Goal: Task Accomplishment & Management: Use online tool/utility

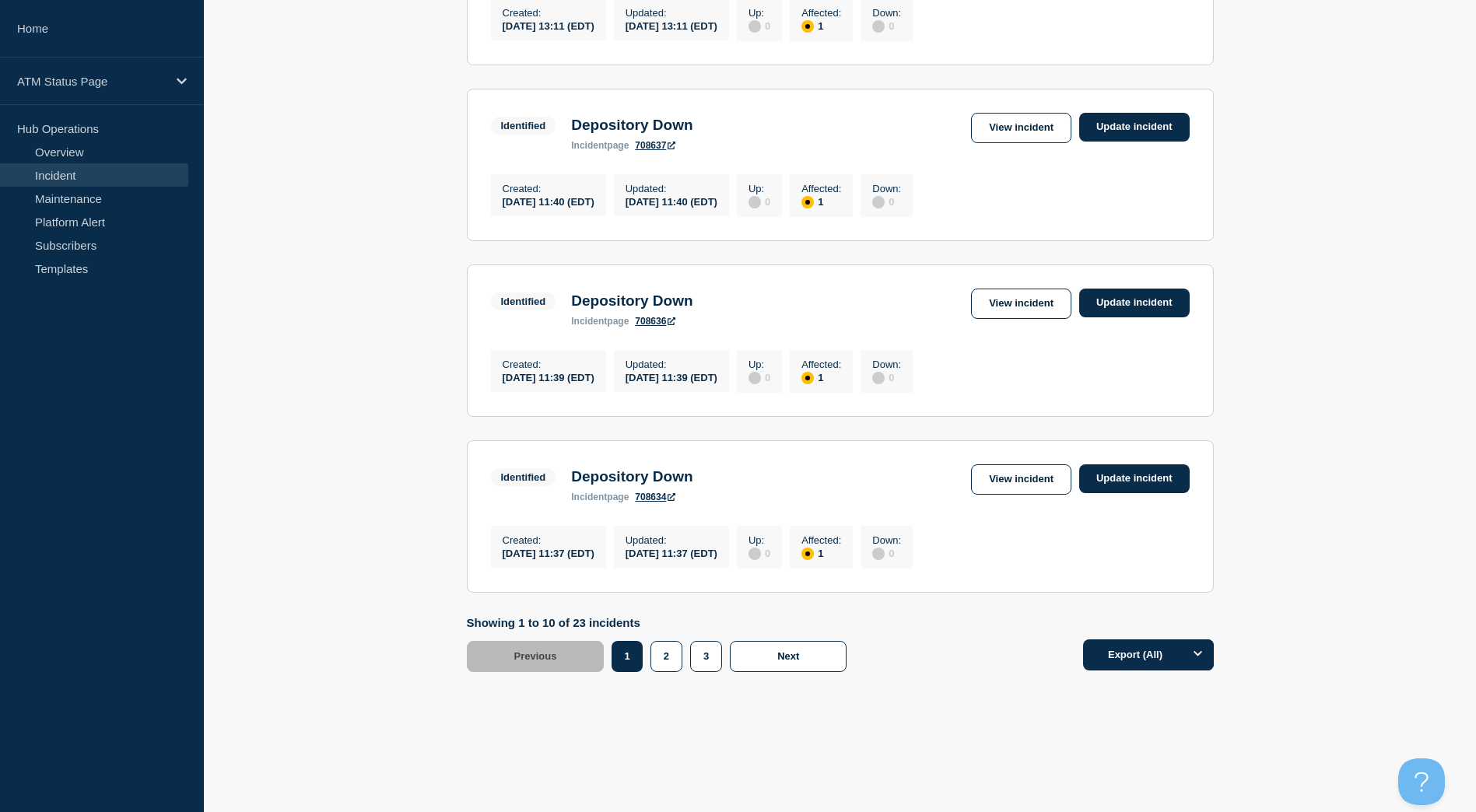
scroll to position [1517, 0]
click at [718, 658] on button "3" at bounding box center [706, 656] width 32 height 31
click at [693, 651] on button "3" at bounding box center [706, 656] width 32 height 31
click at [713, 667] on button "3" at bounding box center [706, 656] width 32 height 31
click at [703, 656] on button "3" at bounding box center [706, 656] width 32 height 31
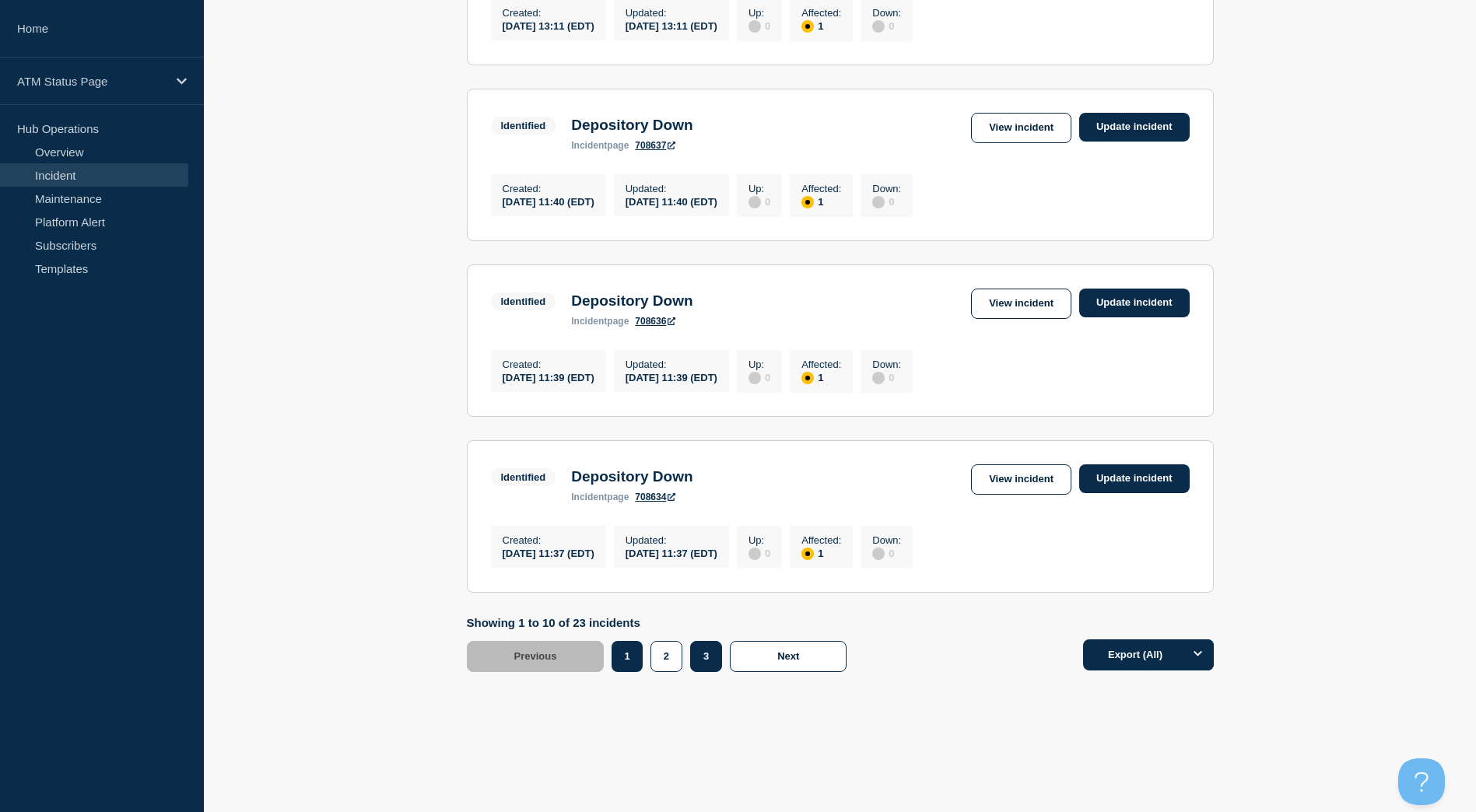
scroll to position [250, 0]
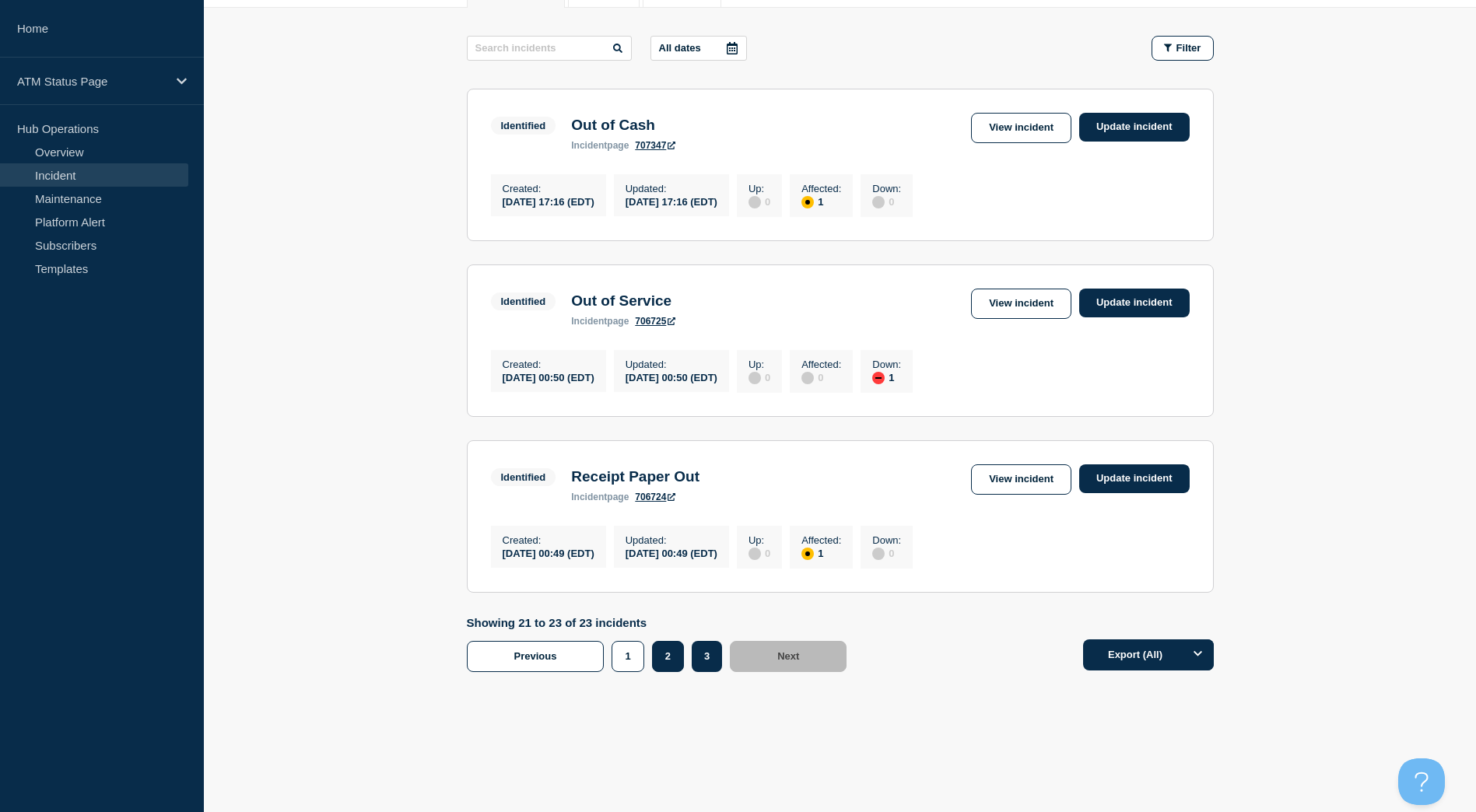
click at [657, 658] on button "2" at bounding box center [667, 656] width 32 height 31
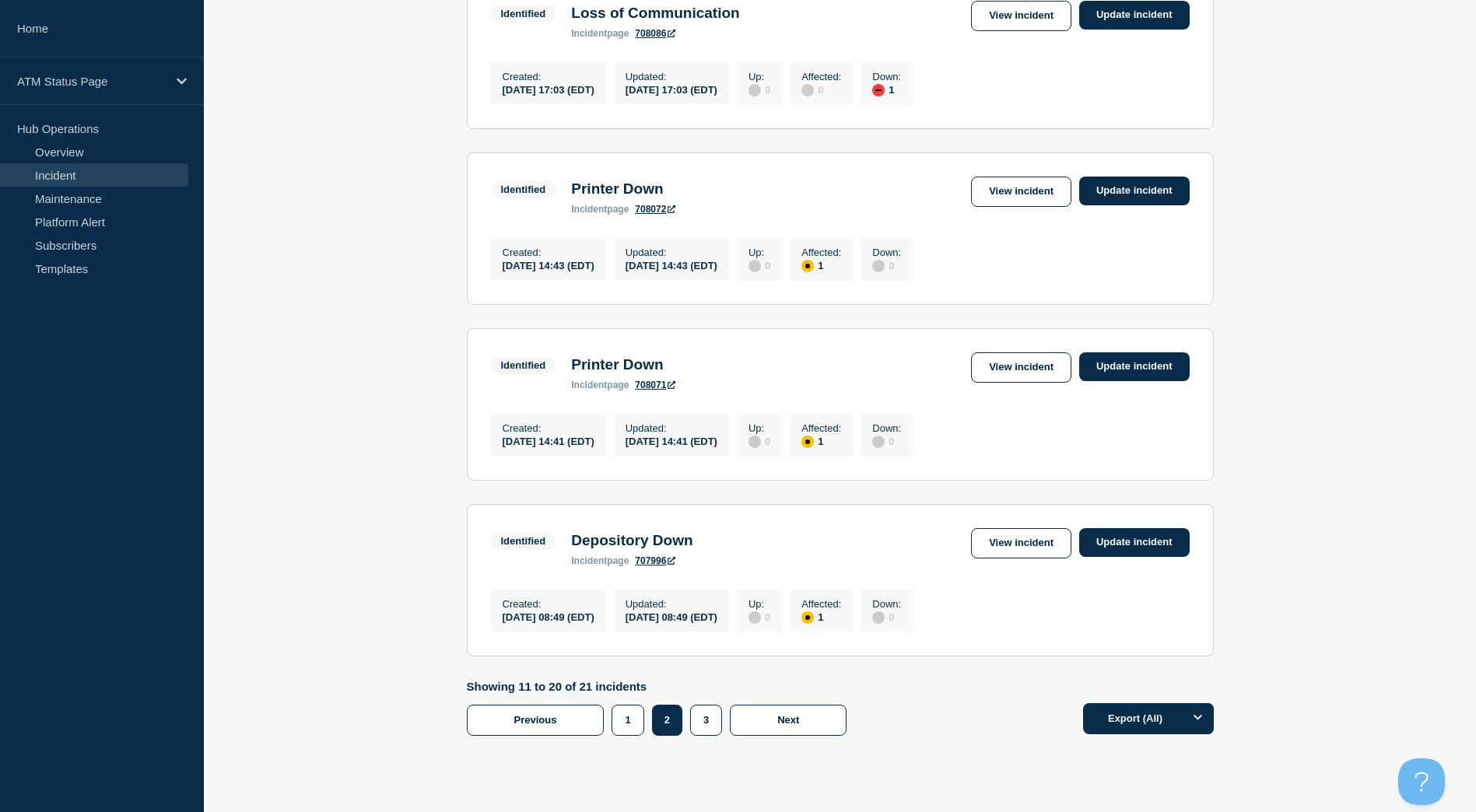
scroll to position [1517, 0]
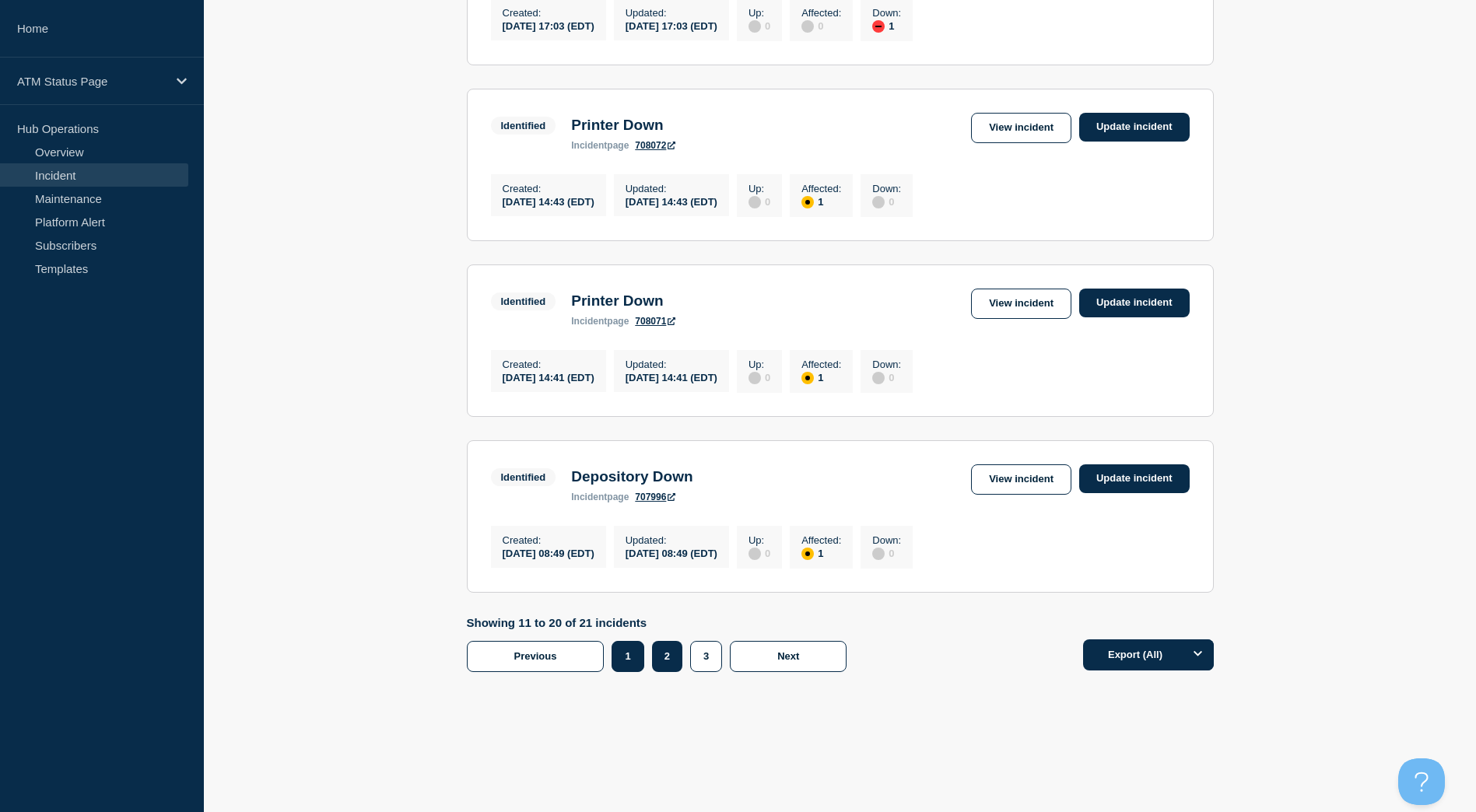
click at [629, 661] on button "1" at bounding box center [627, 656] width 32 height 31
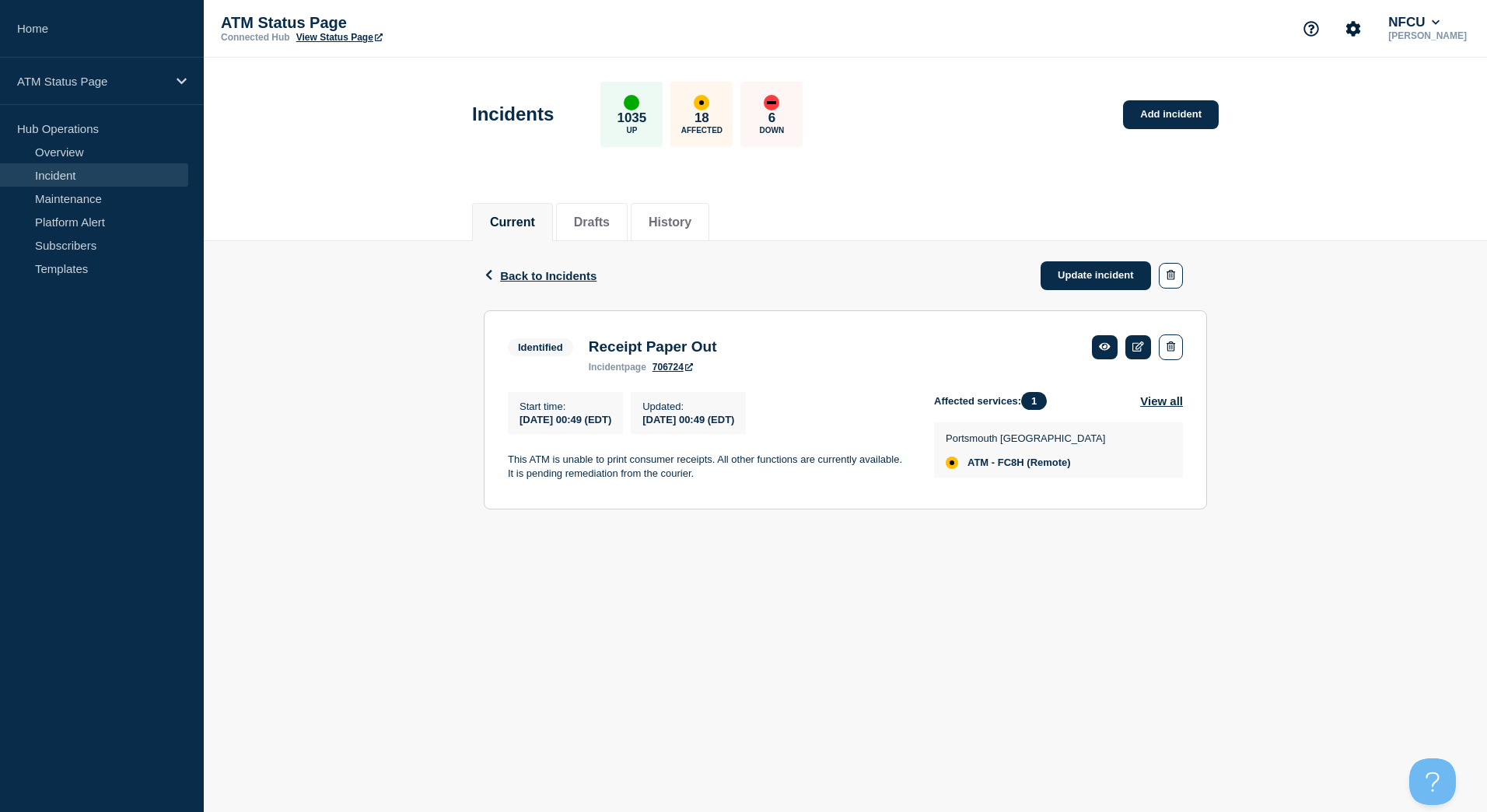
click at [1070, 203] on div "Current Drafts History" at bounding box center [845, 213] width 747 height 53
click at [1102, 287] on link "Update incident" at bounding box center [1095, 276] width 110 height 29
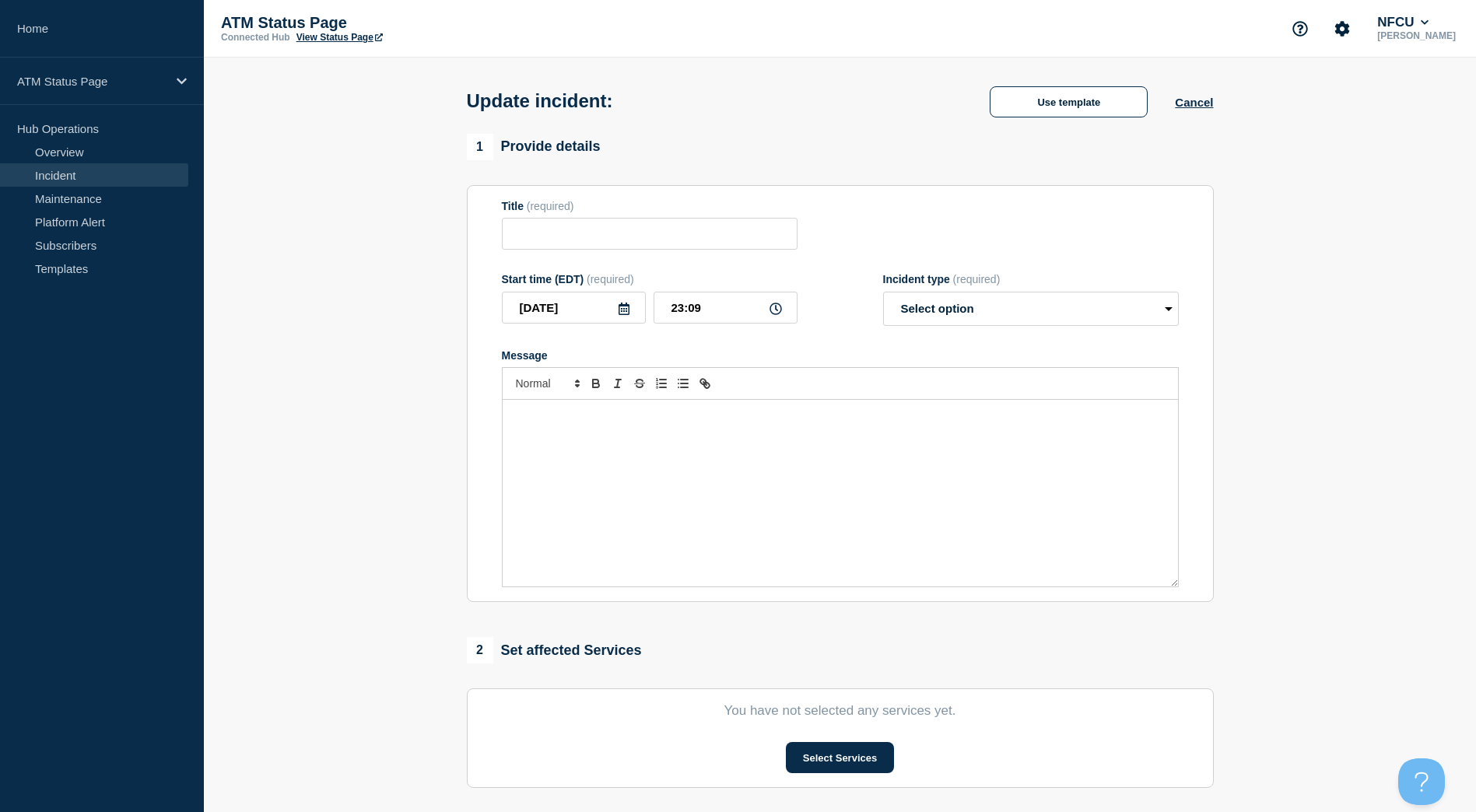
type input "Out of Service"
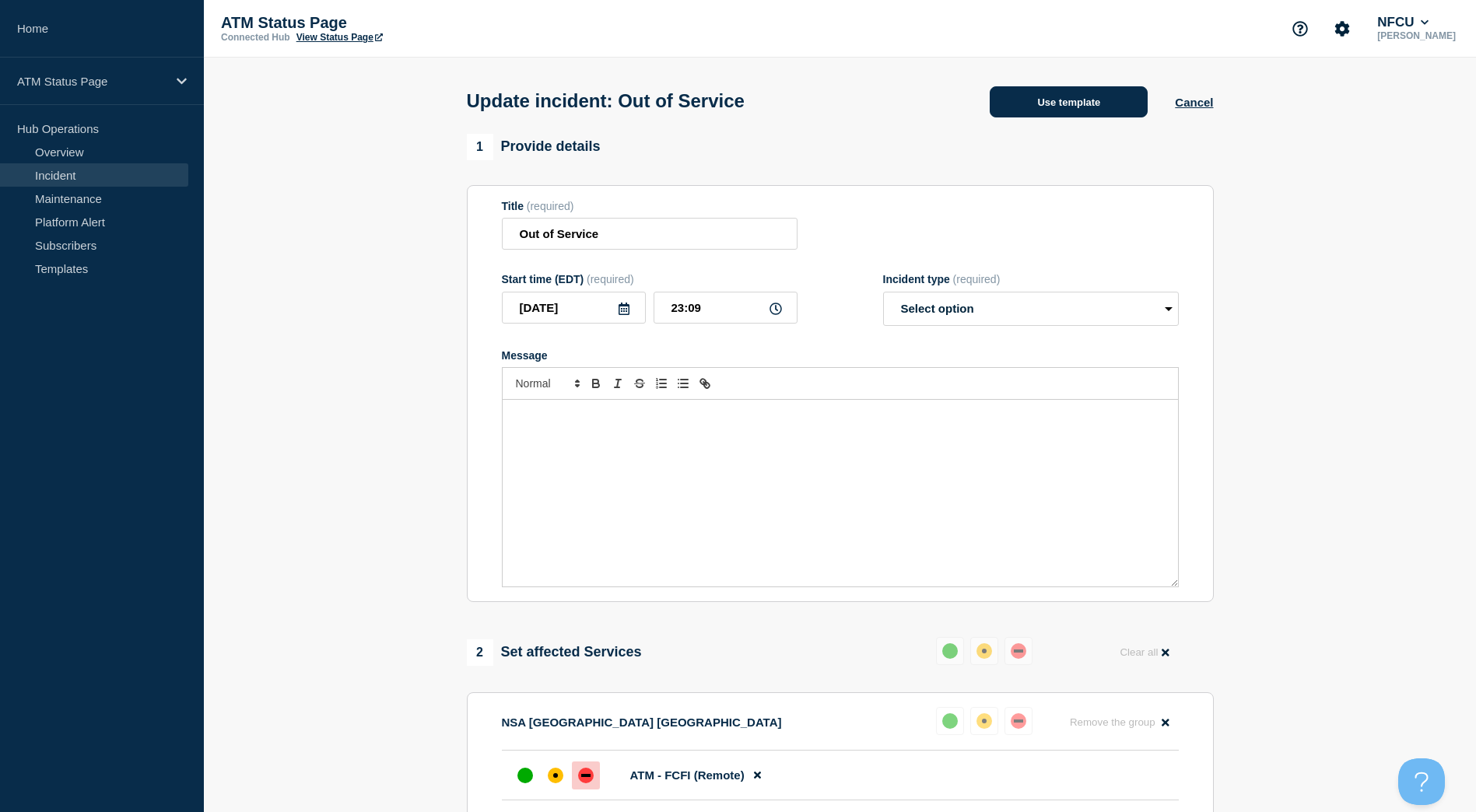
click at [1064, 115] on button "Use template" at bounding box center [1068, 102] width 158 height 31
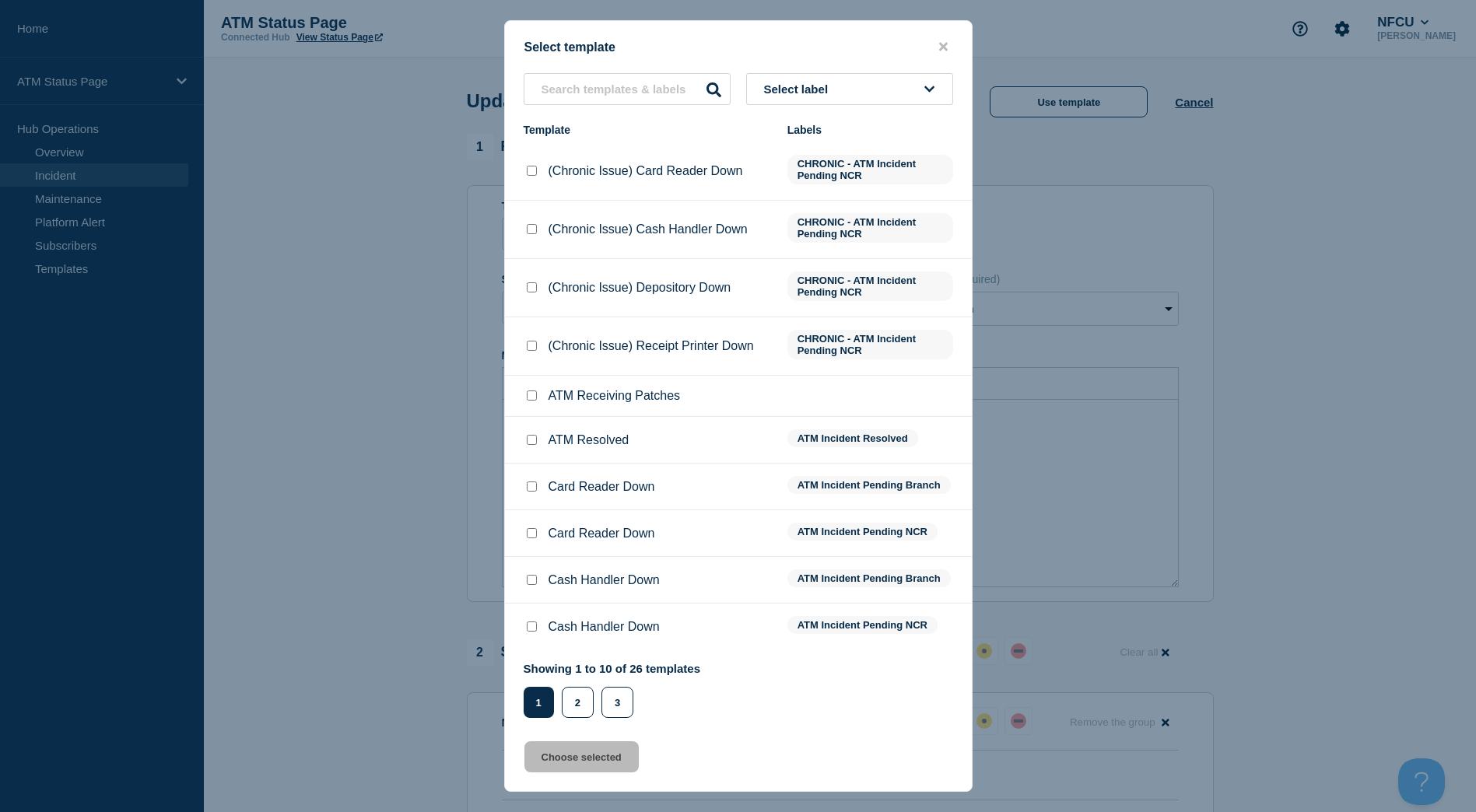
click at [920, 76] on button "Select label" at bounding box center [849, 88] width 207 height 32
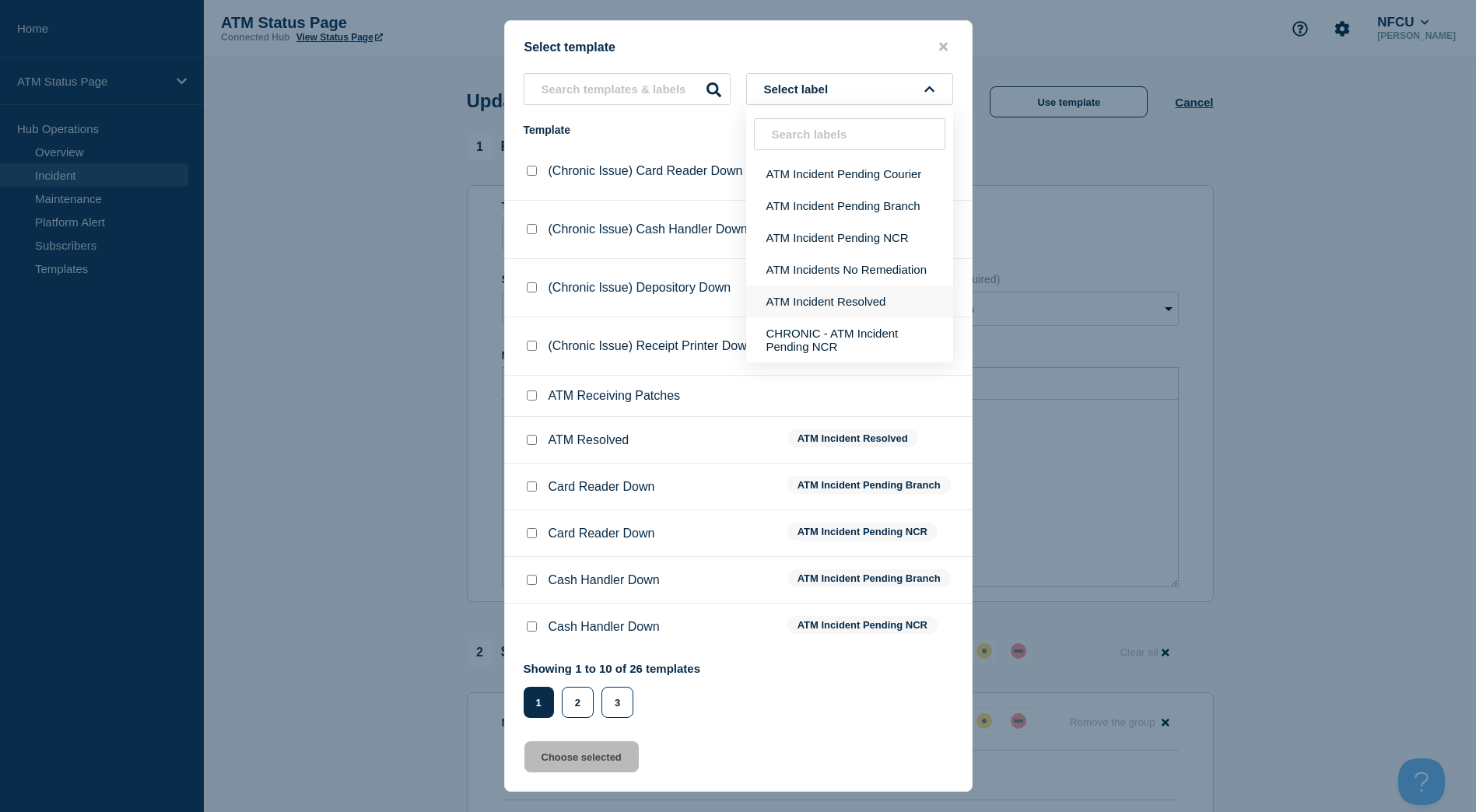
click at [872, 298] on button "ATM Incident Resolved" at bounding box center [849, 301] width 207 height 32
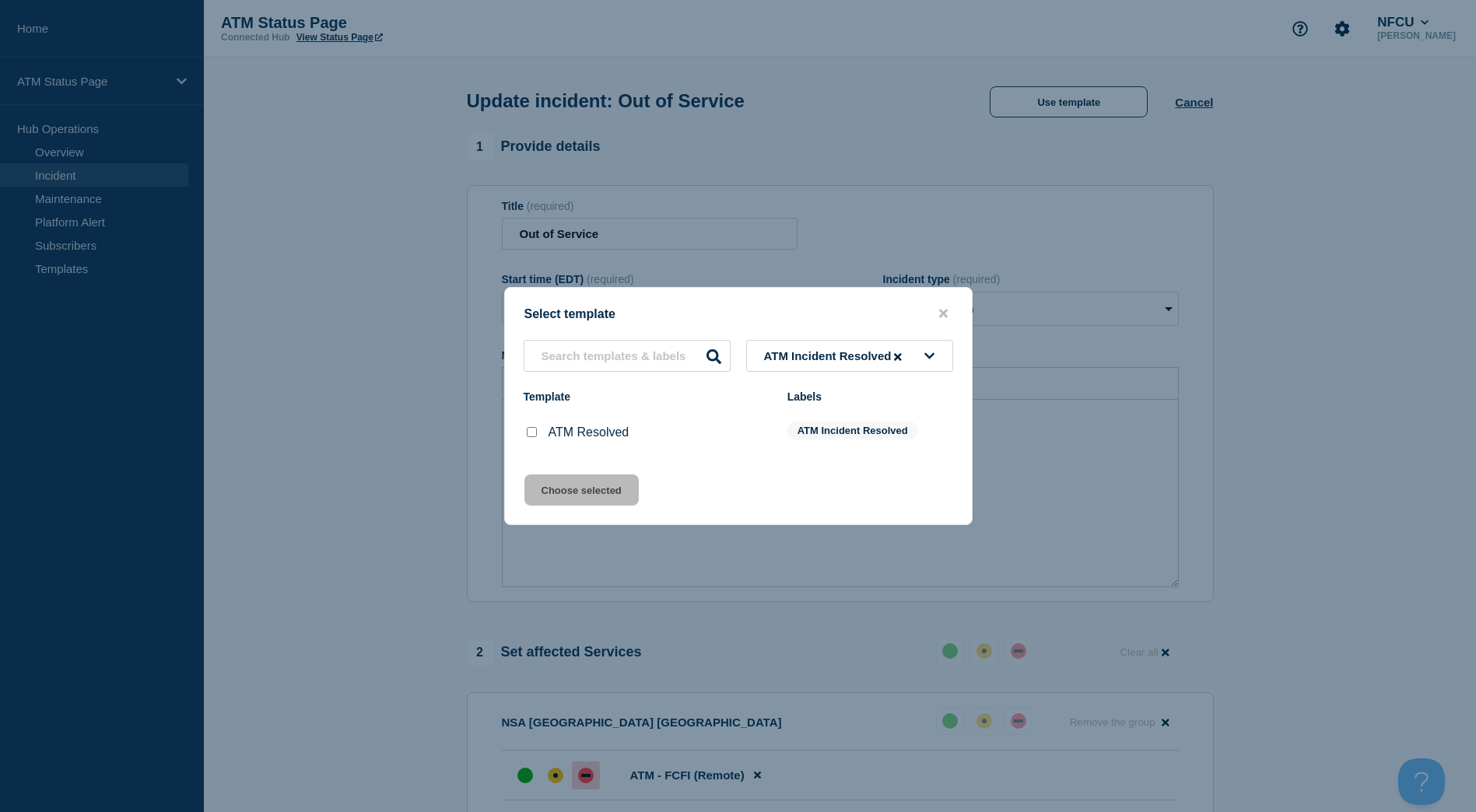
click at [530, 430] on input "ATM Resolved checkbox" at bounding box center [531, 432] width 10 height 10
checkbox input "true"
click at [560, 497] on button "Choose selected" at bounding box center [581, 490] width 114 height 31
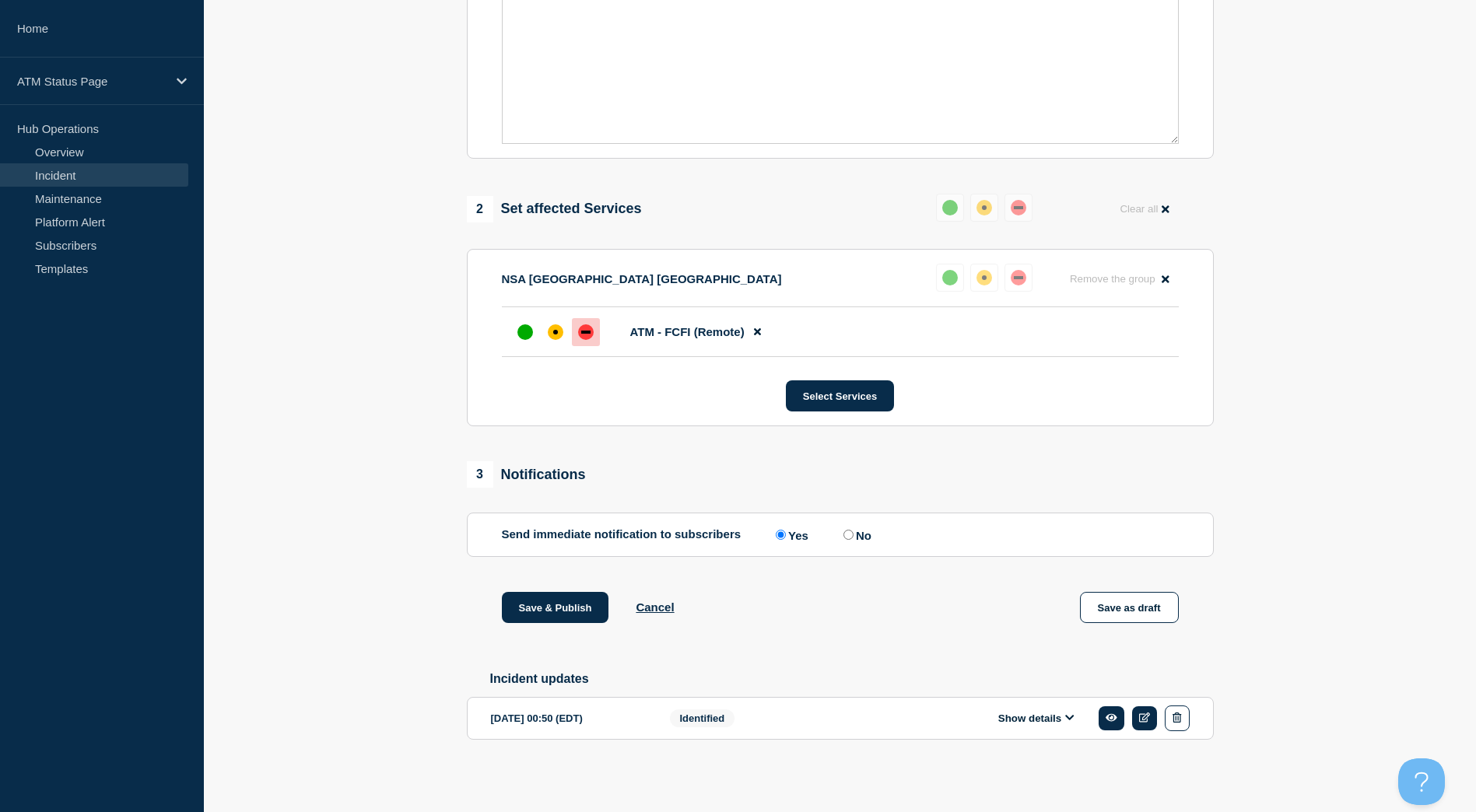
select select "resolved"
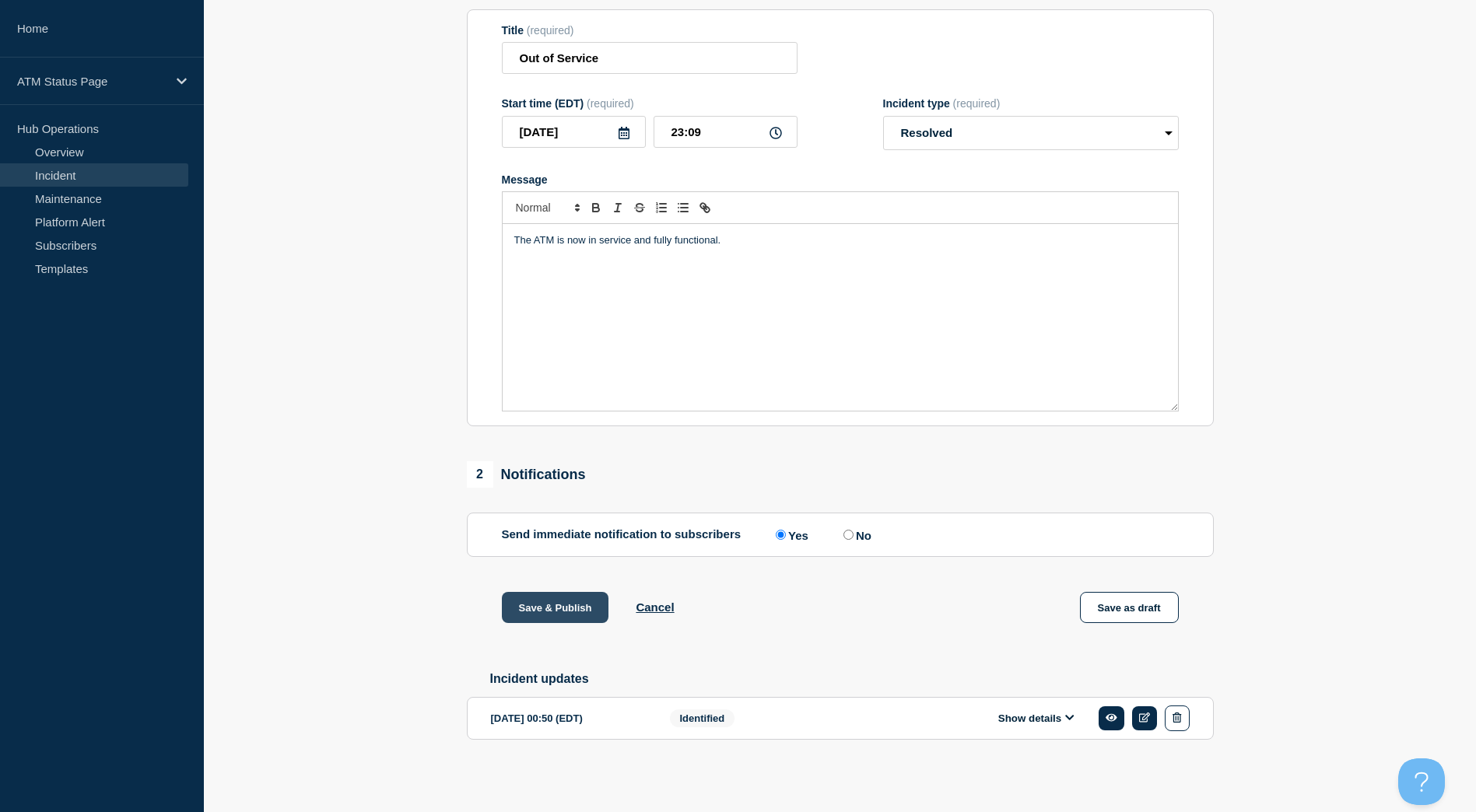
click at [561, 619] on button "Save & Publish" at bounding box center [556, 608] width 108 height 31
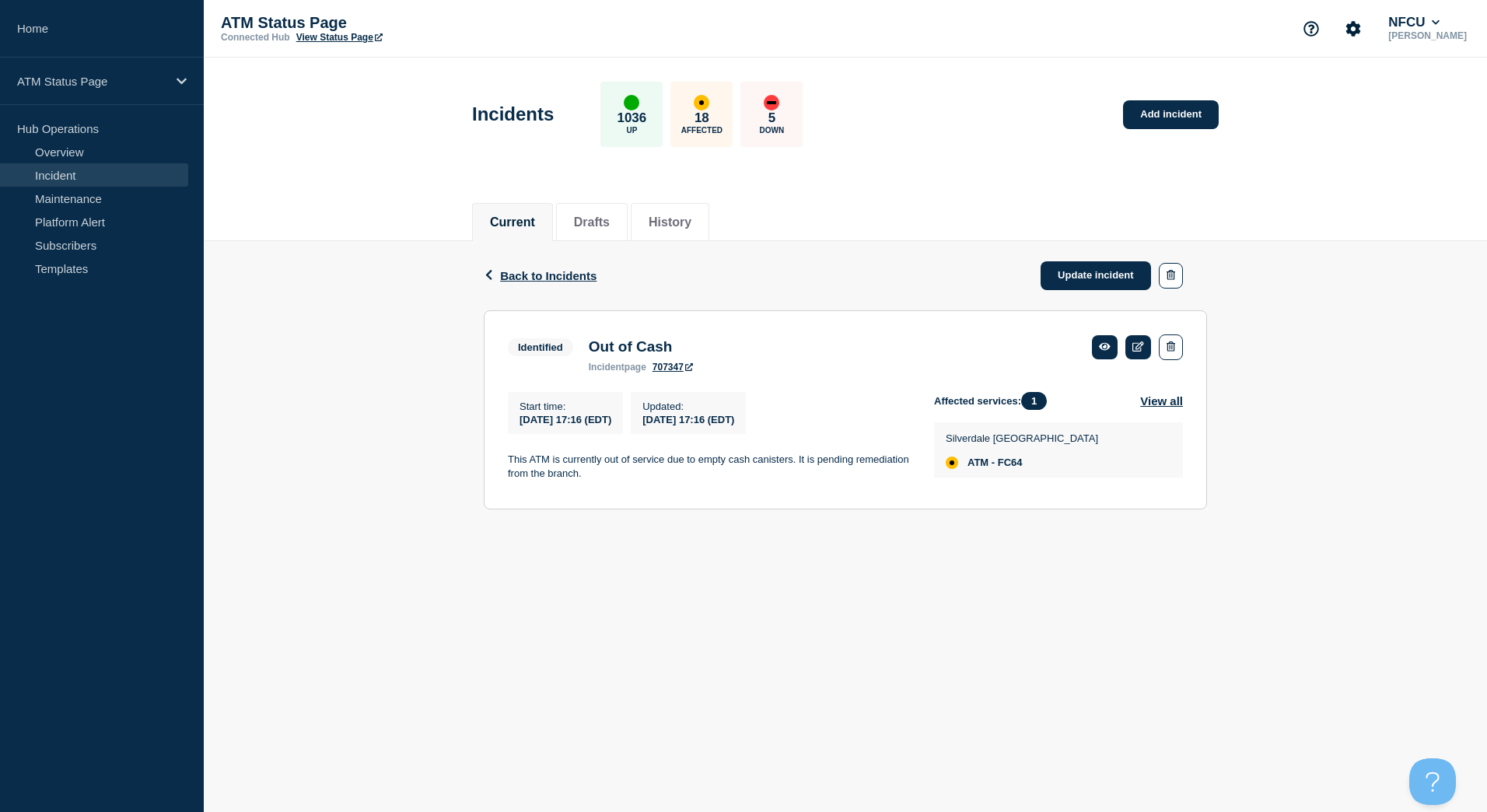
drag, startPoint x: 1108, startPoint y: 269, endPoint x: 1081, endPoint y: 180, distance: 93.0
click at [1108, 269] on link "Update incident" at bounding box center [1095, 276] width 110 height 29
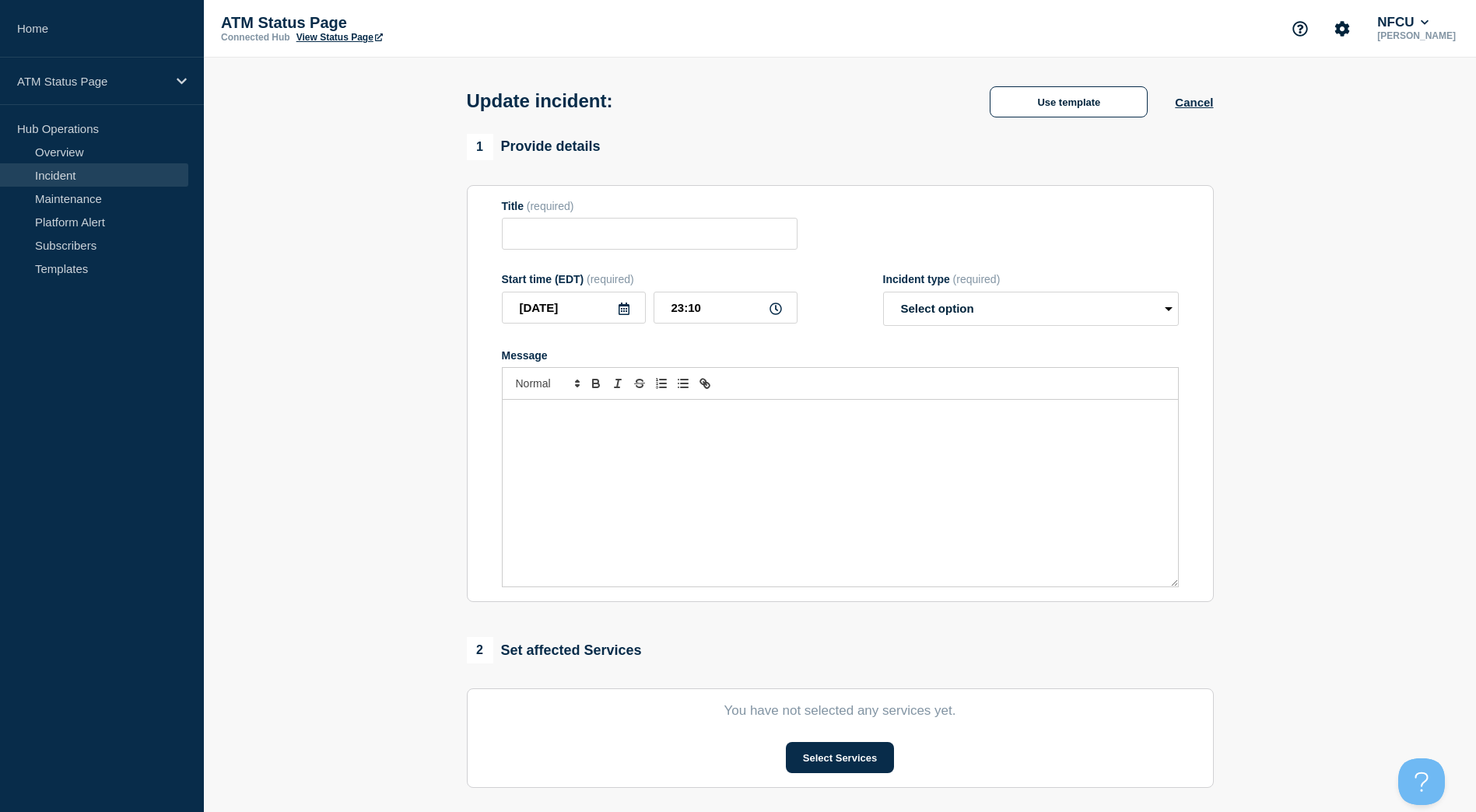
click at [1077, 122] on div "Update incident: Use template Cancel" at bounding box center [840, 96] width 781 height 77
type input "Out of Cash"
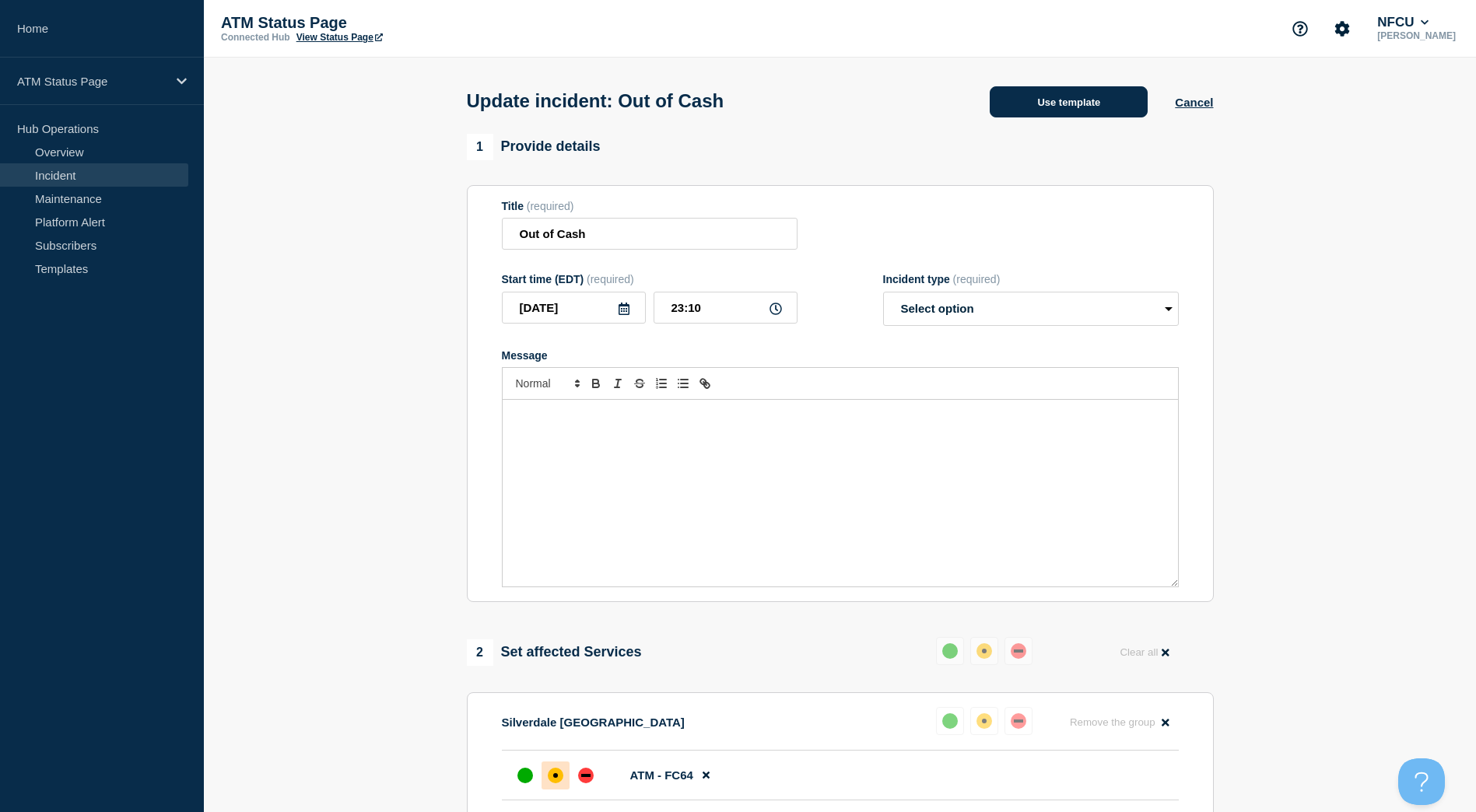
click at [1074, 109] on button "Use template" at bounding box center [1068, 102] width 158 height 31
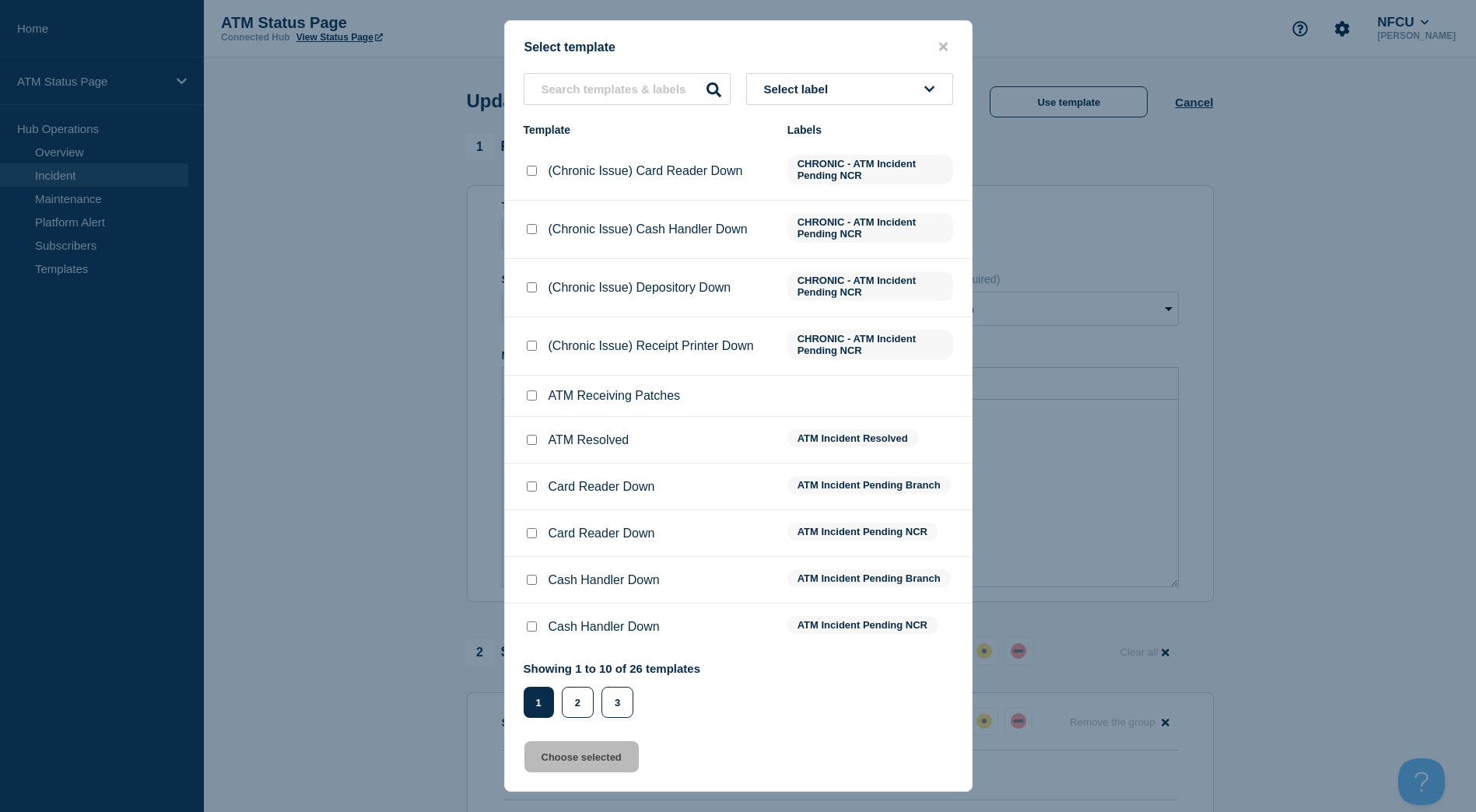
click at [880, 98] on button "Select label" at bounding box center [849, 88] width 207 height 32
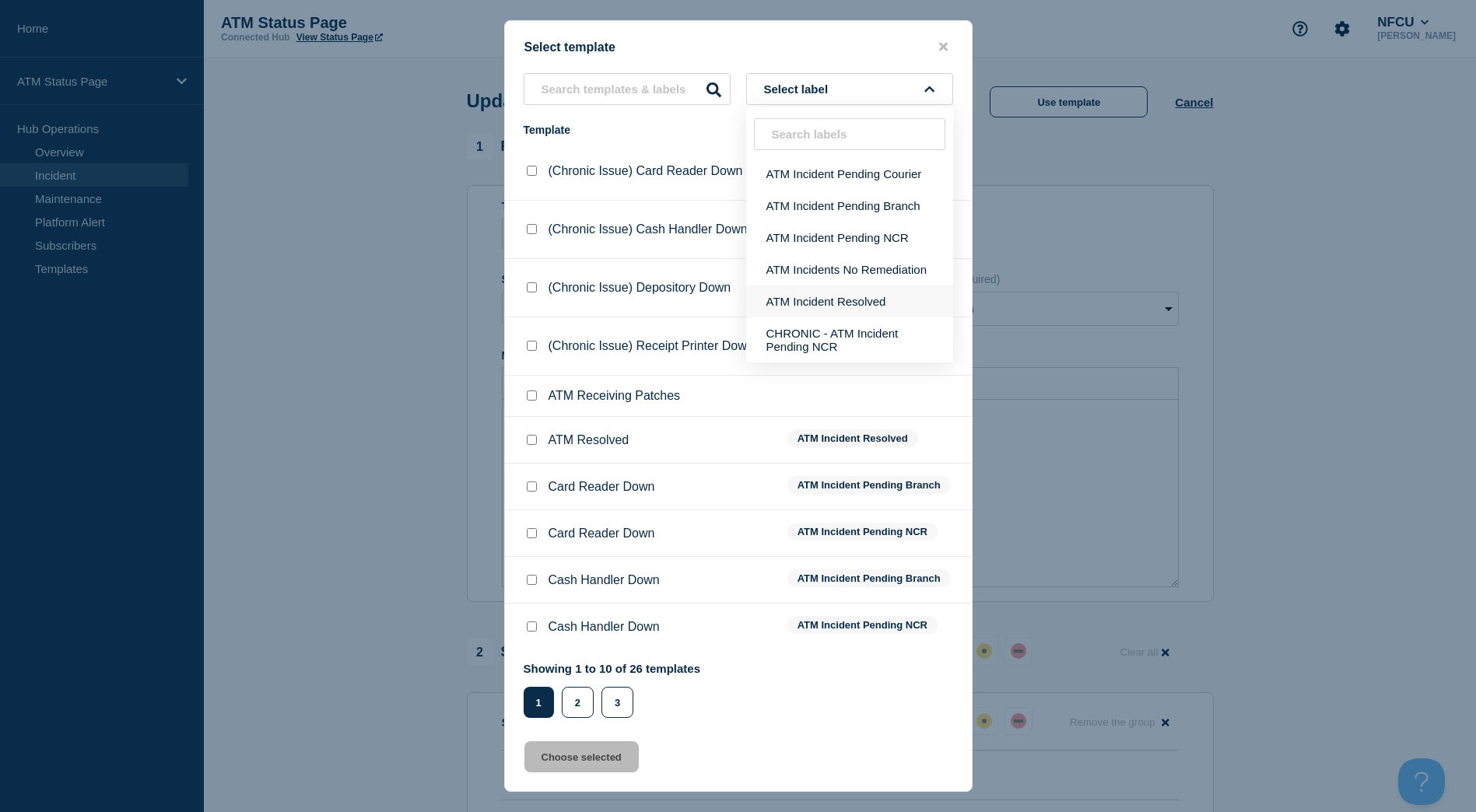
click at [856, 305] on button "ATM Incident Resolved" at bounding box center [849, 301] width 207 height 32
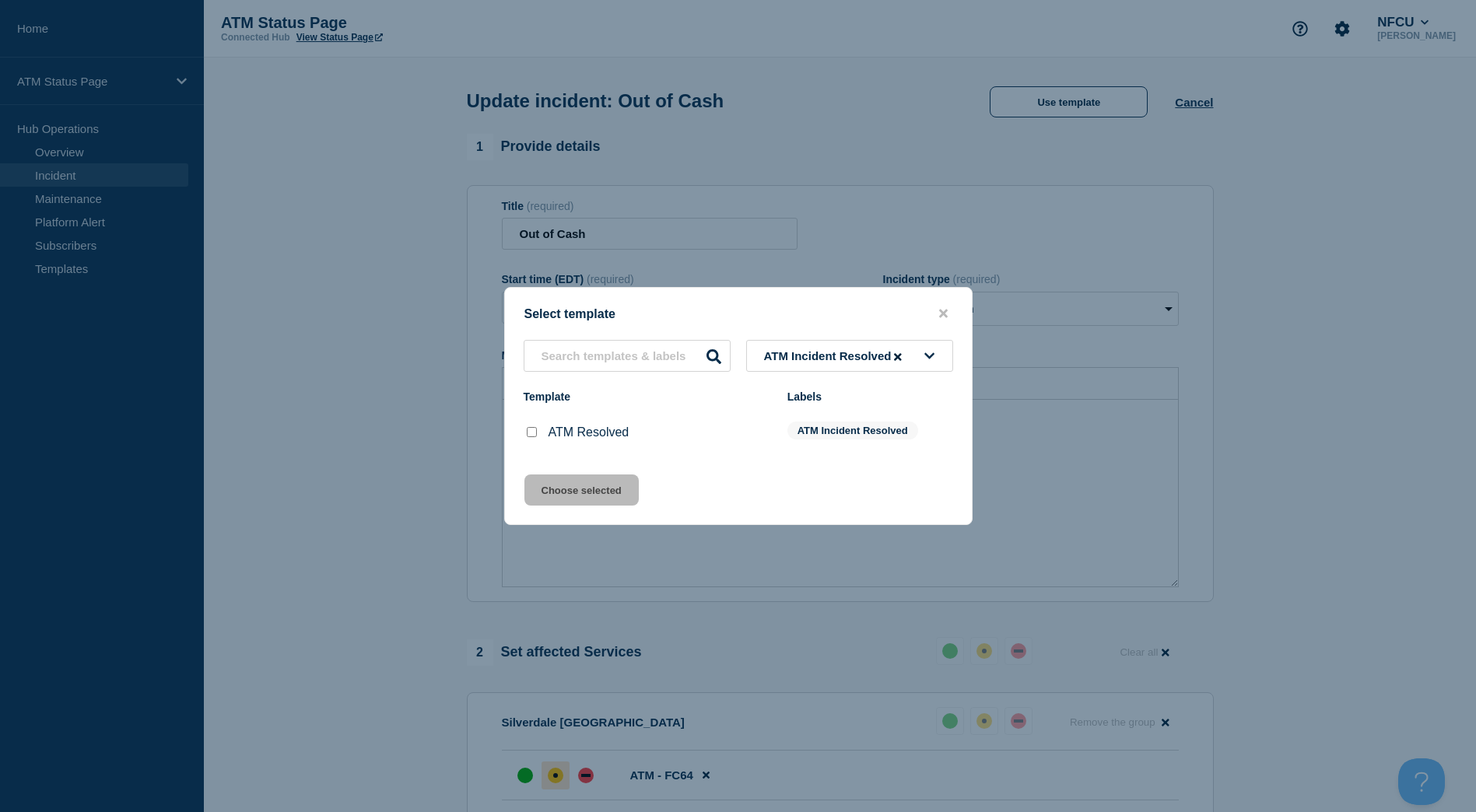
click at [535, 435] on input "ATM Resolved checkbox" at bounding box center [531, 432] width 10 height 10
checkbox input "true"
click at [554, 476] on div "Select template ATM Incident Resolved Template Labels ATM Resolved ATM Incident…" at bounding box center [738, 405] width 468 height 238
click at [560, 486] on button "Choose selected" at bounding box center [581, 490] width 114 height 31
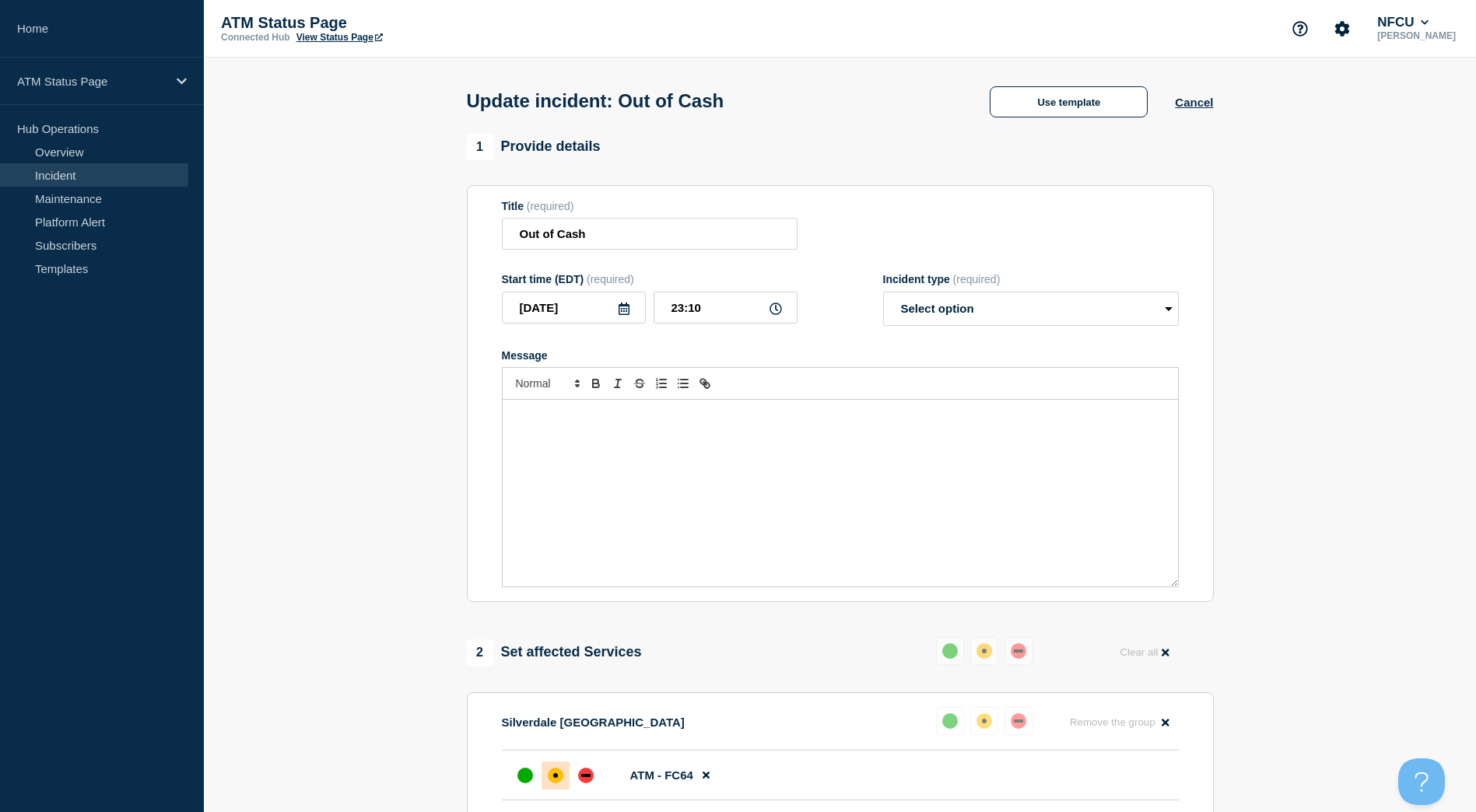
select select "resolved"
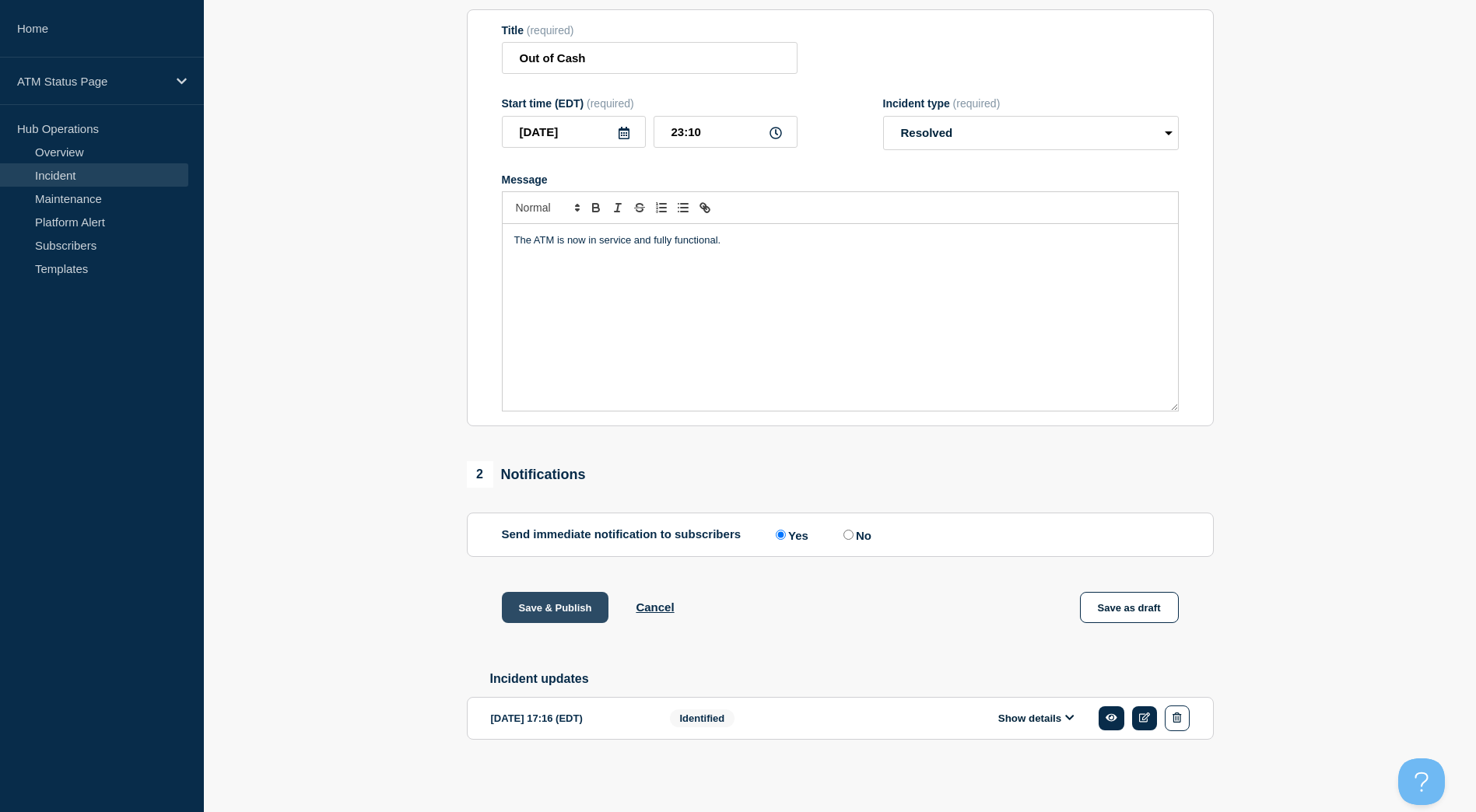
click at [581, 602] on button "Save & Publish" at bounding box center [556, 608] width 108 height 31
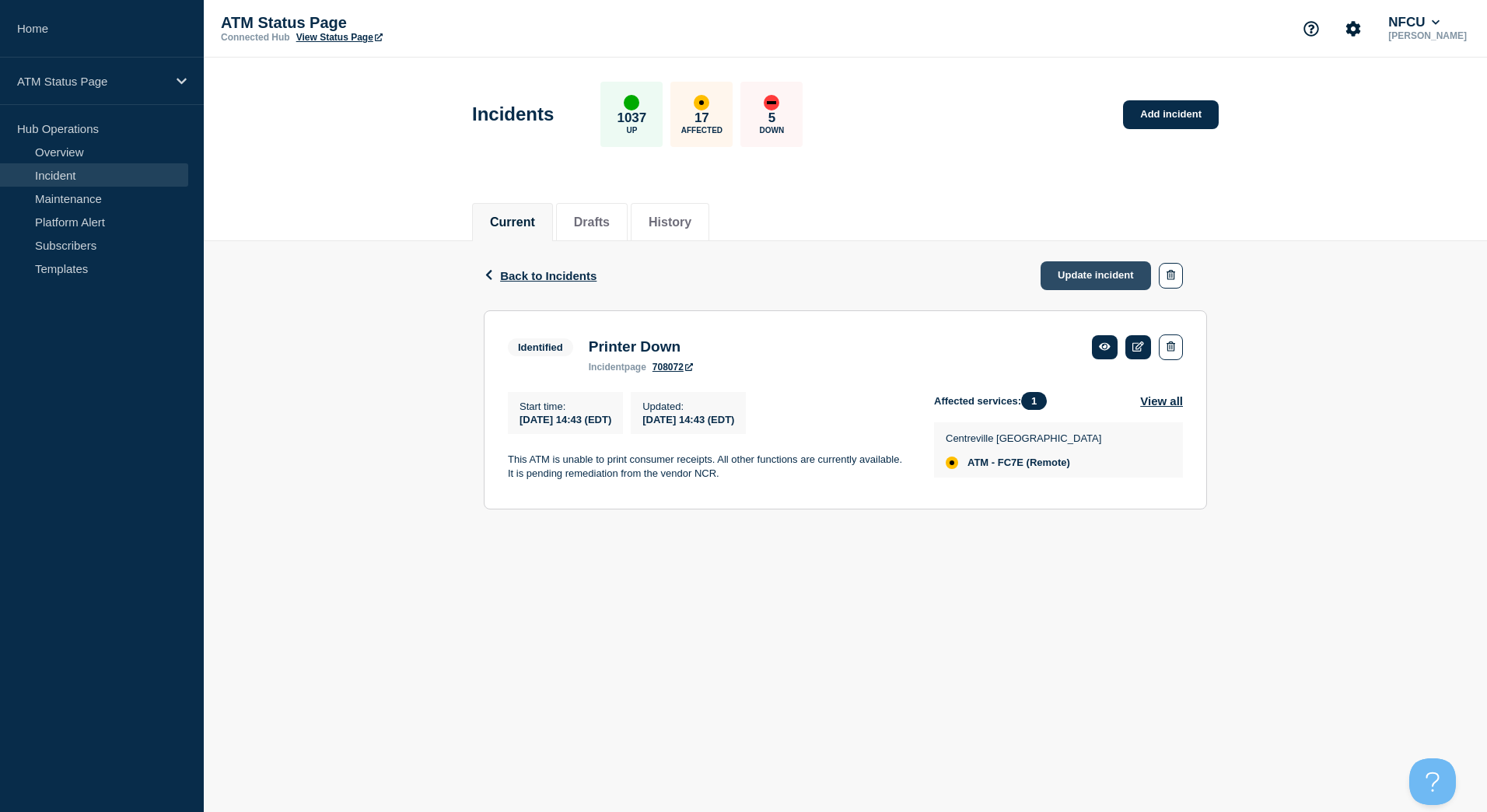
click at [1101, 273] on link "Update incident" at bounding box center [1095, 276] width 110 height 29
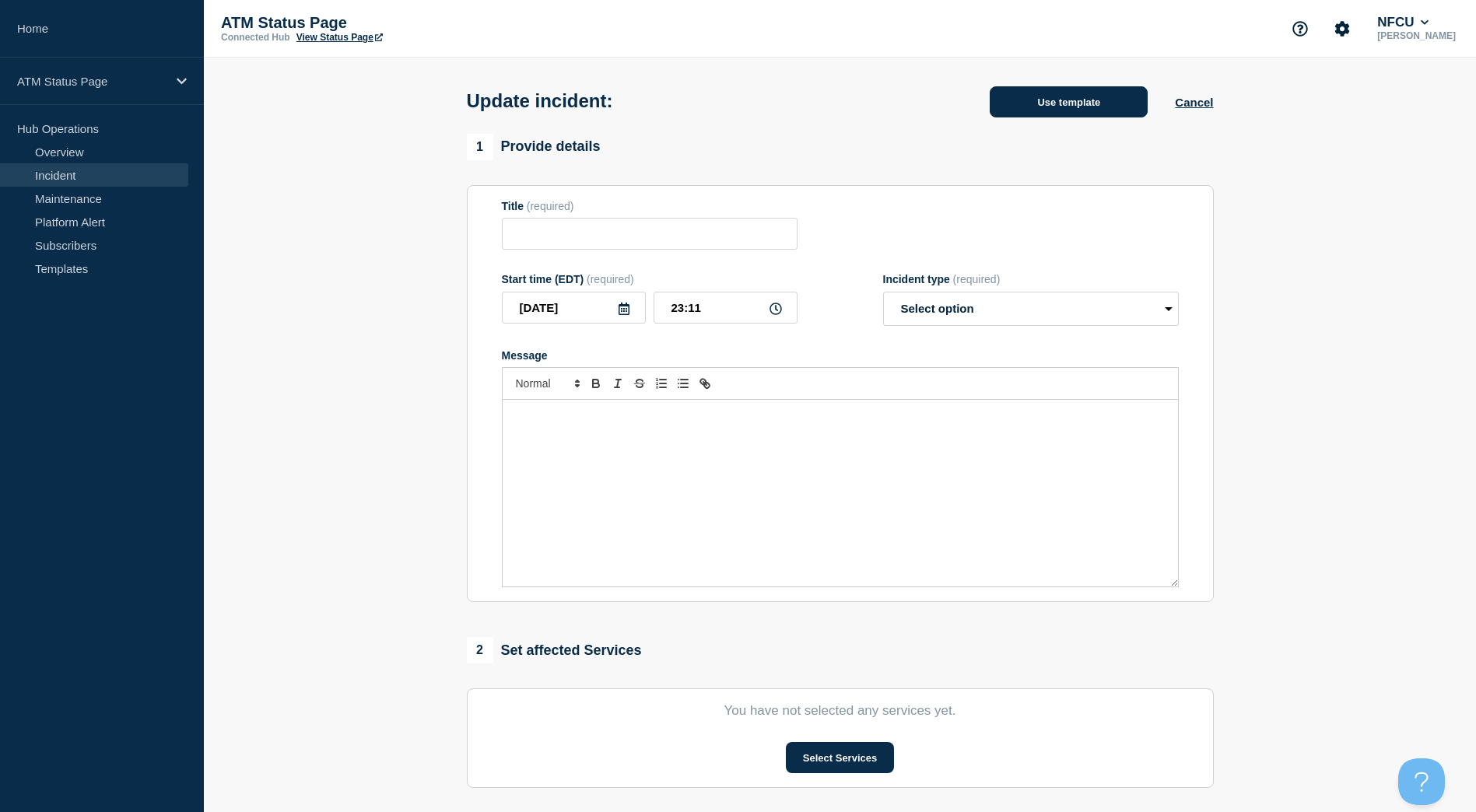
type input "Printer Down"
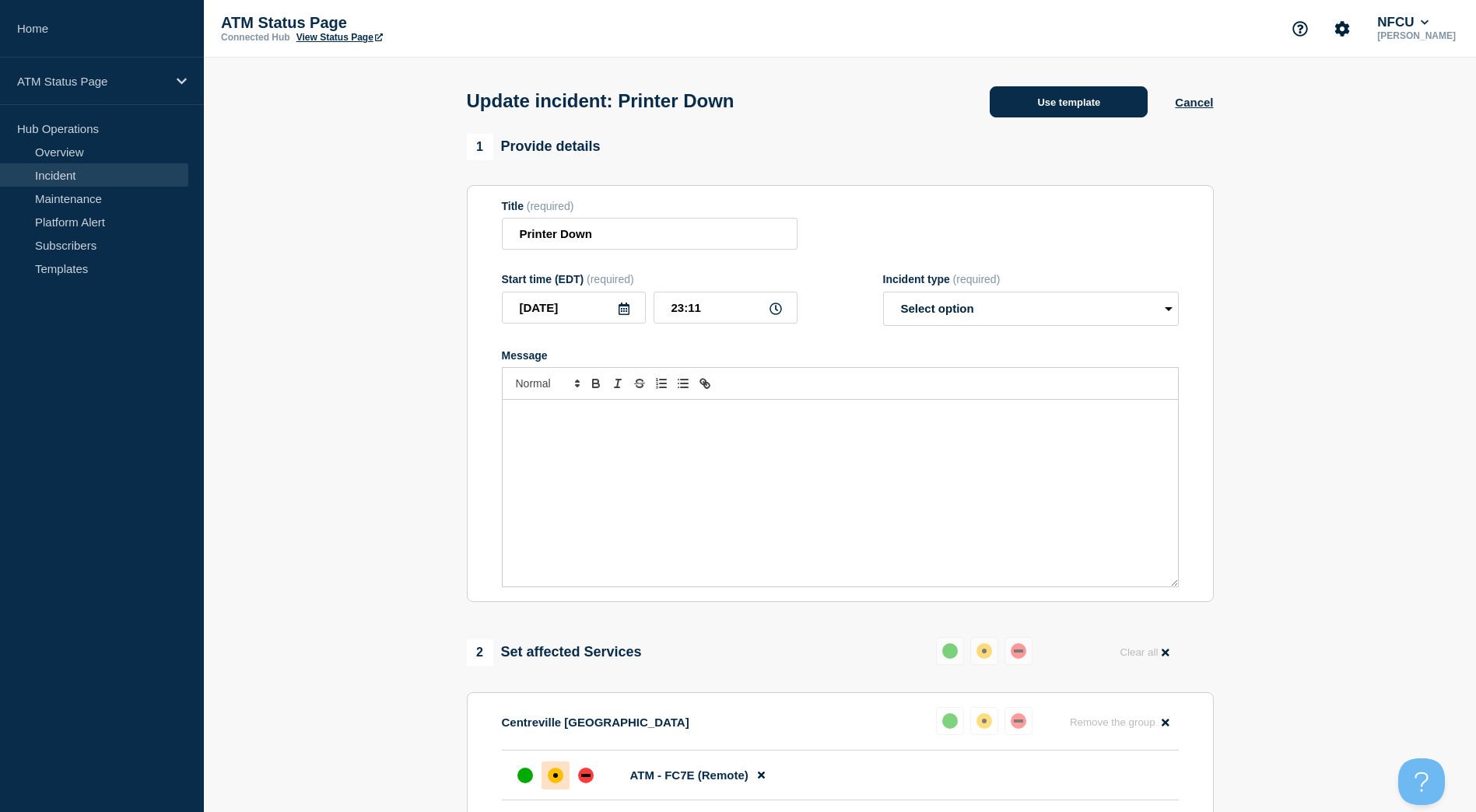
click at [1040, 101] on button "Use template" at bounding box center [1068, 102] width 158 height 31
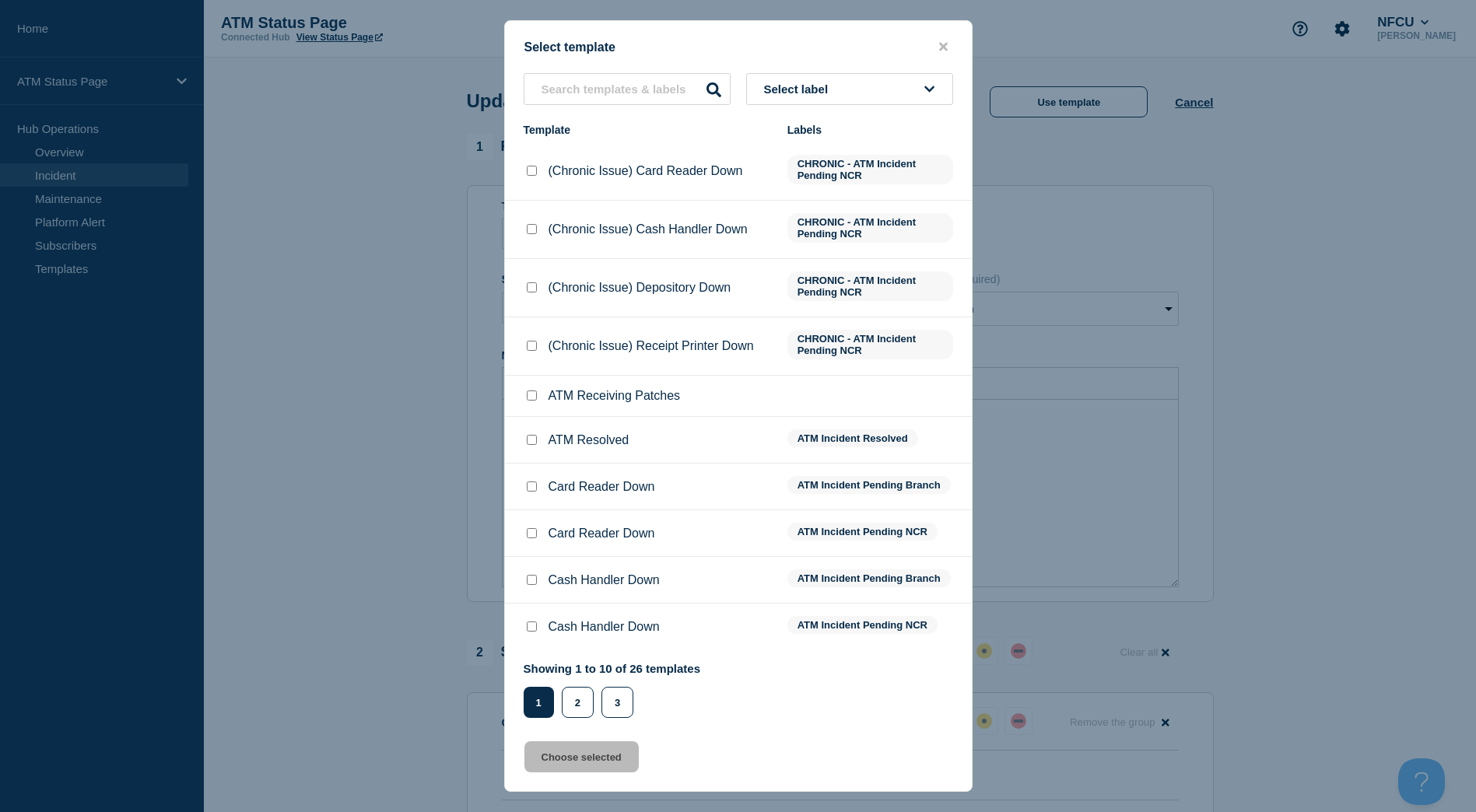
click at [888, 67] on div "Select template Select label Template Labels (Chronic Issue) Card Reader Down C…" at bounding box center [738, 405] width 468 height 771
click at [886, 99] on button "Select label" at bounding box center [849, 88] width 207 height 32
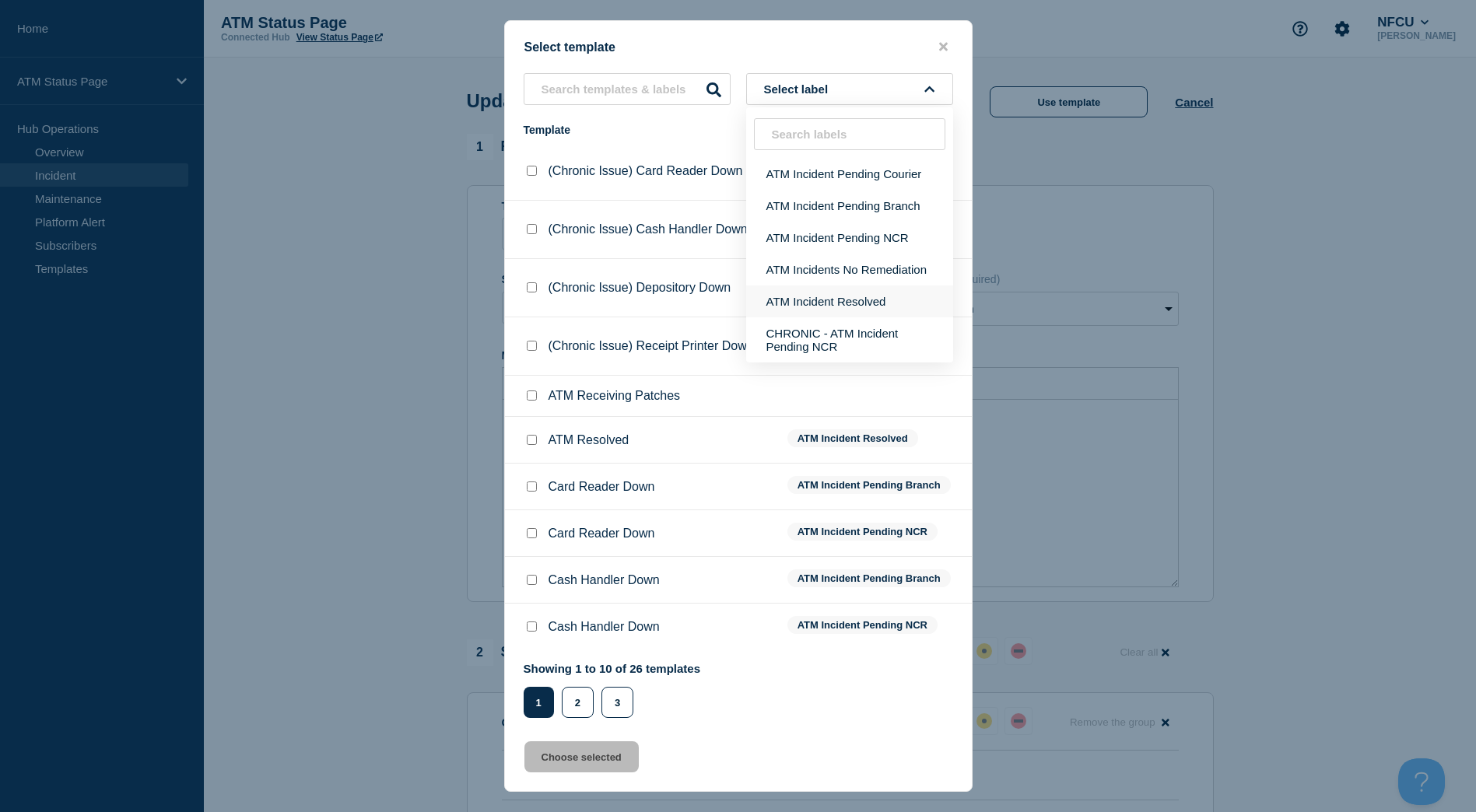
click at [882, 305] on button "ATM Incident Resolved" at bounding box center [849, 301] width 207 height 32
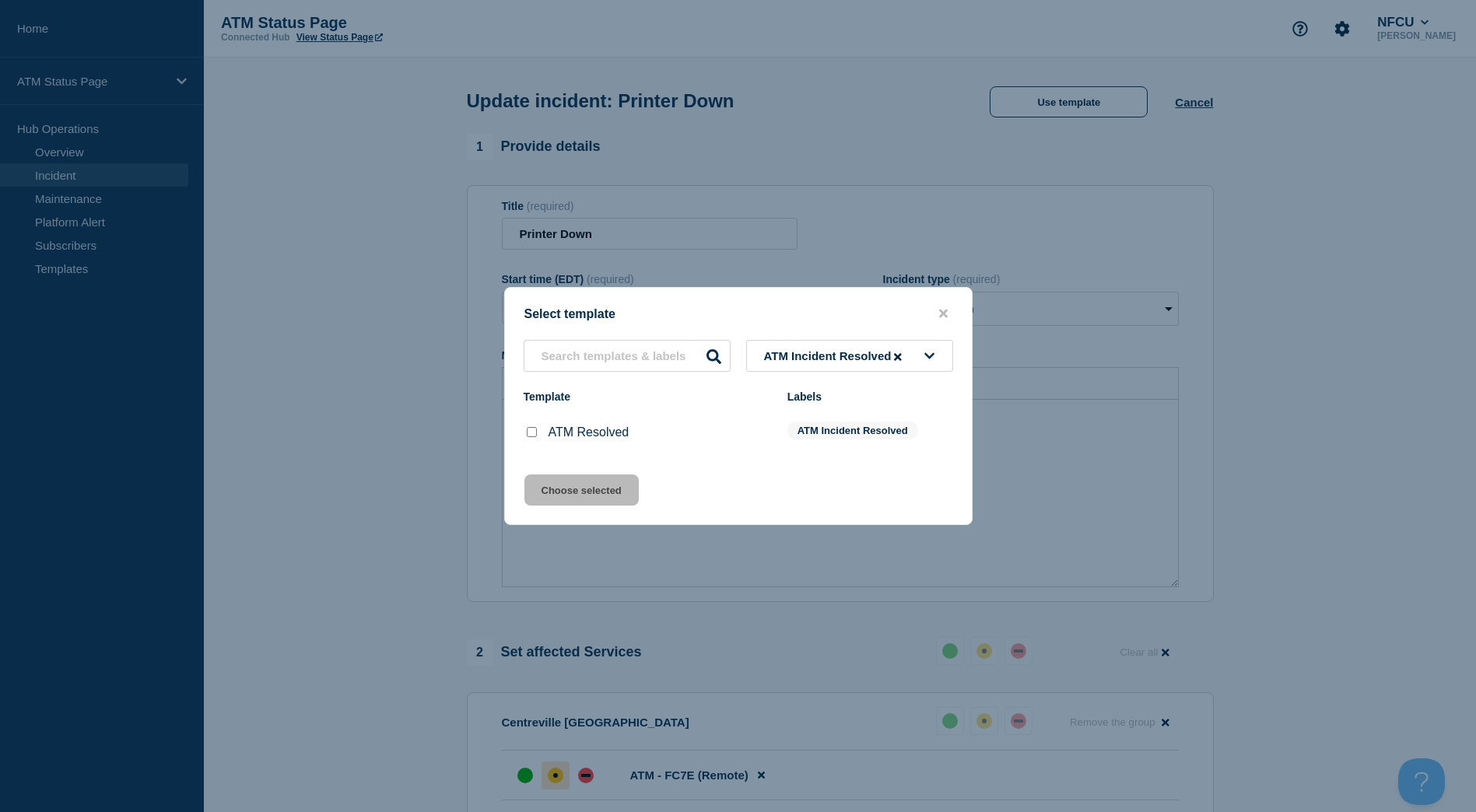
click at [529, 434] on input "ATM Resolved checkbox" at bounding box center [531, 432] width 10 height 10
checkbox input "true"
click at [552, 484] on button "Choose selected" at bounding box center [581, 490] width 114 height 31
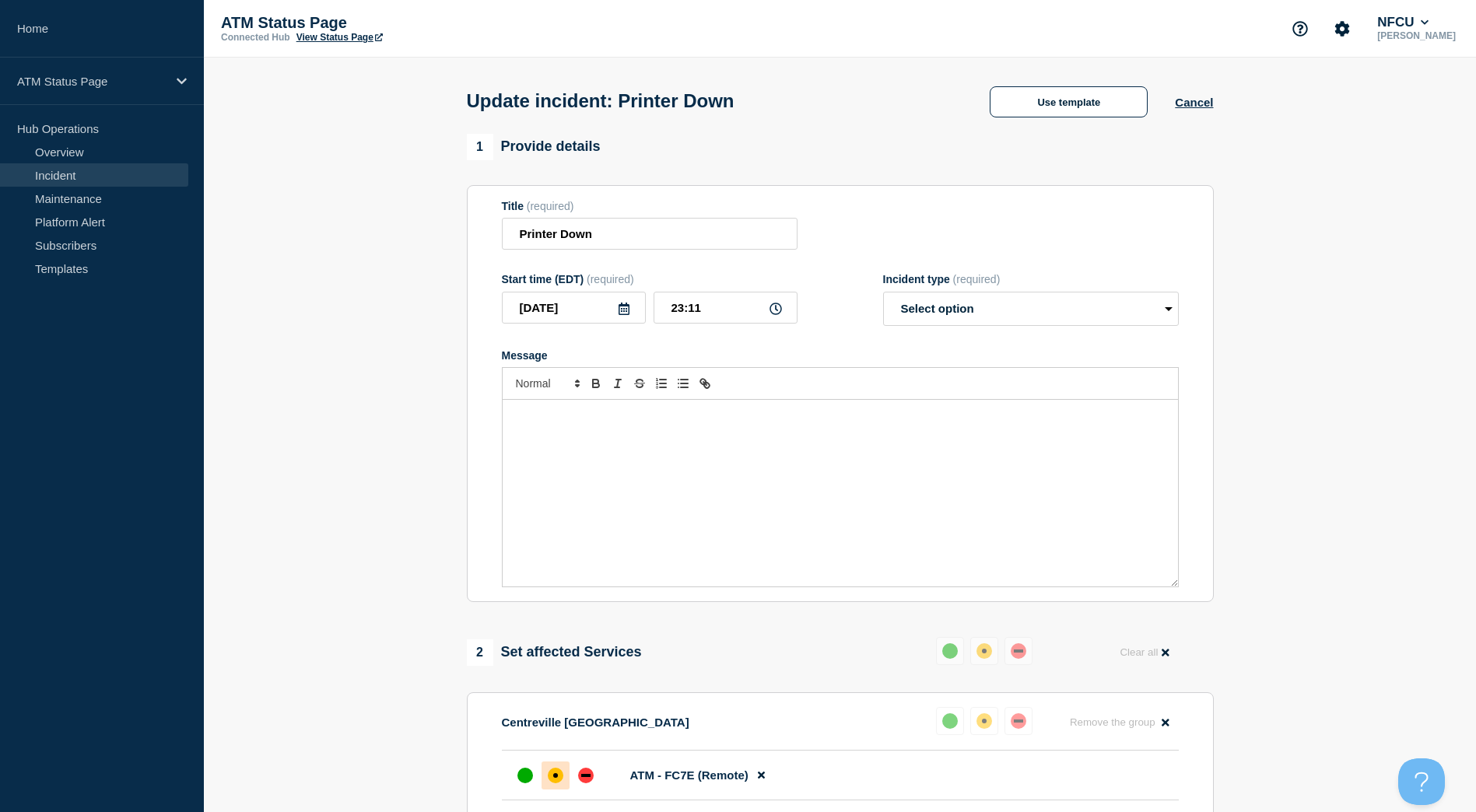
select select "resolved"
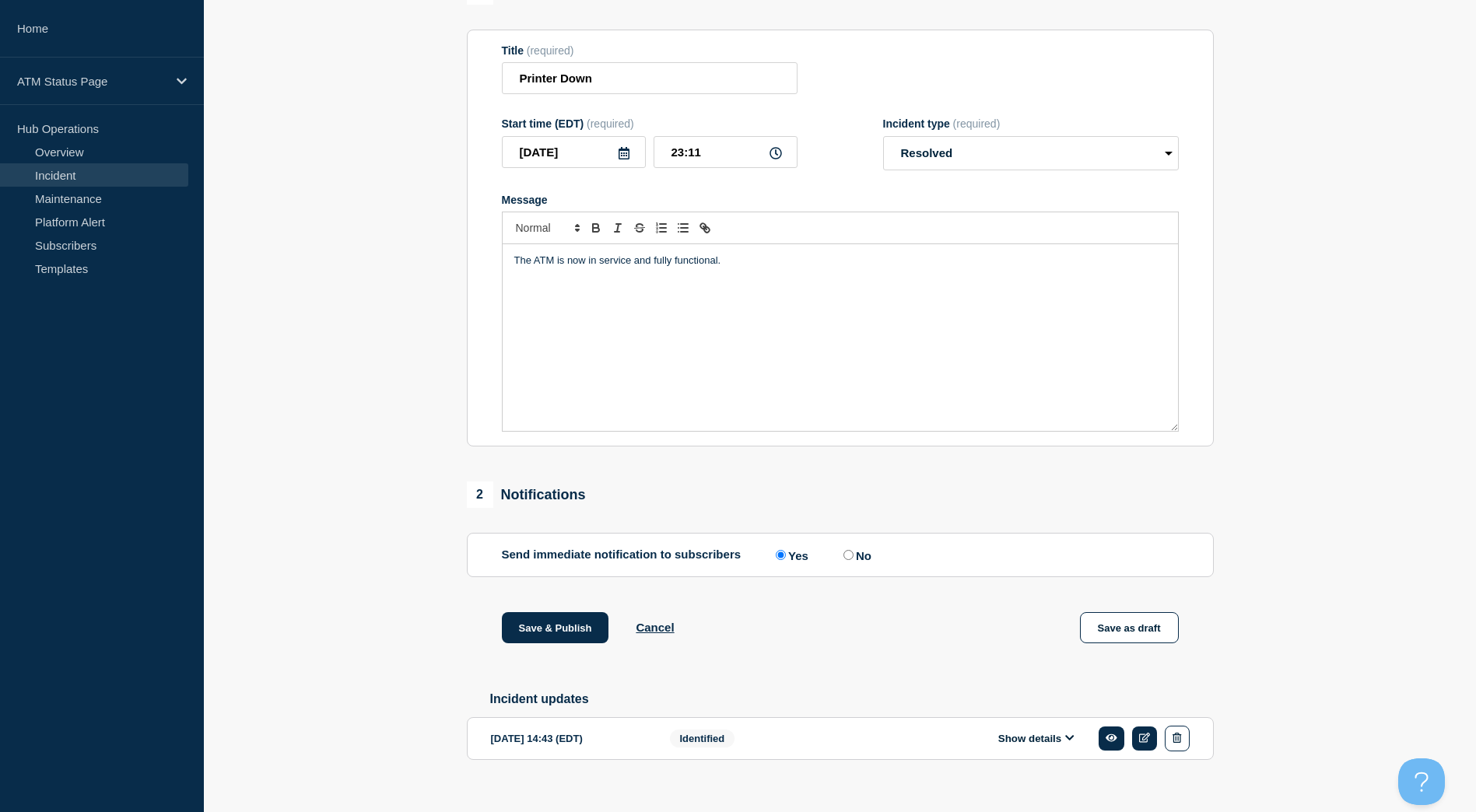
scroll to position [183, 0]
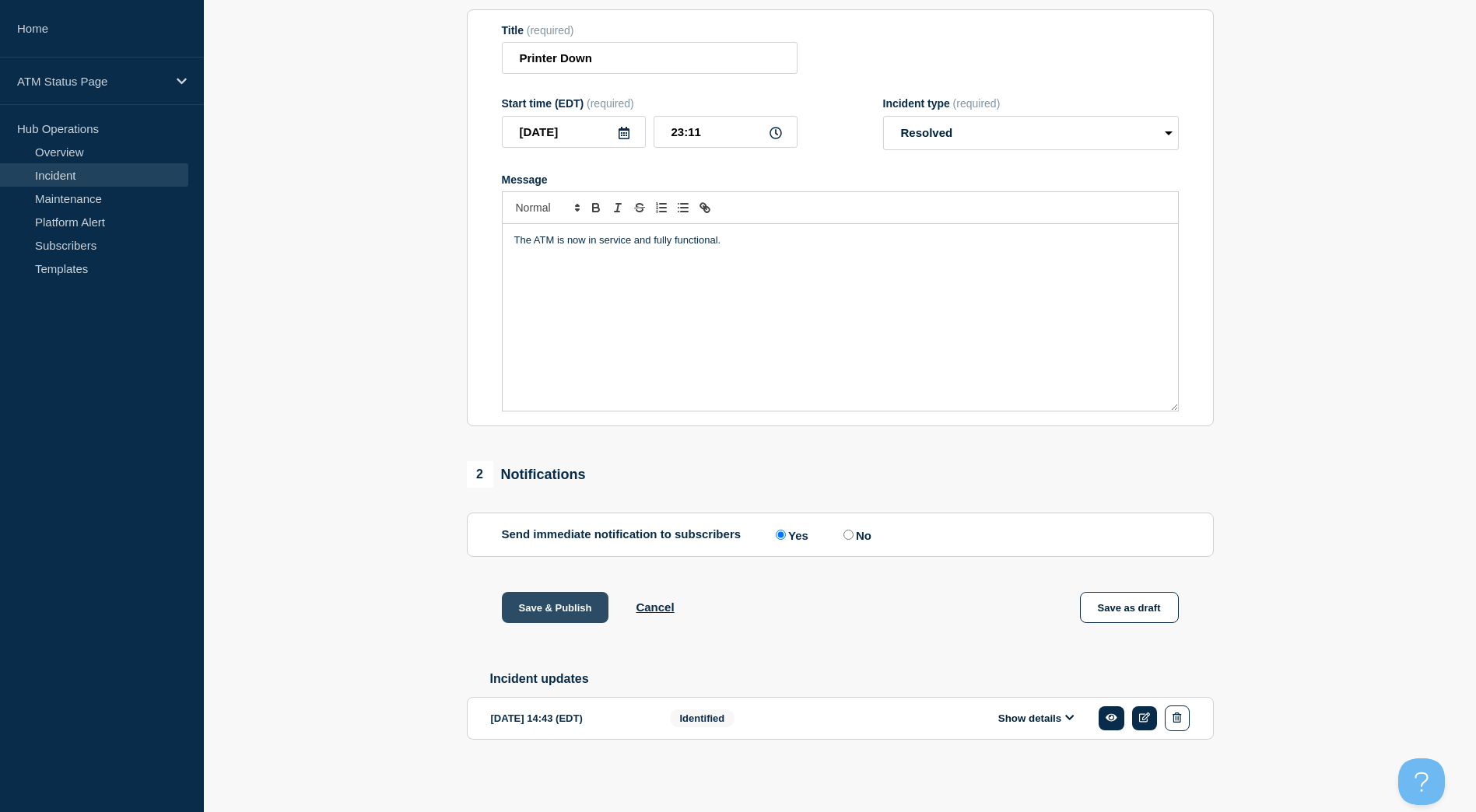
click at [538, 602] on button "Save & Publish" at bounding box center [556, 608] width 108 height 31
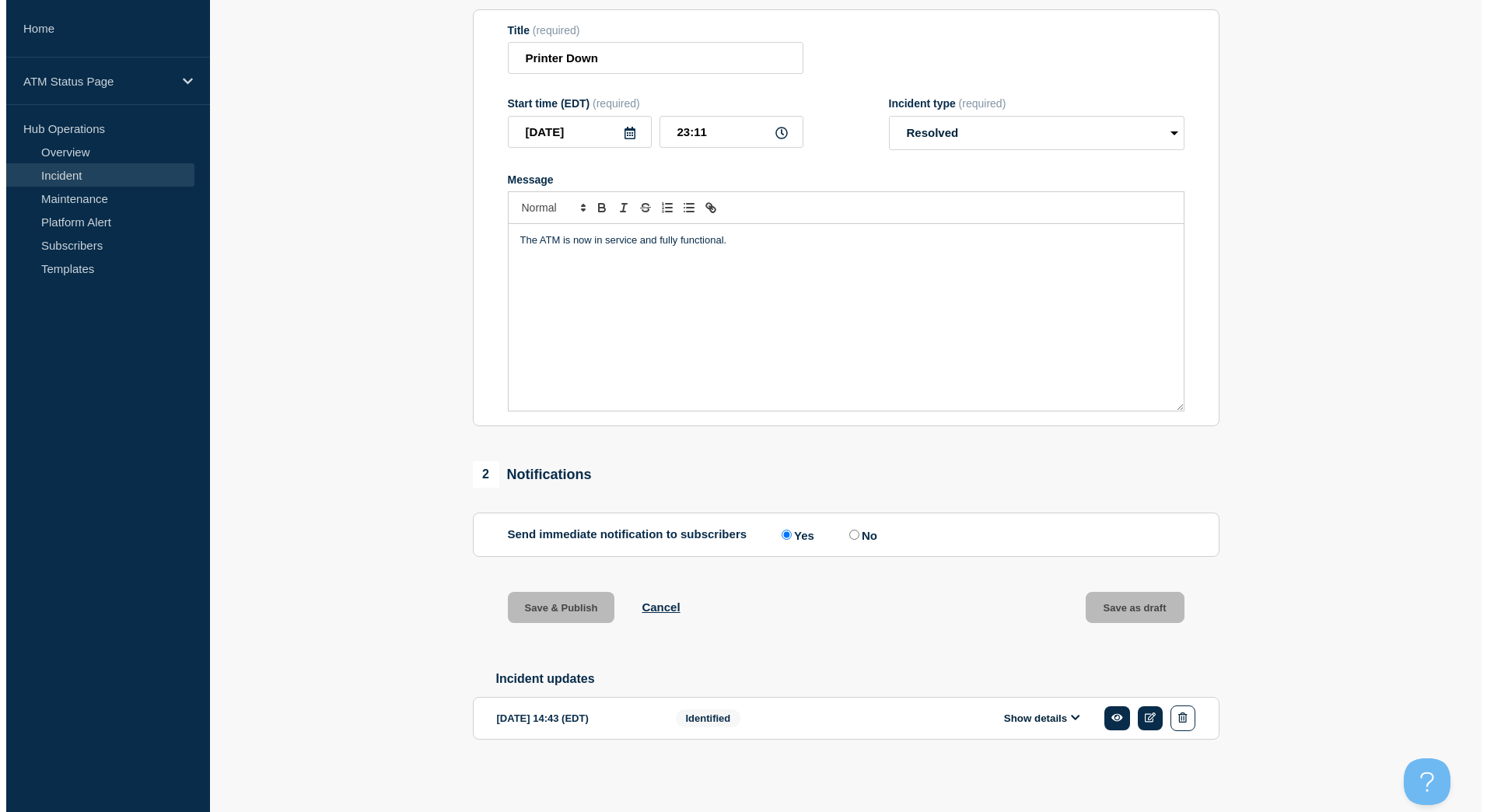
scroll to position [0, 0]
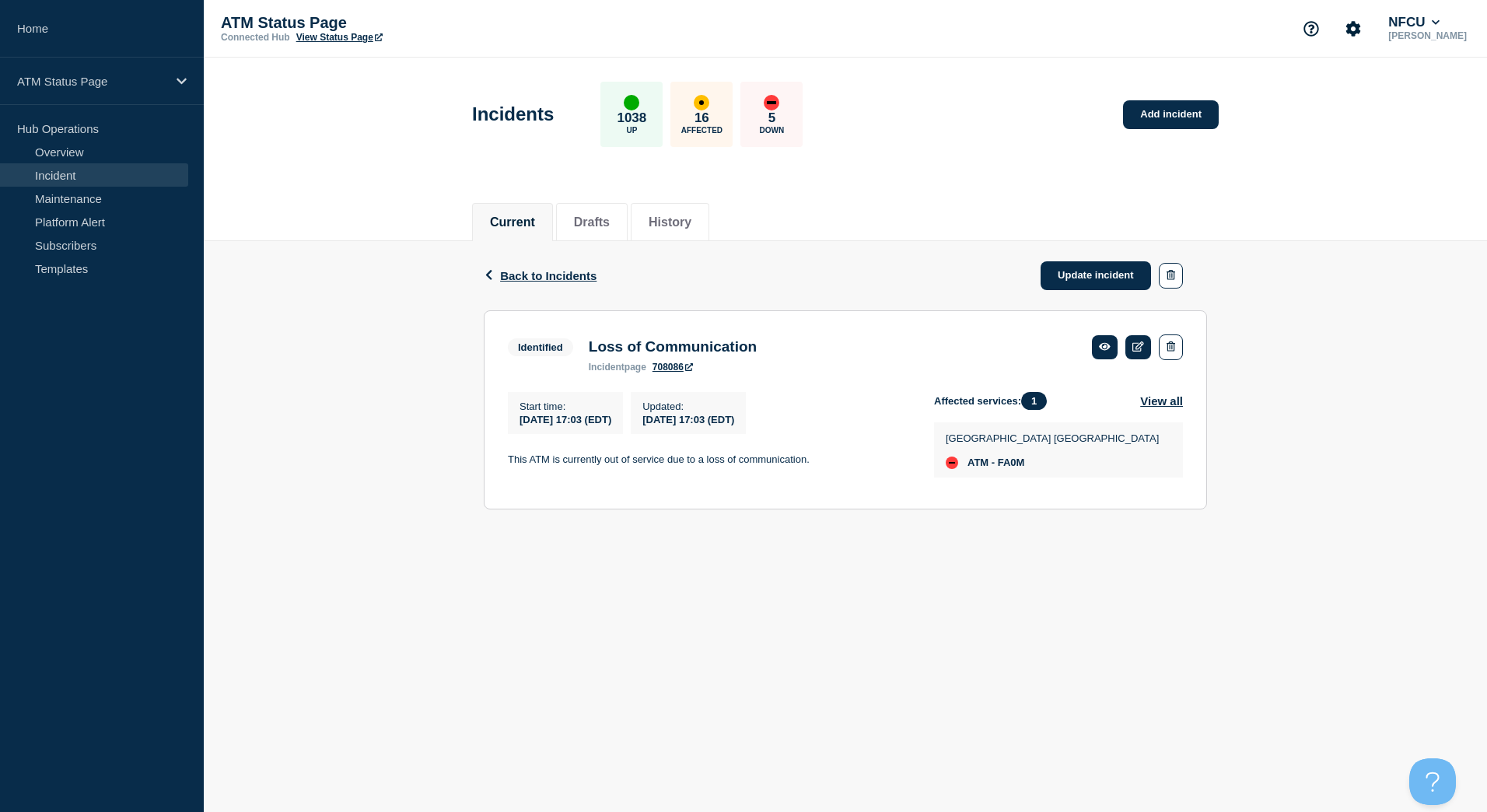
click at [1014, 469] on span "ATM - FA0M" at bounding box center [996, 463] width 57 height 13
copy span "FA0M"
click at [1022, 468] on span "ATM - FA0M" at bounding box center [996, 463] width 57 height 13
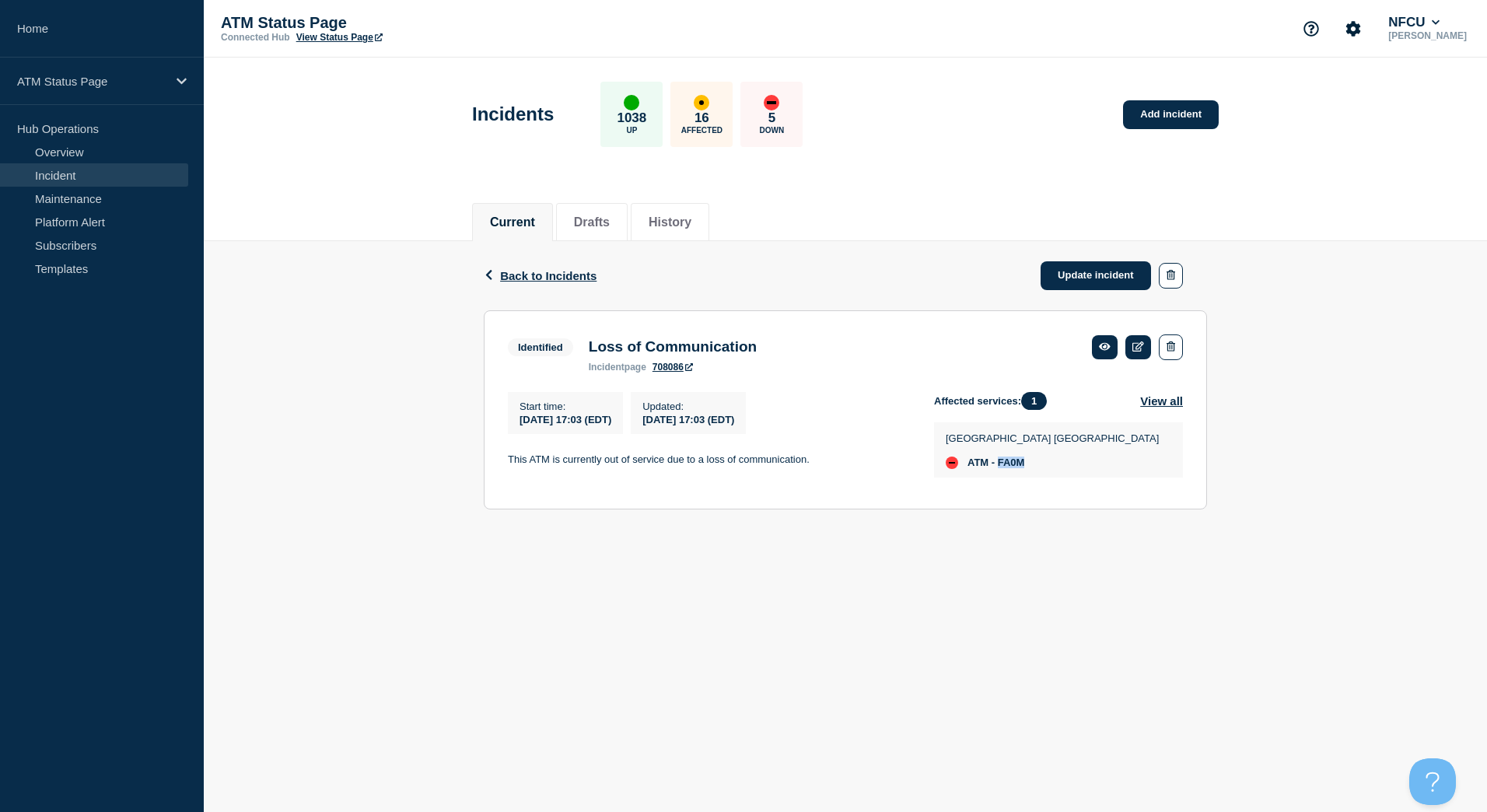
drag, startPoint x: 1013, startPoint y: 482, endPoint x: 1011, endPoint y: 471, distance: 11.2
click at [1013, 477] on div "[GEOGRAPHIC_DATA] [GEOGRAPHIC_DATA] ATM - FA0M" at bounding box center [1058, 450] width 249 height 56
click at [1011, 469] on span "ATM - FA0M" at bounding box center [996, 463] width 57 height 13
copy span "FA0M"
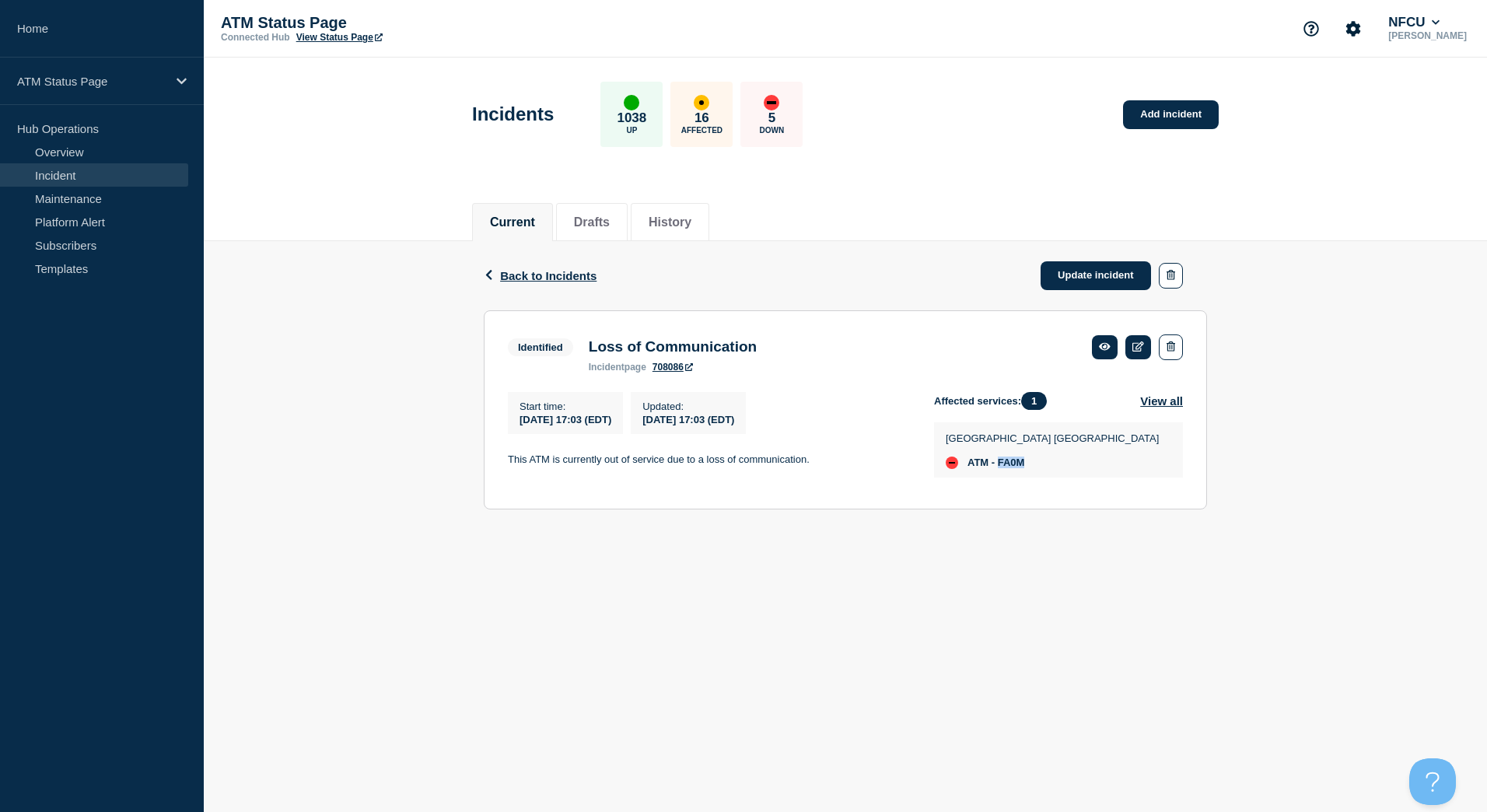
drag, startPoint x: 1114, startPoint y: 270, endPoint x: 1108, endPoint y: 245, distance: 25.7
click at [1114, 270] on link "Update incident" at bounding box center [1095, 276] width 110 height 29
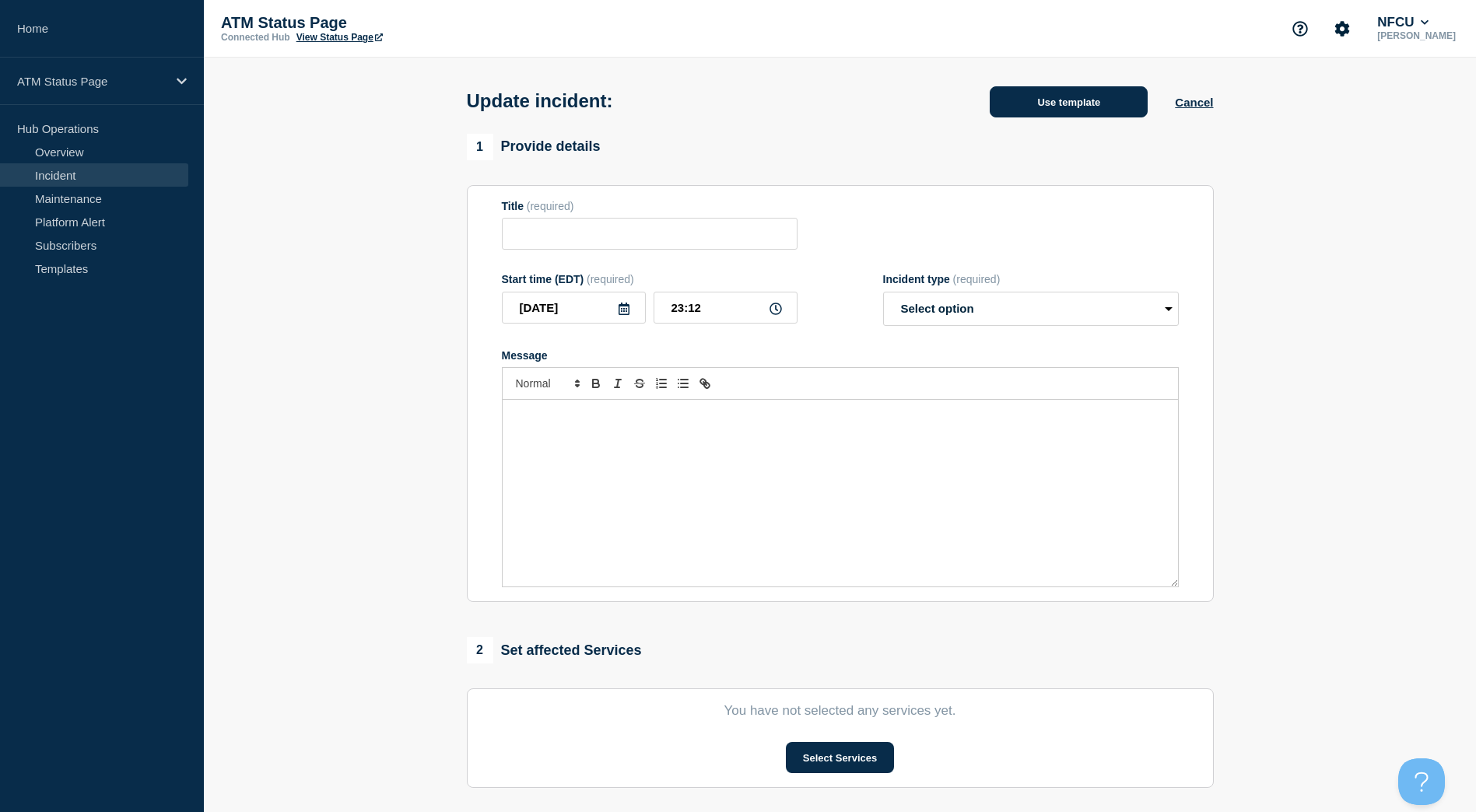
type input "Loss of Communication"
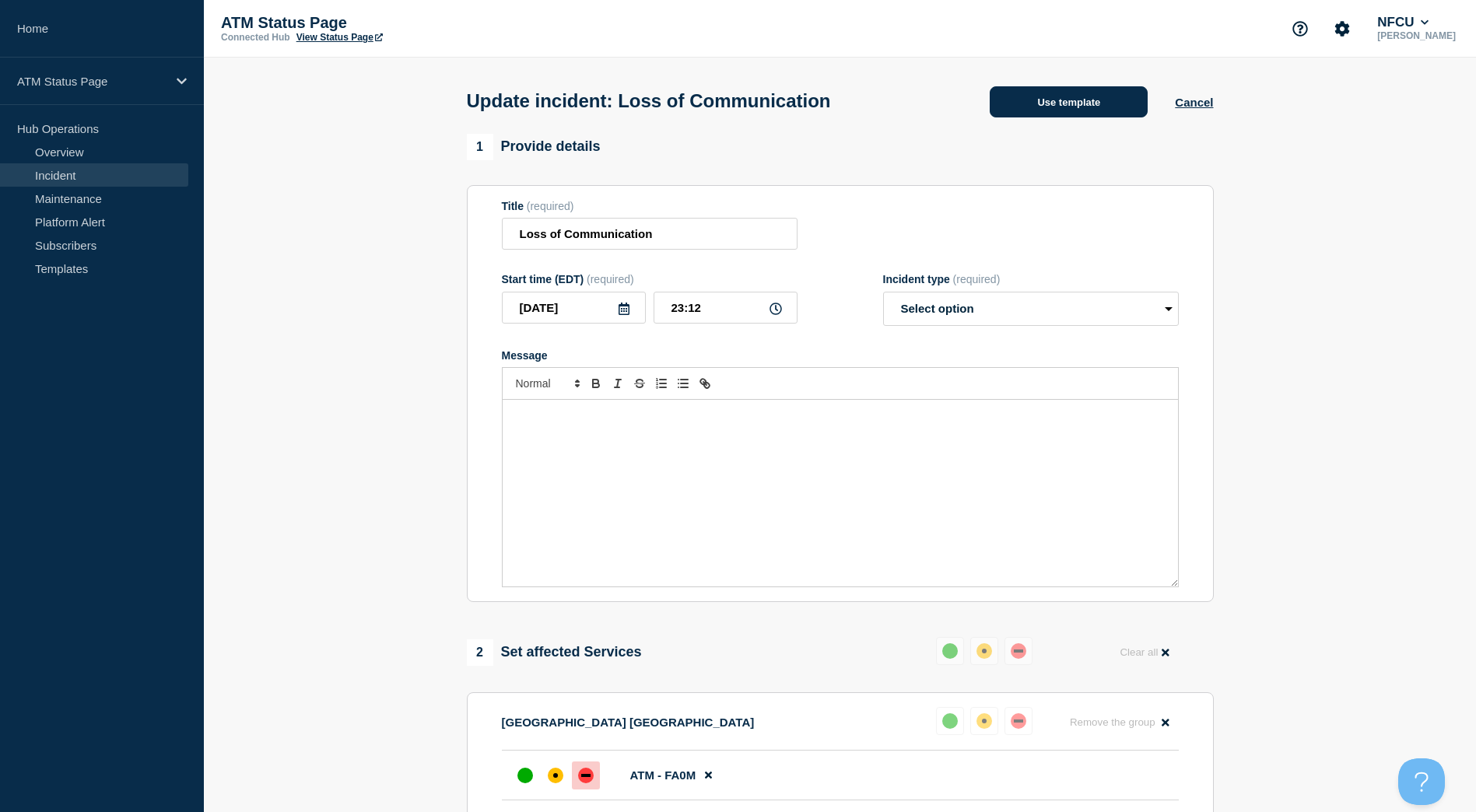
click at [1091, 94] on button "Use template" at bounding box center [1068, 102] width 158 height 31
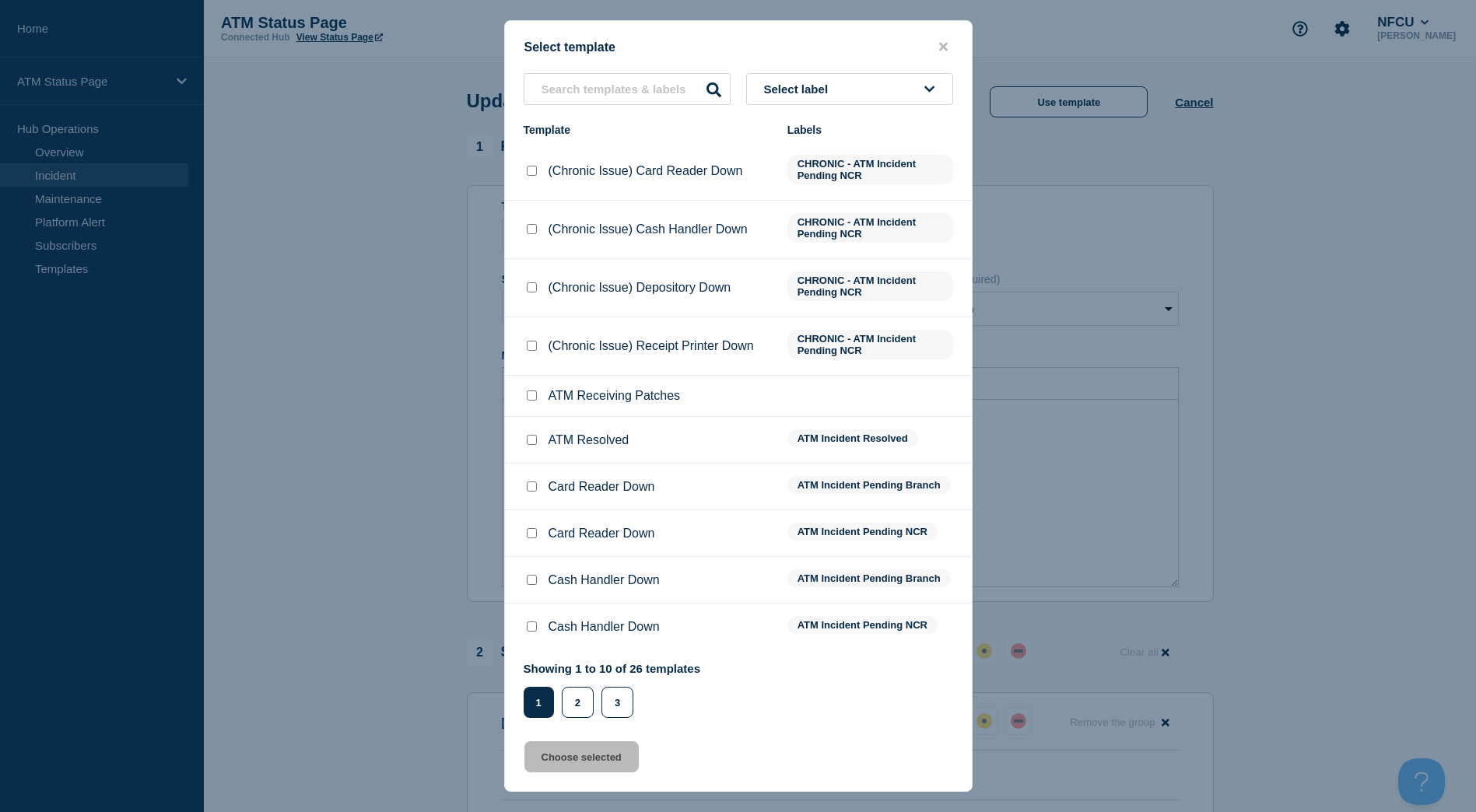
click at [871, 82] on button "Select label" at bounding box center [849, 88] width 207 height 32
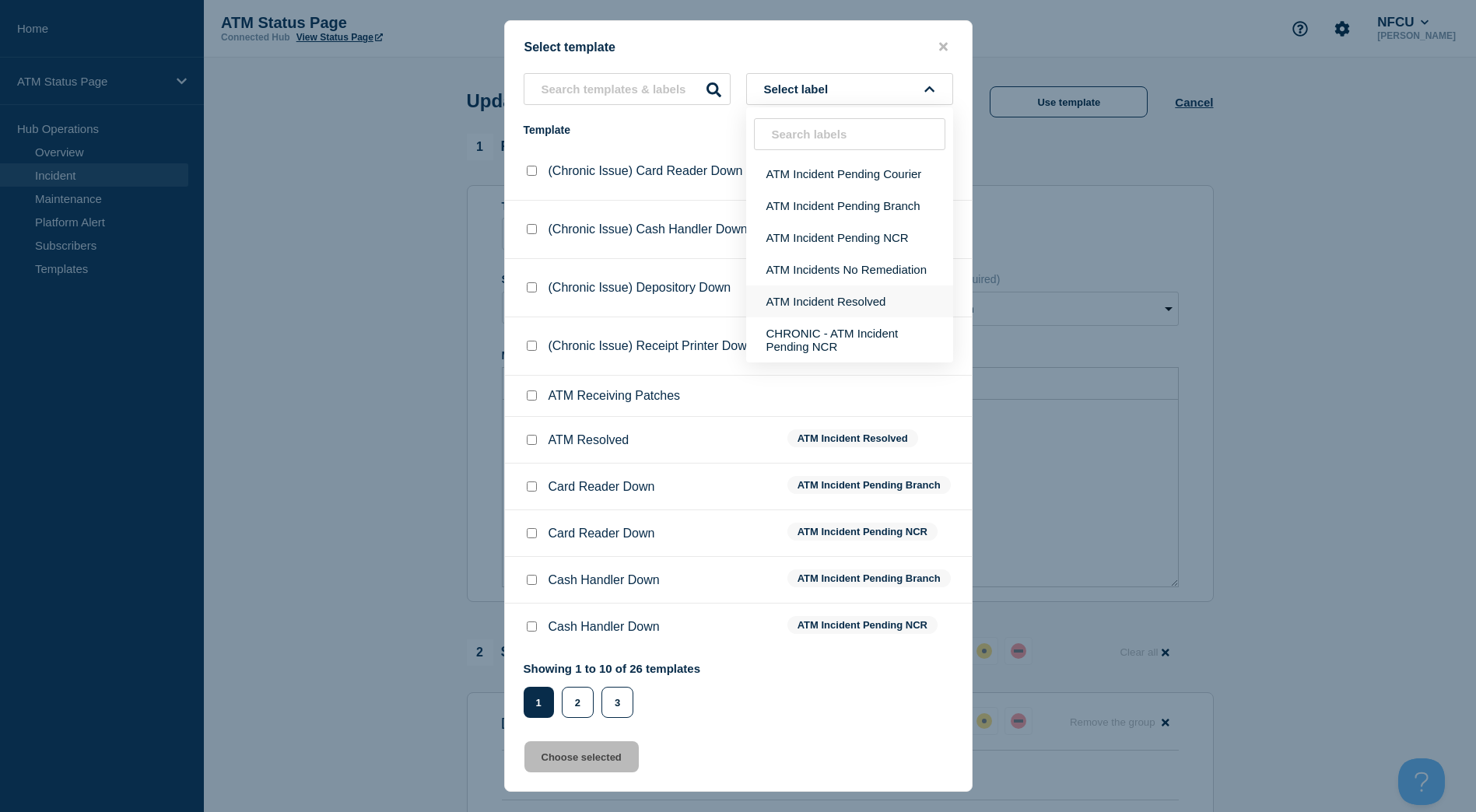
click at [855, 307] on button "ATM Incident Resolved" at bounding box center [849, 301] width 207 height 32
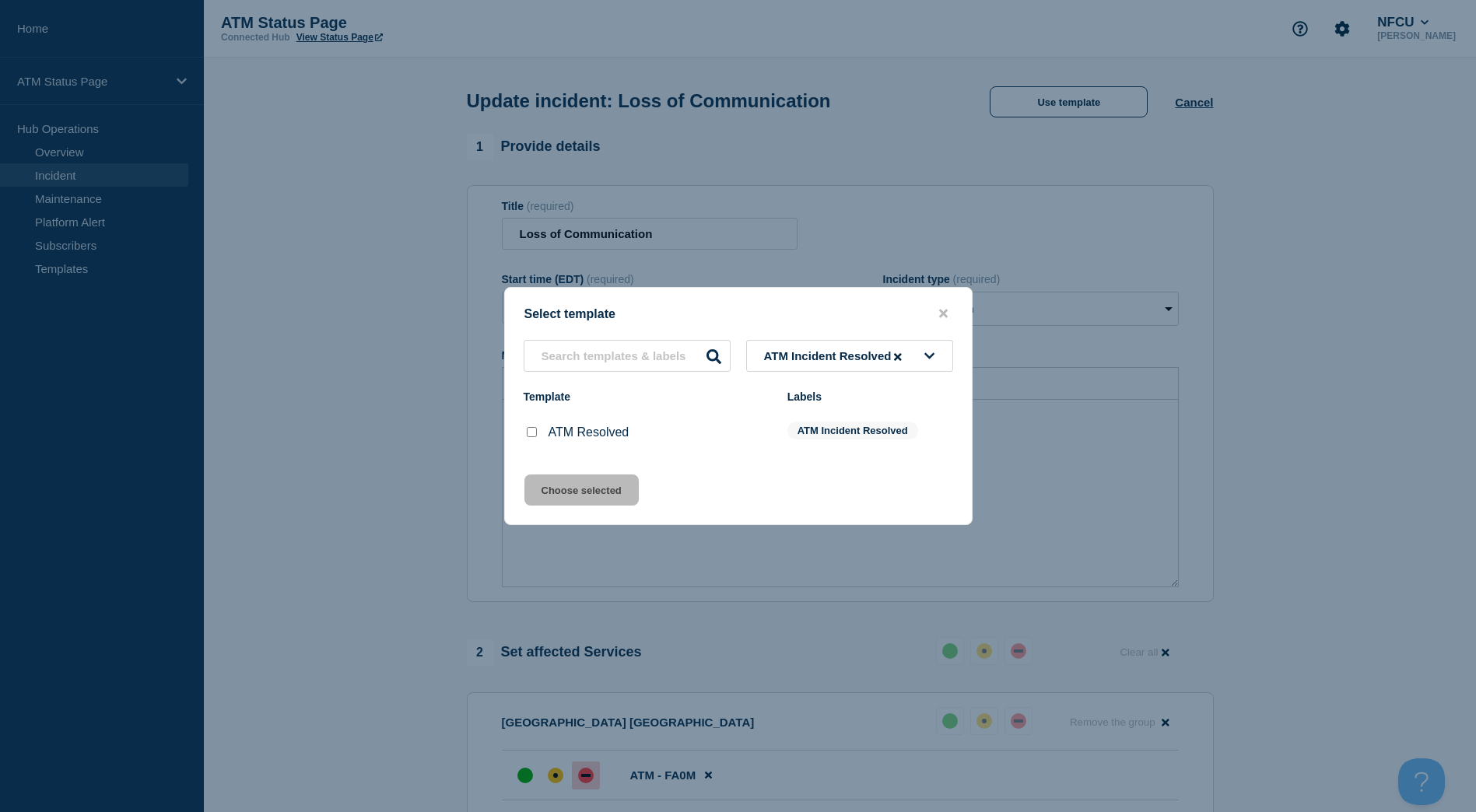
click at [535, 434] on input "ATM Resolved checkbox" at bounding box center [531, 432] width 10 height 10
checkbox input "true"
click at [551, 493] on button "Choose selected" at bounding box center [581, 490] width 114 height 31
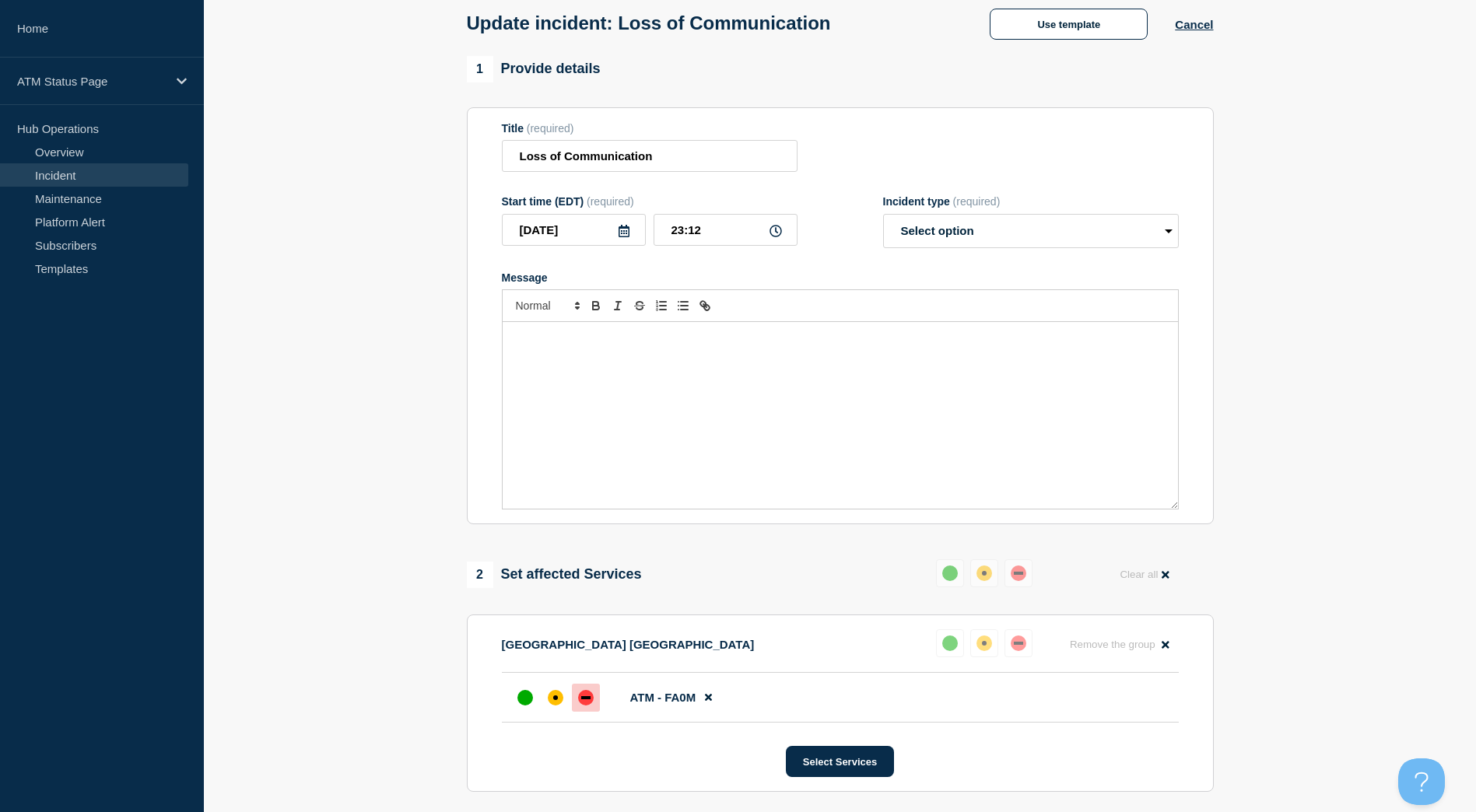
select select "resolved"
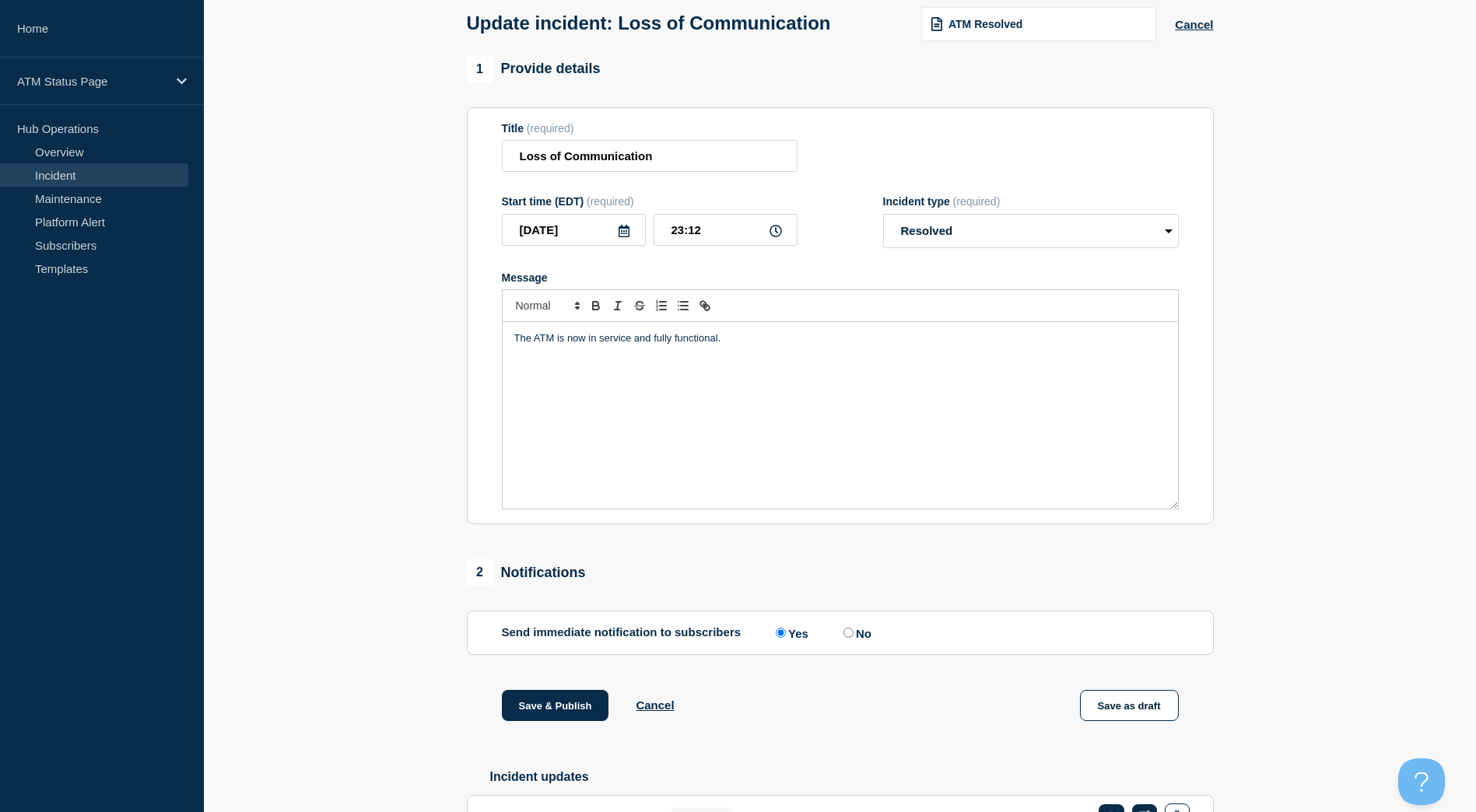
scroll to position [183, 0]
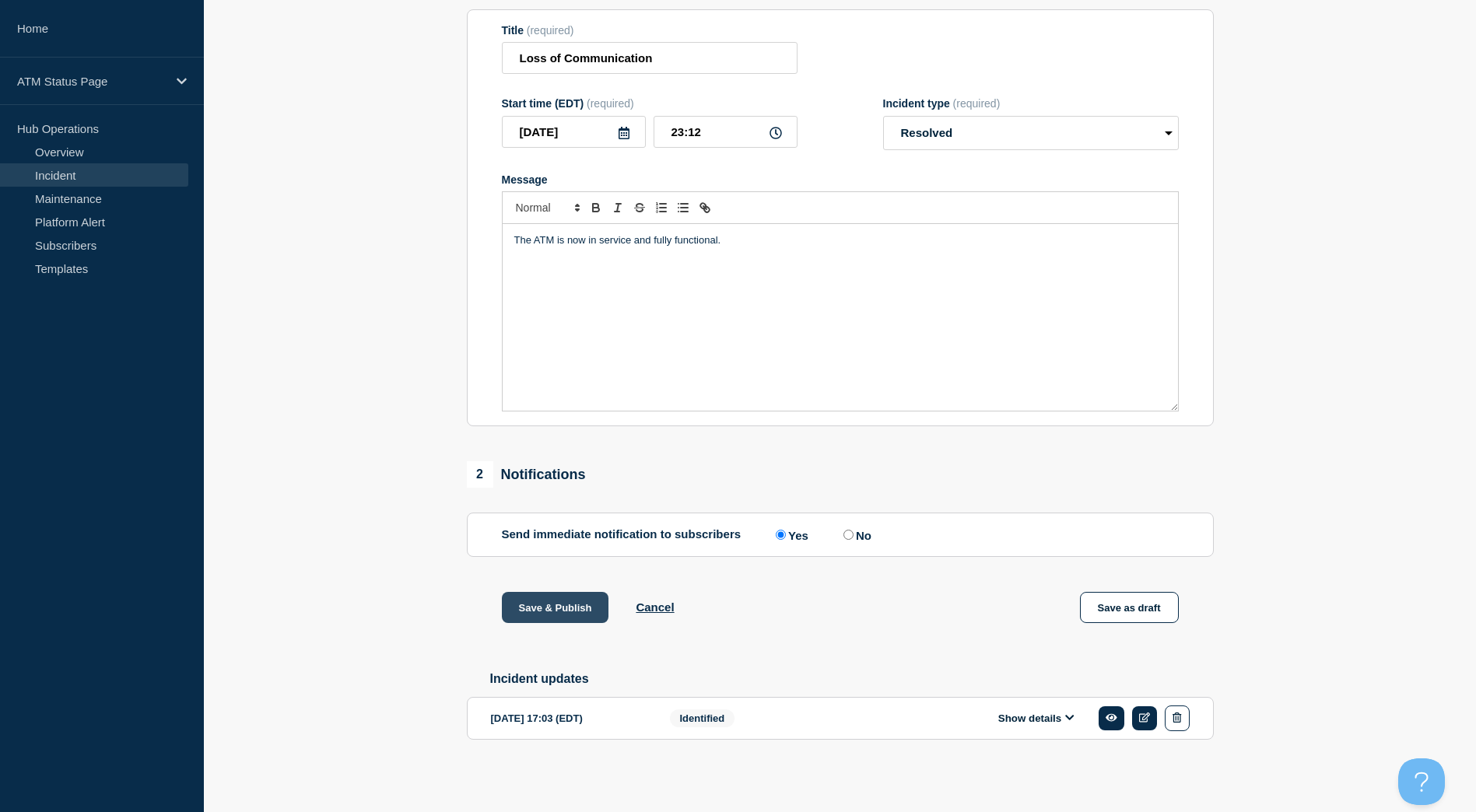
click at [534, 608] on button "Save & Publish" at bounding box center [556, 608] width 108 height 31
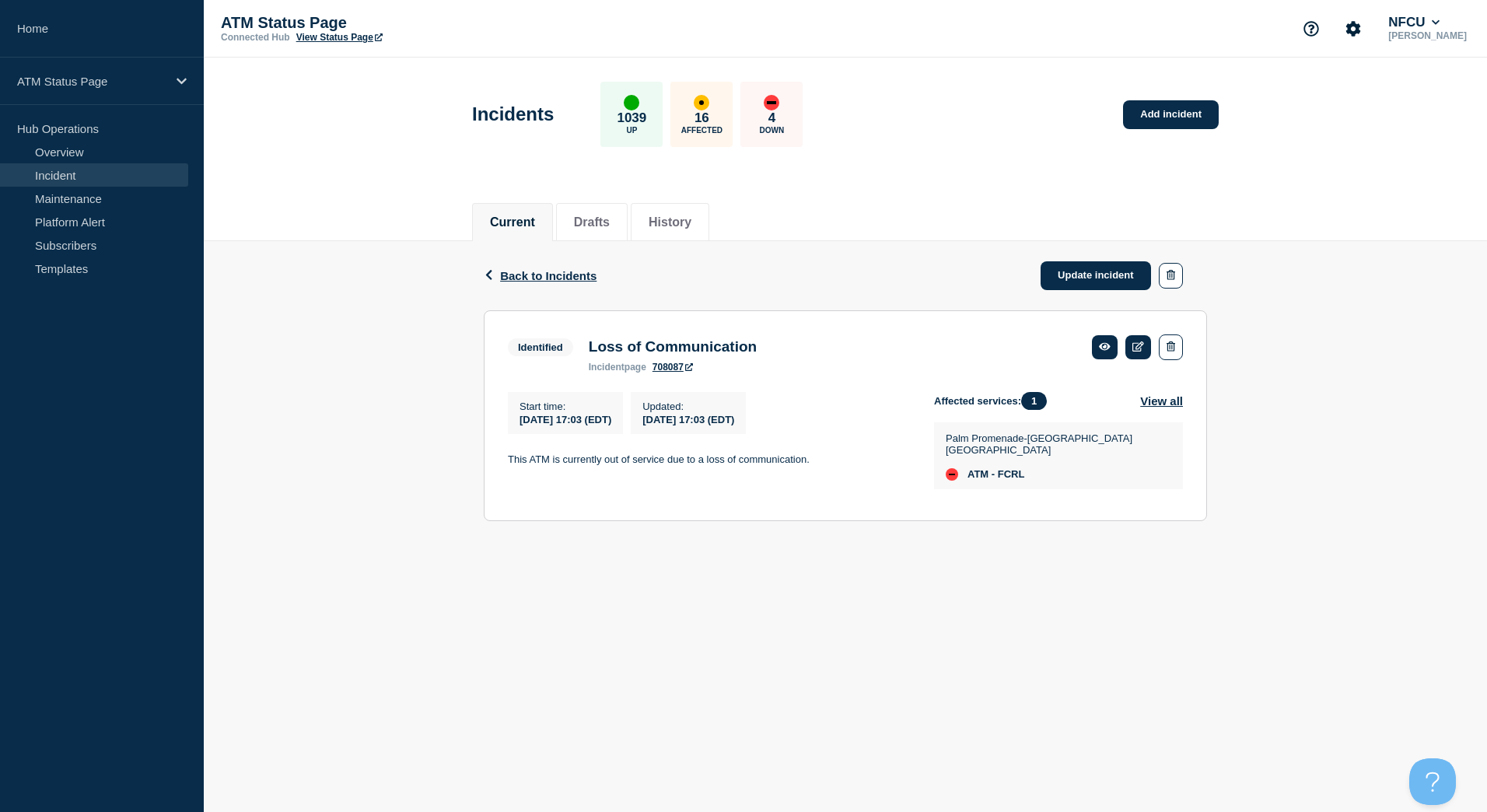
drag, startPoint x: 1103, startPoint y: 271, endPoint x: 1086, endPoint y: 234, distance: 40.7
click at [1103, 271] on link "Update incident" at bounding box center [1095, 276] width 110 height 29
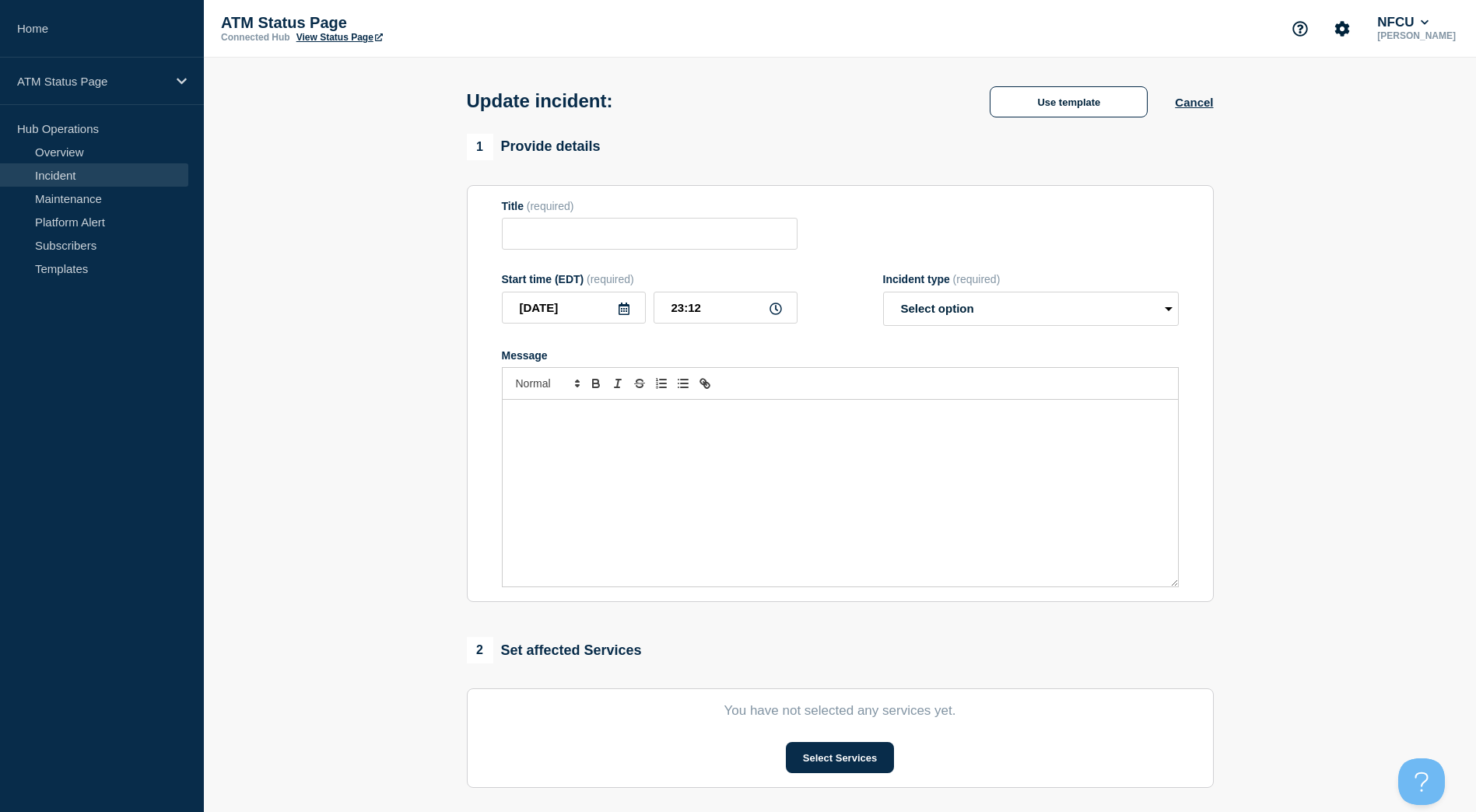
type input "Loss of Communication"
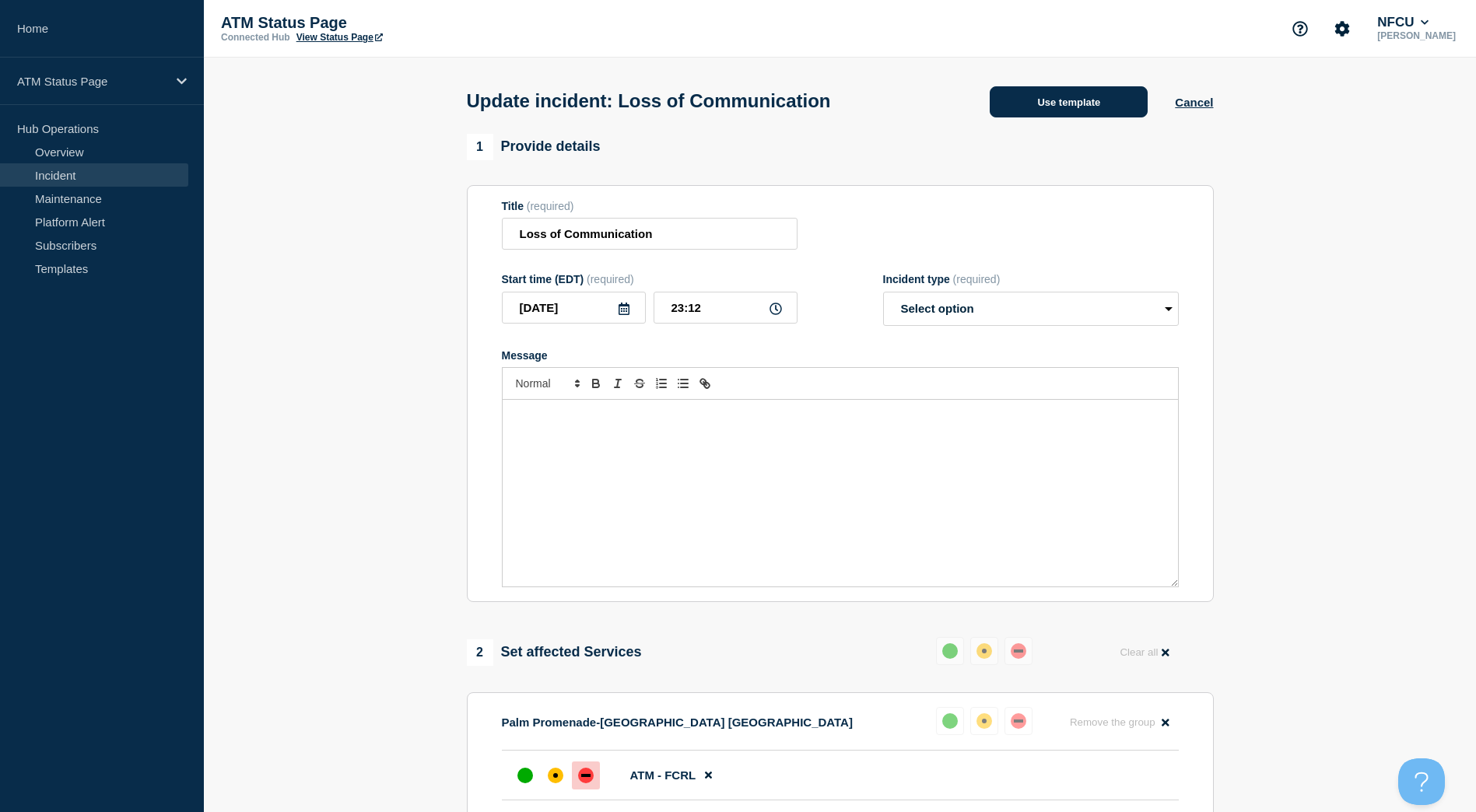
click at [1063, 109] on button "Use template" at bounding box center [1068, 102] width 158 height 31
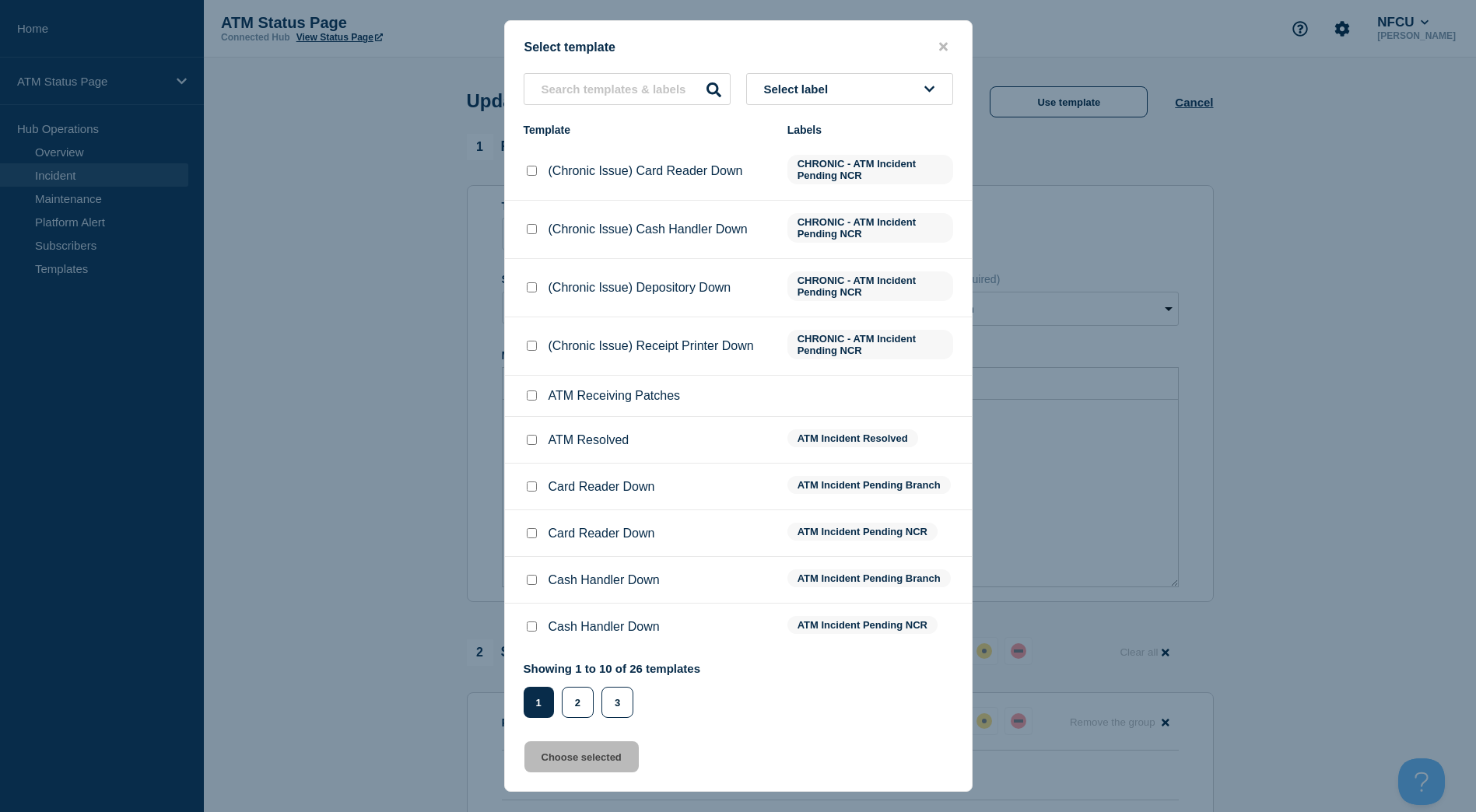
click at [907, 81] on button "Select label" at bounding box center [849, 88] width 207 height 32
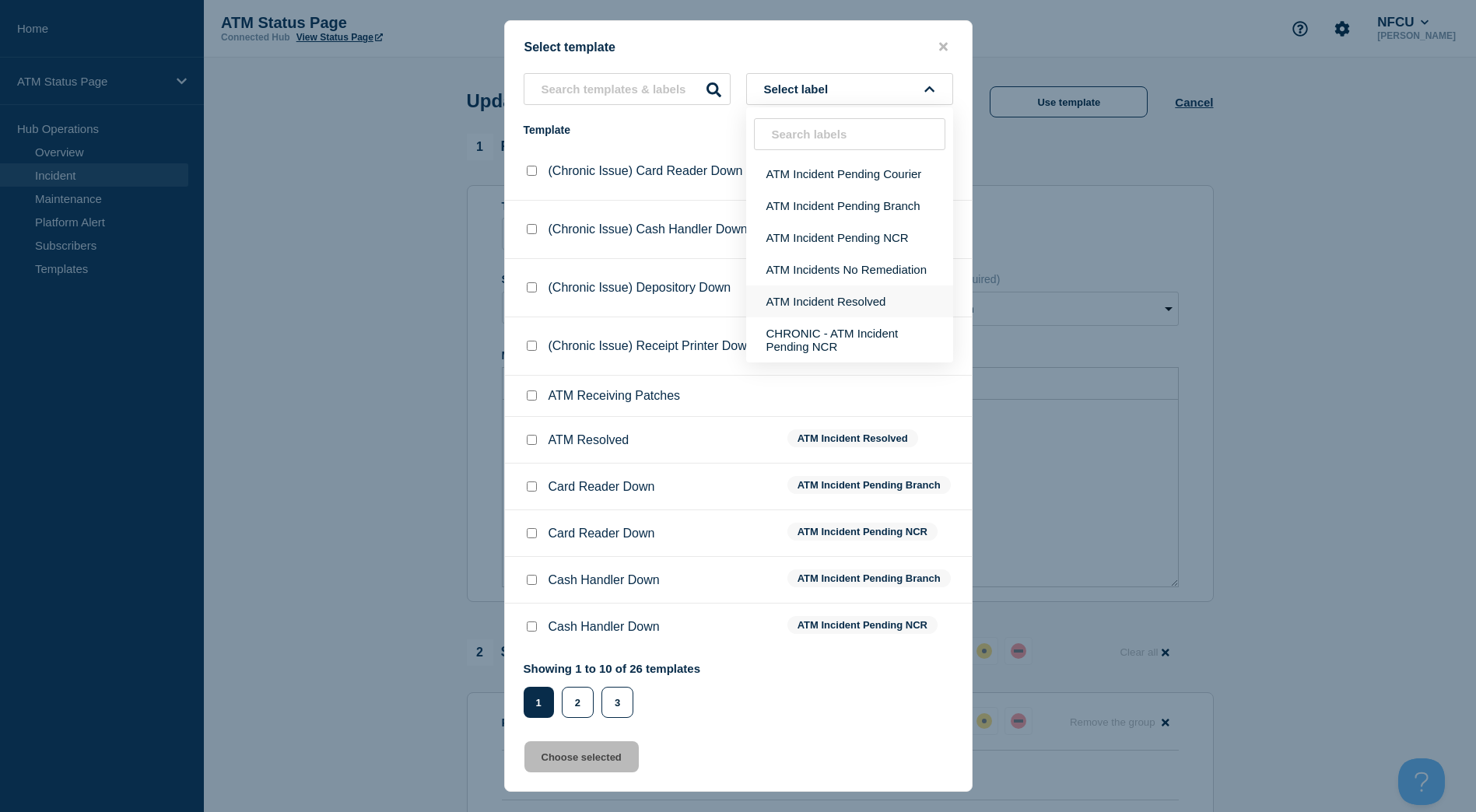
click at [868, 307] on button "ATM Incident Resolved" at bounding box center [849, 301] width 207 height 32
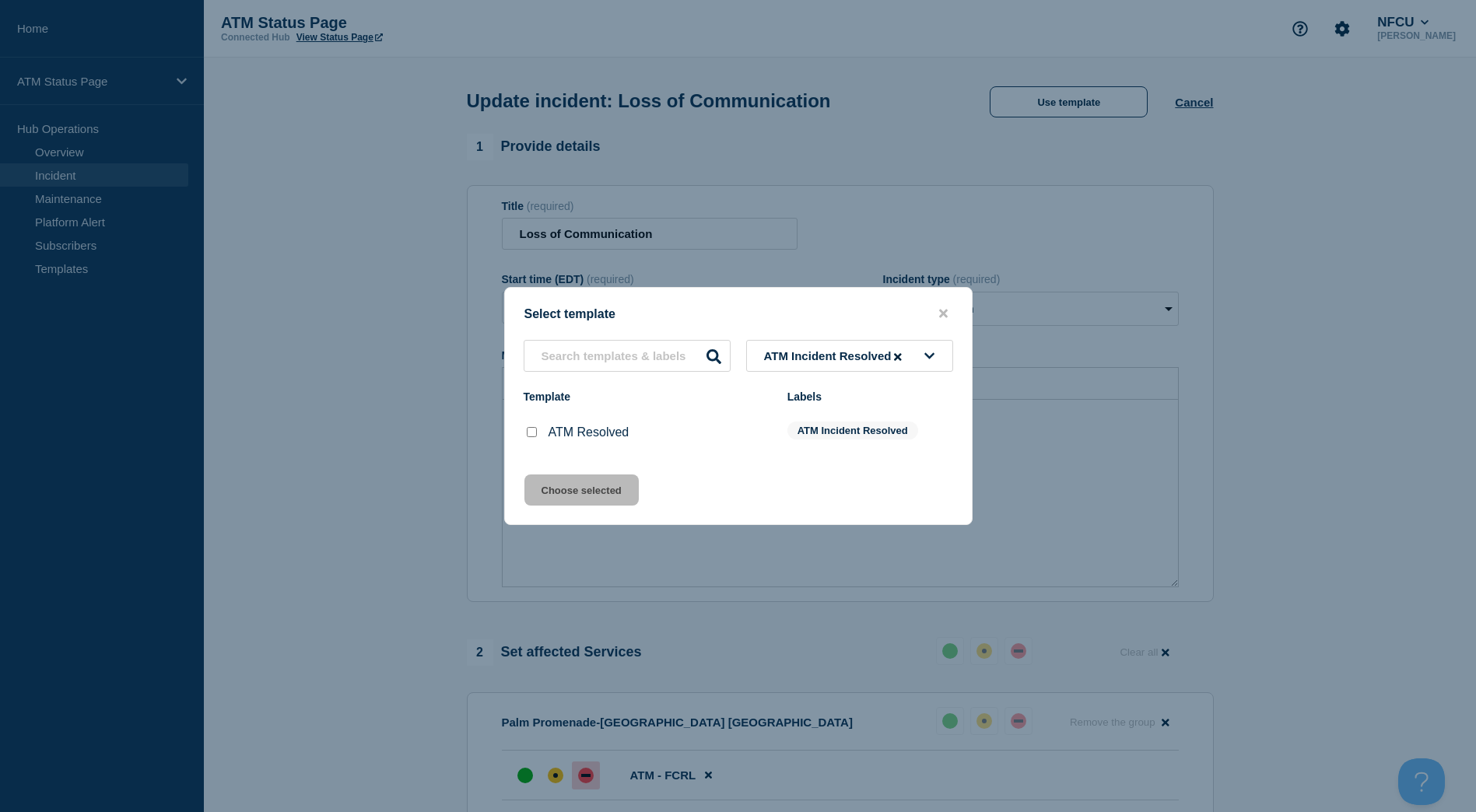
click at [532, 432] on input "ATM Resolved checkbox" at bounding box center [531, 432] width 10 height 10
checkbox input "true"
click at [553, 485] on button "Choose selected" at bounding box center [581, 490] width 114 height 31
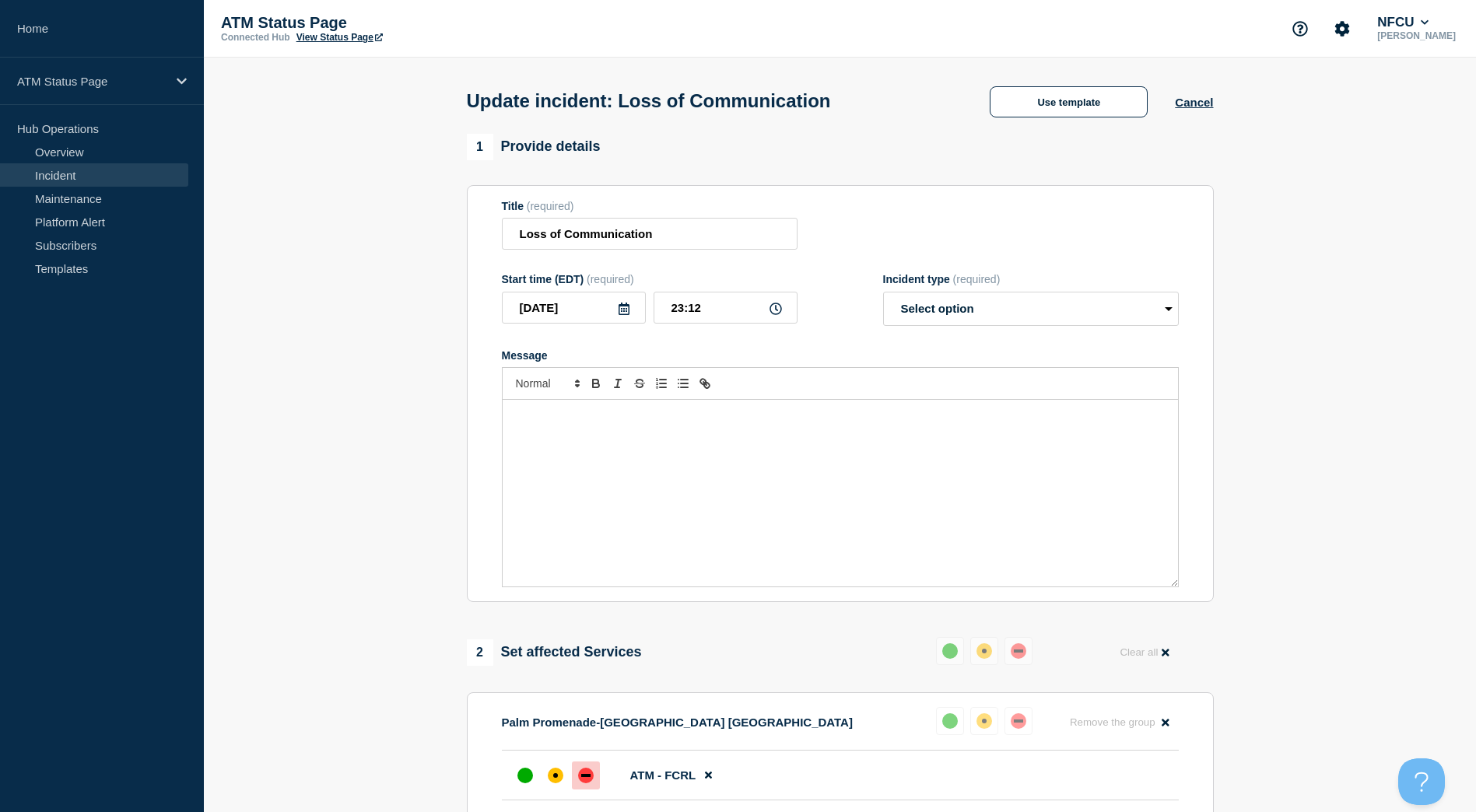
select select "resolved"
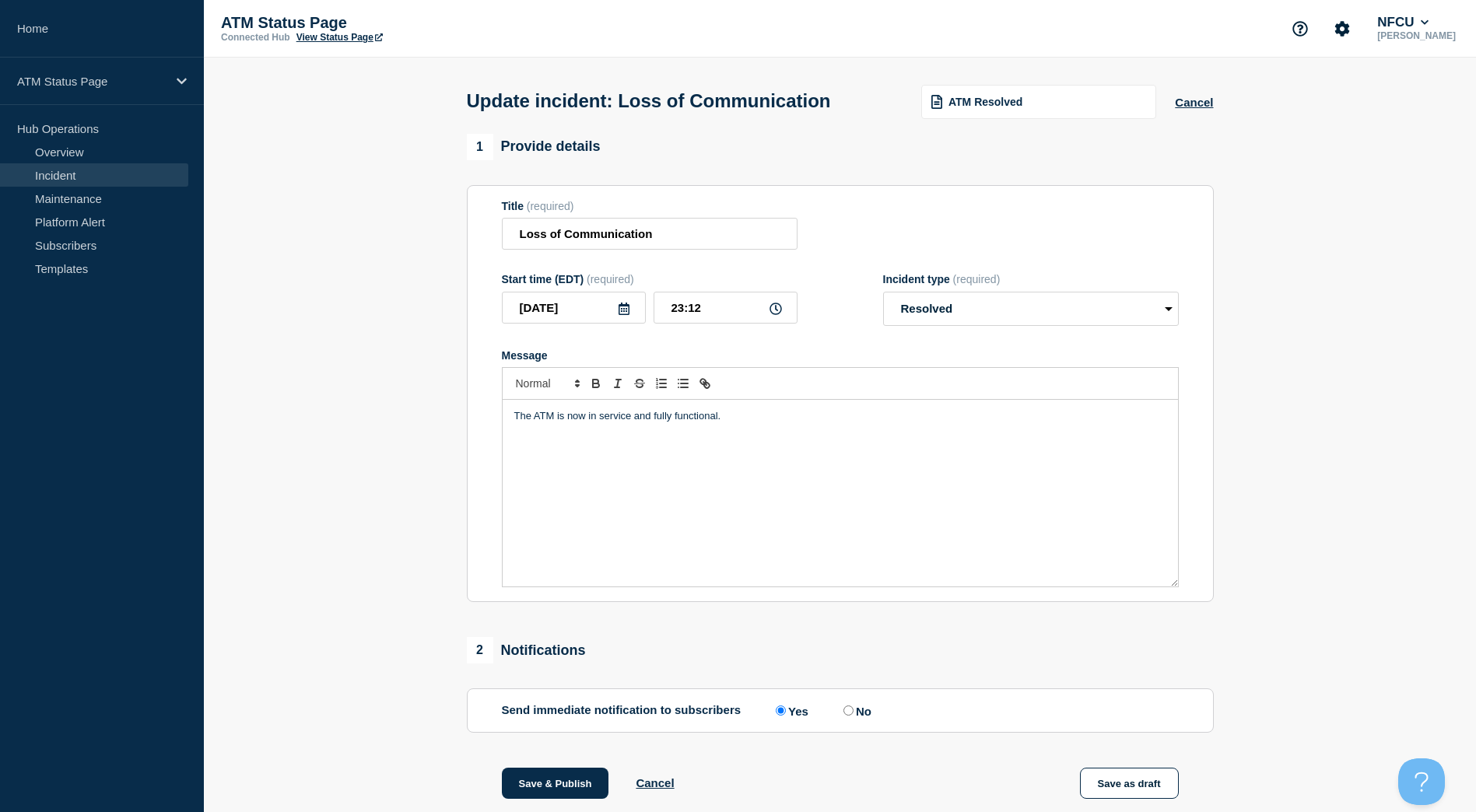
scroll to position [183, 0]
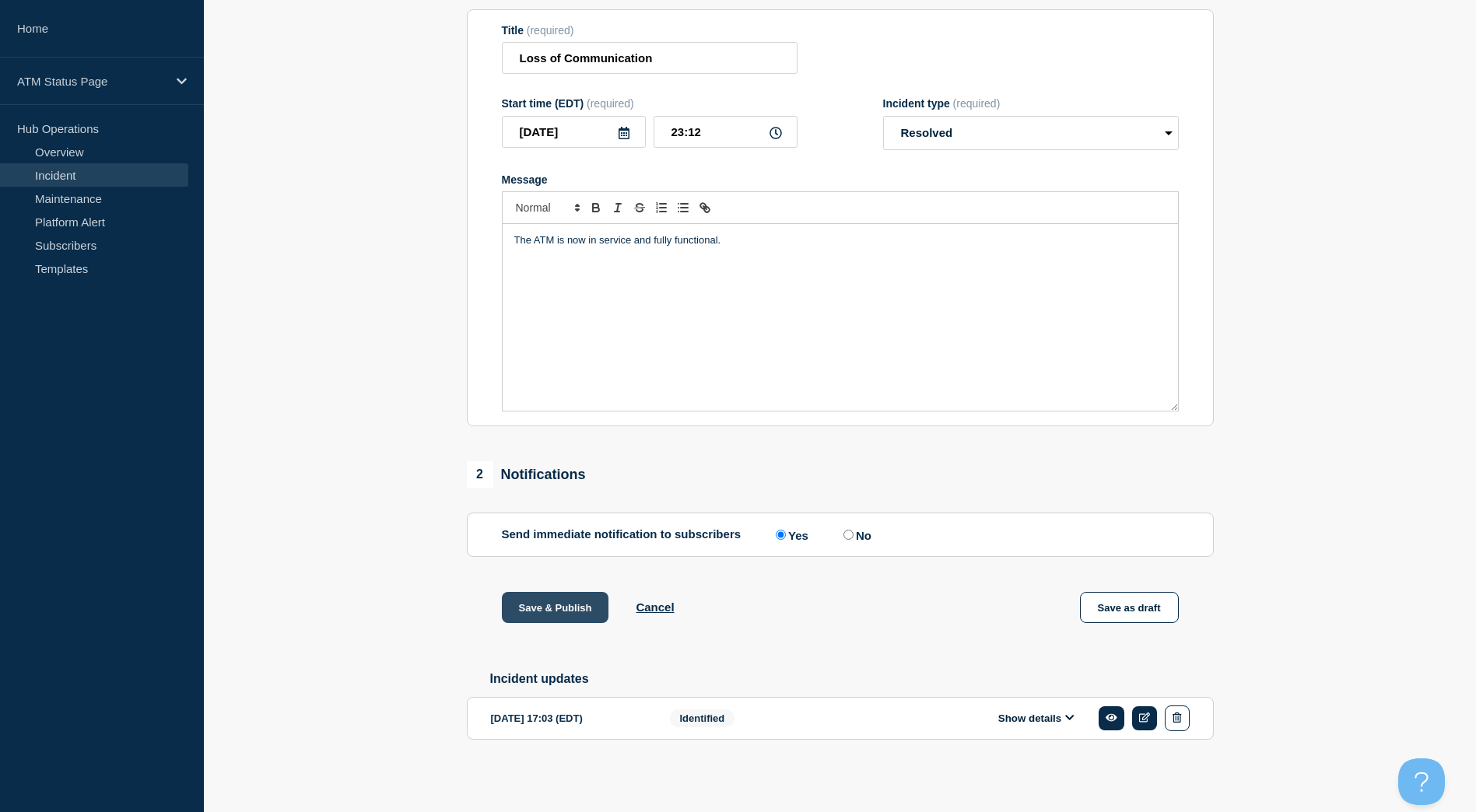
click at [545, 592] on button "Save & Publish" at bounding box center [556, 608] width 108 height 31
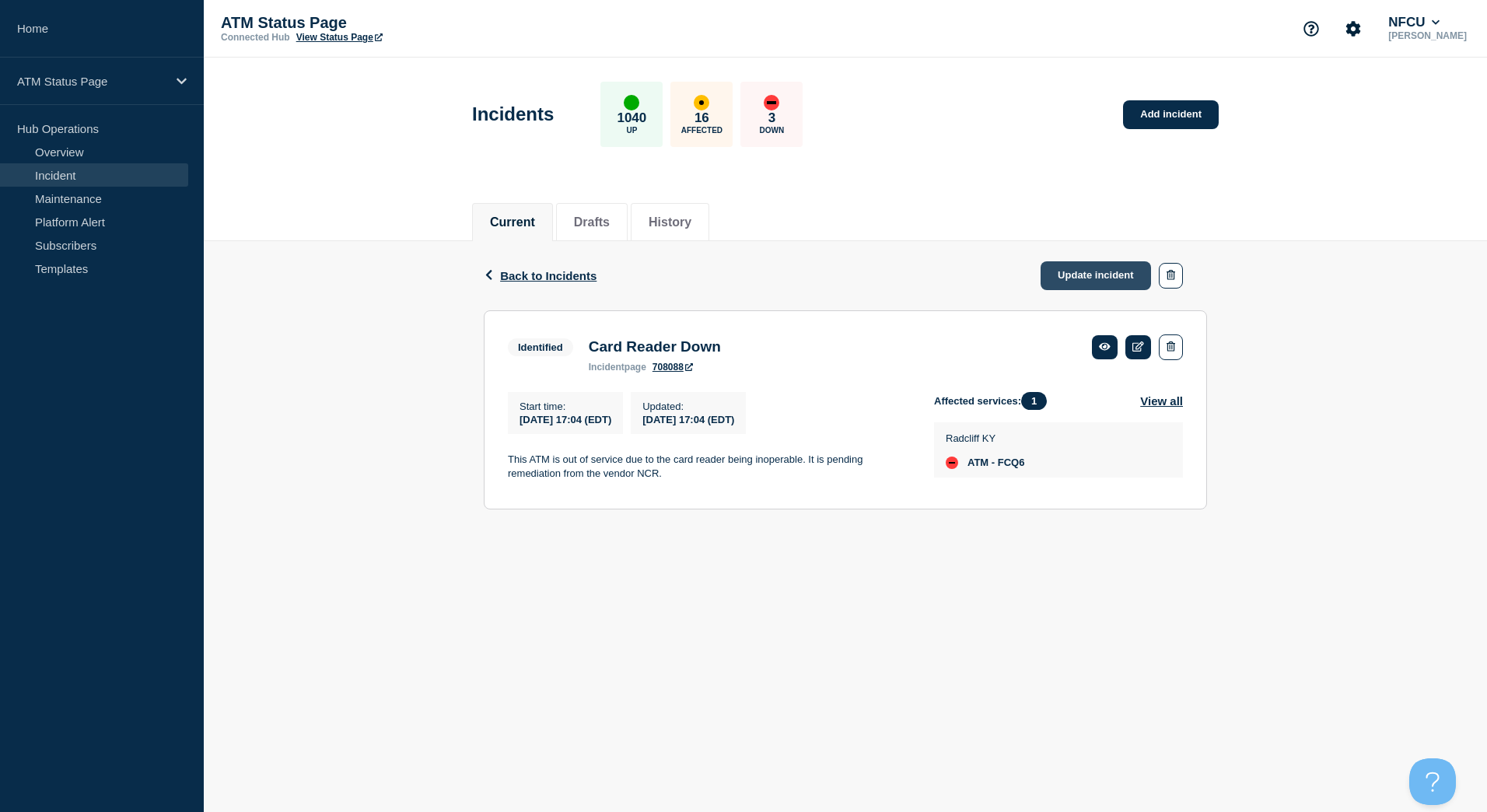
click at [1076, 276] on link "Update incident" at bounding box center [1095, 276] width 110 height 29
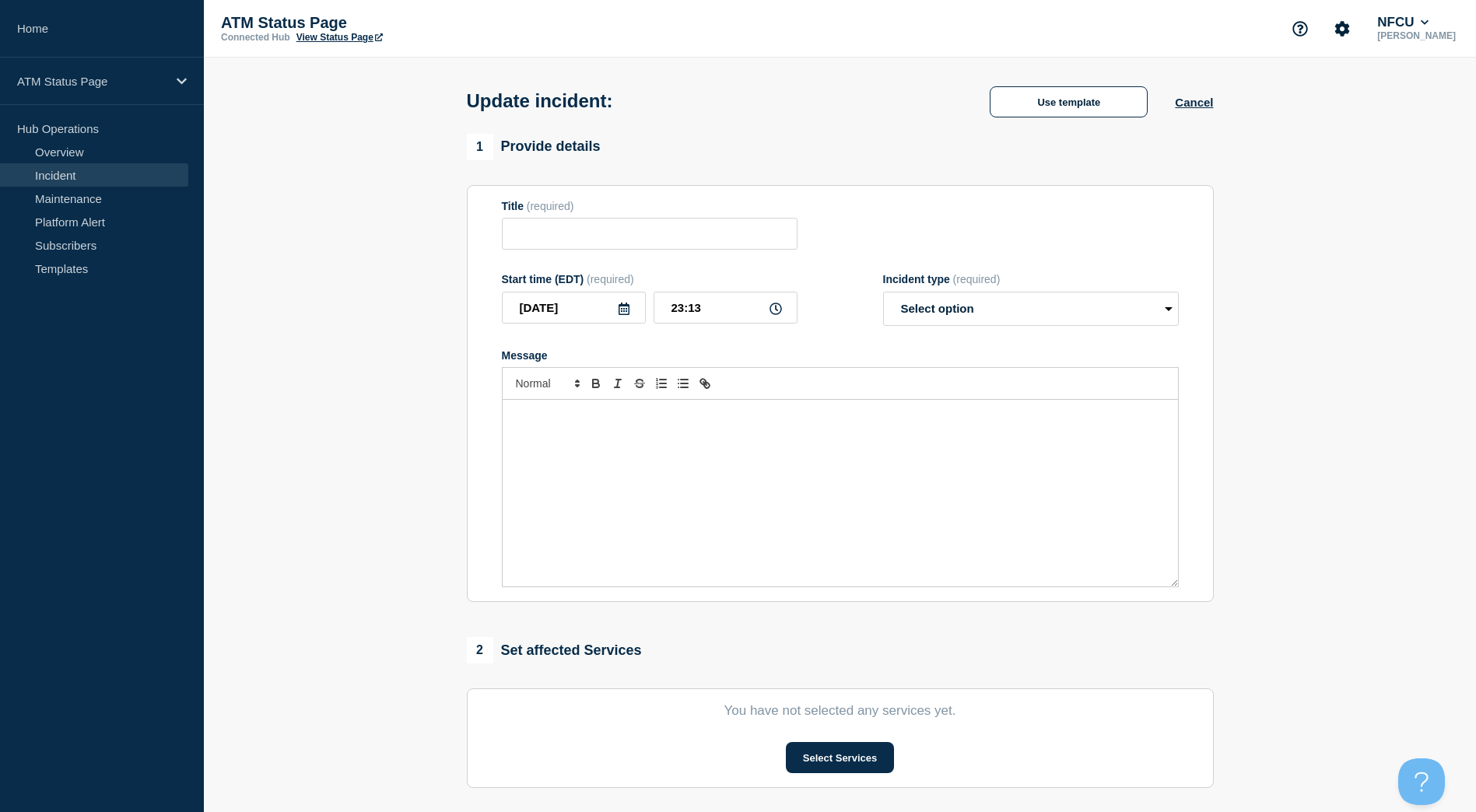
type input "Card Reader Down"
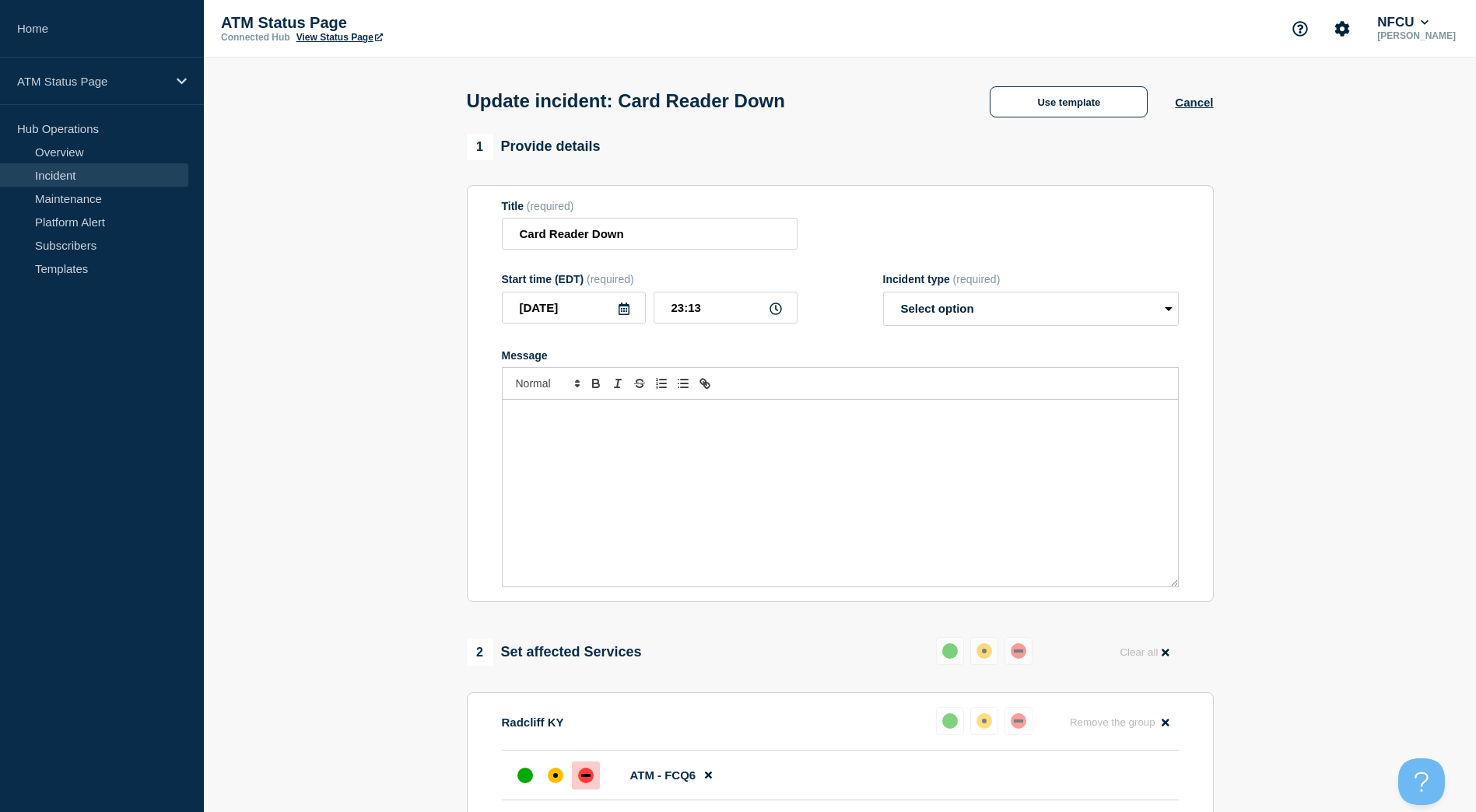
click at [1065, 123] on div "Update incident: Card Reader Down Use template Cancel" at bounding box center [840, 96] width 781 height 77
click at [1065, 118] on button "Use template" at bounding box center [1068, 102] width 158 height 31
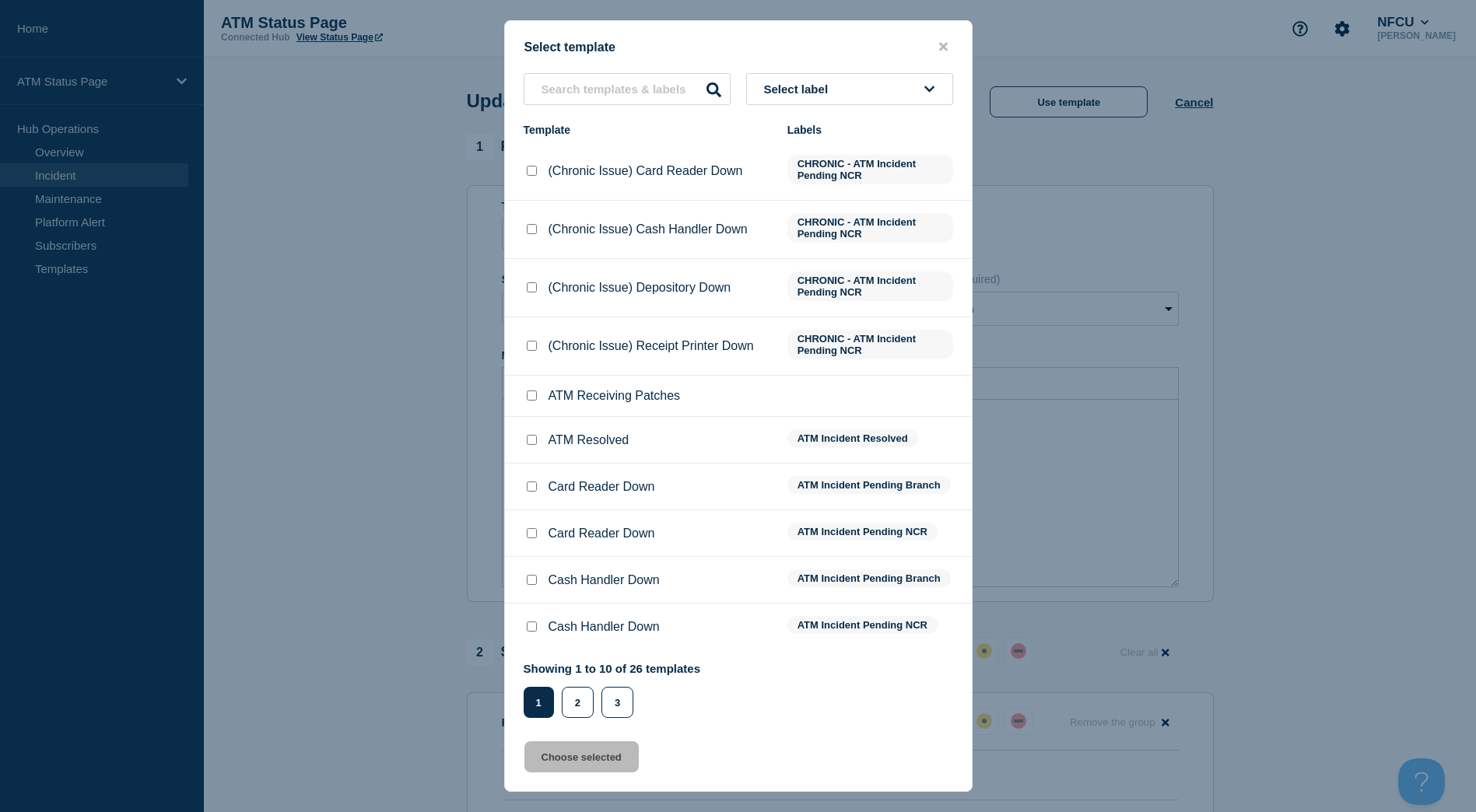
click at [882, 88] on button "Select label" at bounding box center [849, 88] width 207 height 32
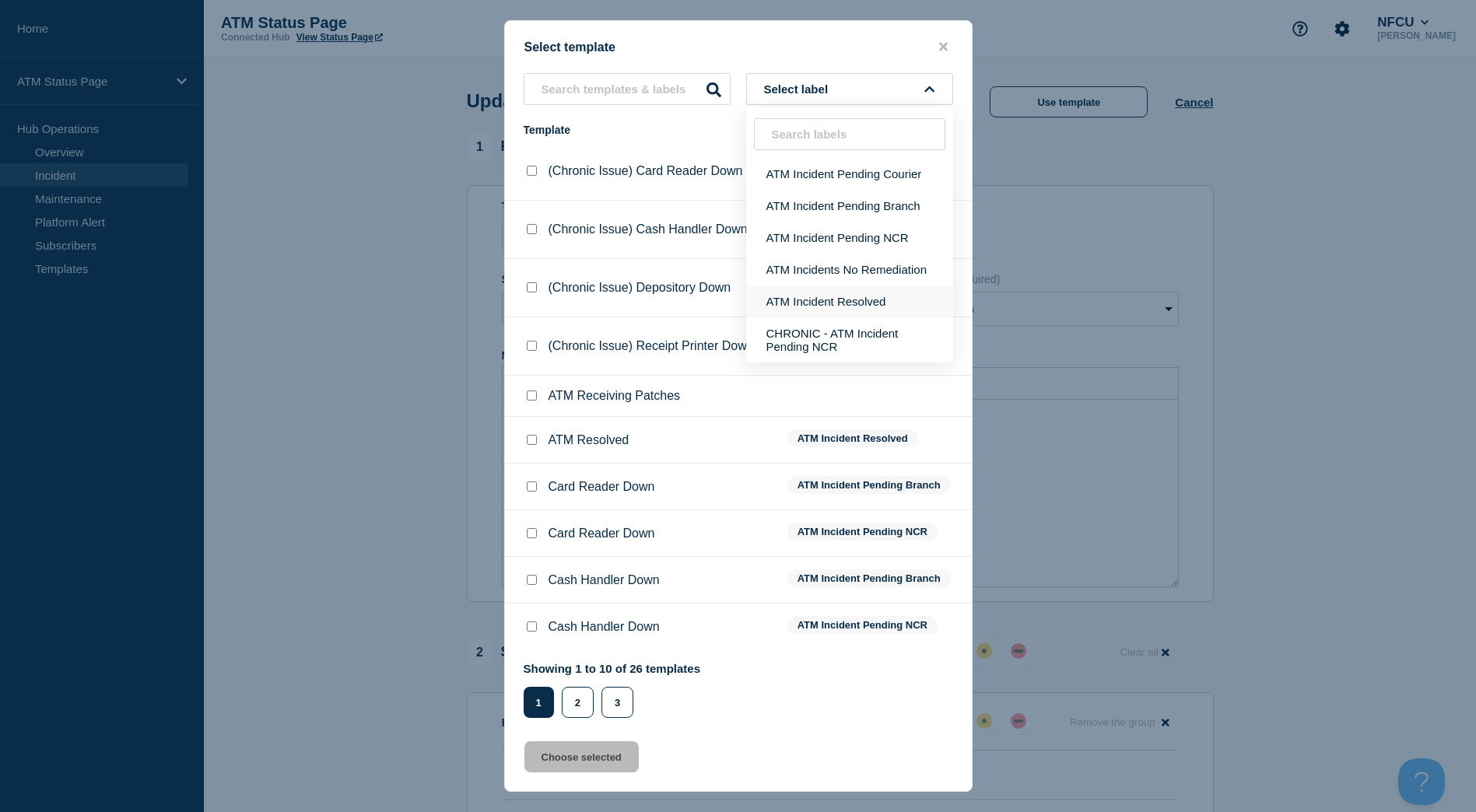
click at [861, 297] on button "ATM Incident Resolved" at bounding box center [849, 301] width 207 height 32
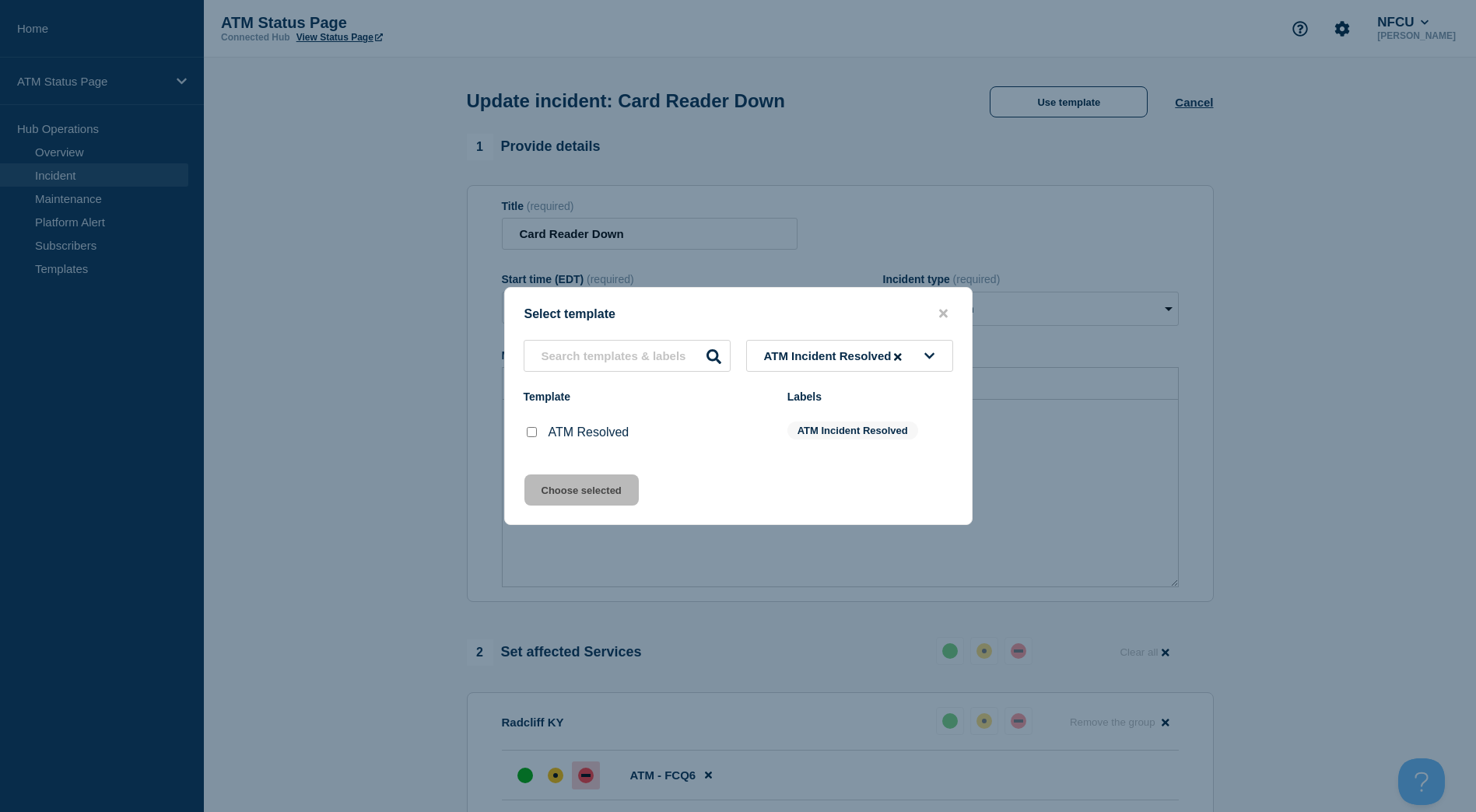
click at [529, 433] on input "ATM Resolved checkbox" at bounding box center [531, 432] width 10 height 10
checkbox input "true"
click at [560, 493] on button "Choose selected" at bounding box center [581, 490] width 114 height 31
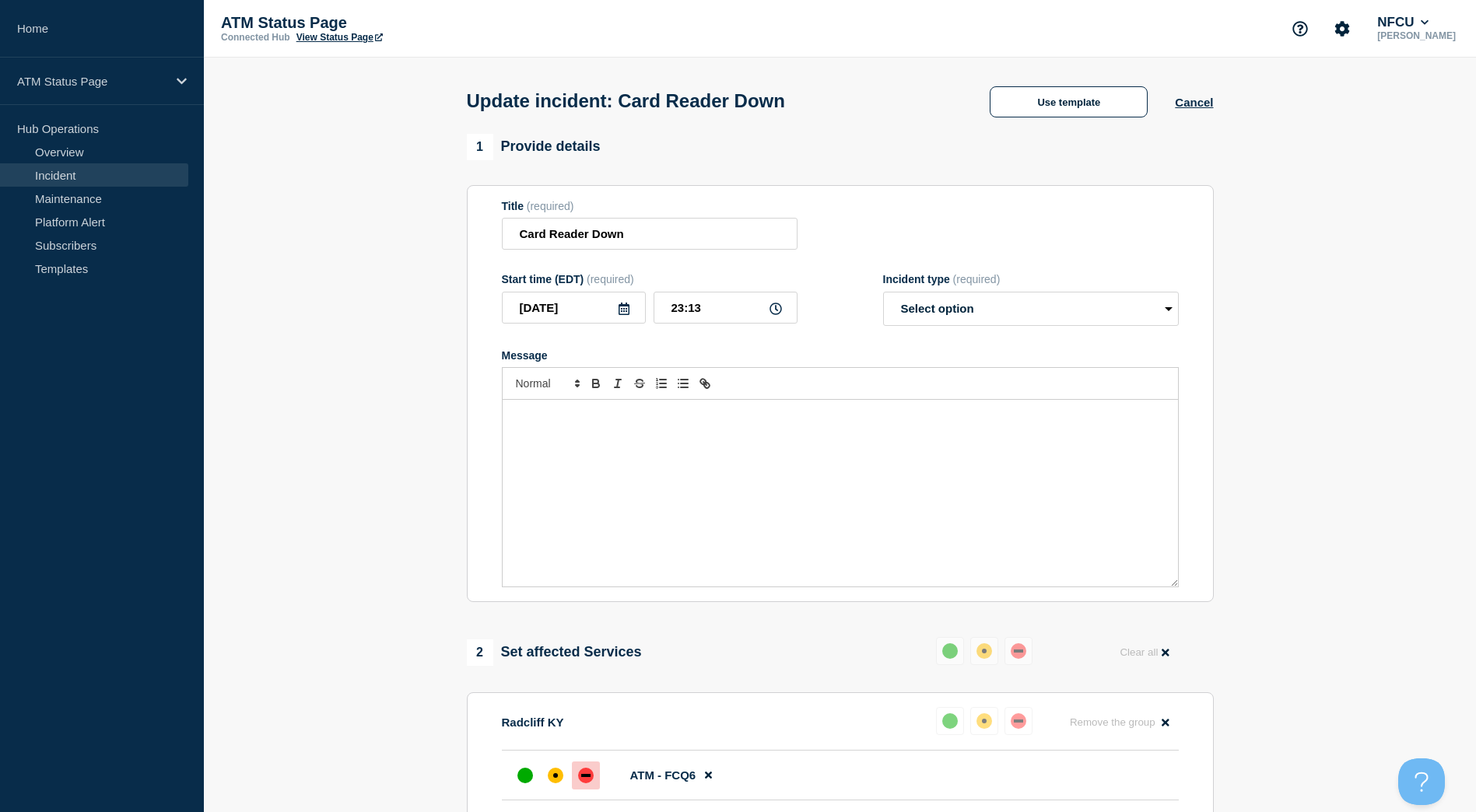
select select "resolved"
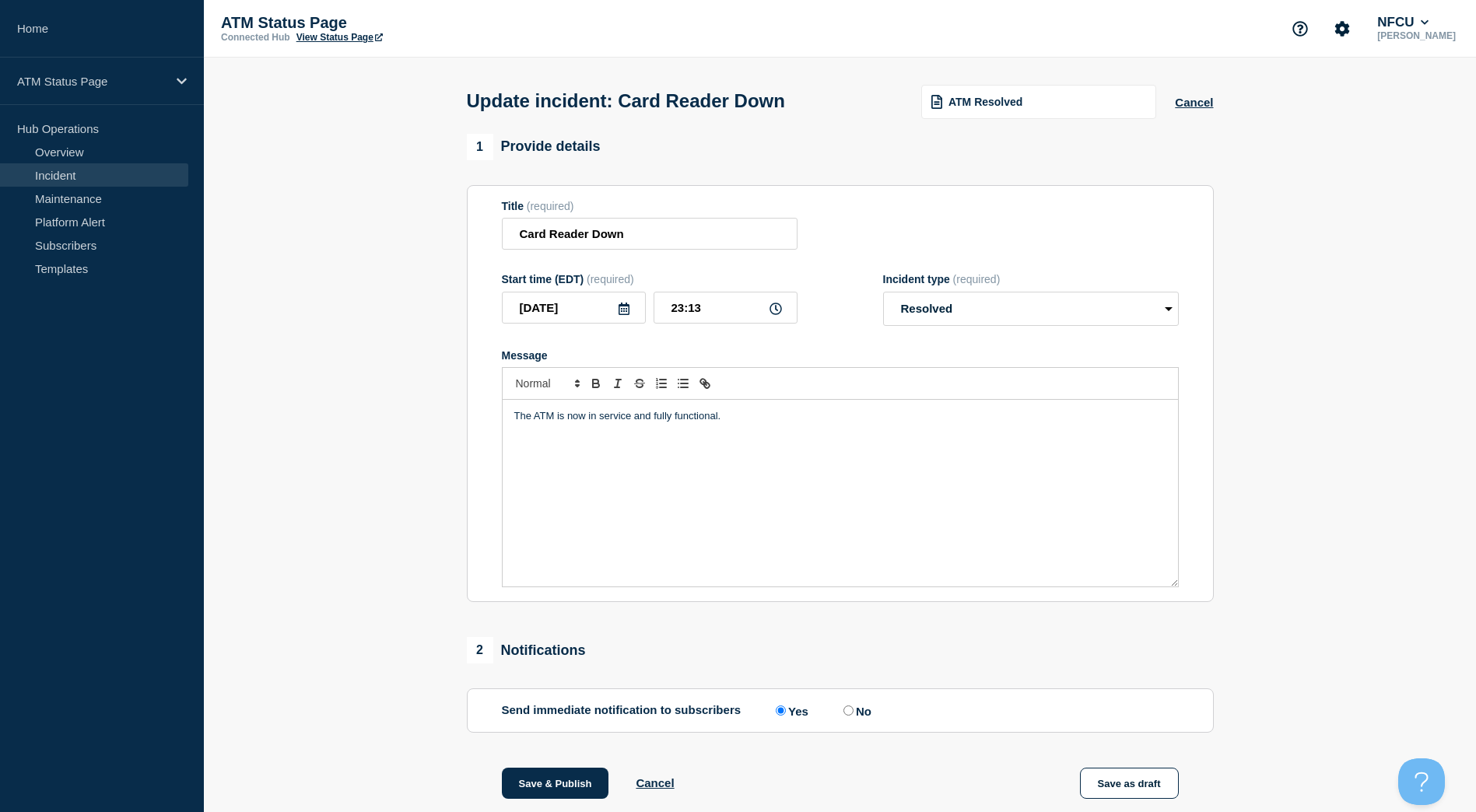
scroll to position [183, 0]
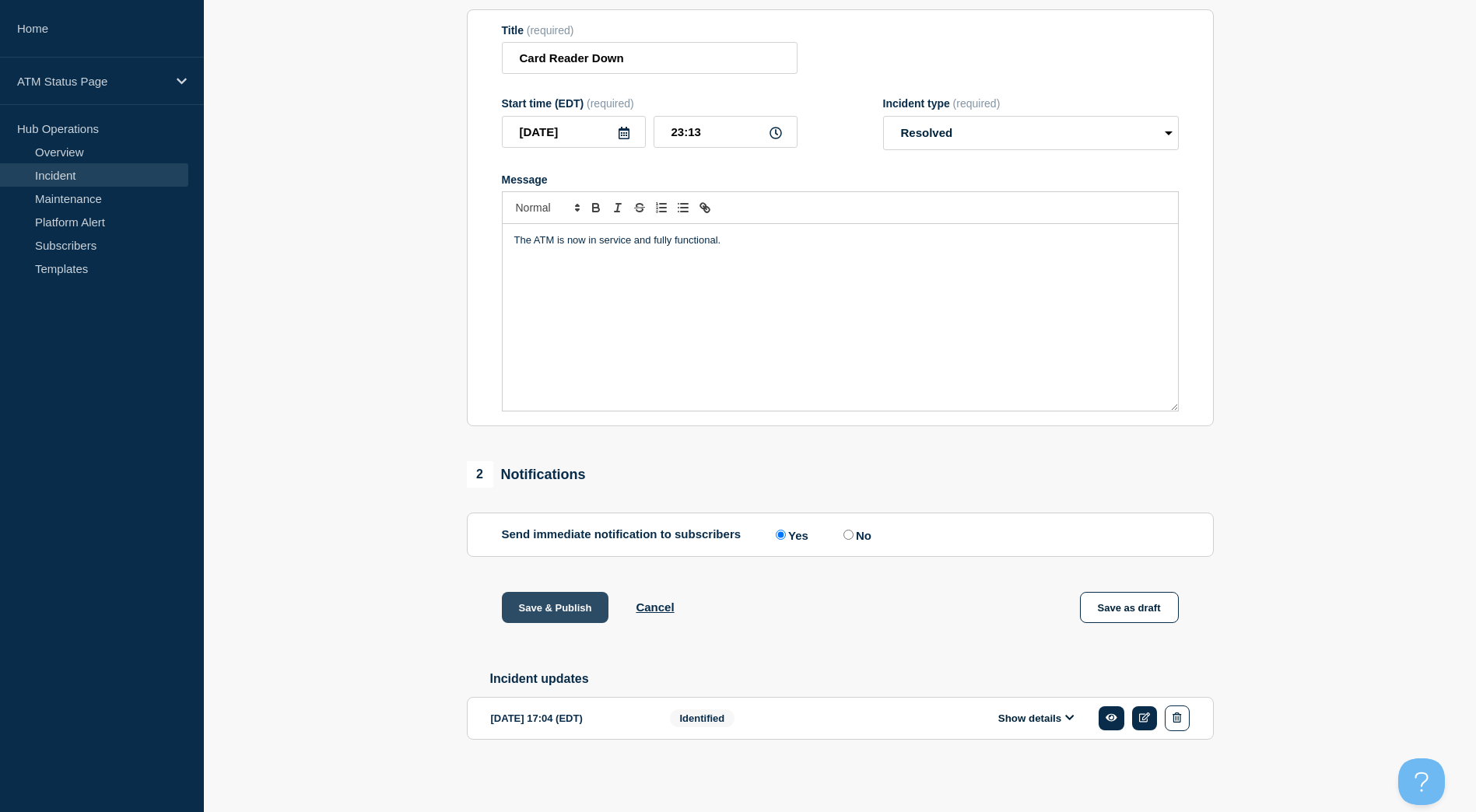
click at [558, 592] on button "Save & Publish" at bounding box center [556, 608] width 108 height 31
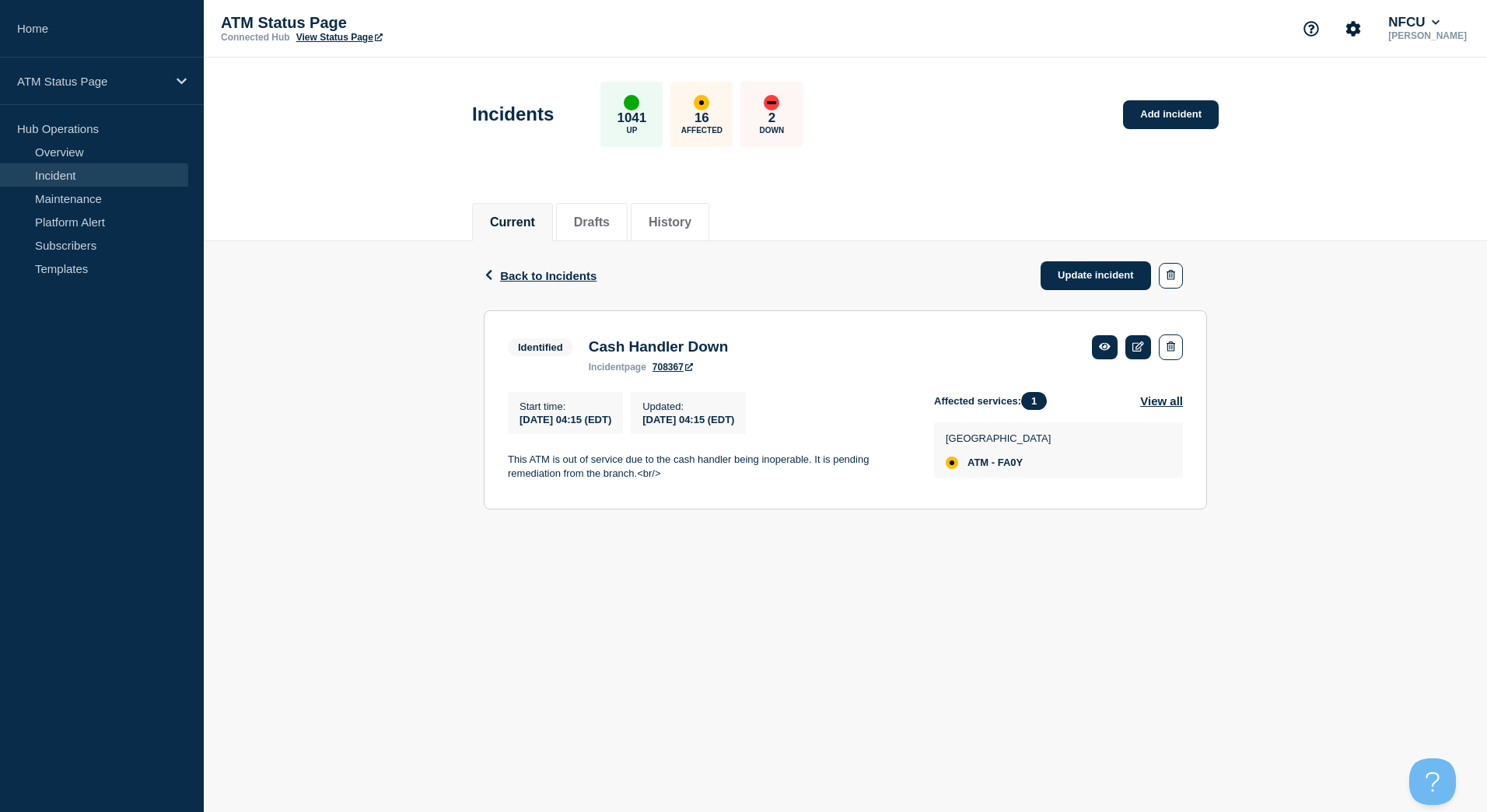
click at [1018, 465] on span "ATM - FA0Y" at bounding box center [995, 463] width 56 height 13
copy span "FA0Y"
click at [1074, 265] on link "Update incident" at bounding box center [1095, 276] width 110 height 29
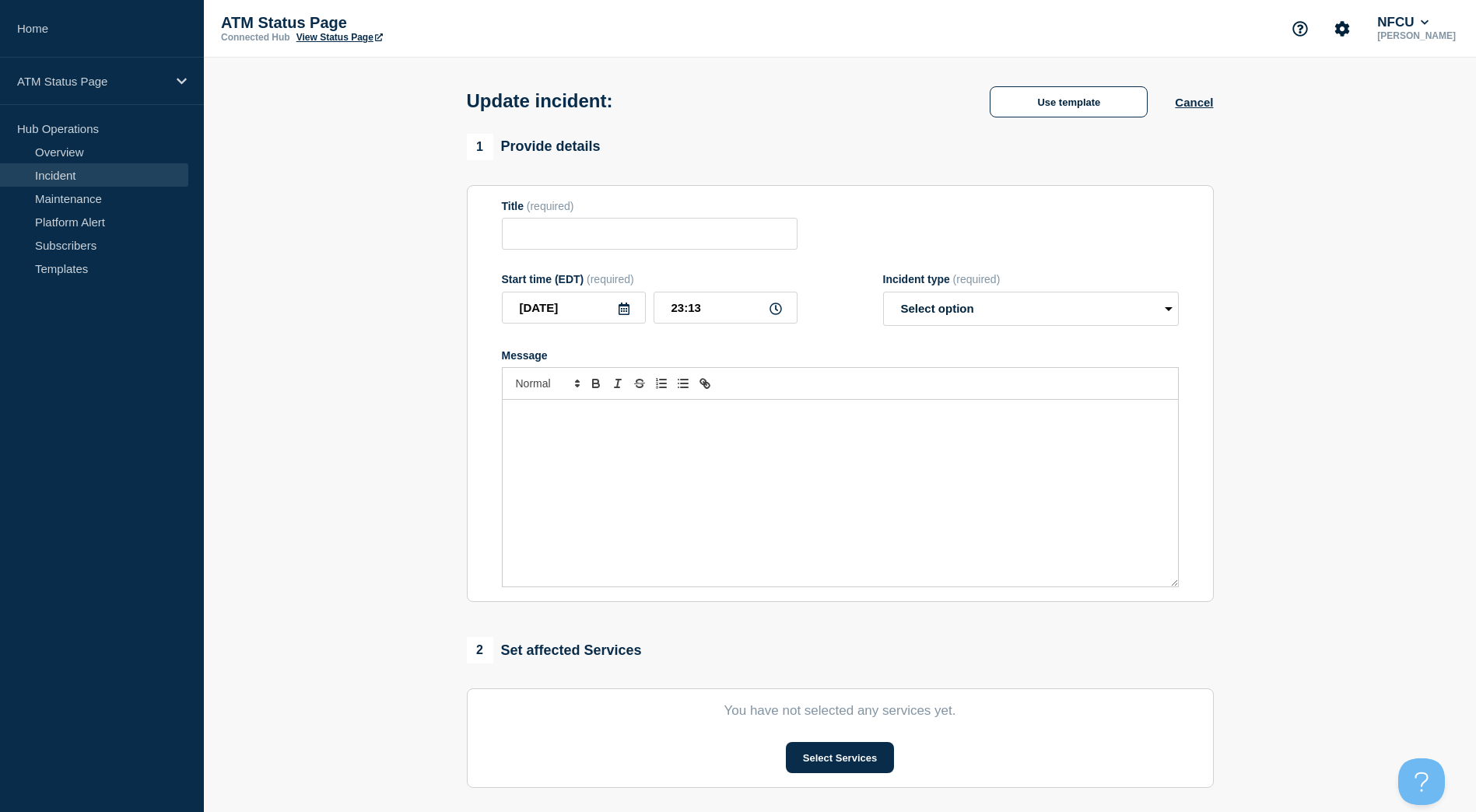
type input "Cash Handler Down"
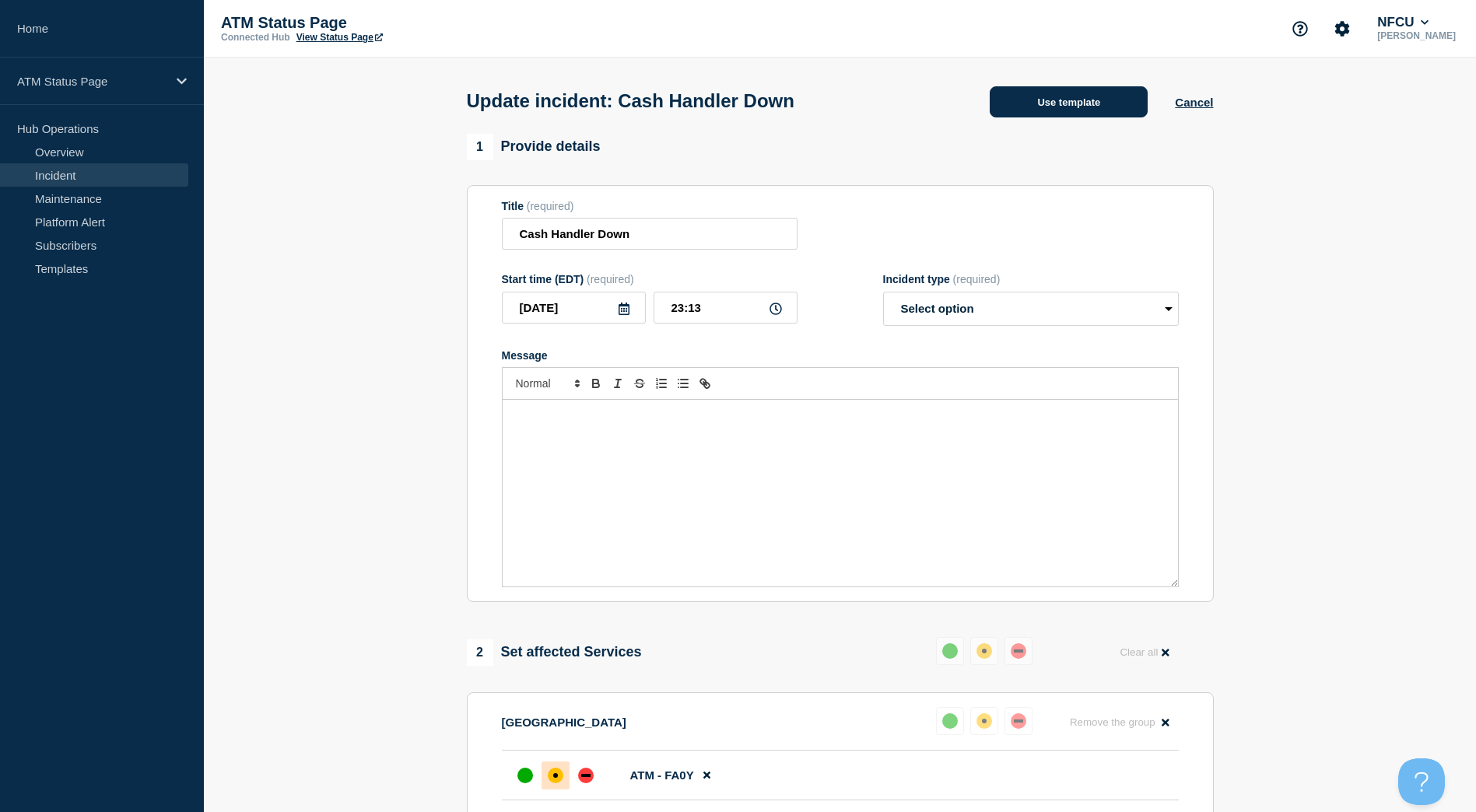
click at [1052, 117] on button "Use template" at bounding box center [1068, 102] width 158 height 31
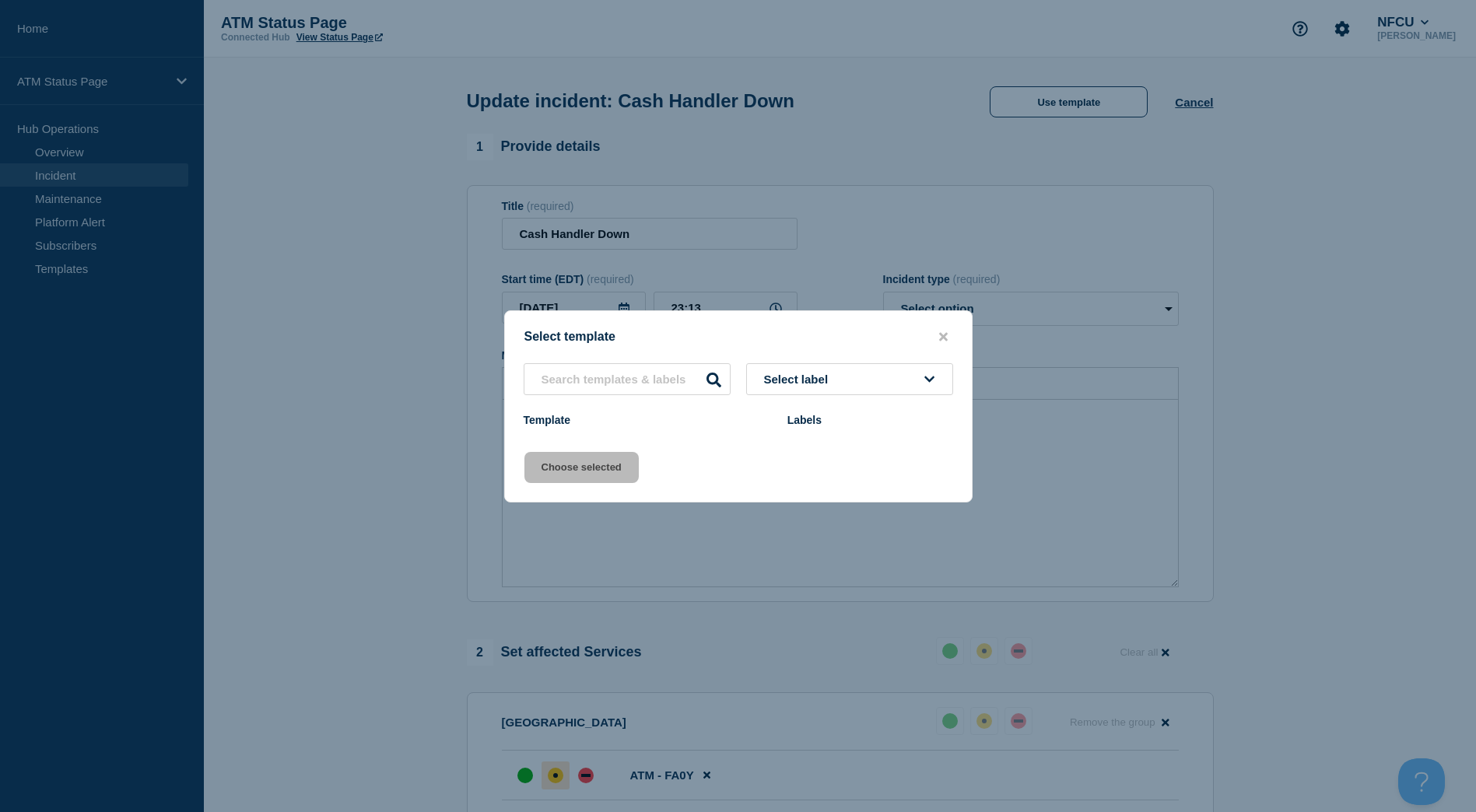
click at [874, 363] on button "Select label" at bounding box center [849, 379] width 207 height 32
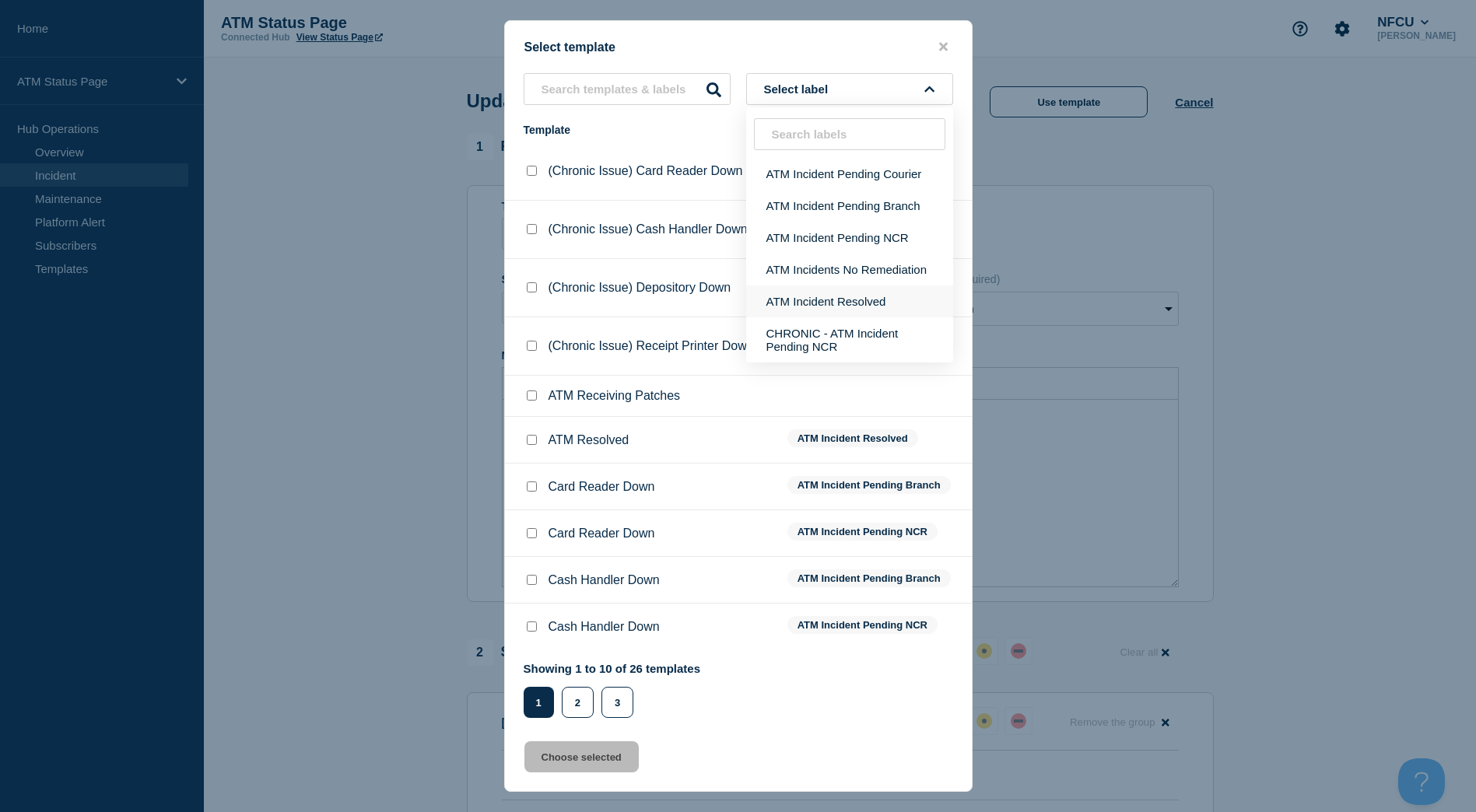
click at [869, 299] on button "ATM Incident Resolved" at bounding box center [849, 301] width 207 height 32
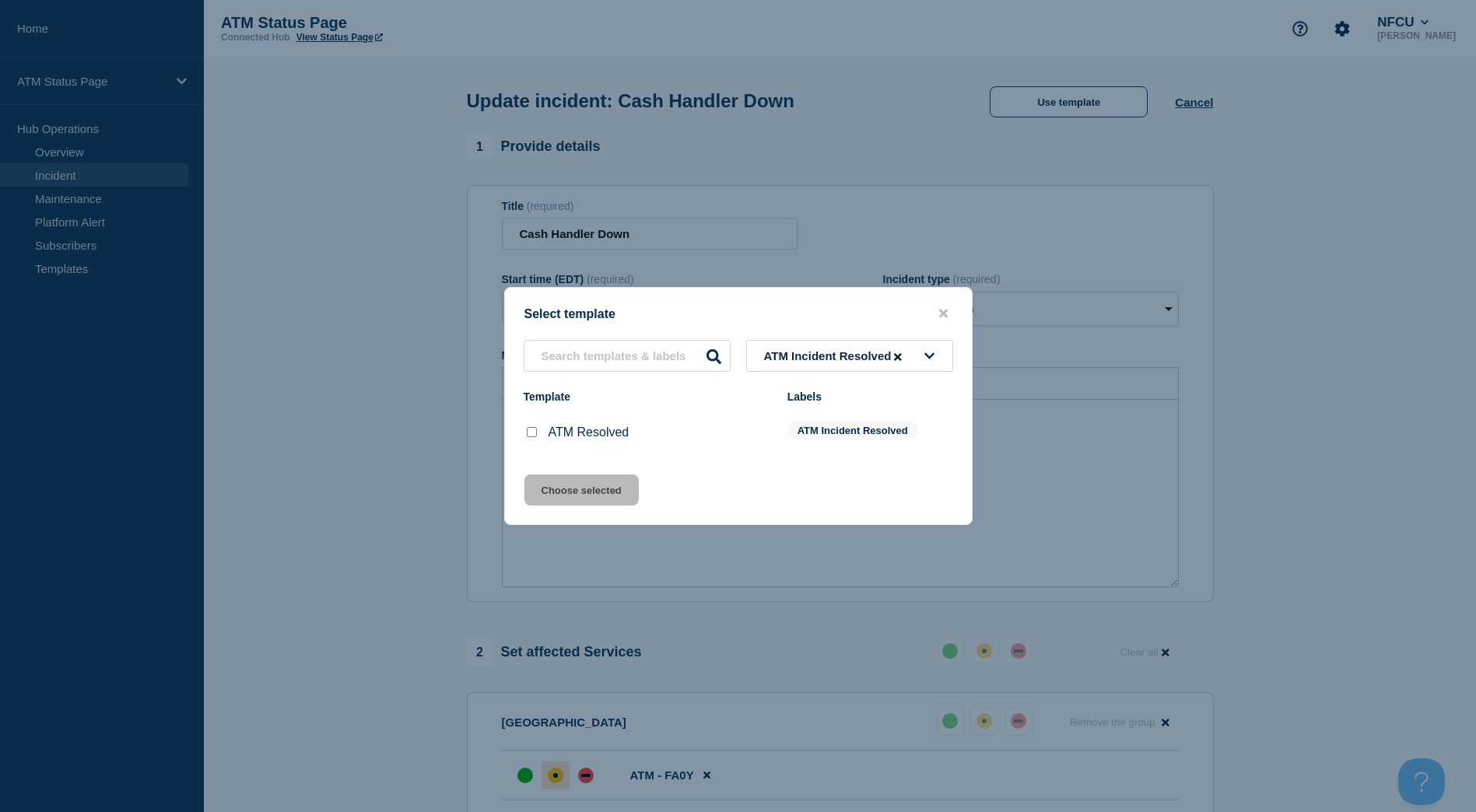
click at [531, 431] on input "ATM Resolved checkbox" at bounding box center [531, 432] width 10 height 10
checkbox input "true"
click at [559, 490] on button "Choose selected" at bounding box center [581, 490] width 114 height 31
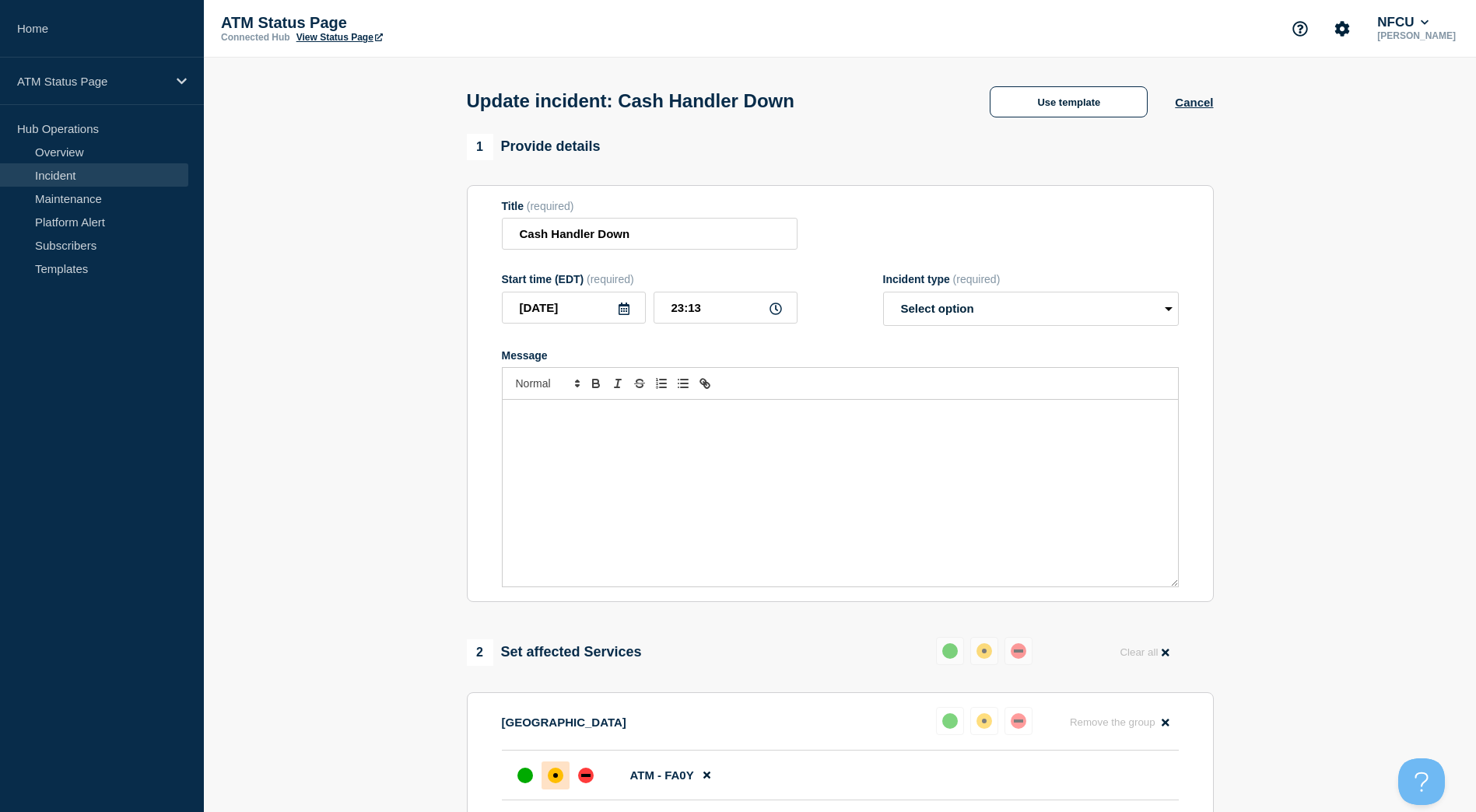
select select "resolved"
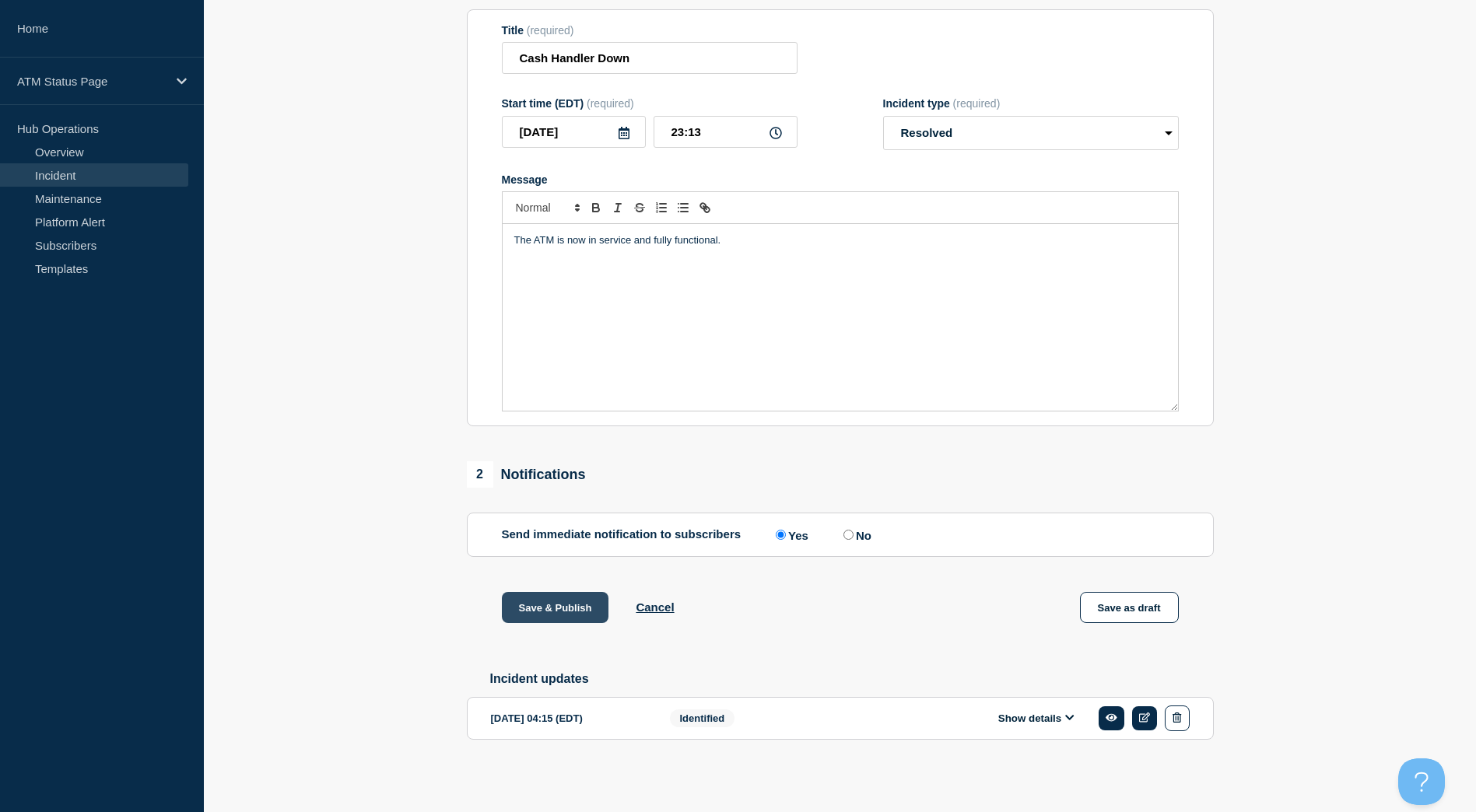
click at [555, 594] on button "Save & Publish" at bounding box center [556, 608] width 108 height 31
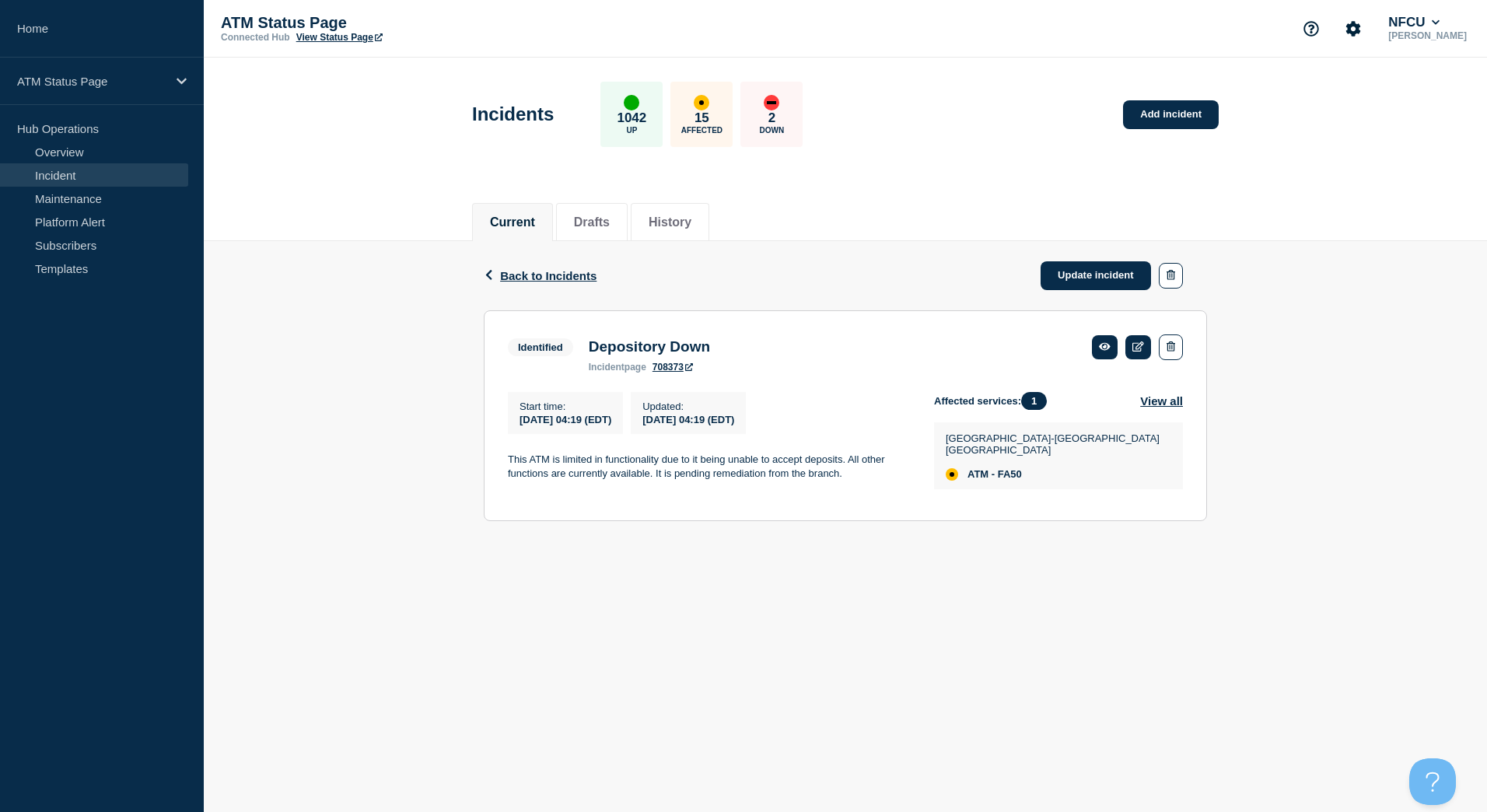
click at [1013, 468] on span "ATM - FA50" at bounding box center [995, 474] width 55 height 13
copy span "FA50"
click at [1105, 285] on link "Update incident" at bounding box center [1095, 276] width 110 height 29
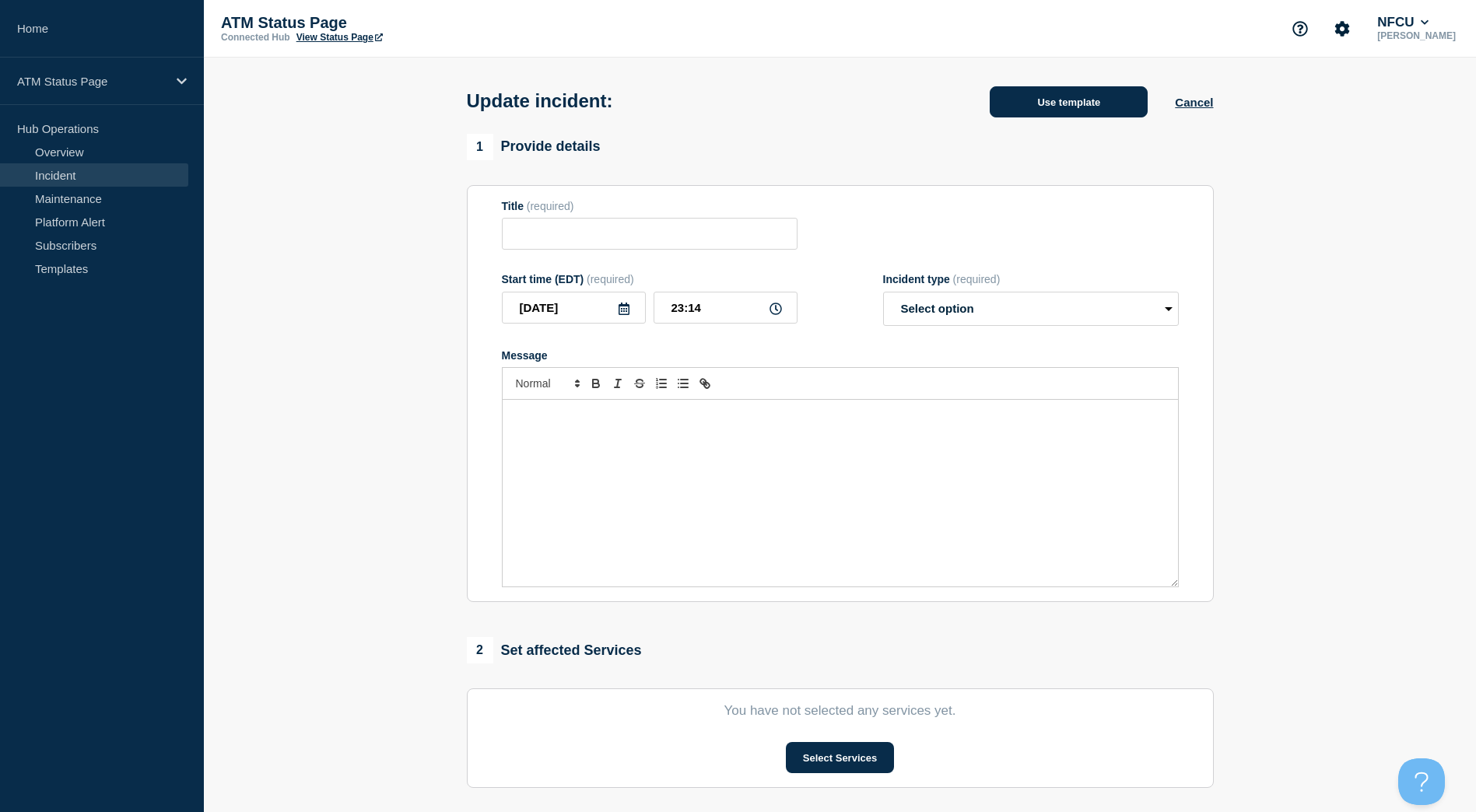
type input "Depository Down"
click at [1037, 104] on button "Use template" at bounding box center [1068, 102] width 158 height 31
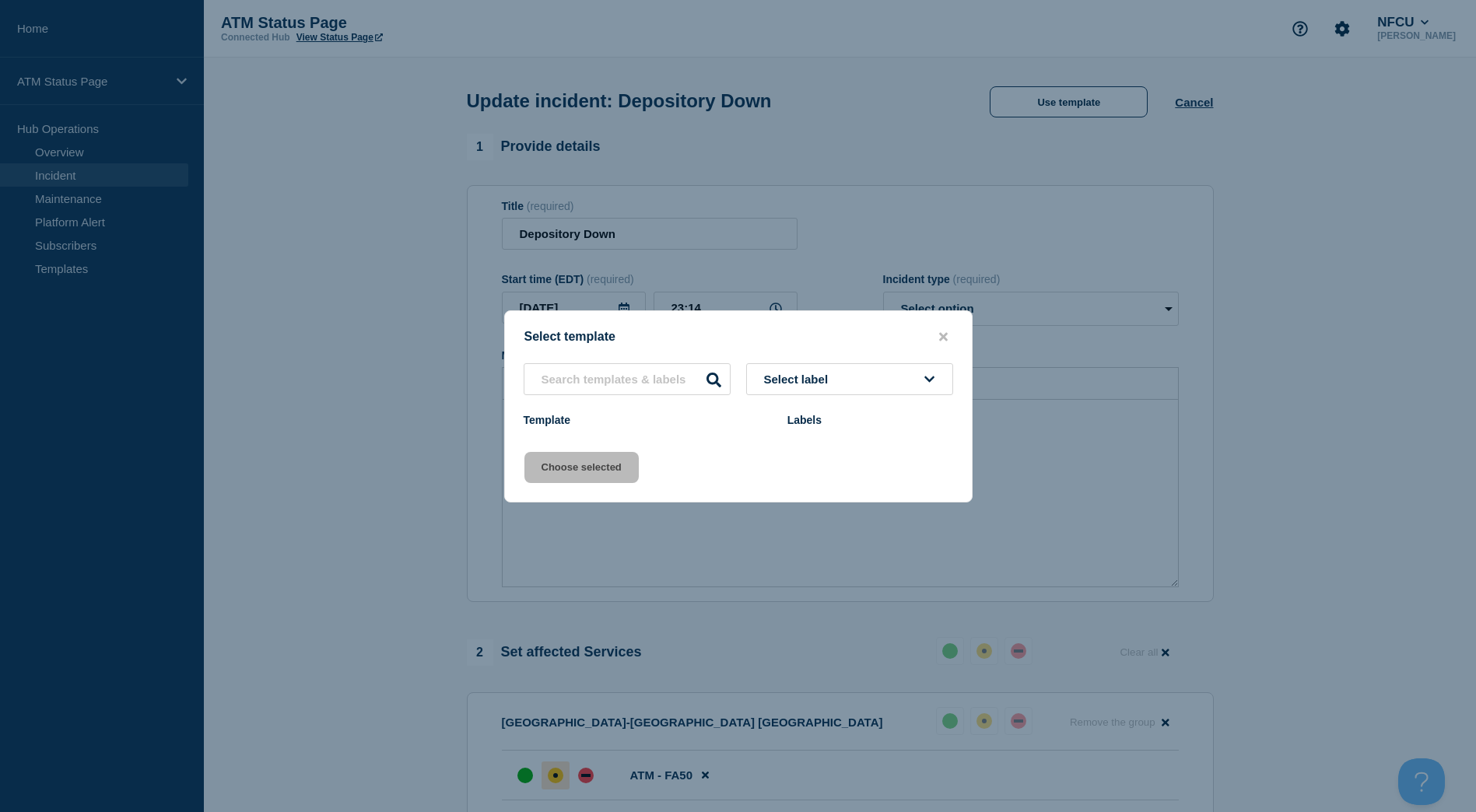
click at [907, 363] on button "Select label" at bounding box center [849, 379] width 207 height 32
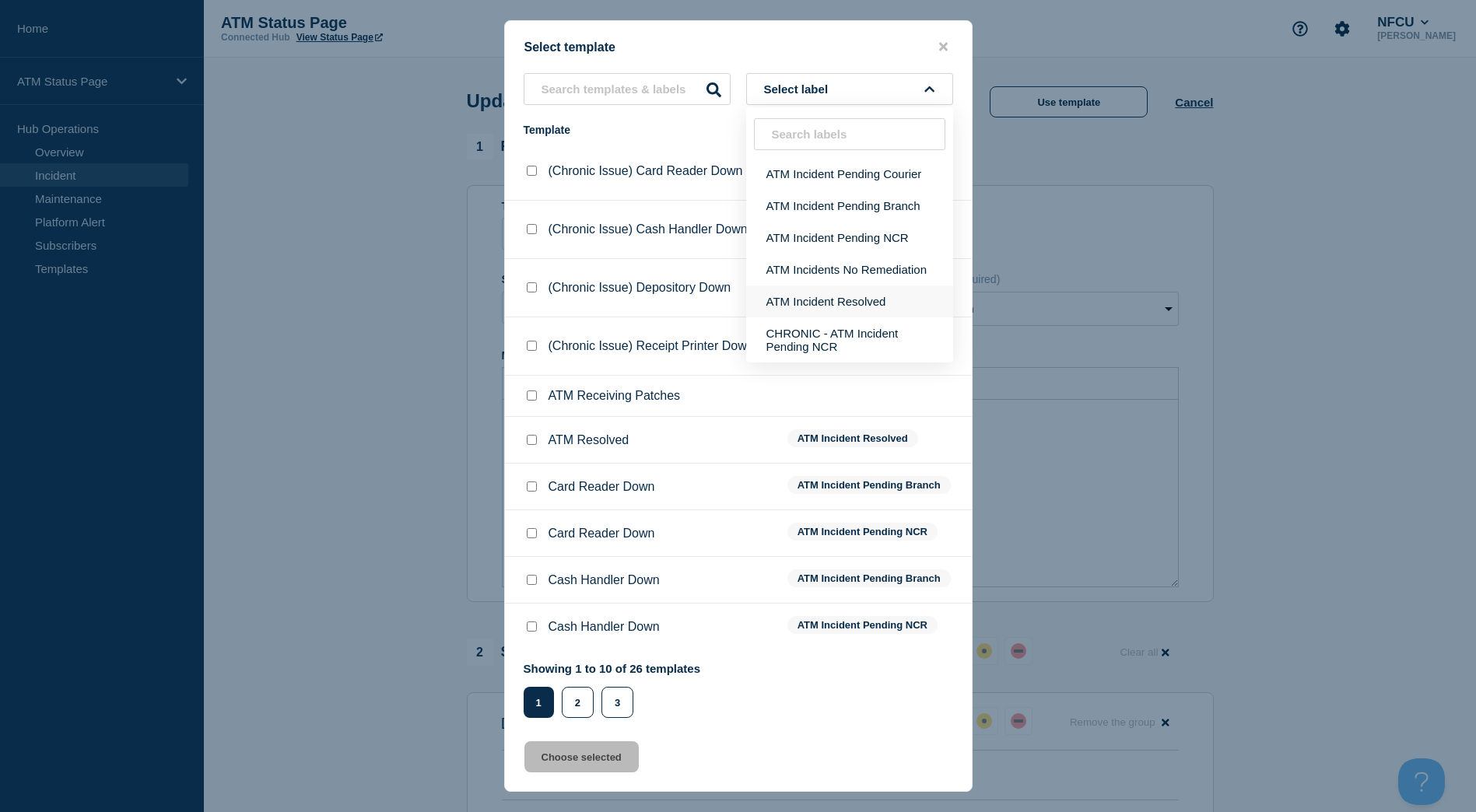
click at [883, 298] on button "ATM Incident Resolved" at bounding box center [849, 301] width 207 height 32
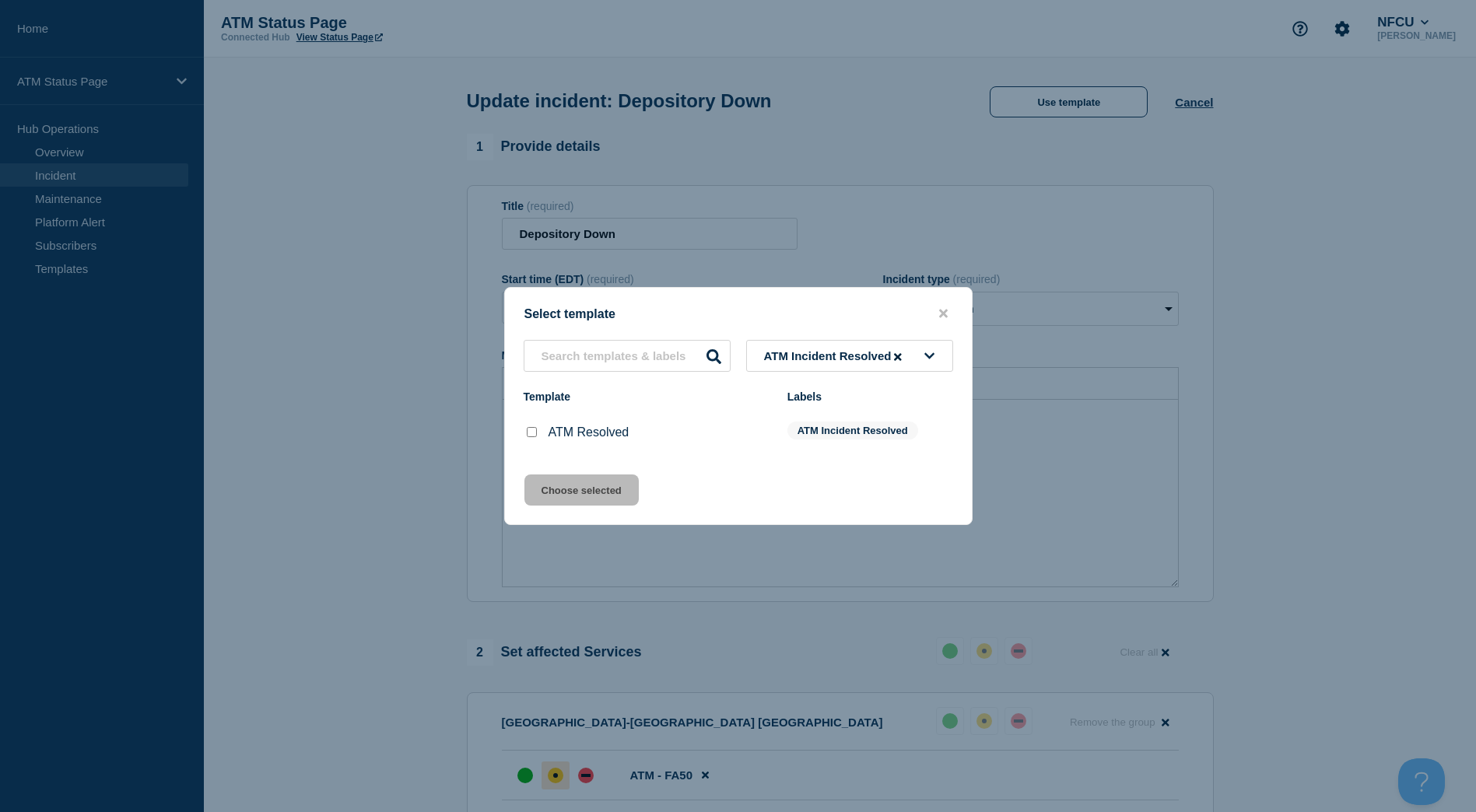
click at [527, 433] on input "ATM Resolved checkbox" at bounding box center [531, 432] width 10 height 10
checkbox input "true"
click at [550, 480] on button "Choose selected" at bounding box center [581, 490] width 114 height 31
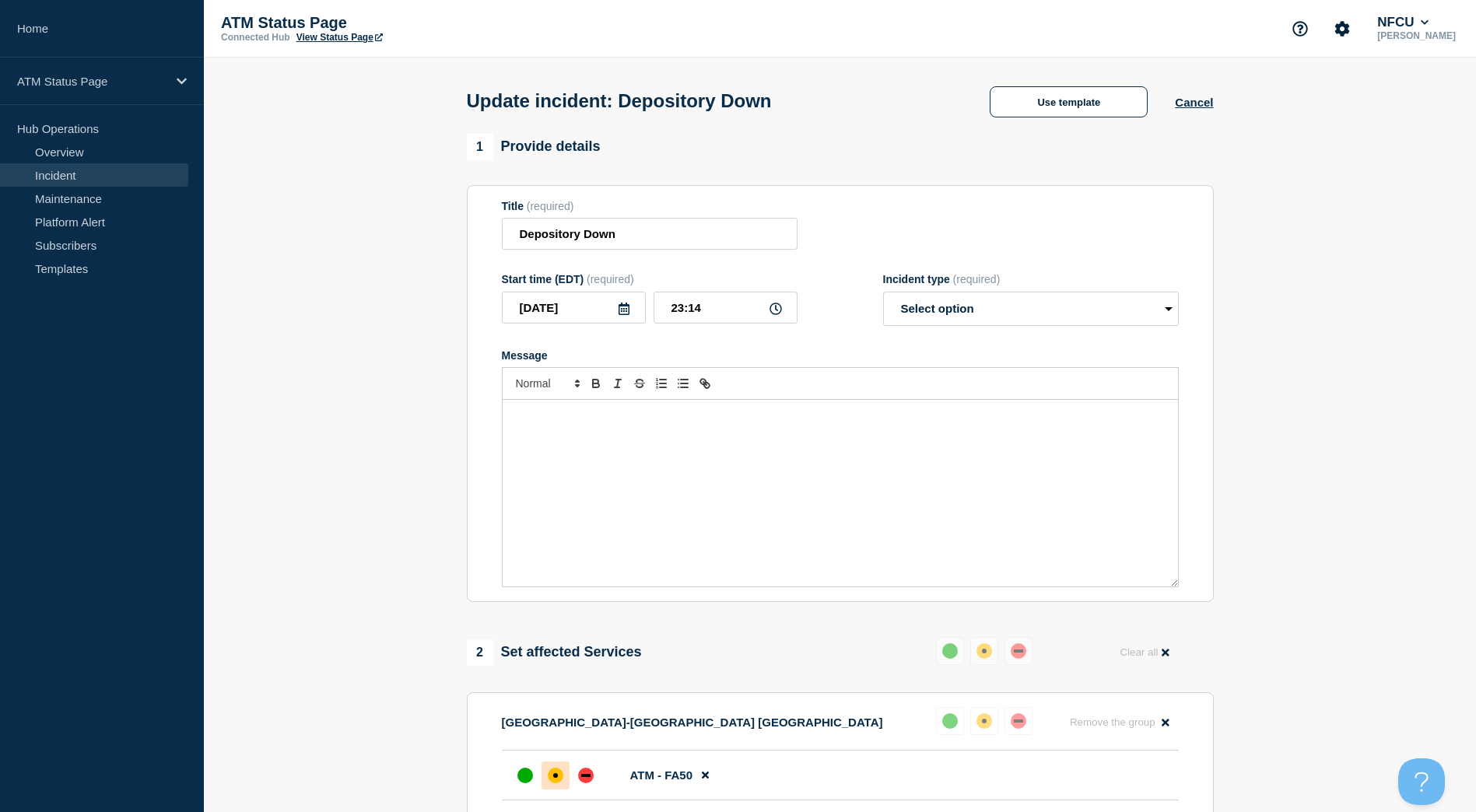
select select "resolved"
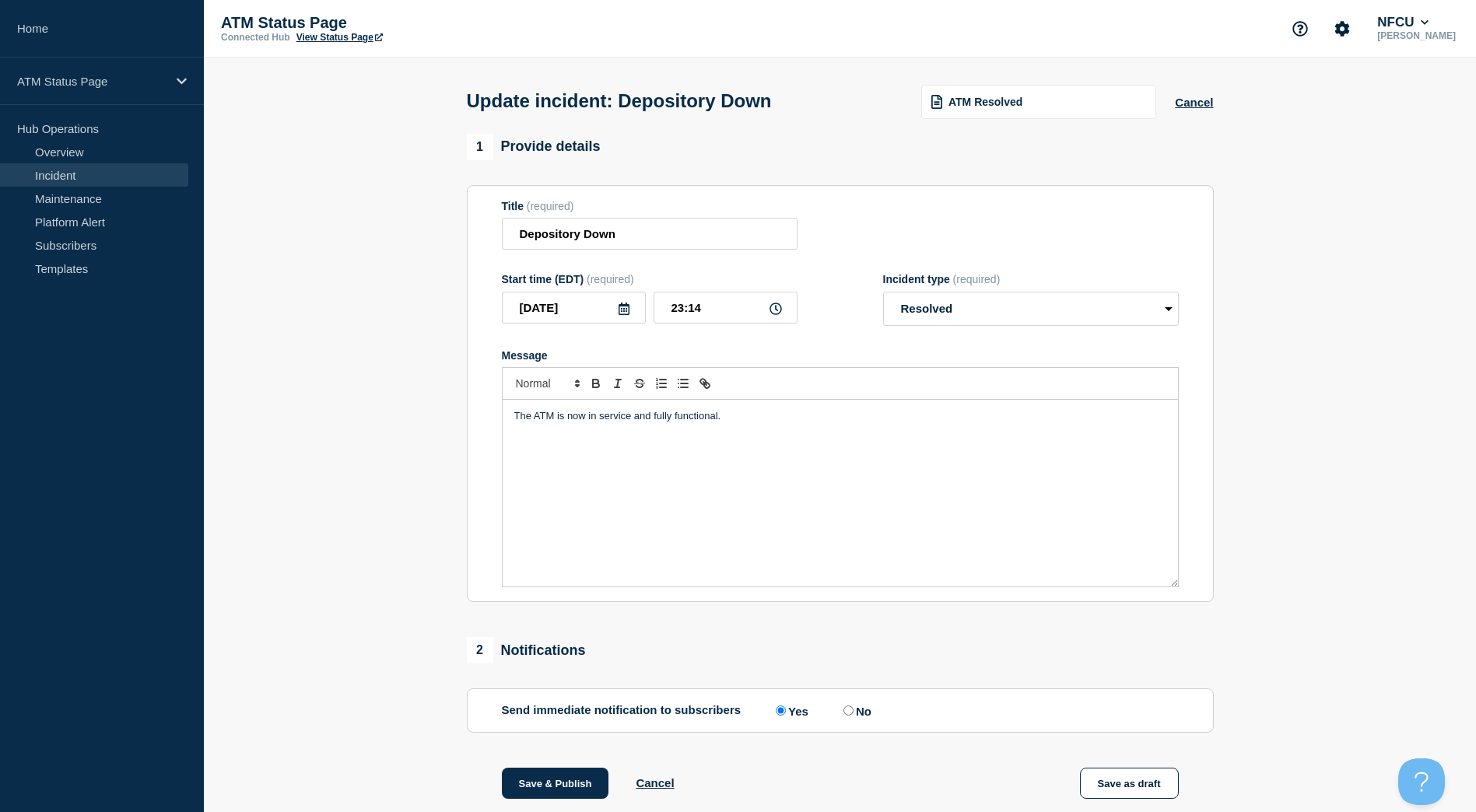
scroll to position [183, 0]
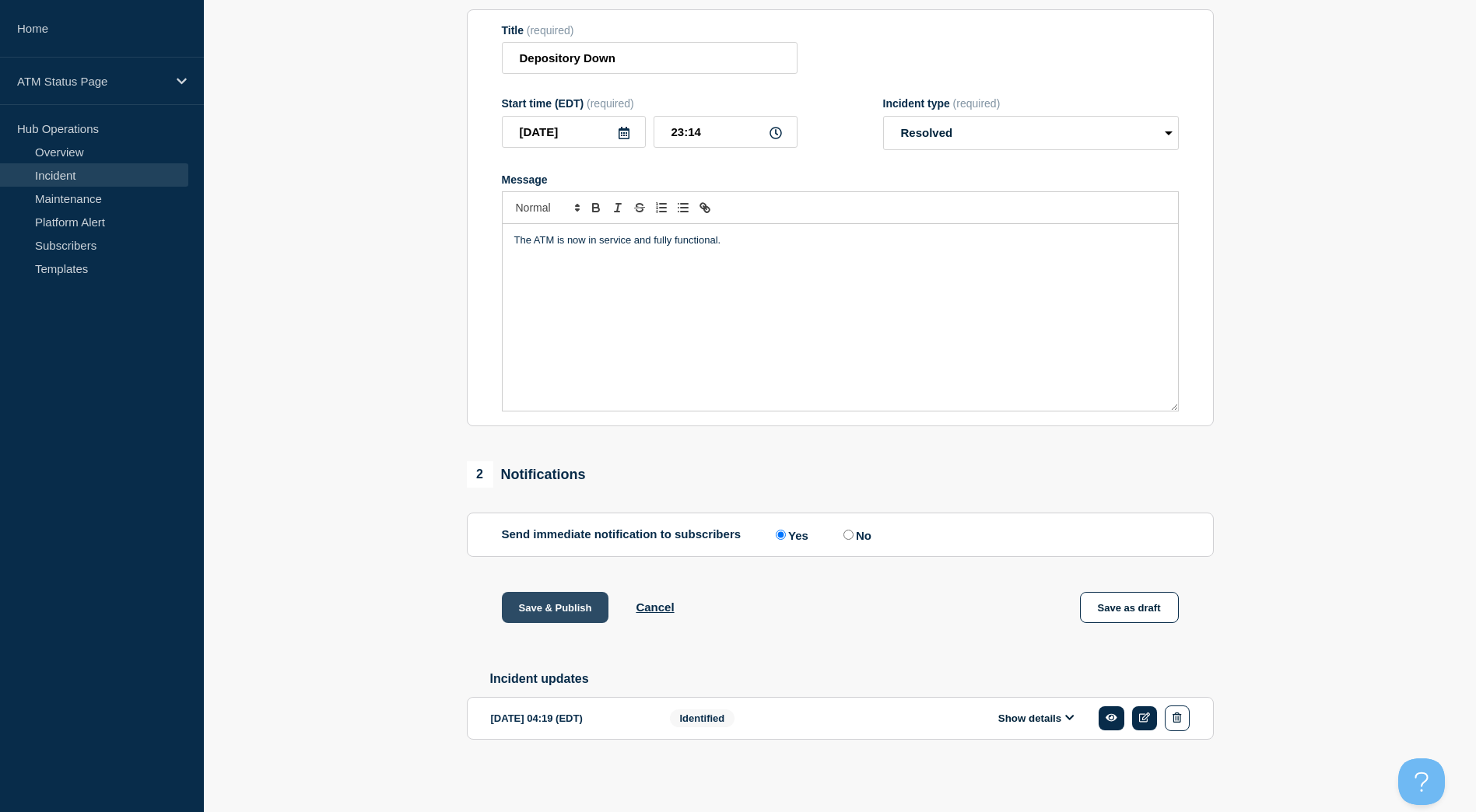
click at [548, 602] on button "Save & Publish" at bounding box center [556, 608] width 108 height 31
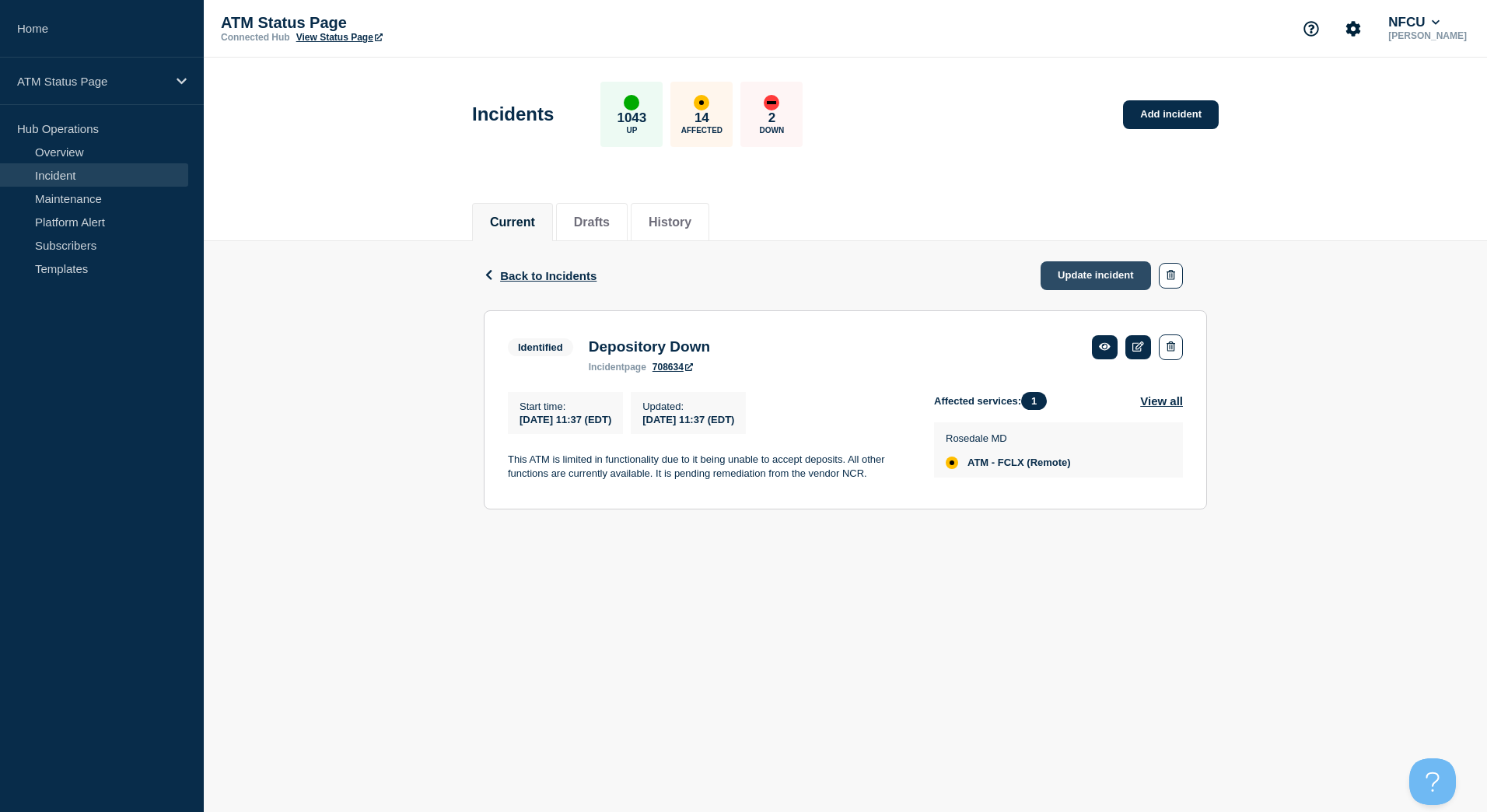
click at [1125, 276] on link "Update incident" at bounding box center [1095, 276] width 110 height 29
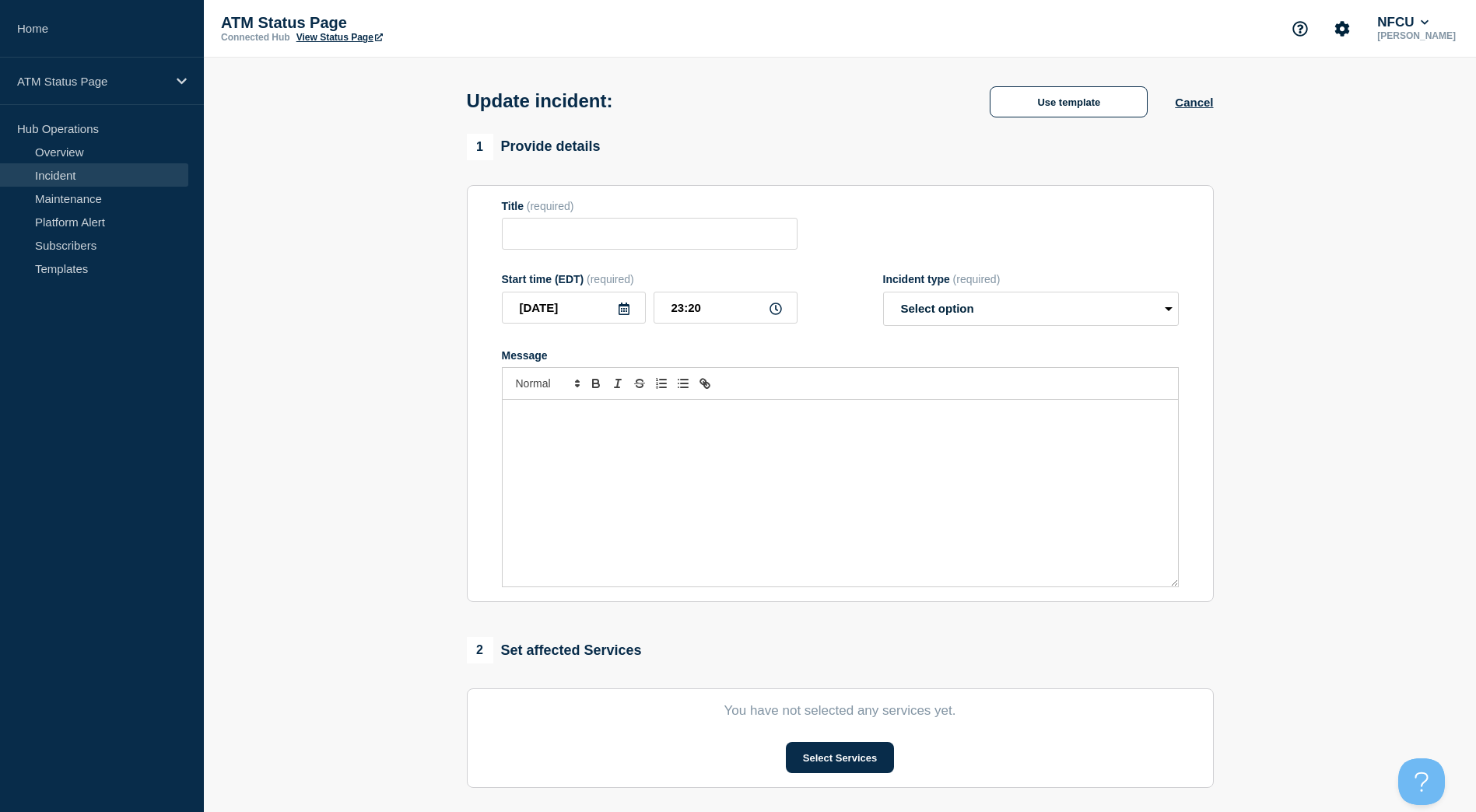
type input "Depository Down"
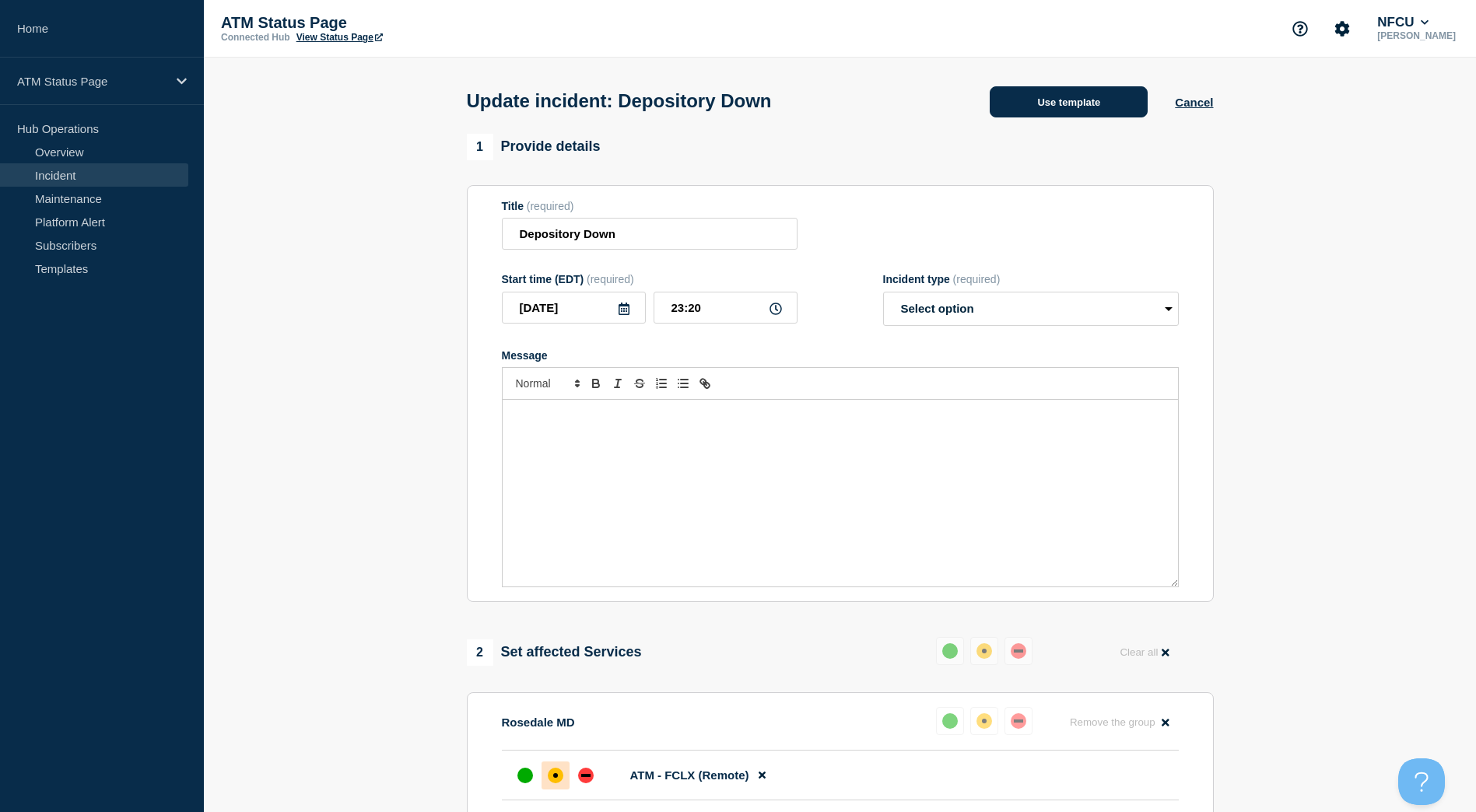
click at [1050, 108] on button "Use template" at bounding box center [1068, 102] width 158 height 31
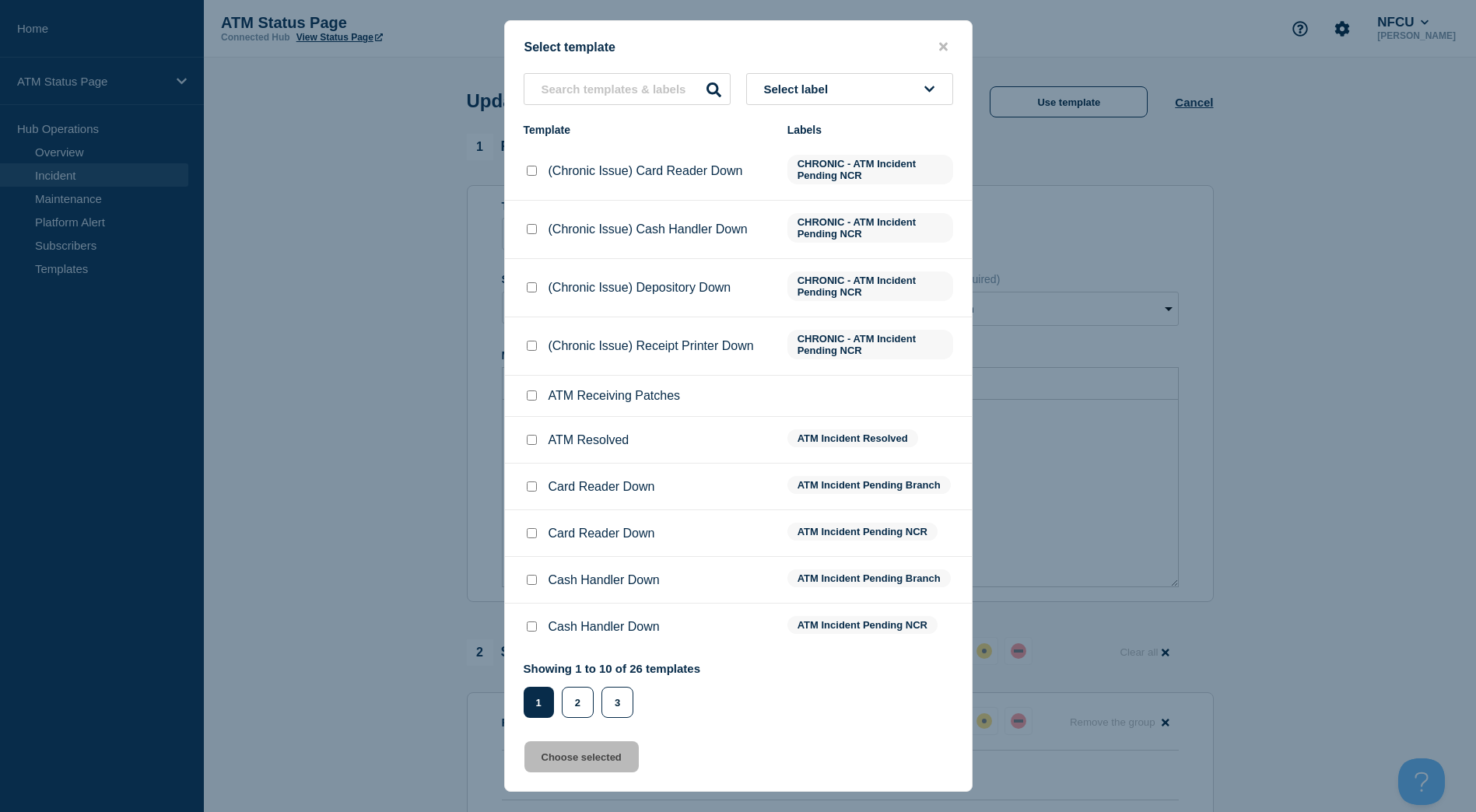
click at [878, 88] on button "Select label" at bounding box center [849, 88] width 207 height 32
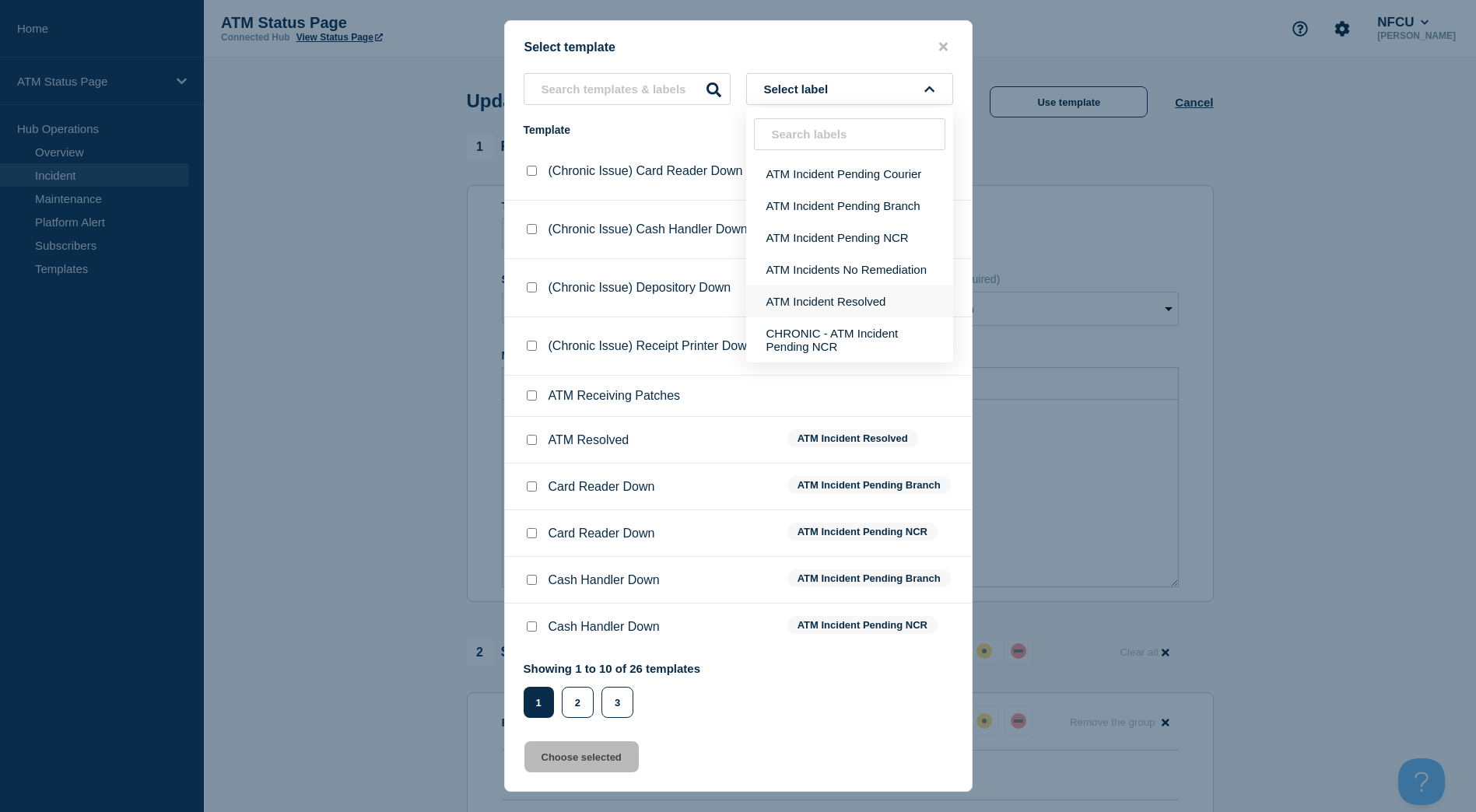
click at [872, 297] on button "ATM Incident Resolved" at bounding box center [849, 301] width 207 height 32
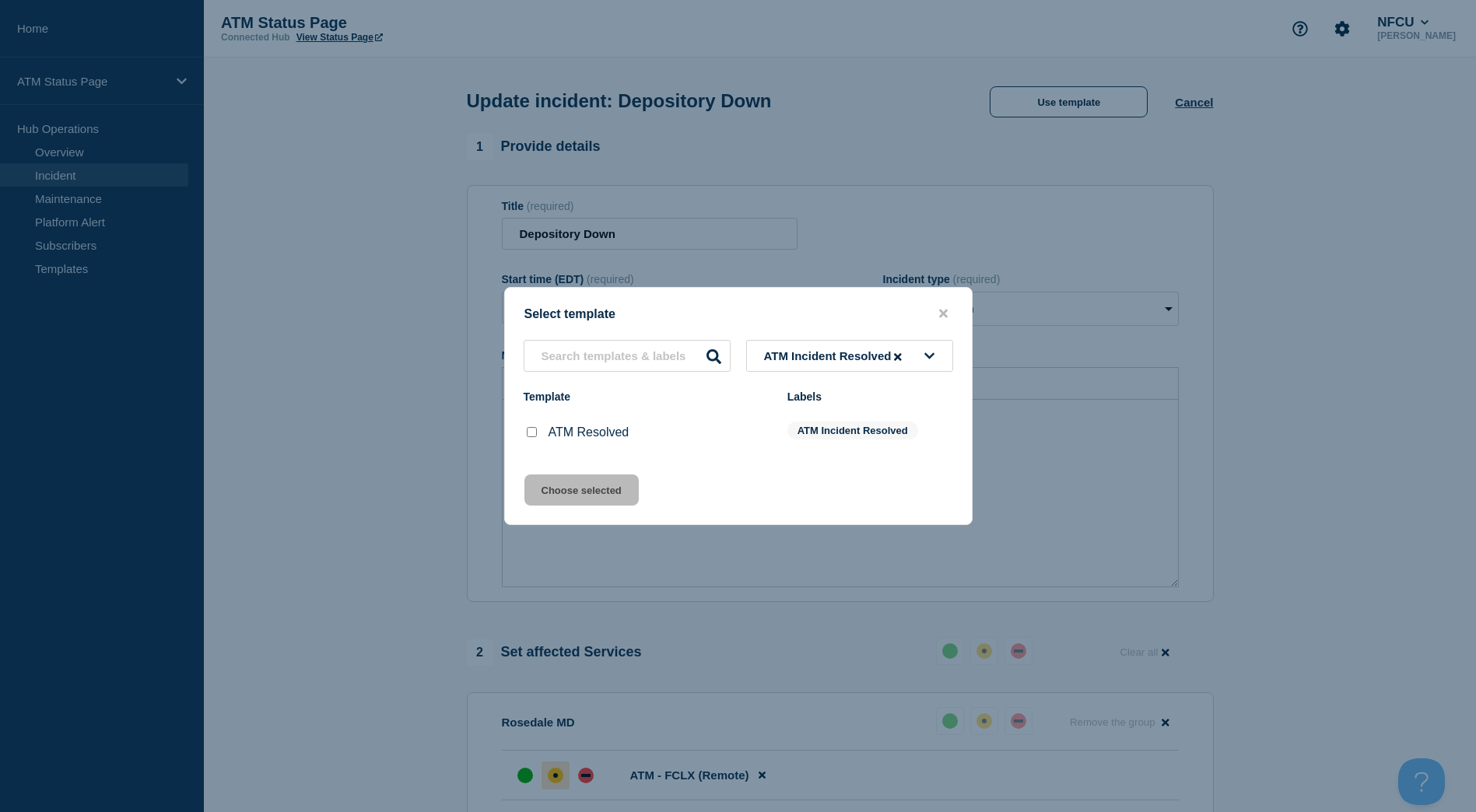
click at [528, 435] on input "ATM Resolved checkbox" at bounding box center [531, 432] width 10 height 10
checkbox input "true"
click at [538, 486] on button "Choose selected" at bounding box center [581, 490] width 114 height 31
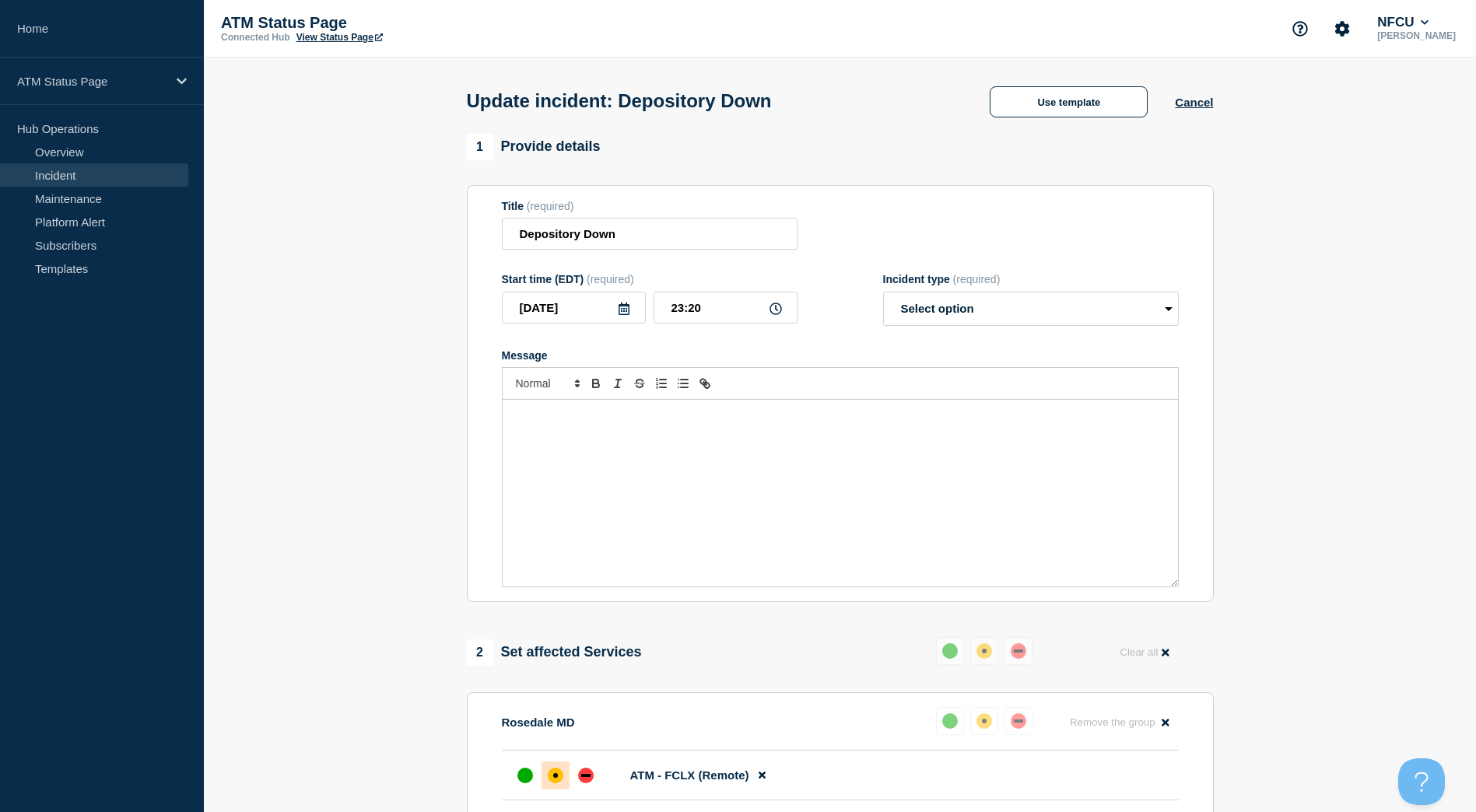
select select "resolved"
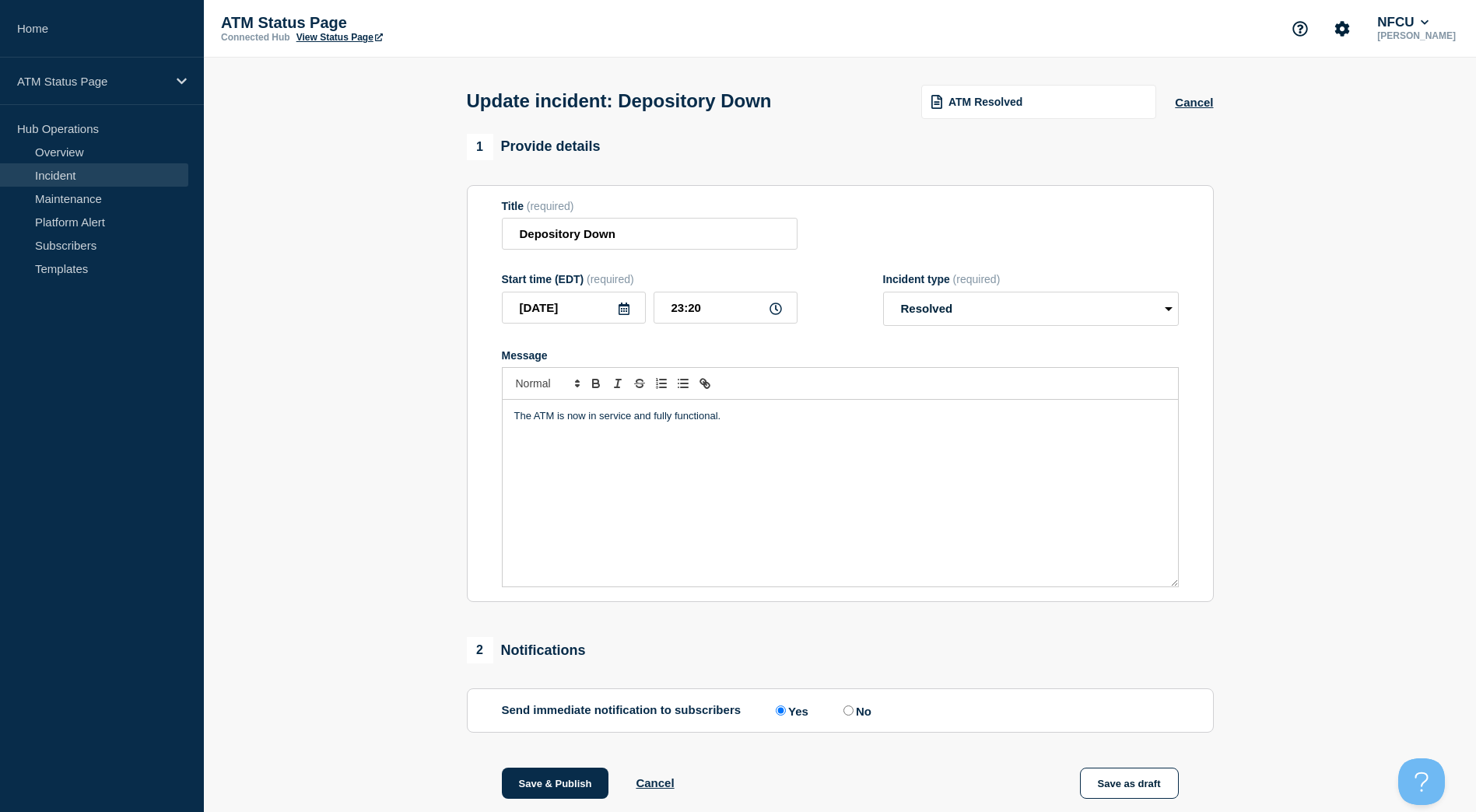
scroll to position [183, 0]
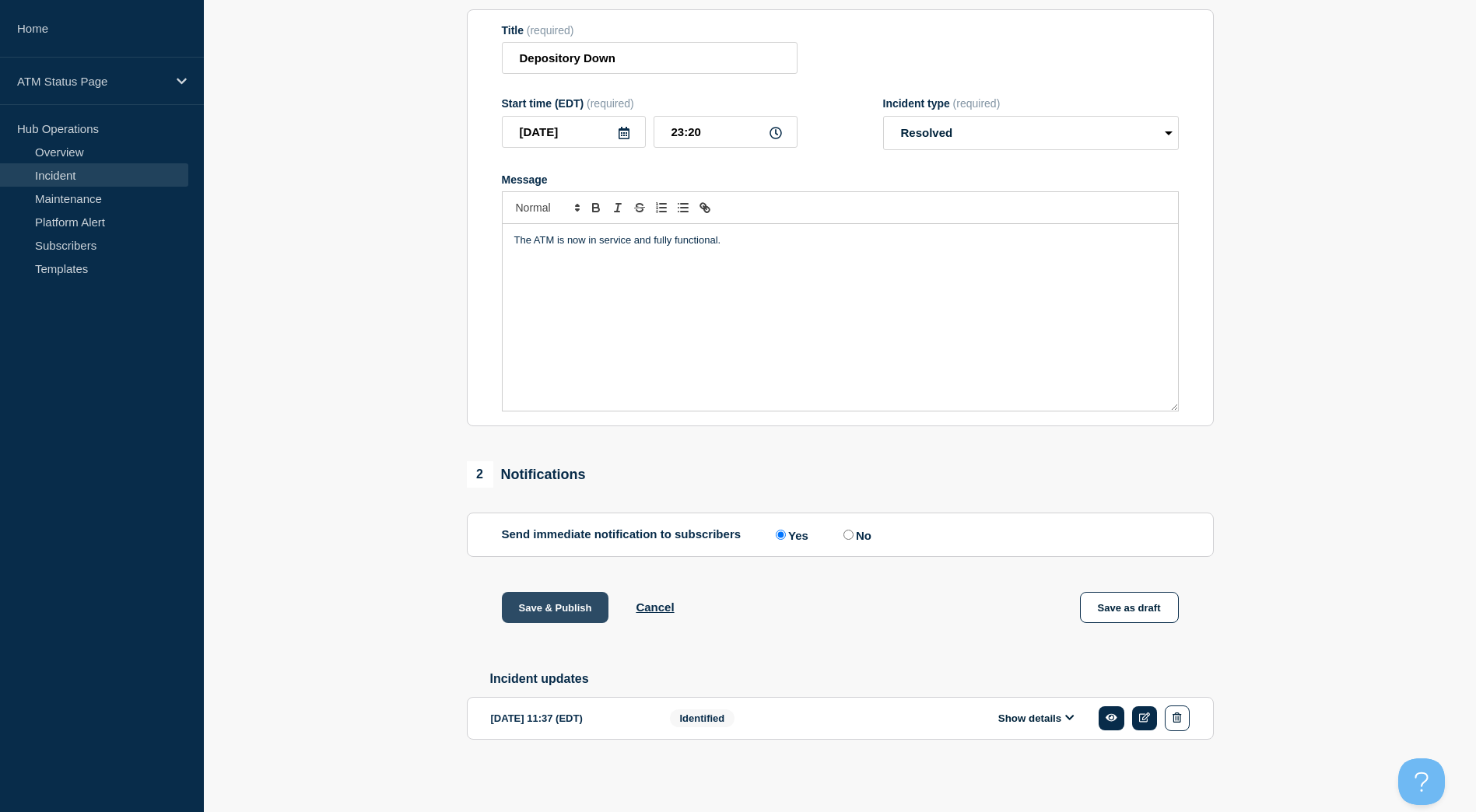
click at [539, 603] on button "Save & Publish" at bounding box center [556, 608] width 108 height 31
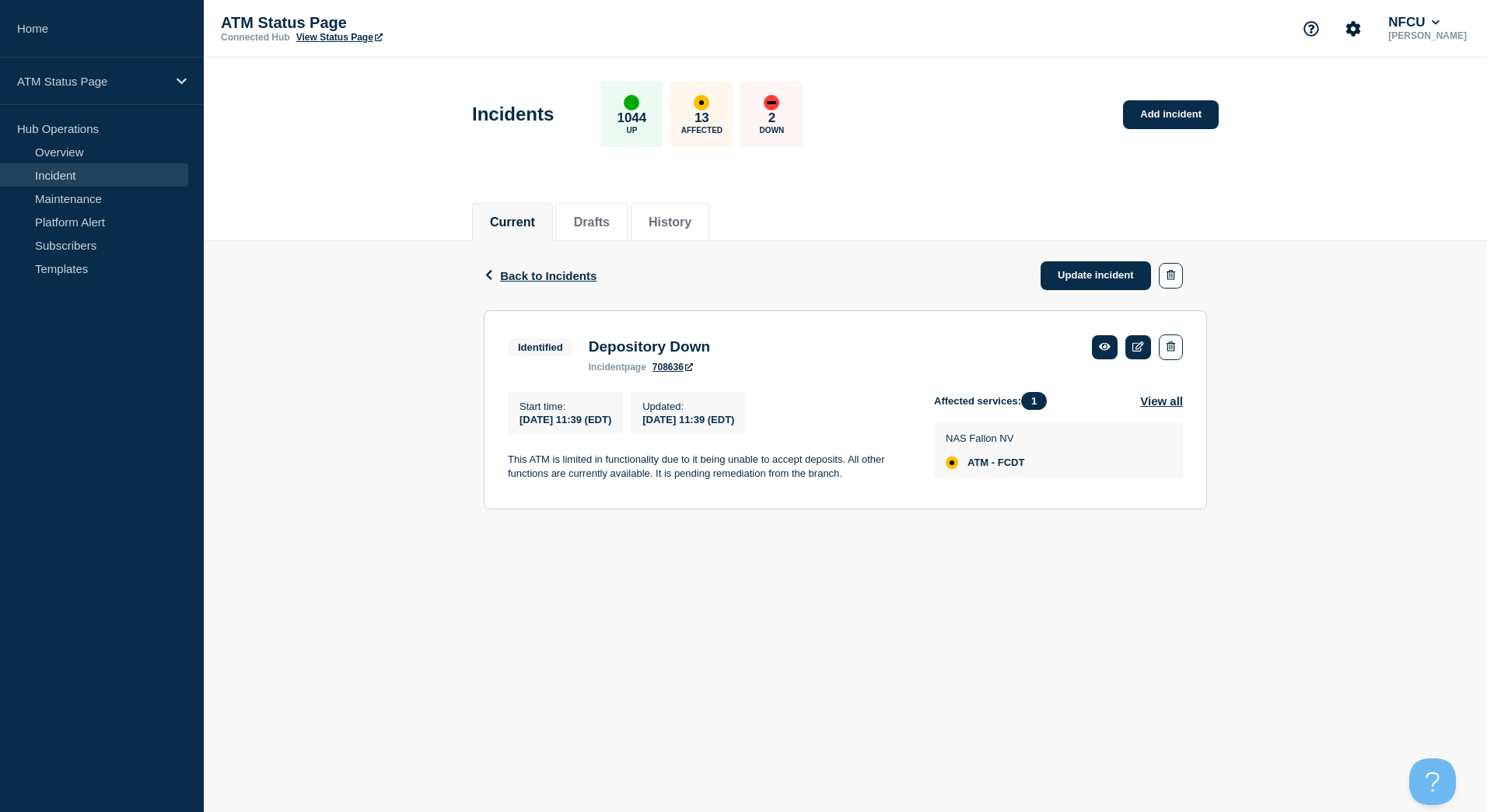
drag, startPoint x: 1107, startPoint y: 266, endPoint x: 1103, endPoint y: 252, distance: 14.6
click at [1107, 266] on link "Update incident" at bounding box center [1095, 276] width 110 height 29
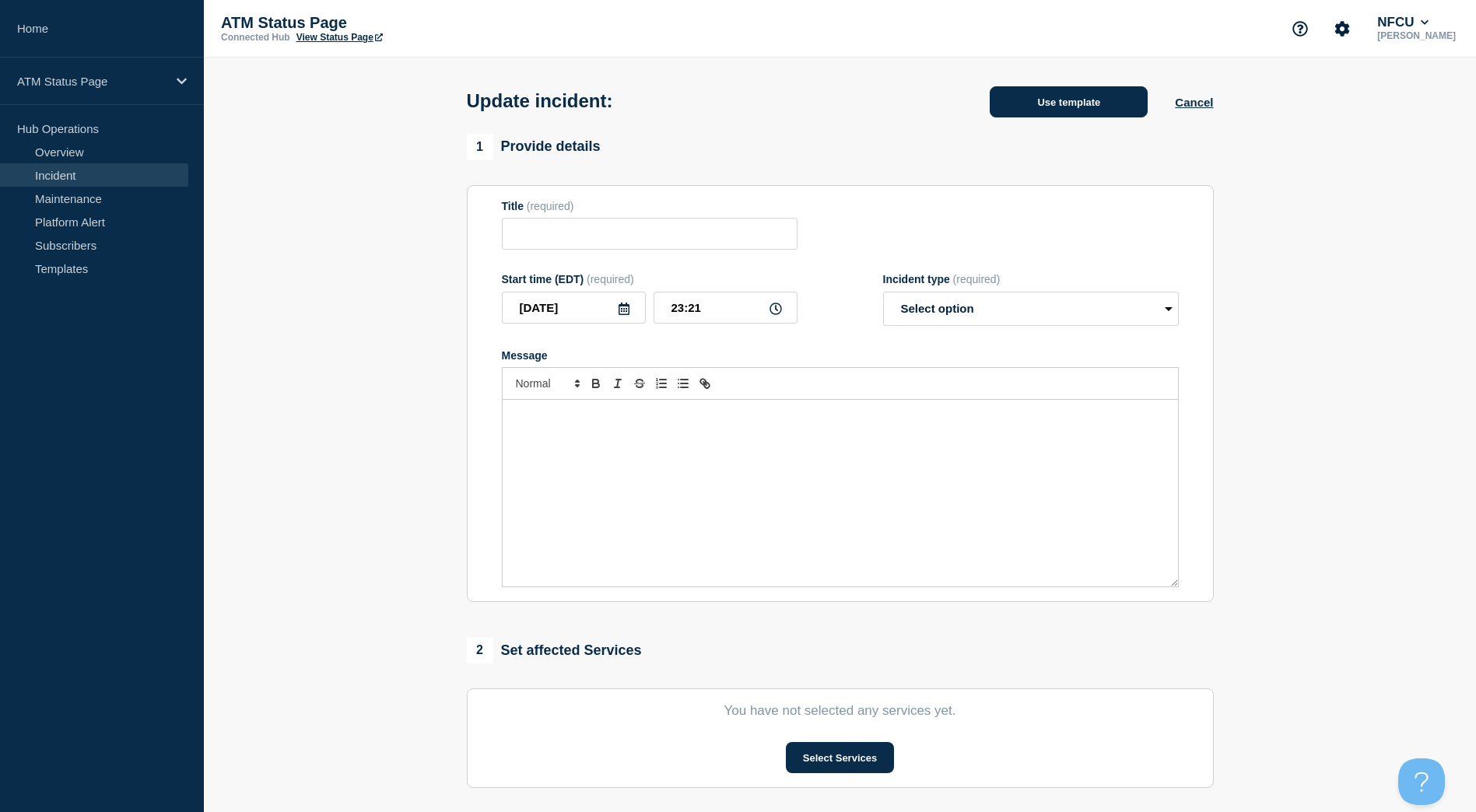
type input "Depository Down"
click at [1070, 102] on button "Use template" at bounding box center [1068, 102] width 158 height 31
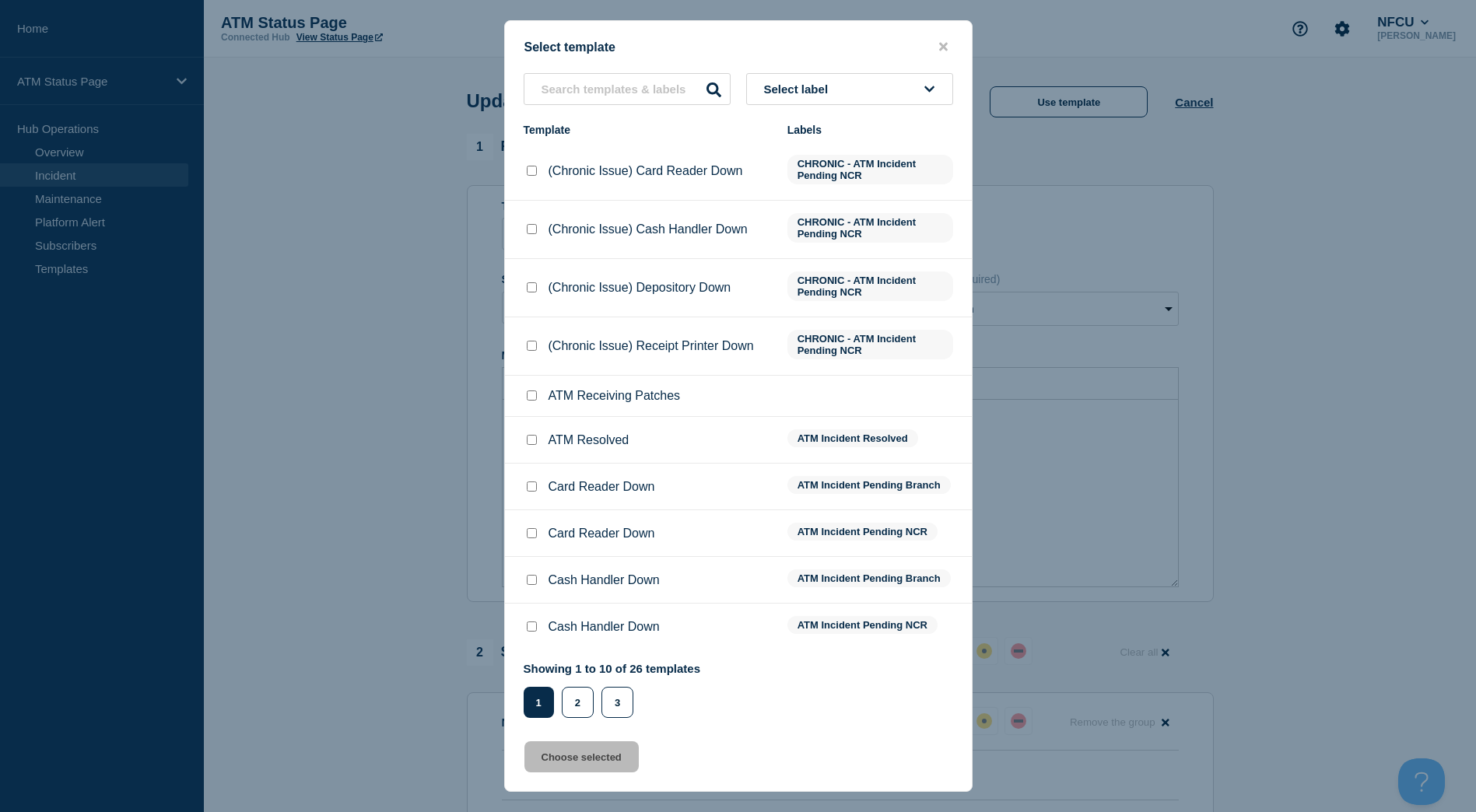
click at [891, 63] on div "Select template Select label Template Labels (Chronic Issue) Card Reader Down C…" at bounding box center [738, 405] width 468 height 771
click at [880, 86] on button "Select label" at bounding box center [849, 88] width 207 height 32
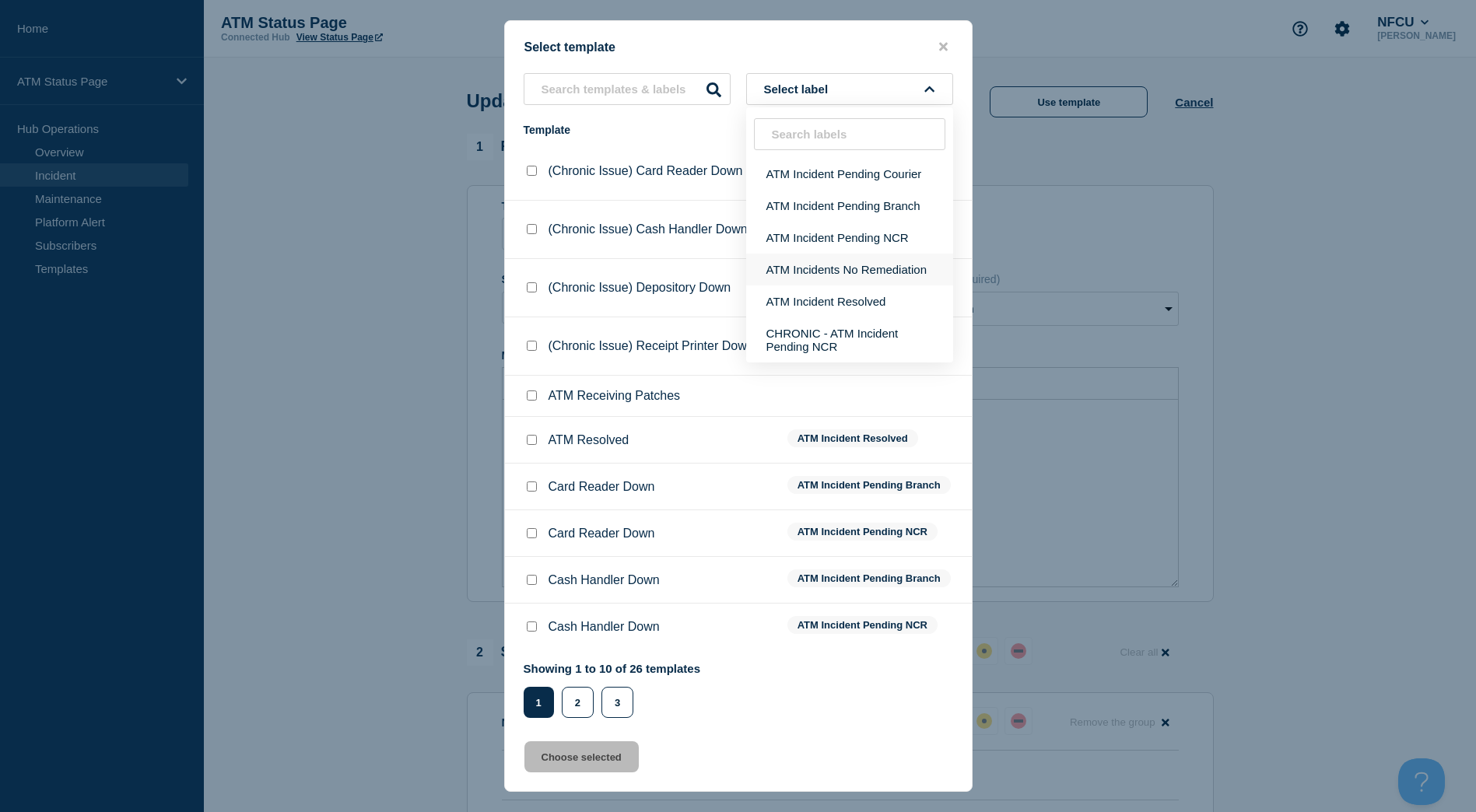
click at [852, 285] on button "ATM Incidents No Remediation" at bounding box center [849, 269] width 207 height 32
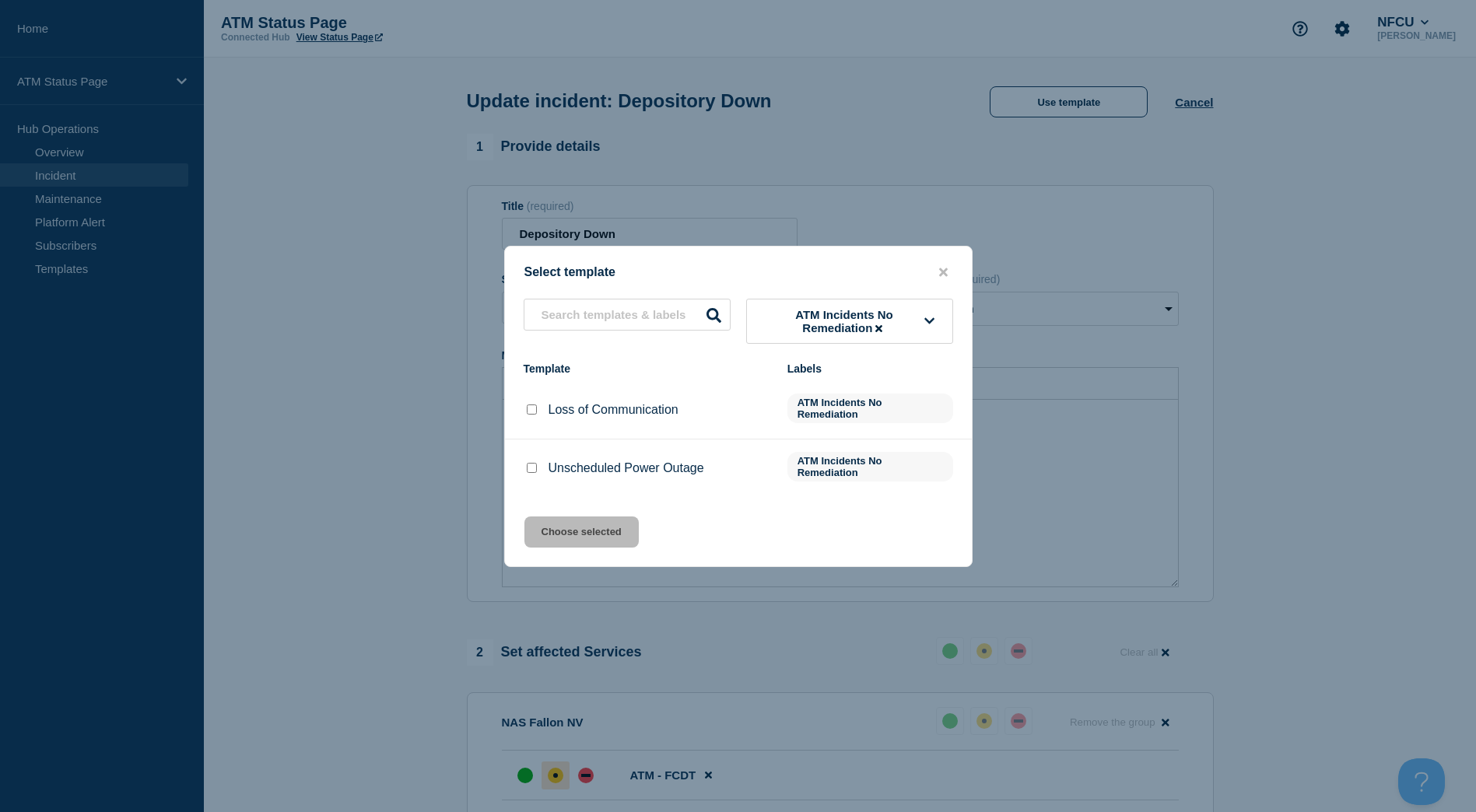
click at [788, 334] on span "ATM Incidents No Remediation" at bounding box center [844, 320] width 161 height 26
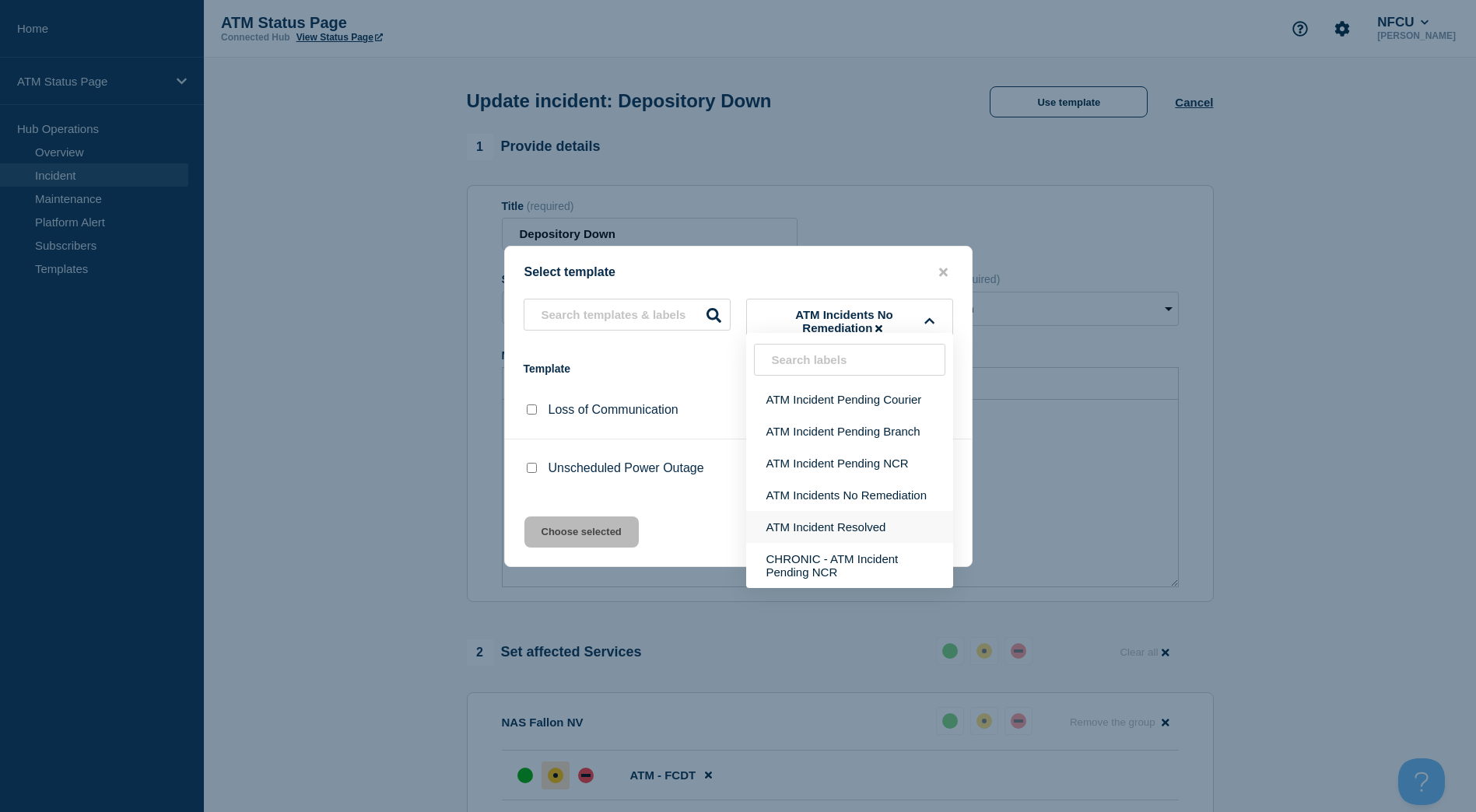
click at [802, 528] on button "ATM Incident Resolved" at bounding box center [849, 526] width 207 height 32
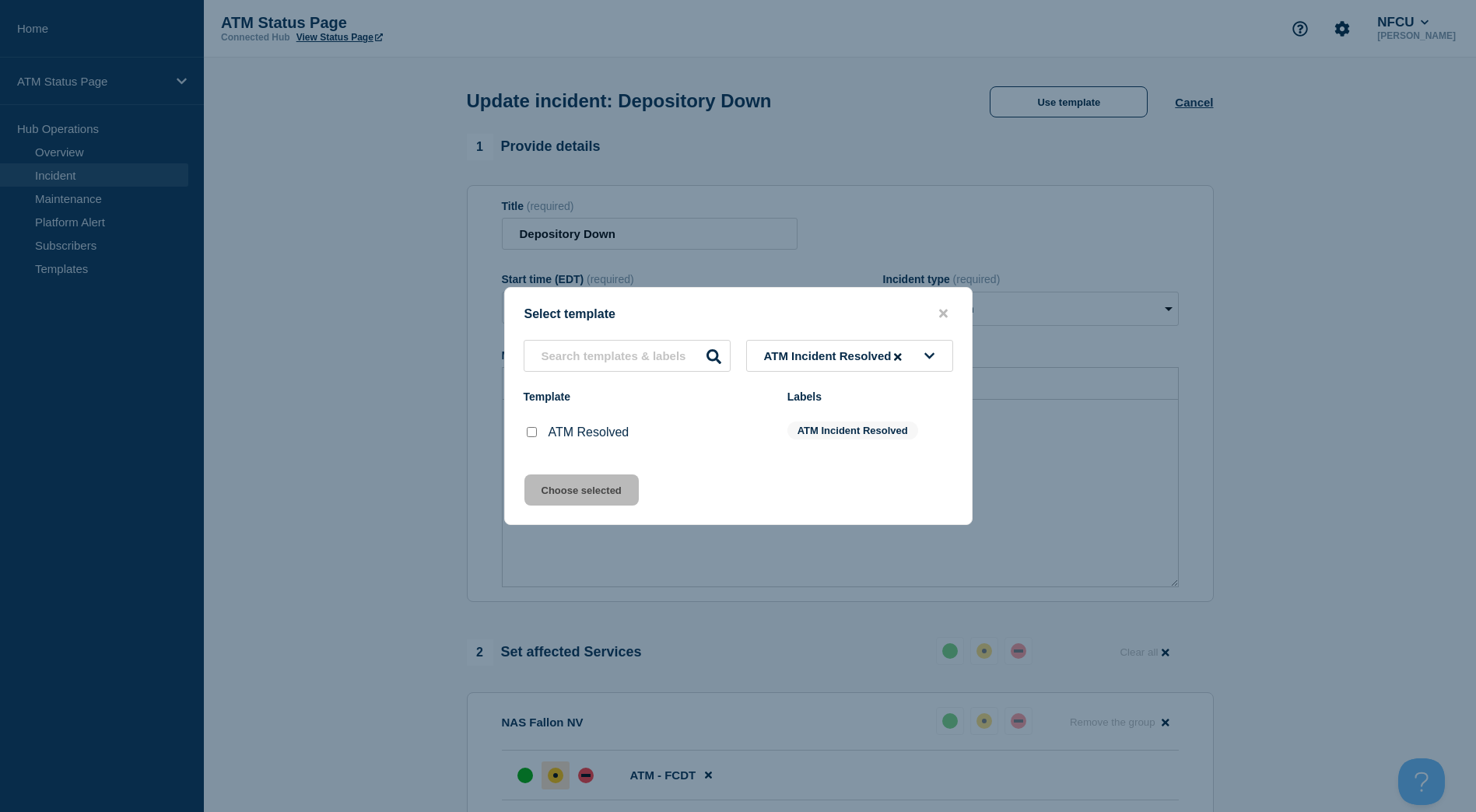
click at [531, 430] on input "ATM Resolved checkbox" at bounding box center [531, 432] width 10 height 10
checkbox input "true"
click at [544, 474] on div "Select template ATM Incident Resolved Template Labels ATM Resolved ATM Incident…" at bounding box center [738, 405] width 468 height 238
click at [549, 484] on button "Choose selected" at bounding box center [581, 490] width 114 height 31
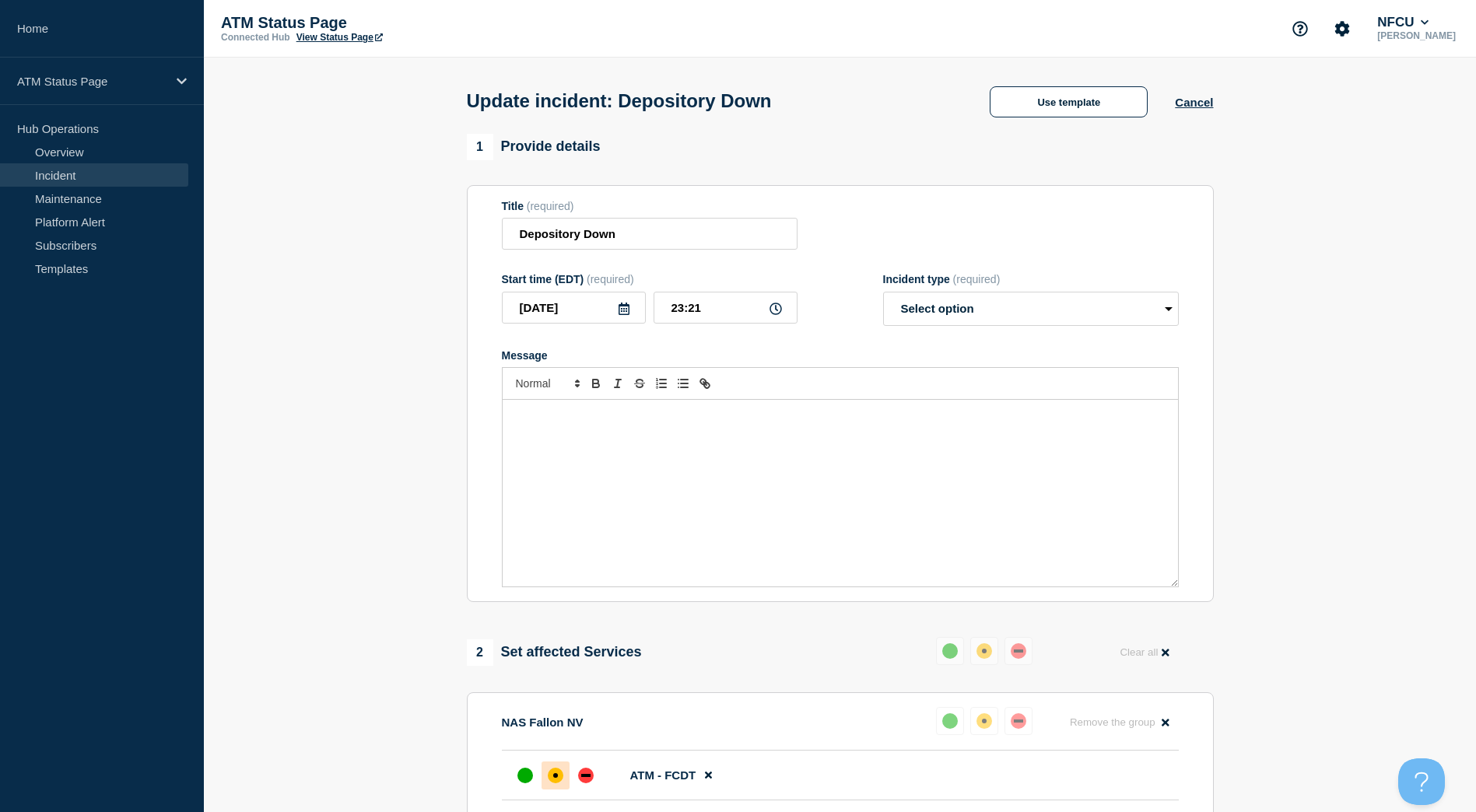
select select "resolved"
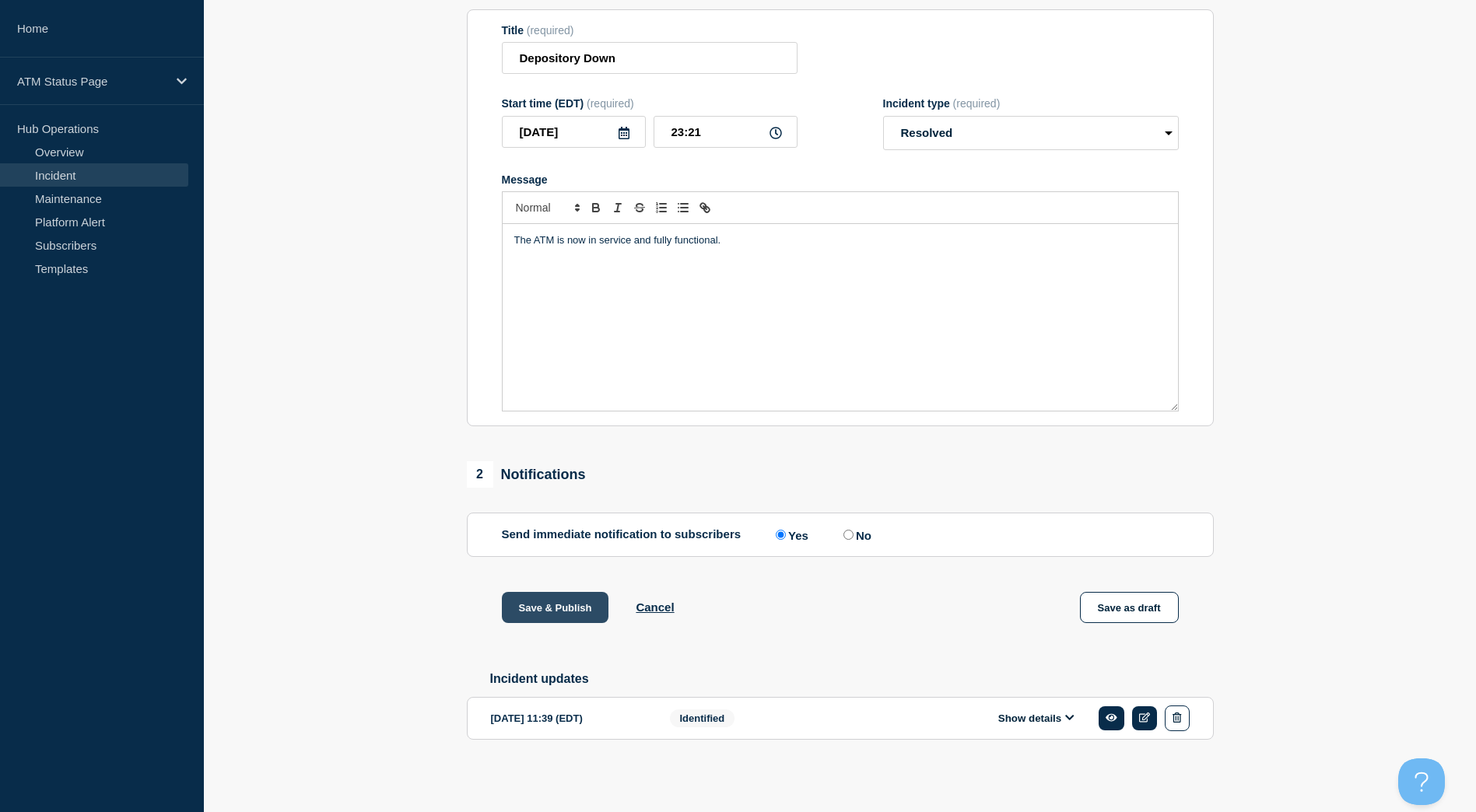
click at [576, 603] on button "Save & Publish" at bounding box center [556, 608] width 108 height 31
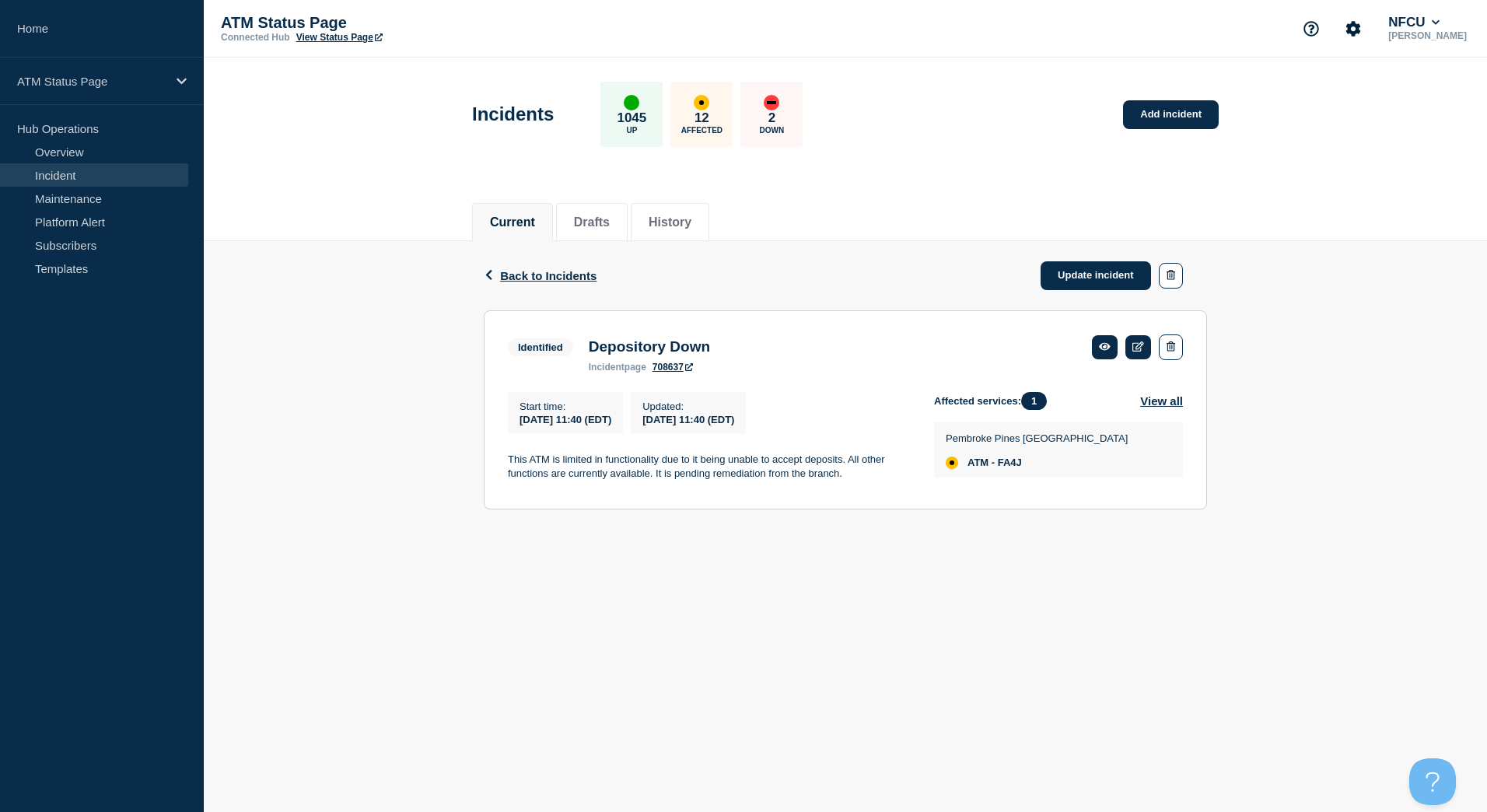
click at [1019, 465] on span "ATM - FA4J" at bounding box center [995, 463] width 55 height 13
copy span "FA4J"
click at [1023, 469] on span "ATM - FA0P" at bounding box center [995, 463] width 56 height 13
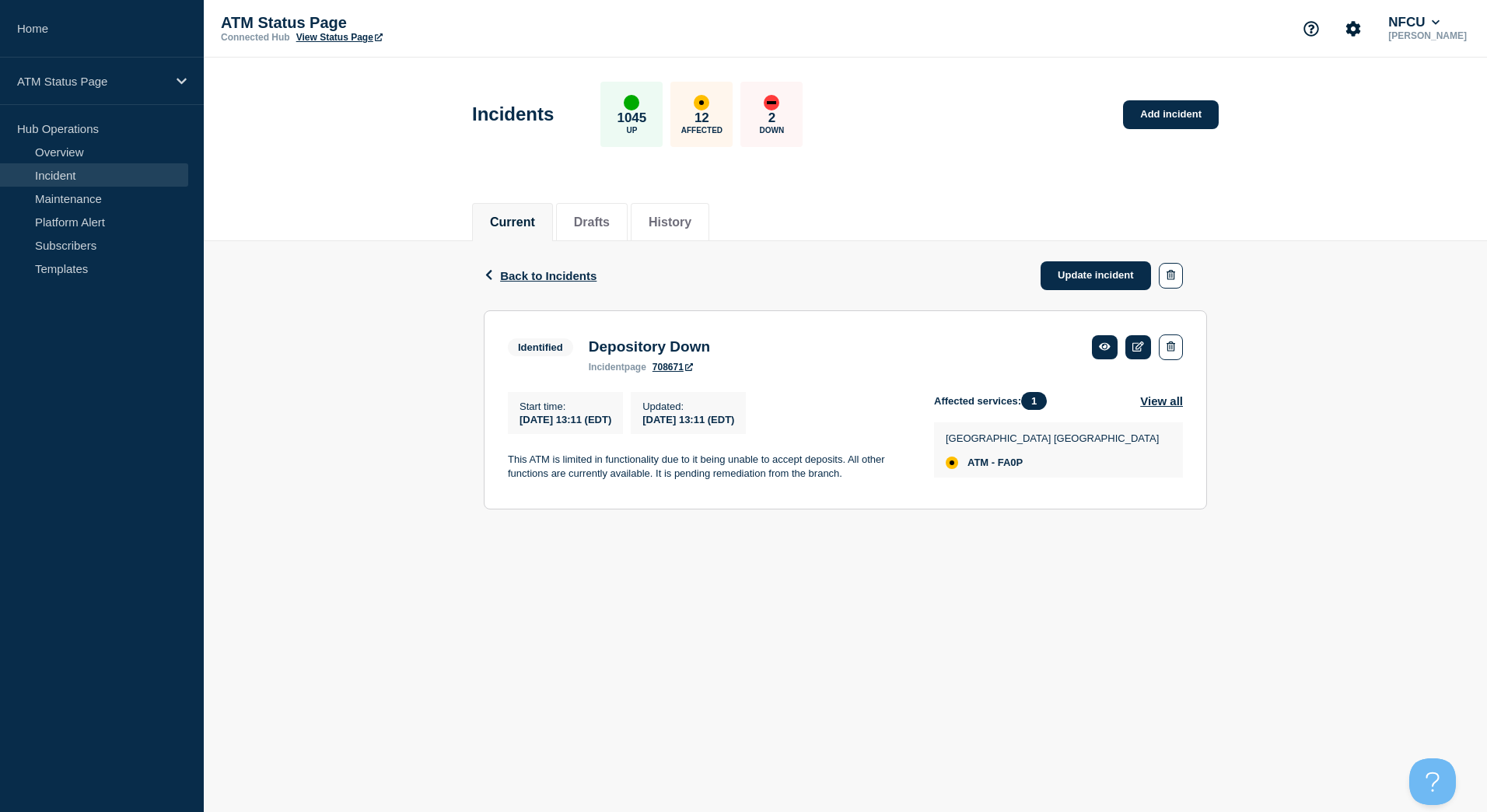
click at [1012, 469] on span "ATM - FA0P" at bounding box center [995, 463] width 56 height 13
copy span "FA0P"
click at [1053, 282] on link "Update incident" at bounding box center [1095, 276] width 110 height 29
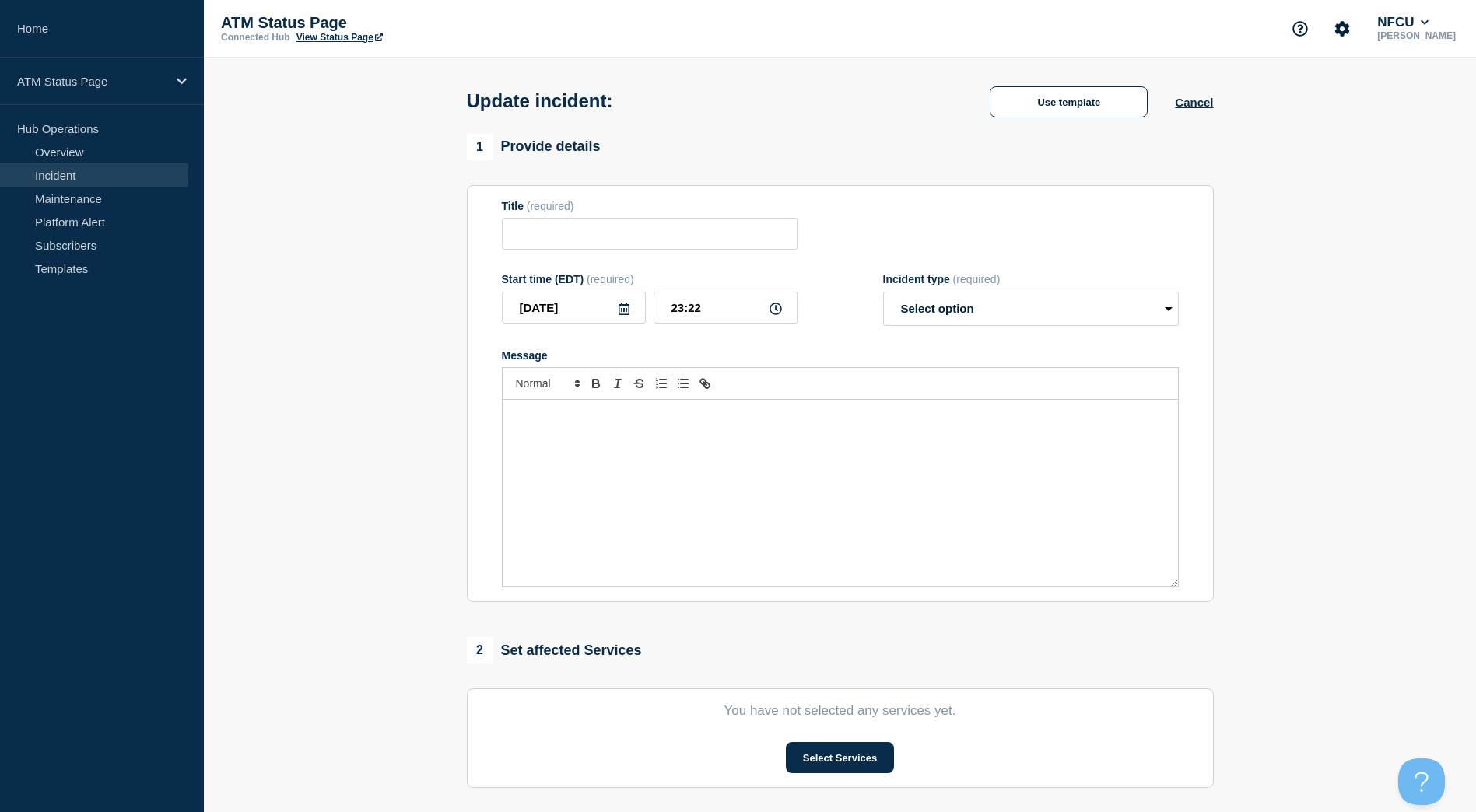
type input "Depository Down"
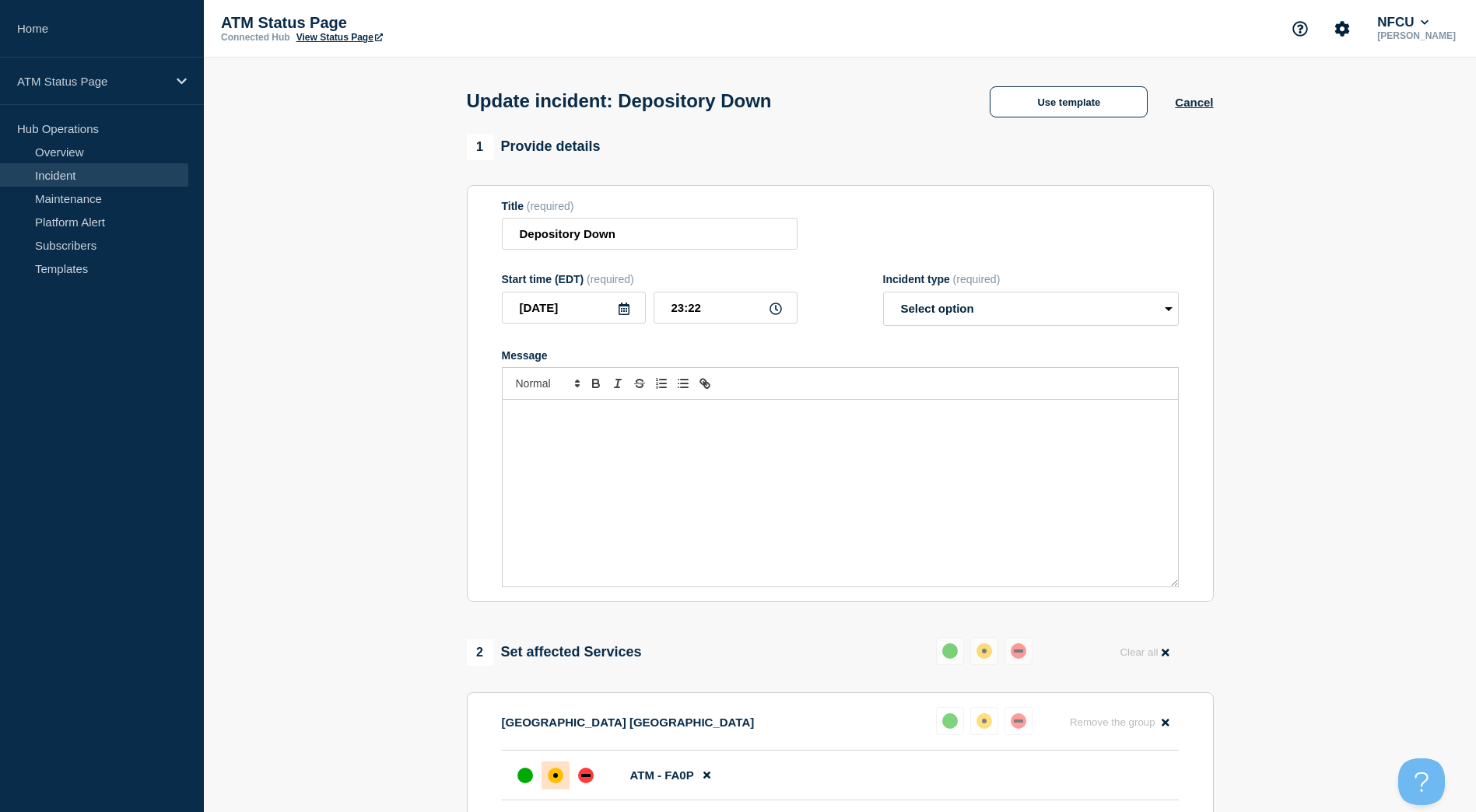
click at [1058, 121] on div "Update incident: Depository Down Use template Cancel" at bounding box center [840, 96] width 781 height 77
click at [1058, 113] on button "Use template" at bounding box center [1068, 102] width 158 height 31
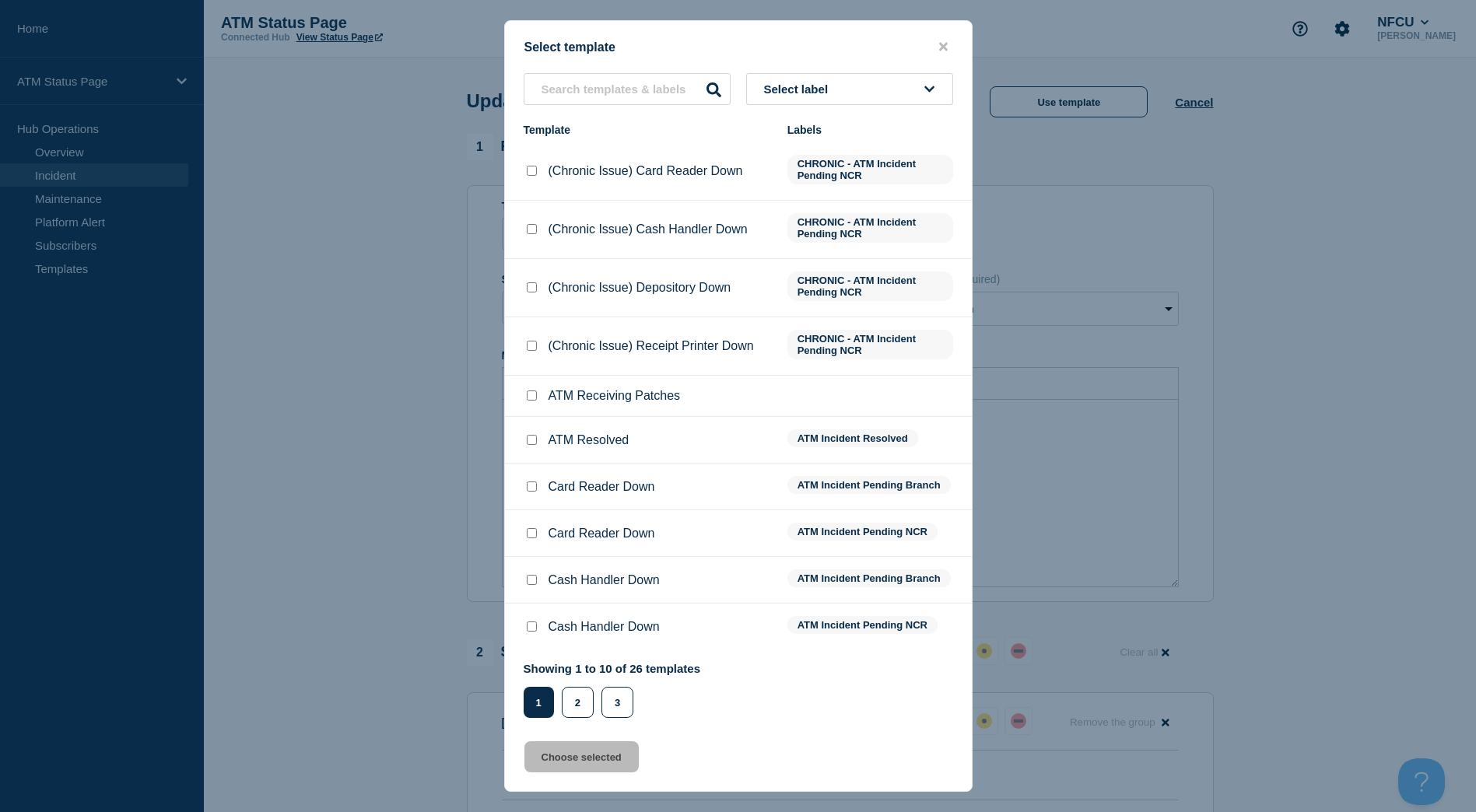
click at [918, 77] on button "Select label" at bounding box center [849, 88] width 207 height 32
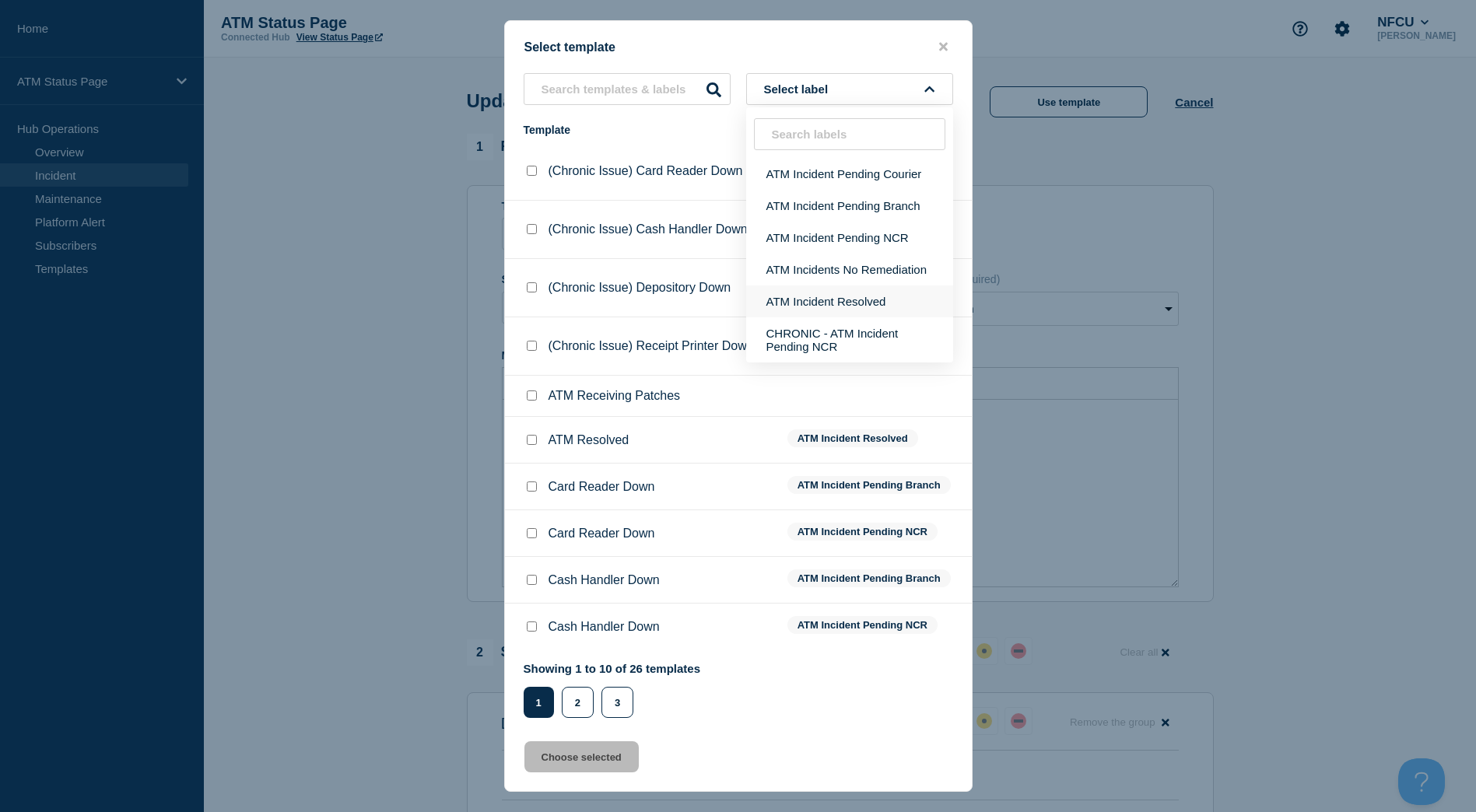
click at [853, 299] on button "ATM Incident Resolved" at bounding box center [849, 301] width 207 height 32
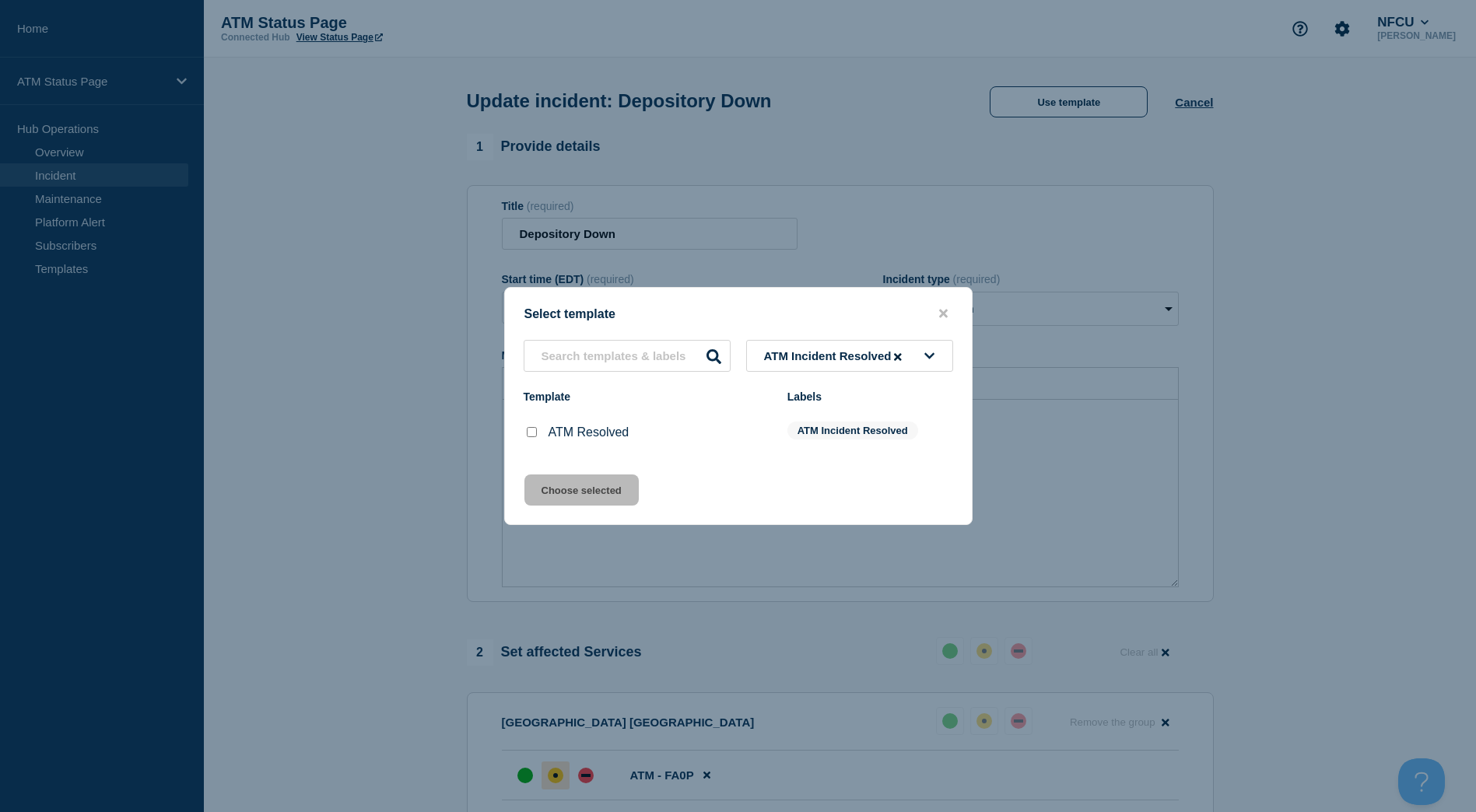
click at [531, 436] on input "ATM Resolved checkbox" at bounding box center [531, 432] width 10 height 10
checkbox input "true"
click at [546, 485] on button "Choose selected" at bounding box center [581, 490] width 114 height 31
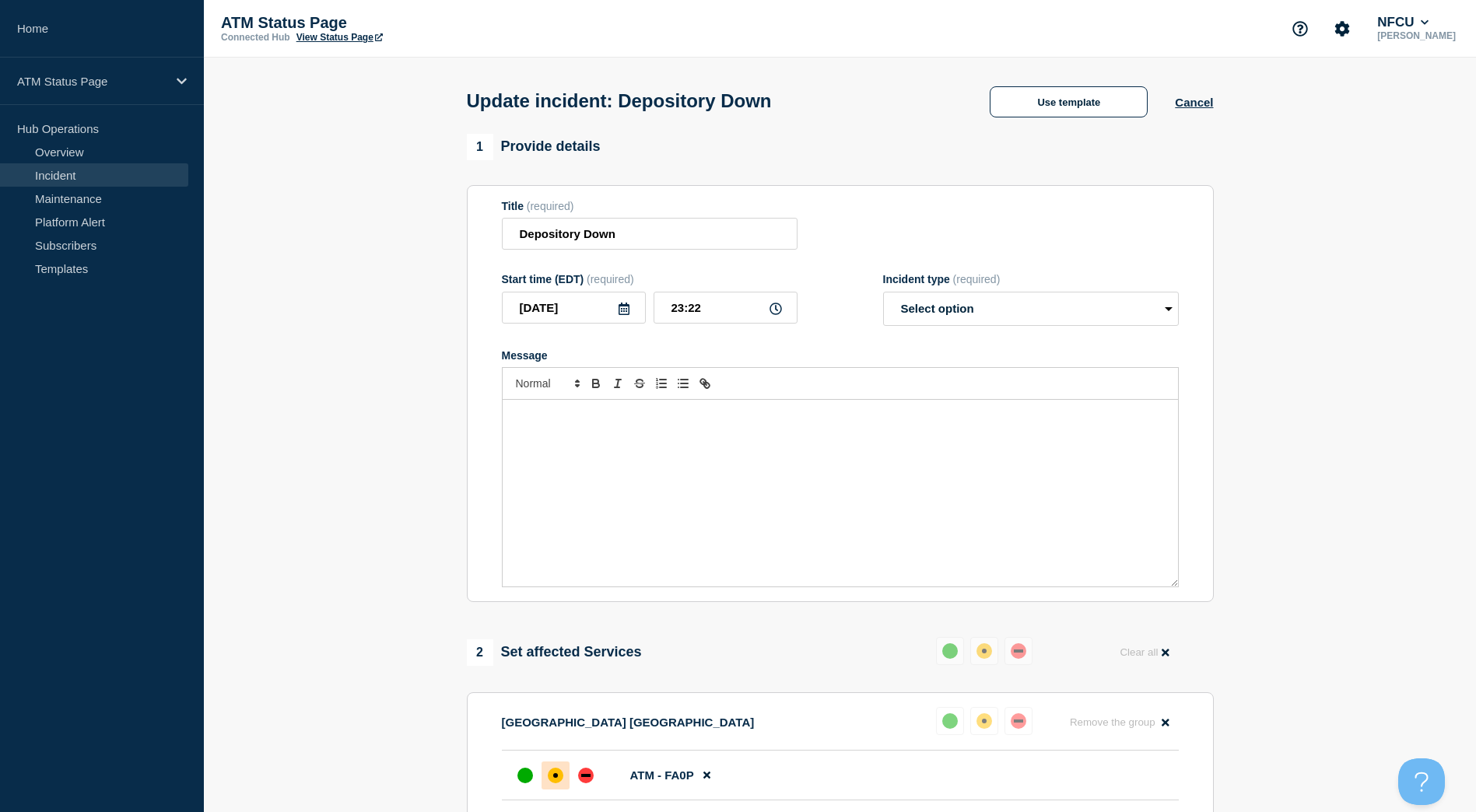
select select "resolved"
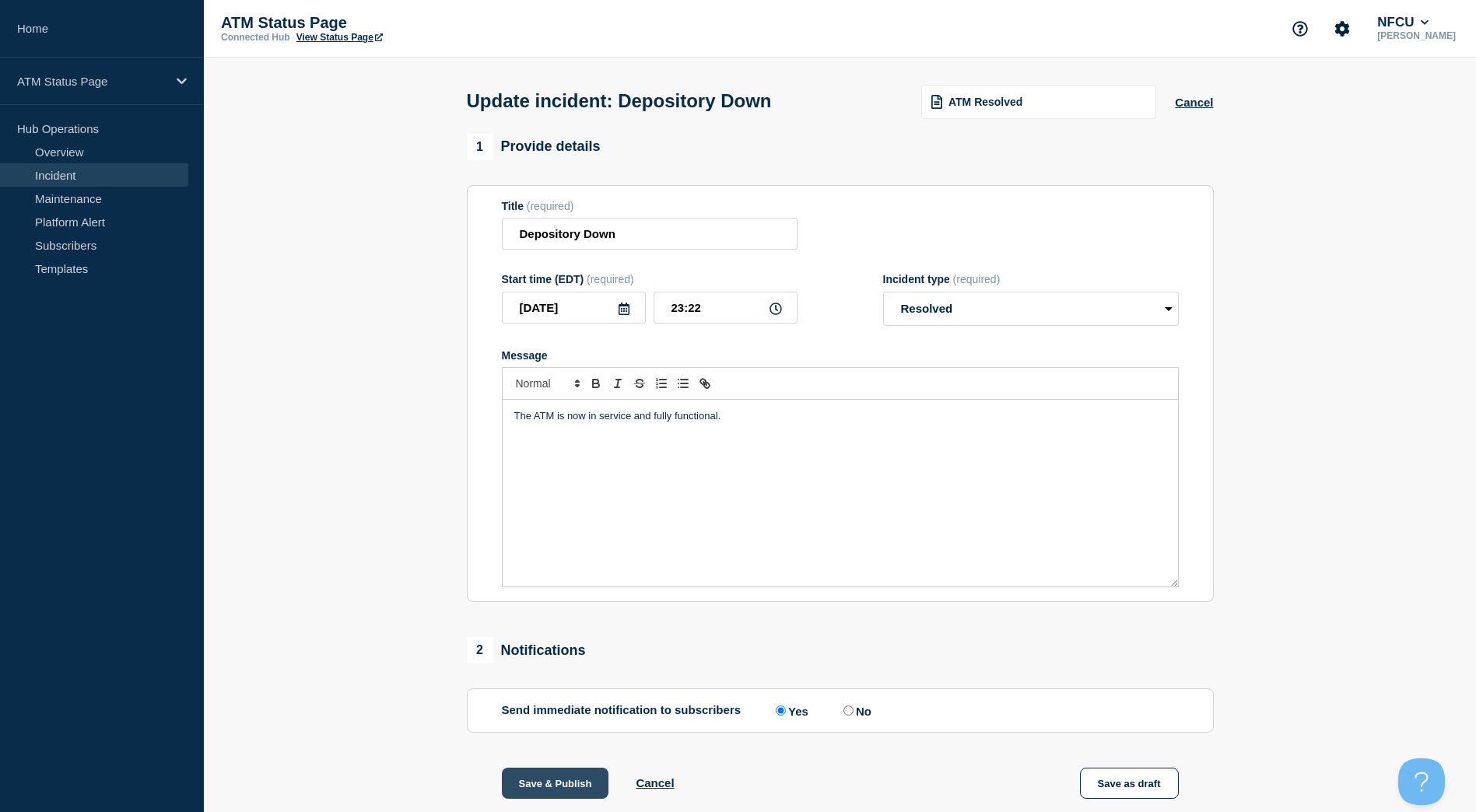
scroll to position [183, 0]
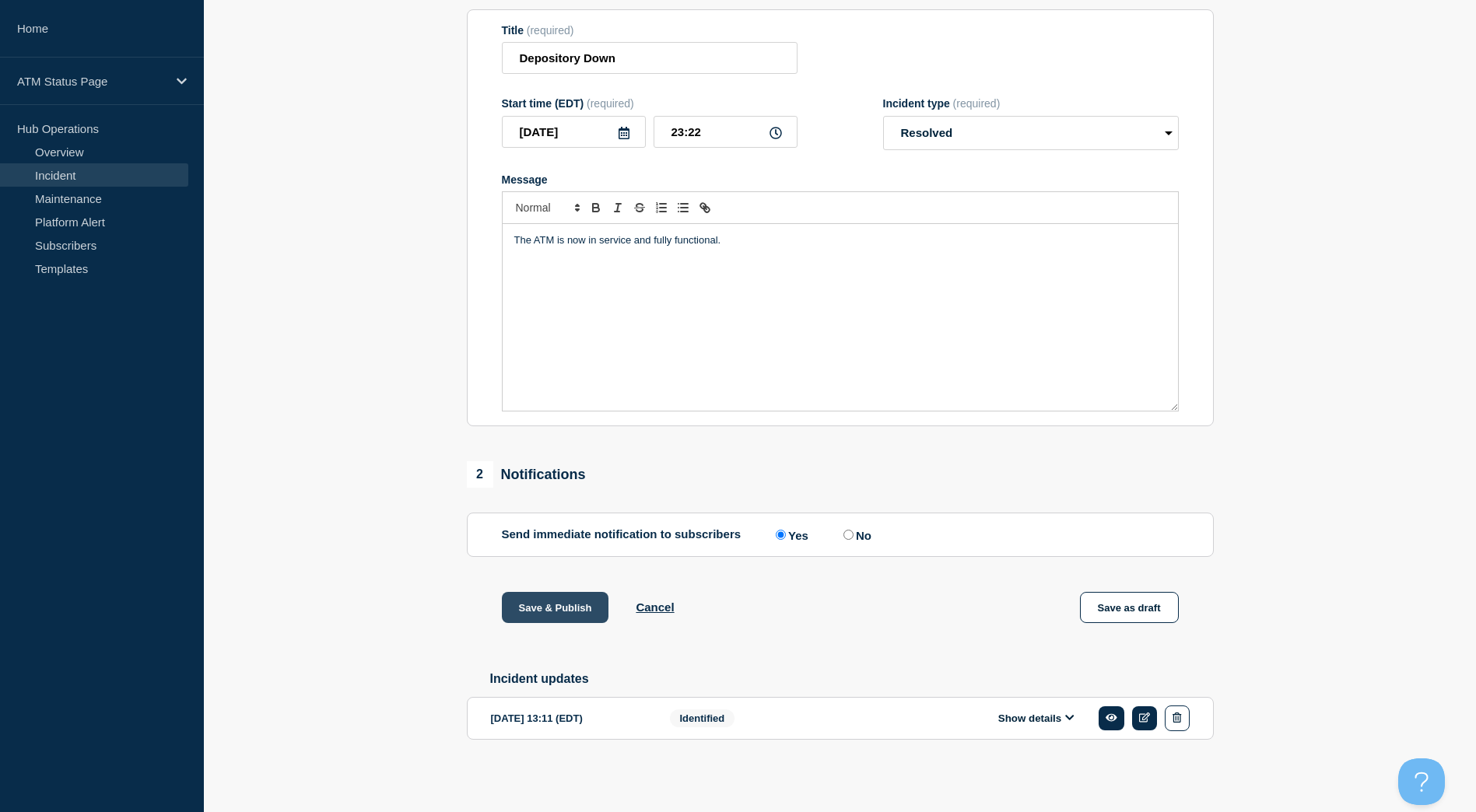
click at [594, 612] on button "Save & Publish" at bounding box center [556, 608] width 108 height 31
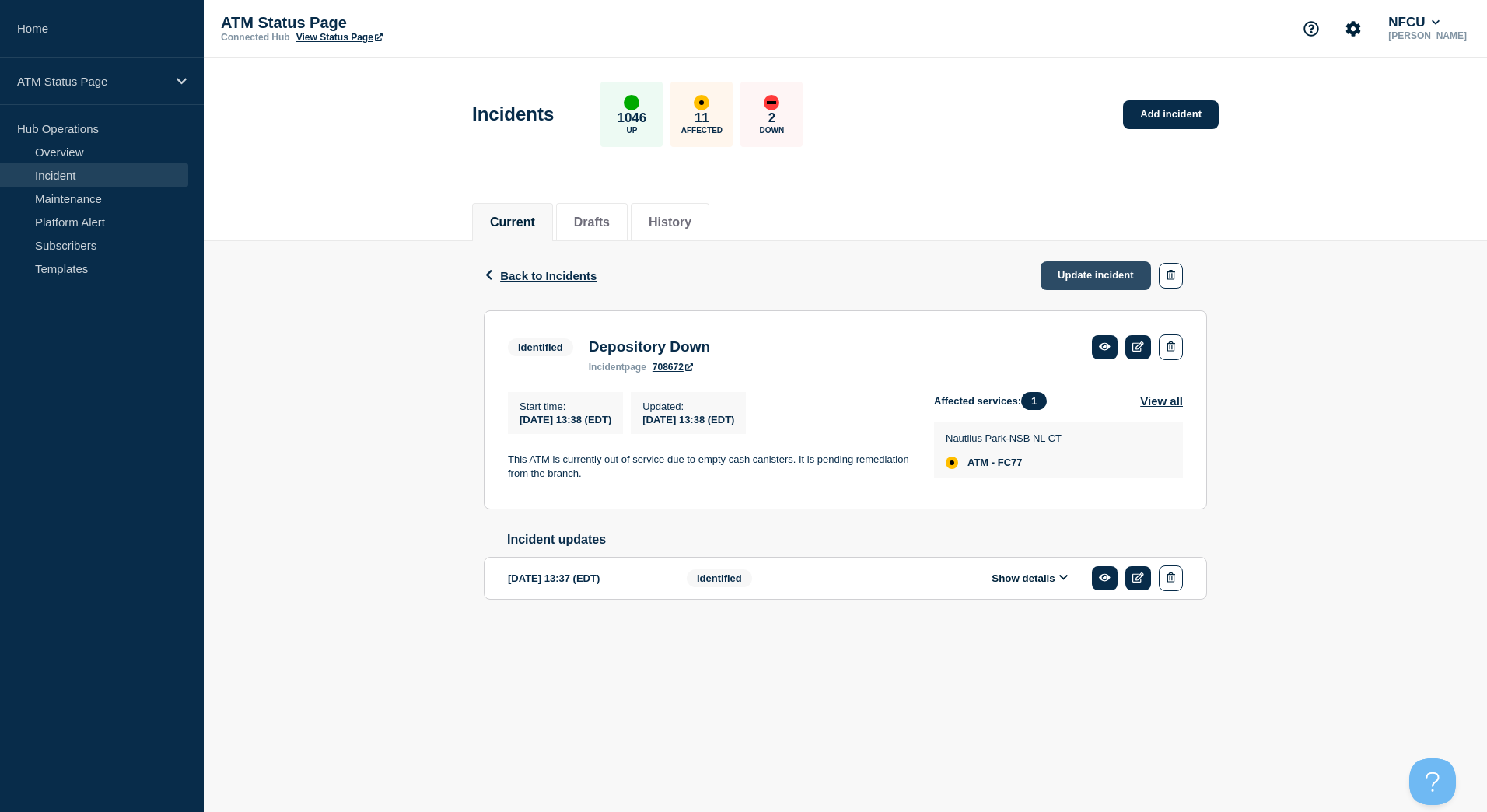
click at [1046, 272] on link "Update incident" at bounding box center [1095, 276] width 110 height 29
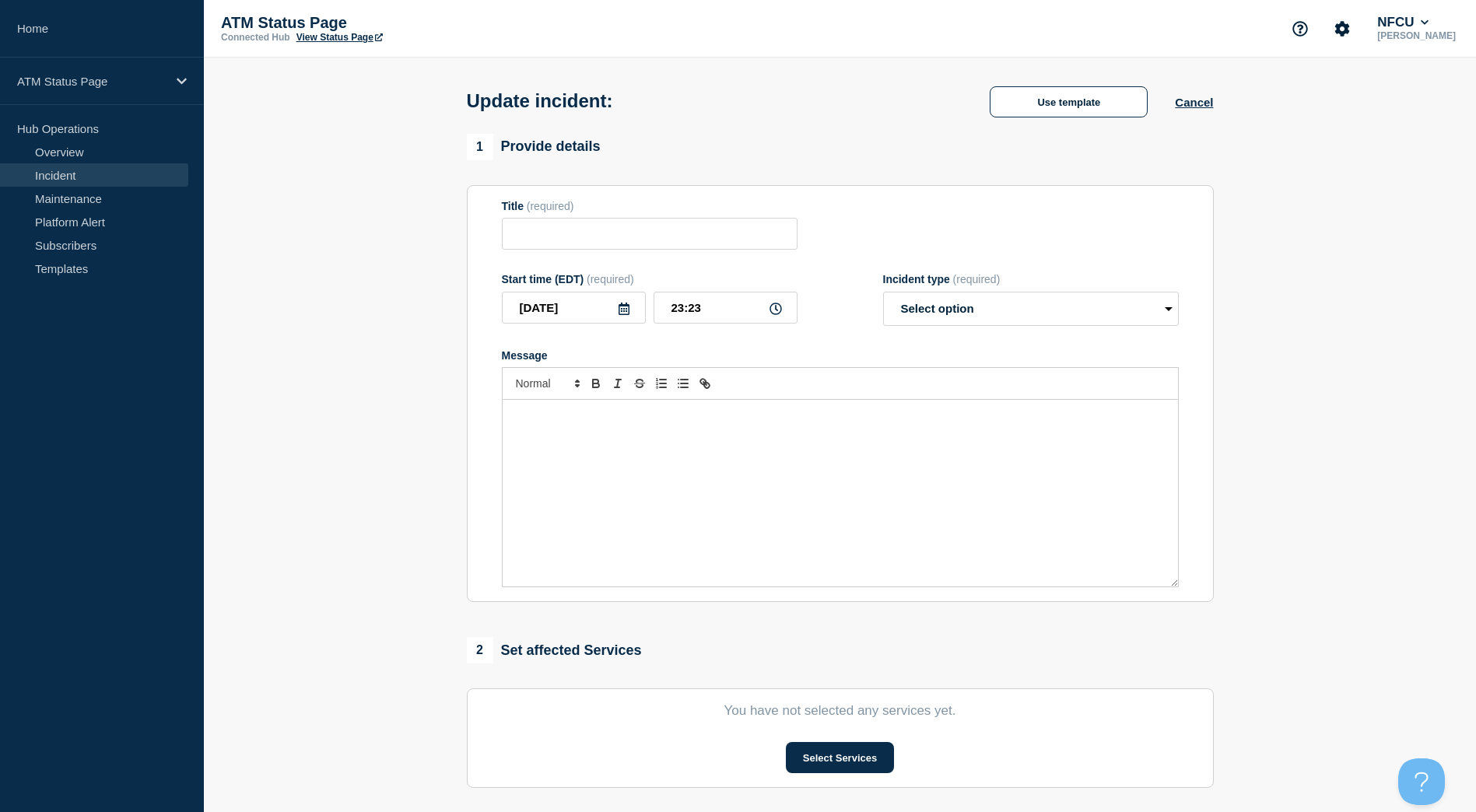
type input "Depository Down"
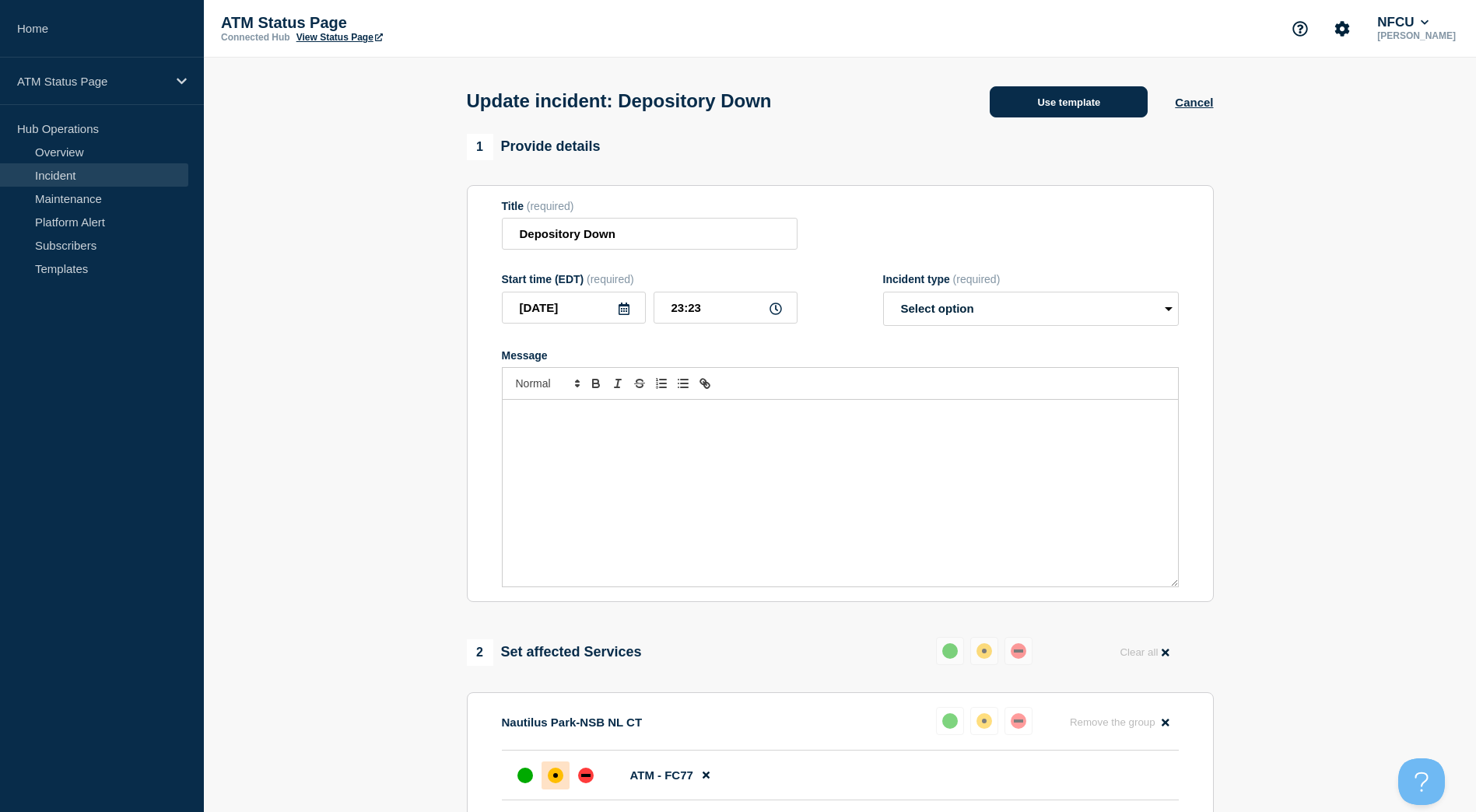
click at [1056, 115] on button "Use template" at bounding box center [1068, 102] width 158 height 31
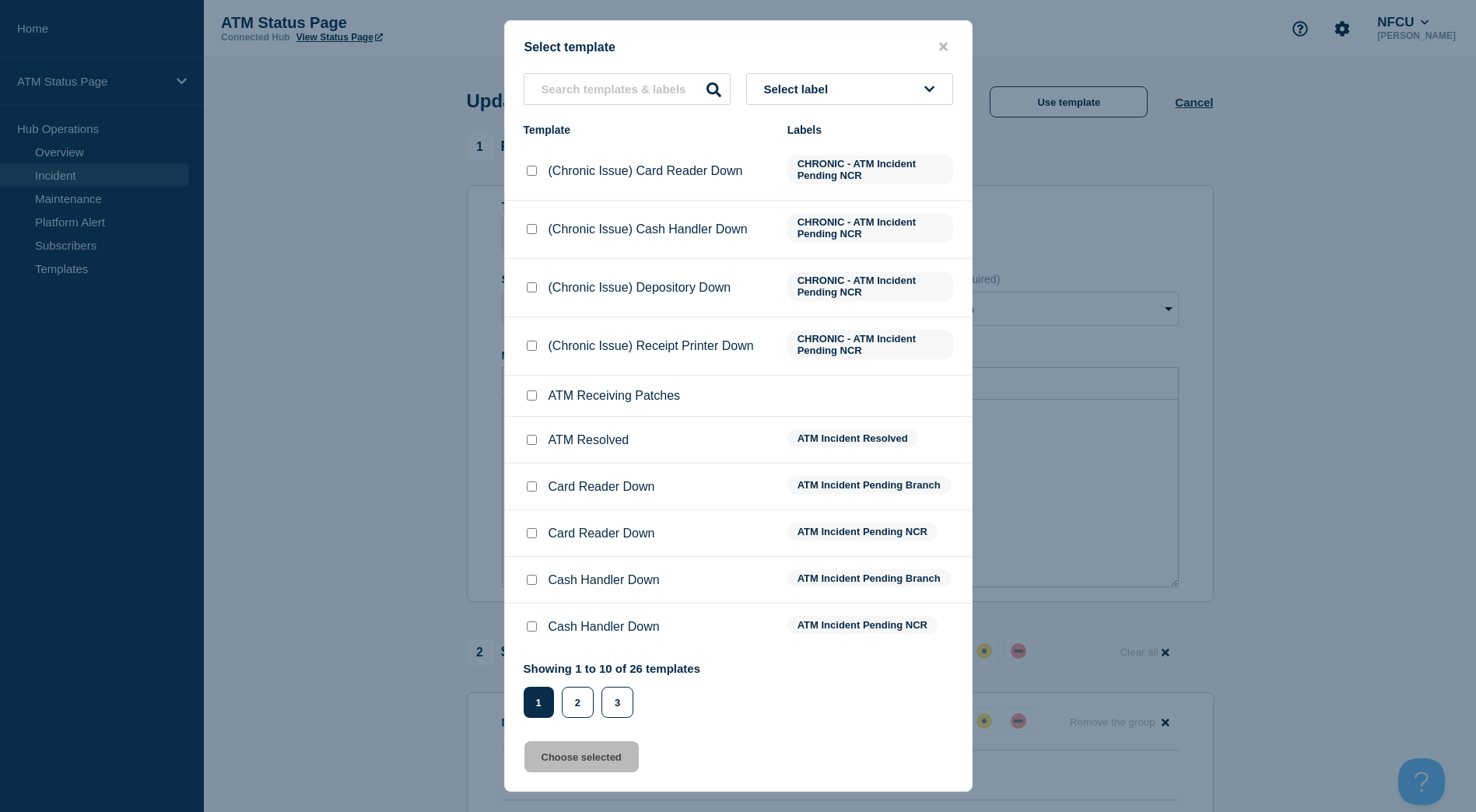
click at [895, 66] on div "Select template Select label Template Labels (Chronic Issue) Card Reader Down C…" at bounding box center [738, 405] width 468 height 771
click at [893, 84] on button "Select label" at bounding box center [849, 88] width 207 height 32
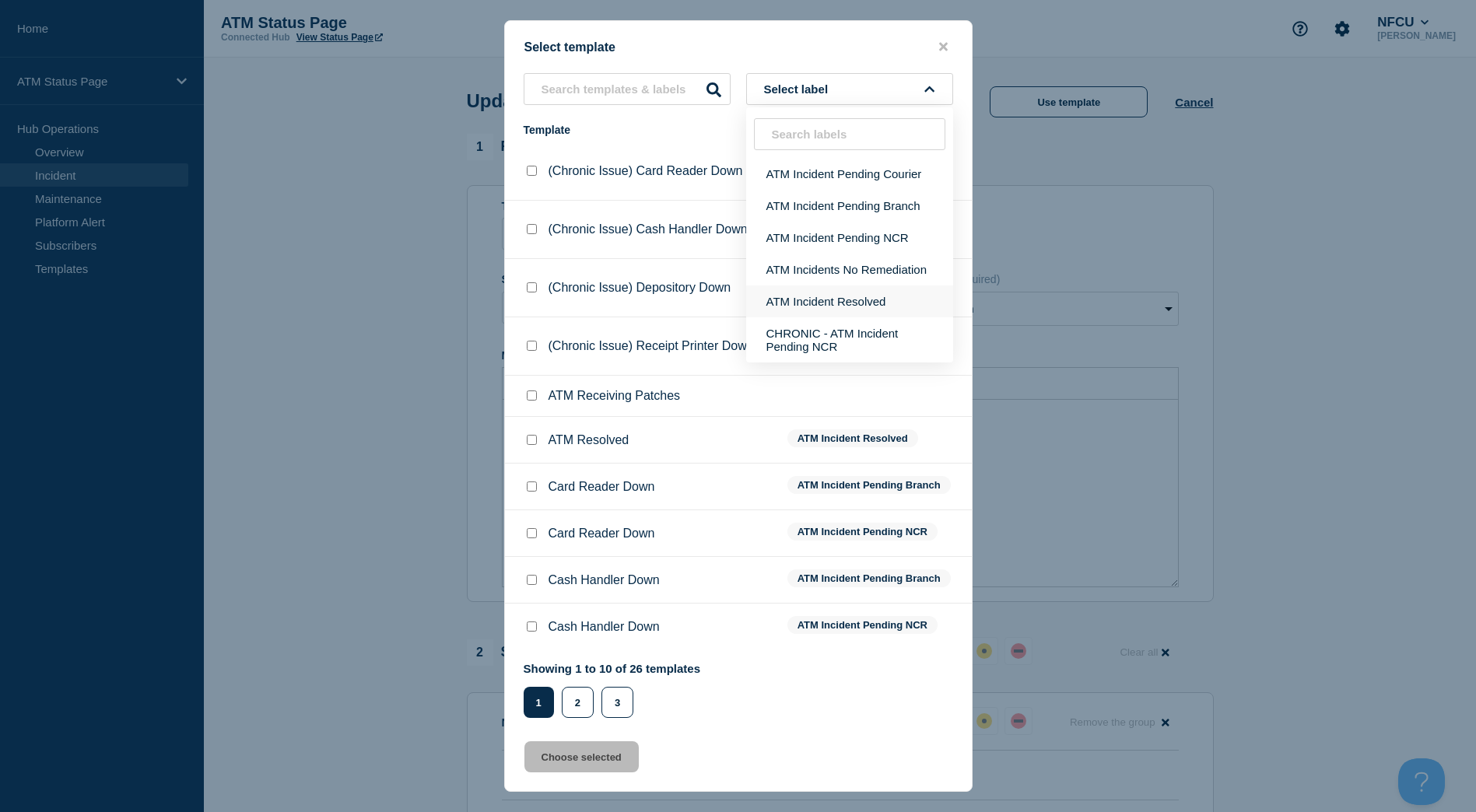
click at [880, 296] on button "ATM Incident Resolved" at bounding box center [849, 301] width 207 height 32
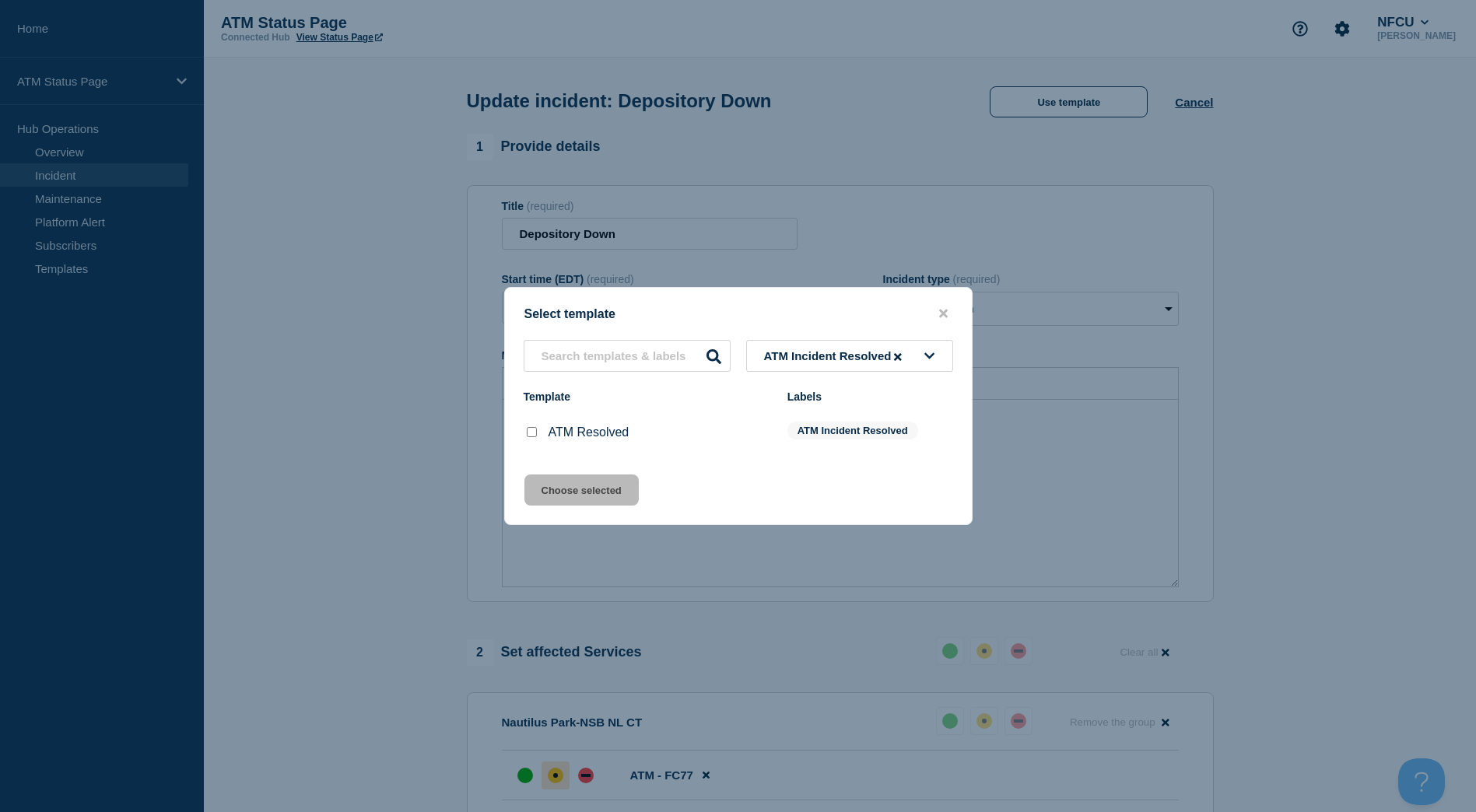
click at [532, 434] on input "ATM Resolved checkbox" at bounding box center [531, 432] width 10 height 10
checkbox input "true"
click at [548, 490] on button "Choose selected" at bounding box center [581, 490] width 114 height 31
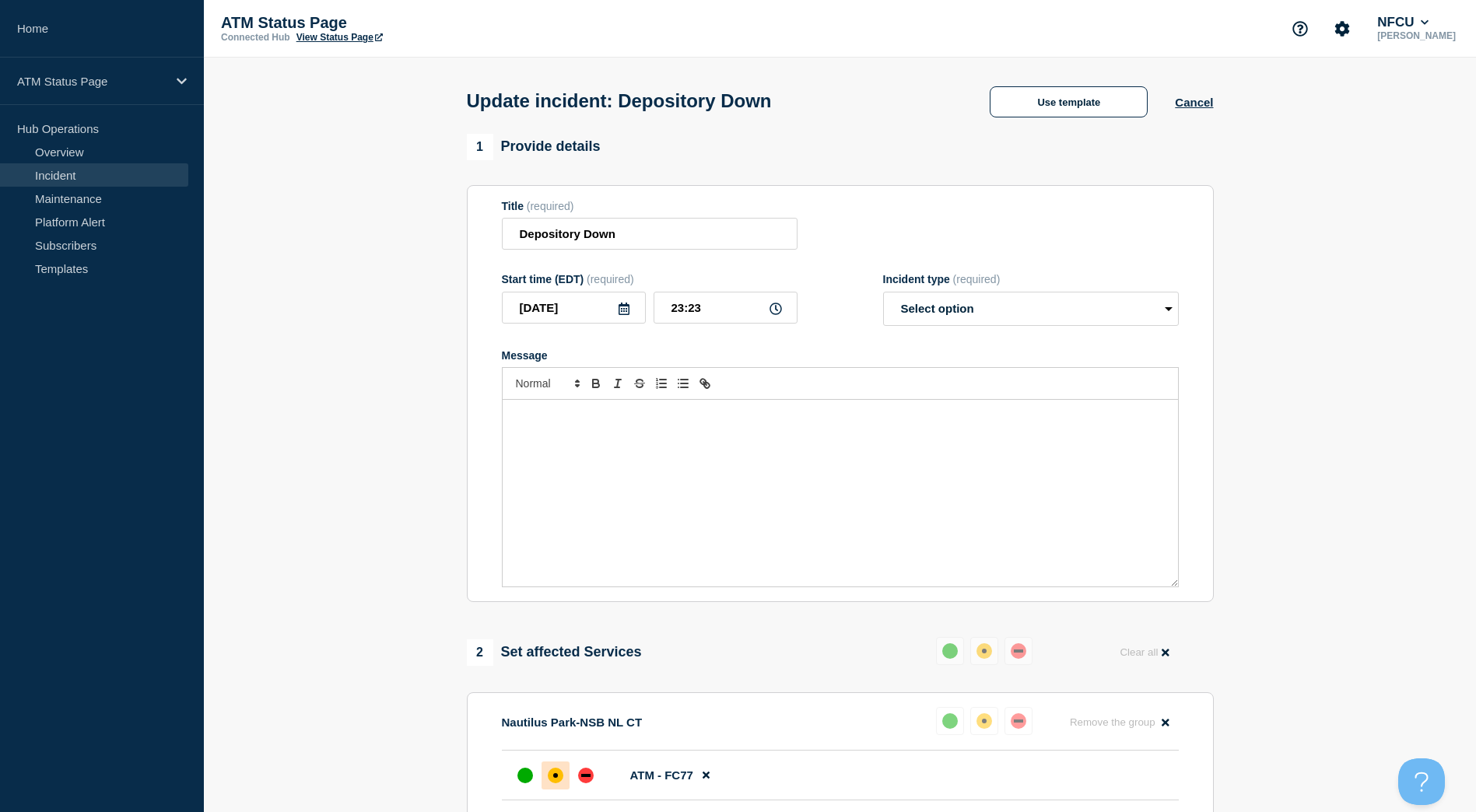
select select "resolved"
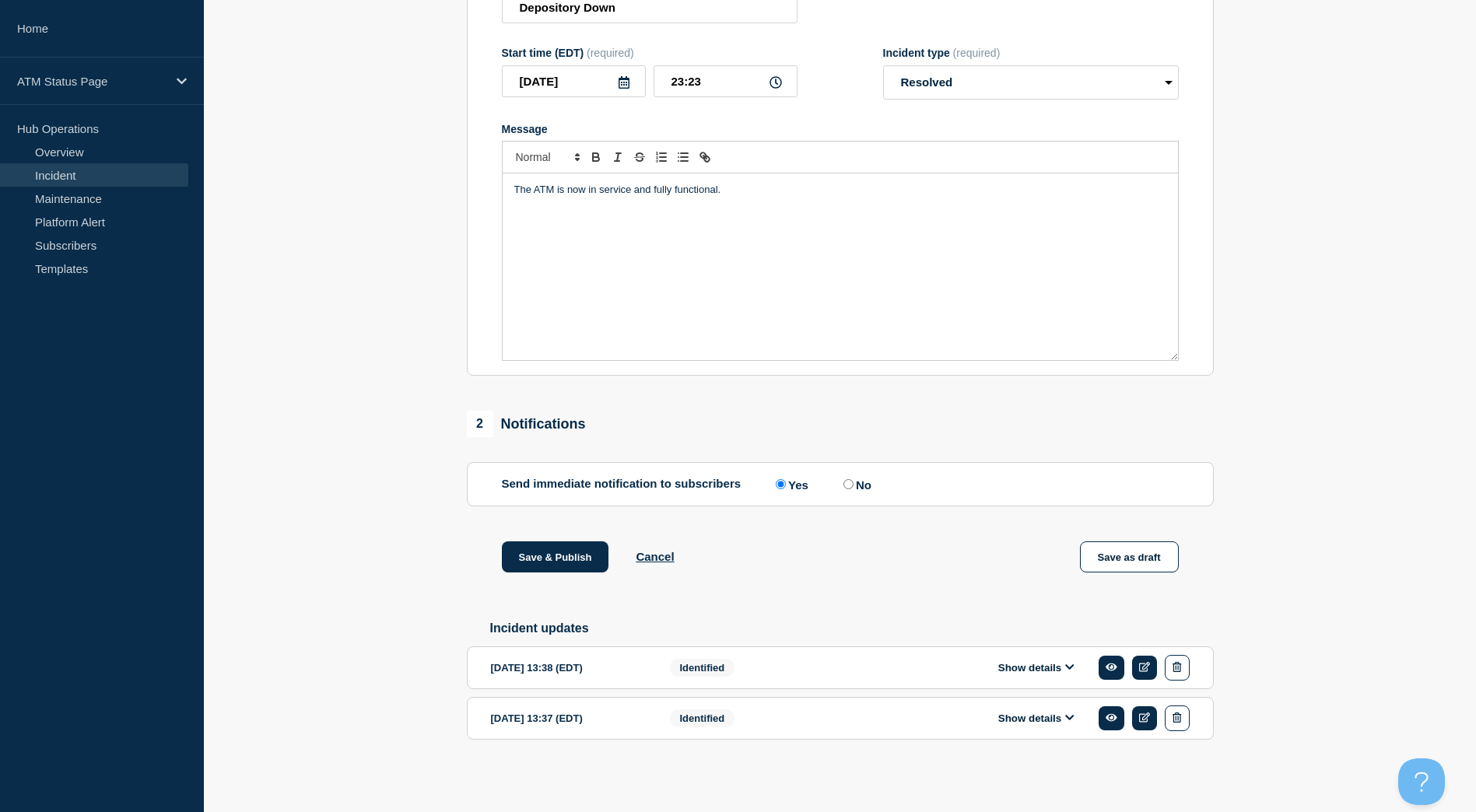
scroll to position [234, 0]
click at [553, 555] on button "Save & Publish" at bounding box center [556, 557] width 108 height 31
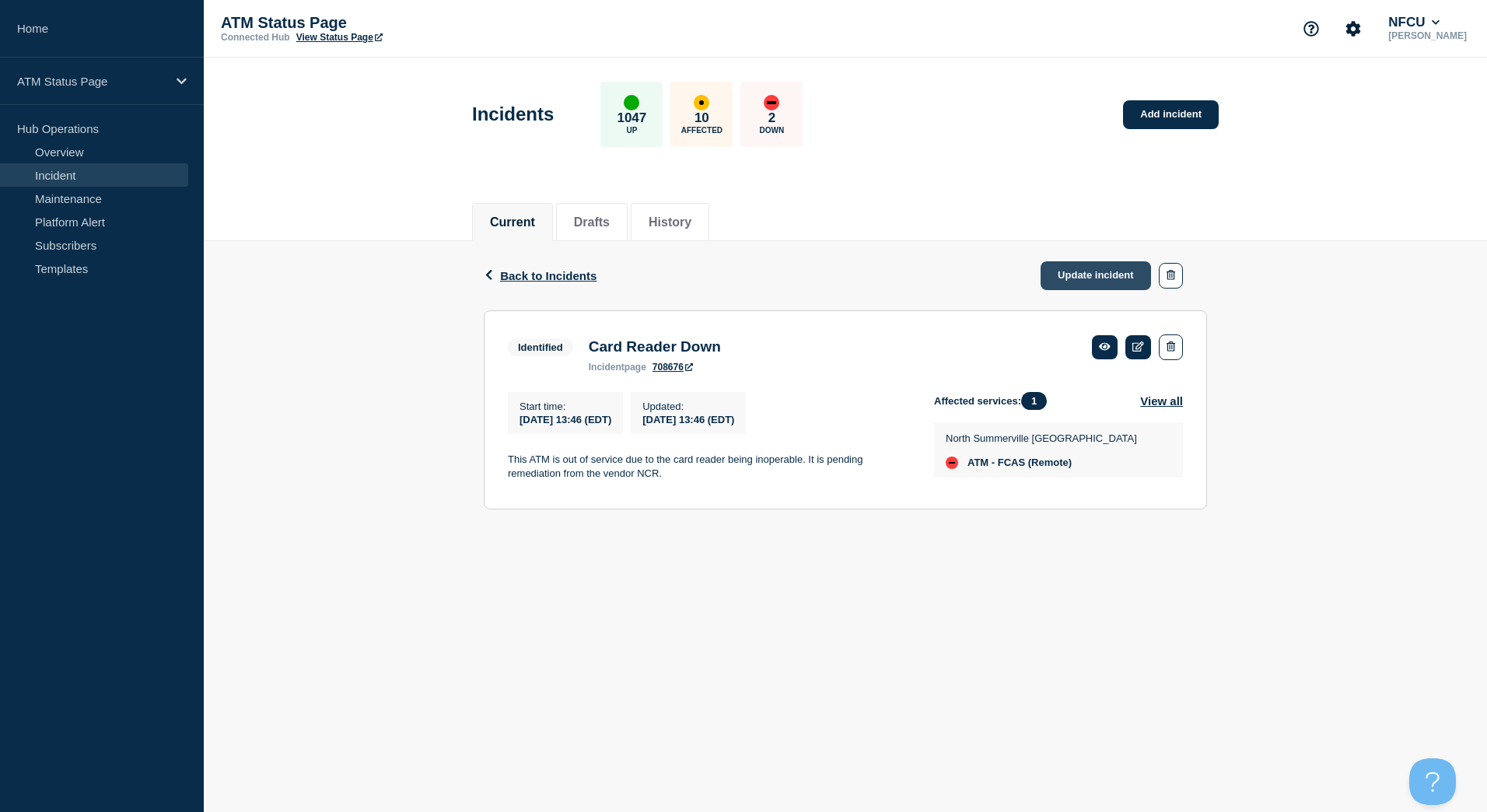
click at [1099, 277] on link "Update incident" at bounding box center [1095, 276] width 110 height 29
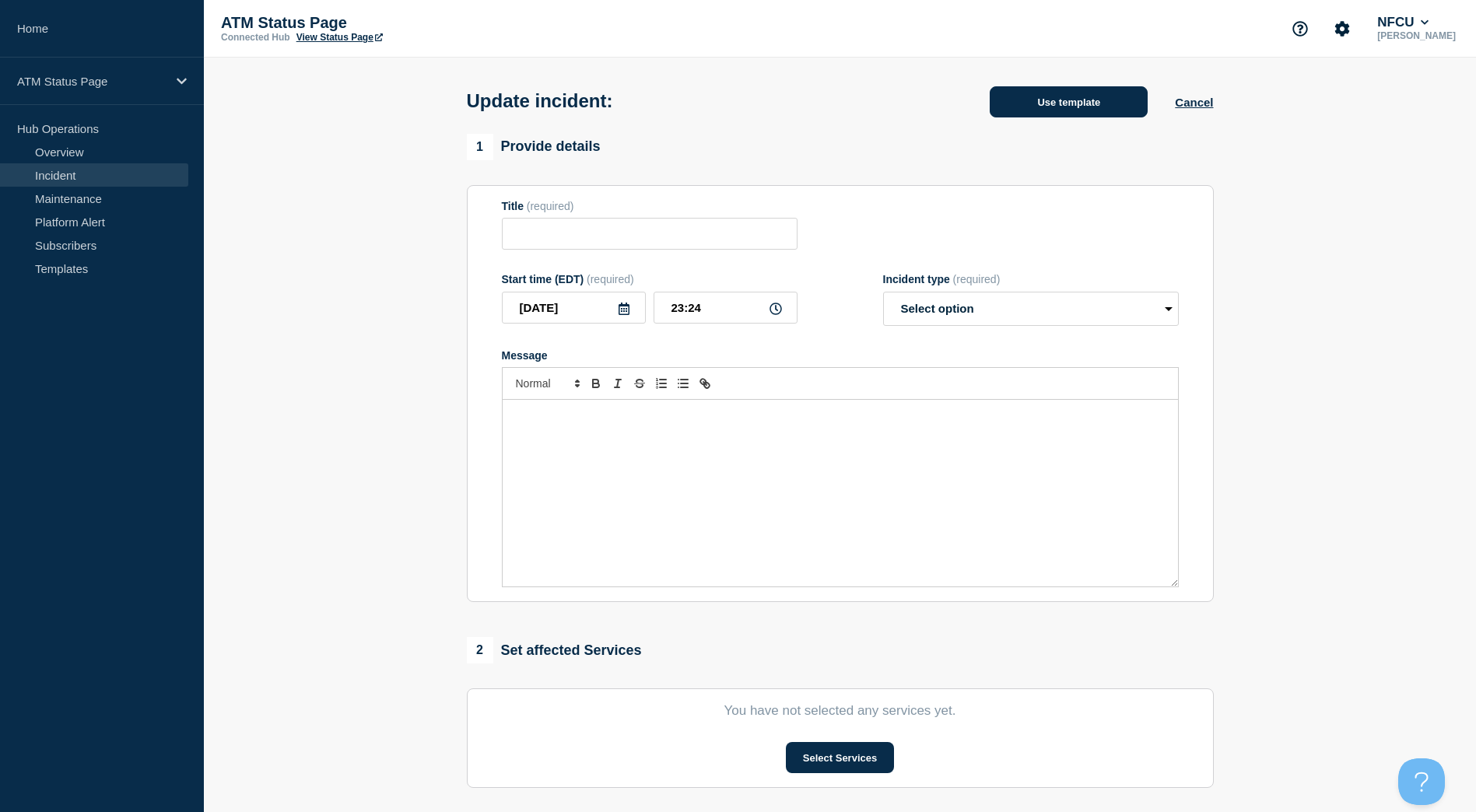
type input "Card Reader Down"
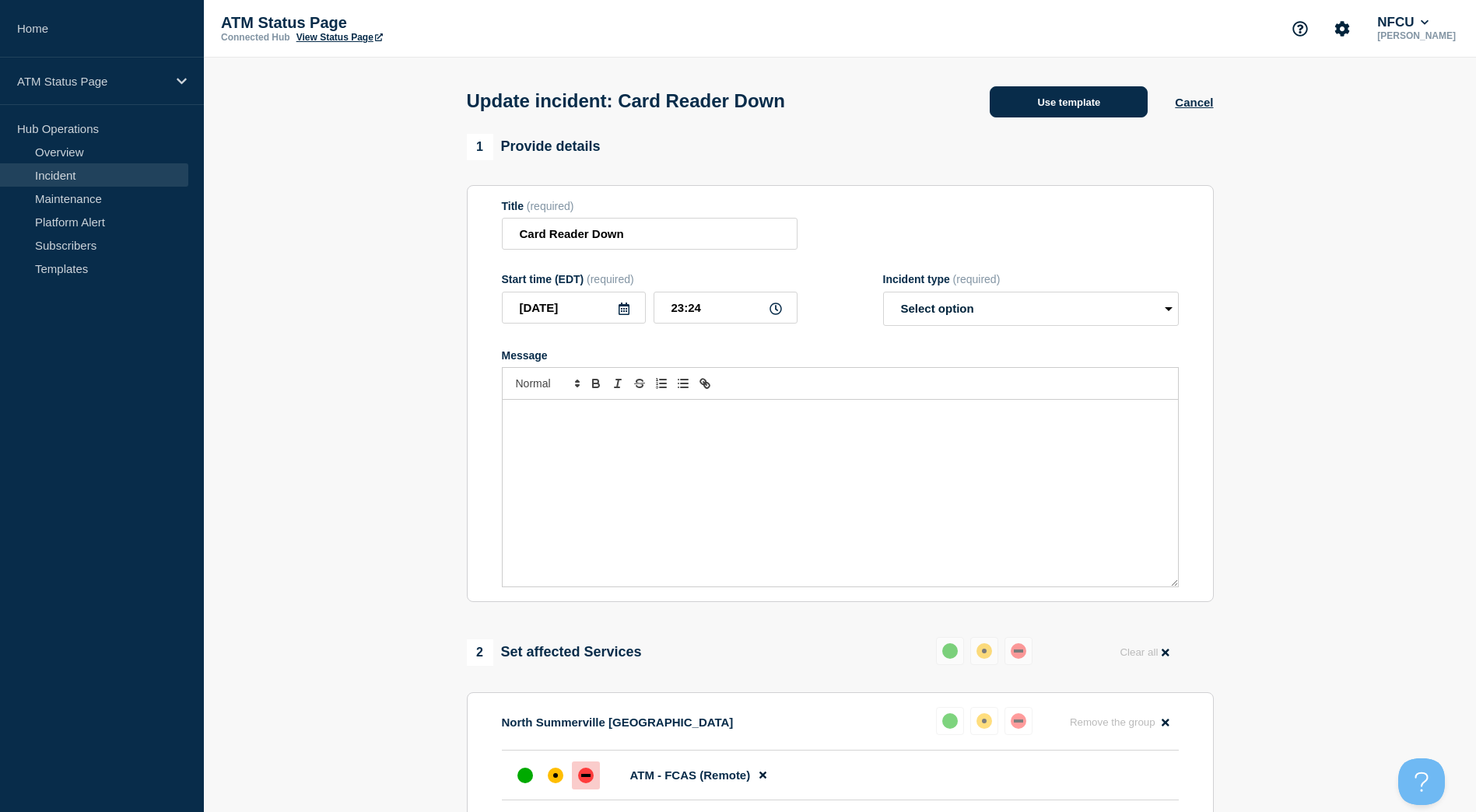
click at [1052, 102] on button "Use template" at bounding box center [1068, 102] width 158 height 31
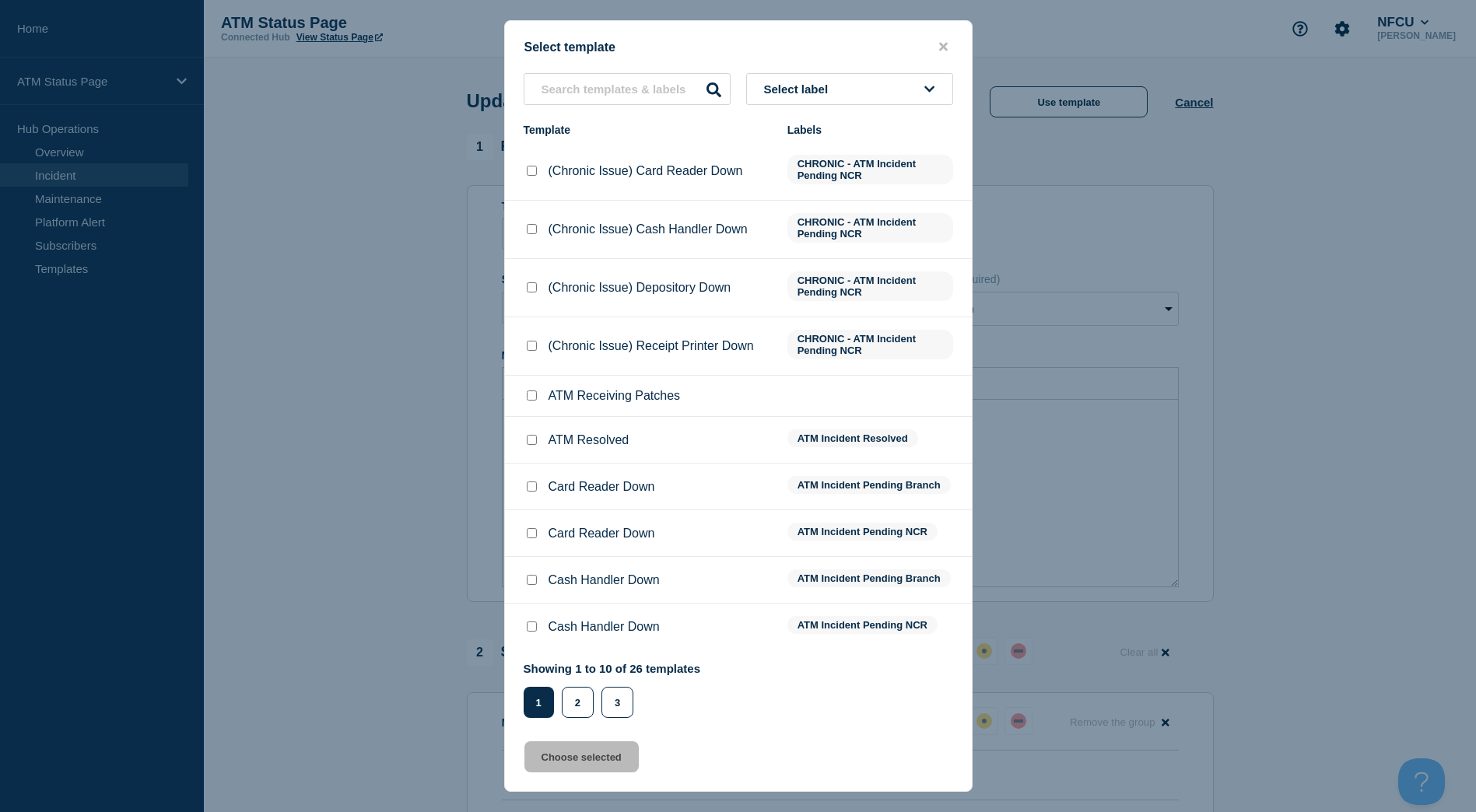
click at [836, 98] on button "Select label" at bounding box center [849, 88] width 207 height 32
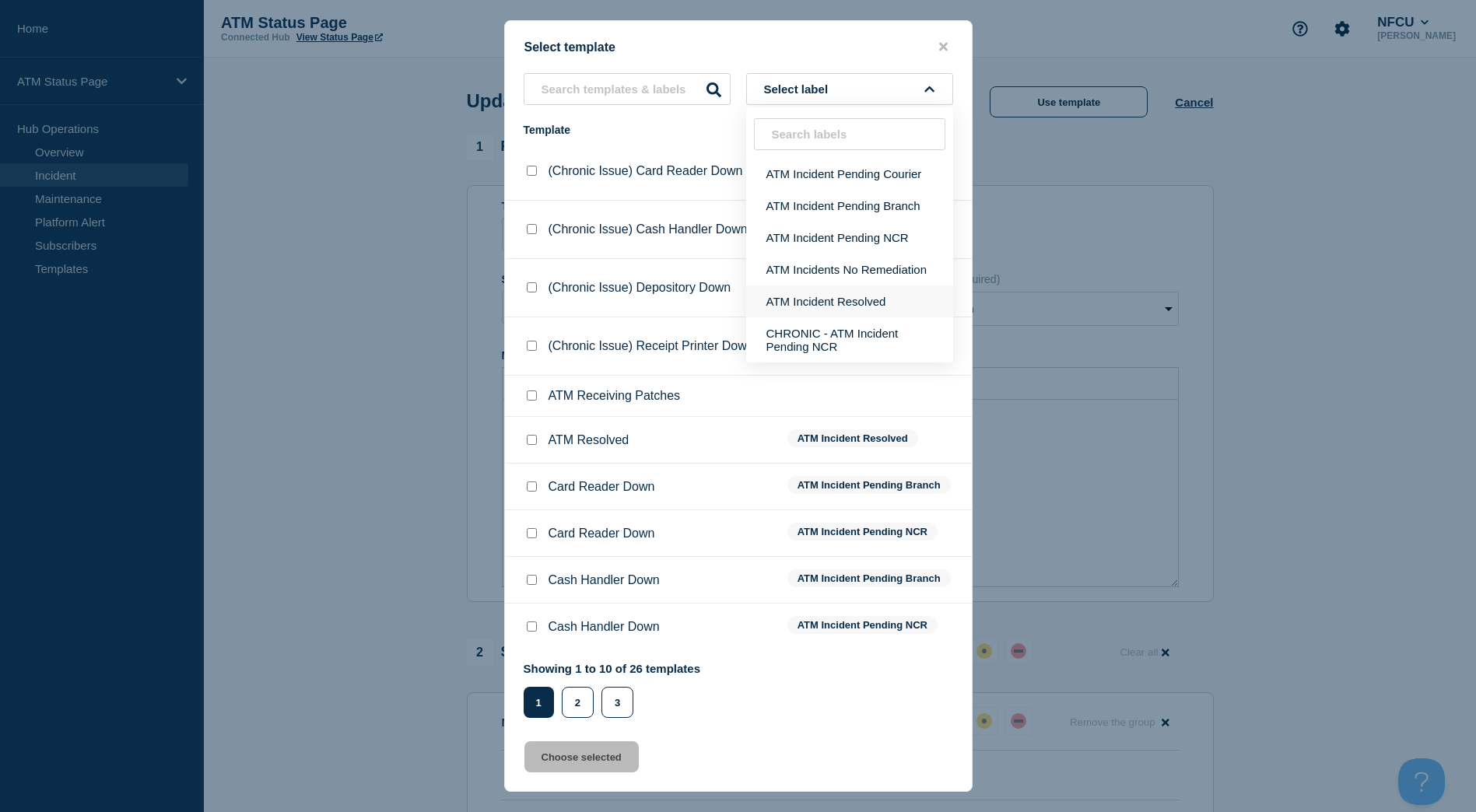
click at [860, 302] on button "ATM Incident Resolved" at bounding box center [849, 301] width 207 height 32
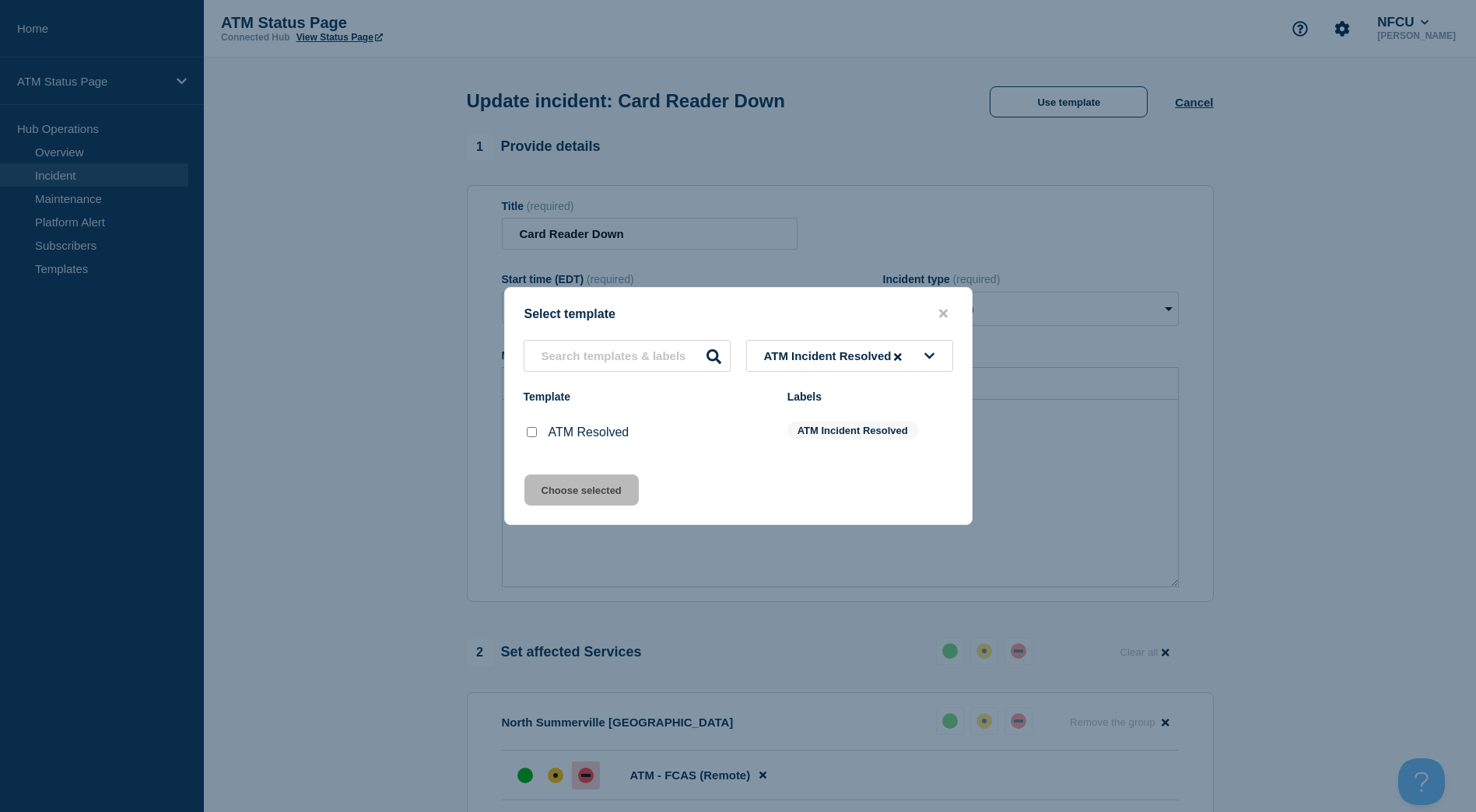
click at [534, 435] on input "ATM Resolved checkbox" at bounding box center [531, 432] width 10 height 10
checkbox input "true"
click at [560, 483] on button "Choose selected" at bounding box center [581, 490] width 114 height 31
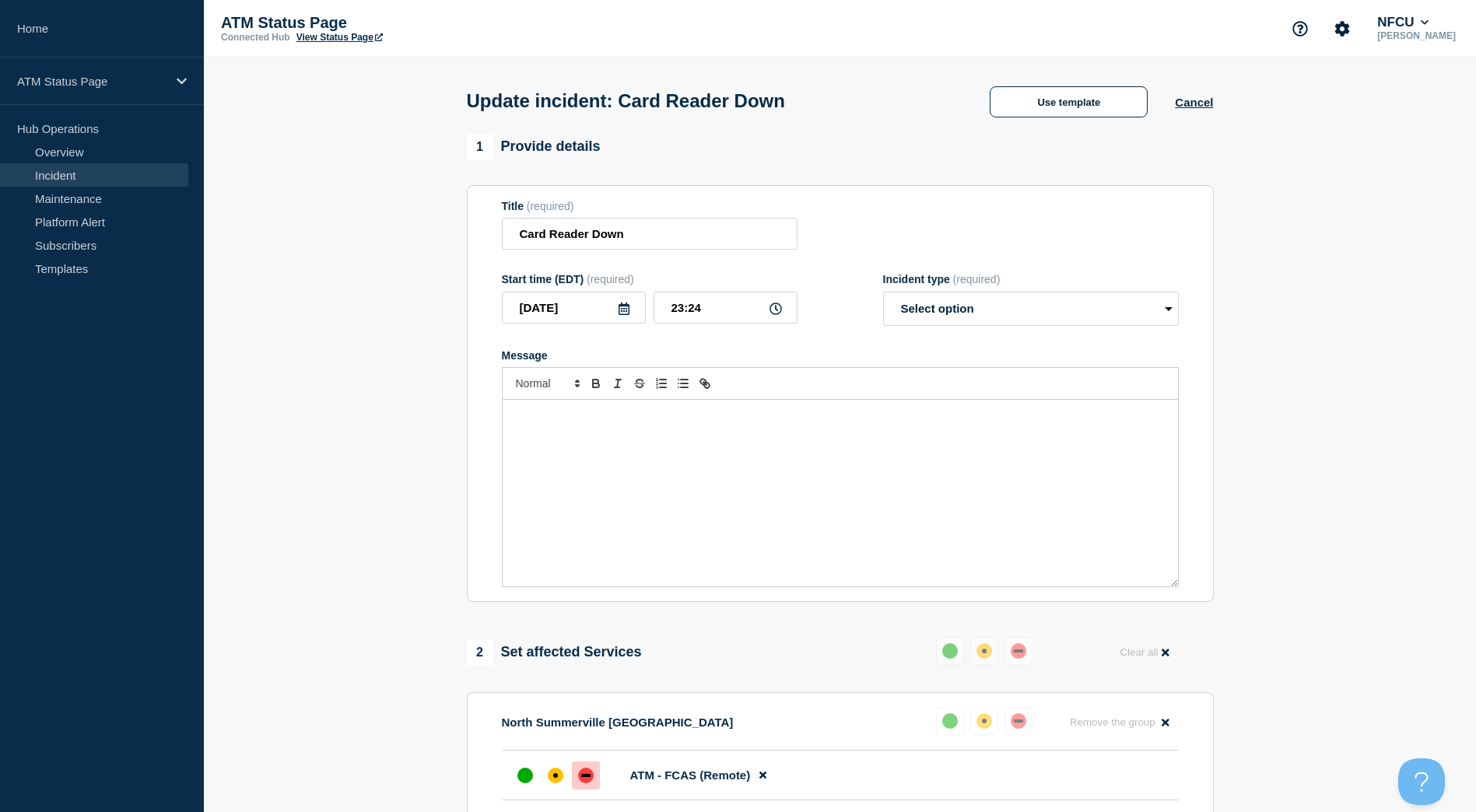
select select "resolved"
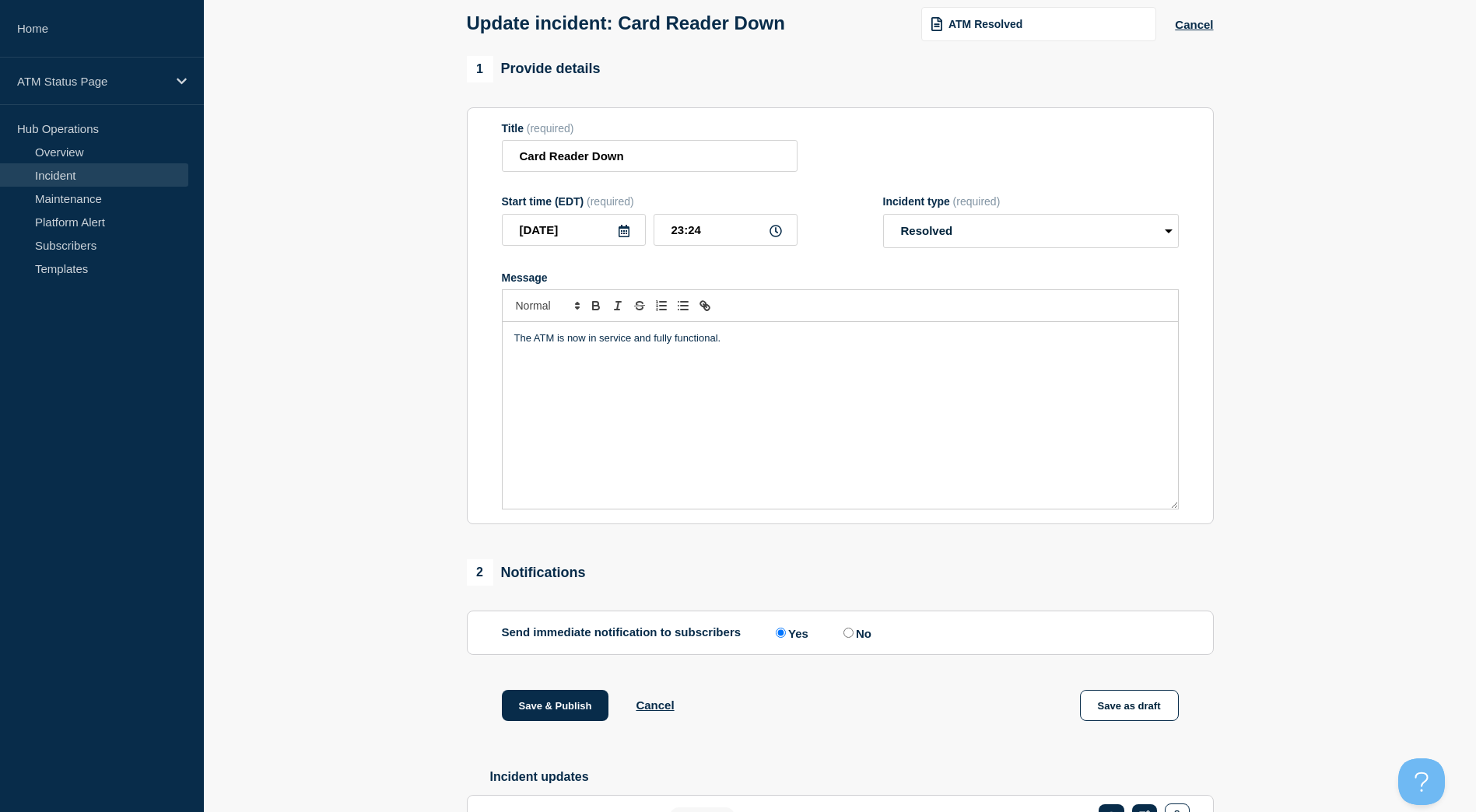
scroll to position [183, 0]
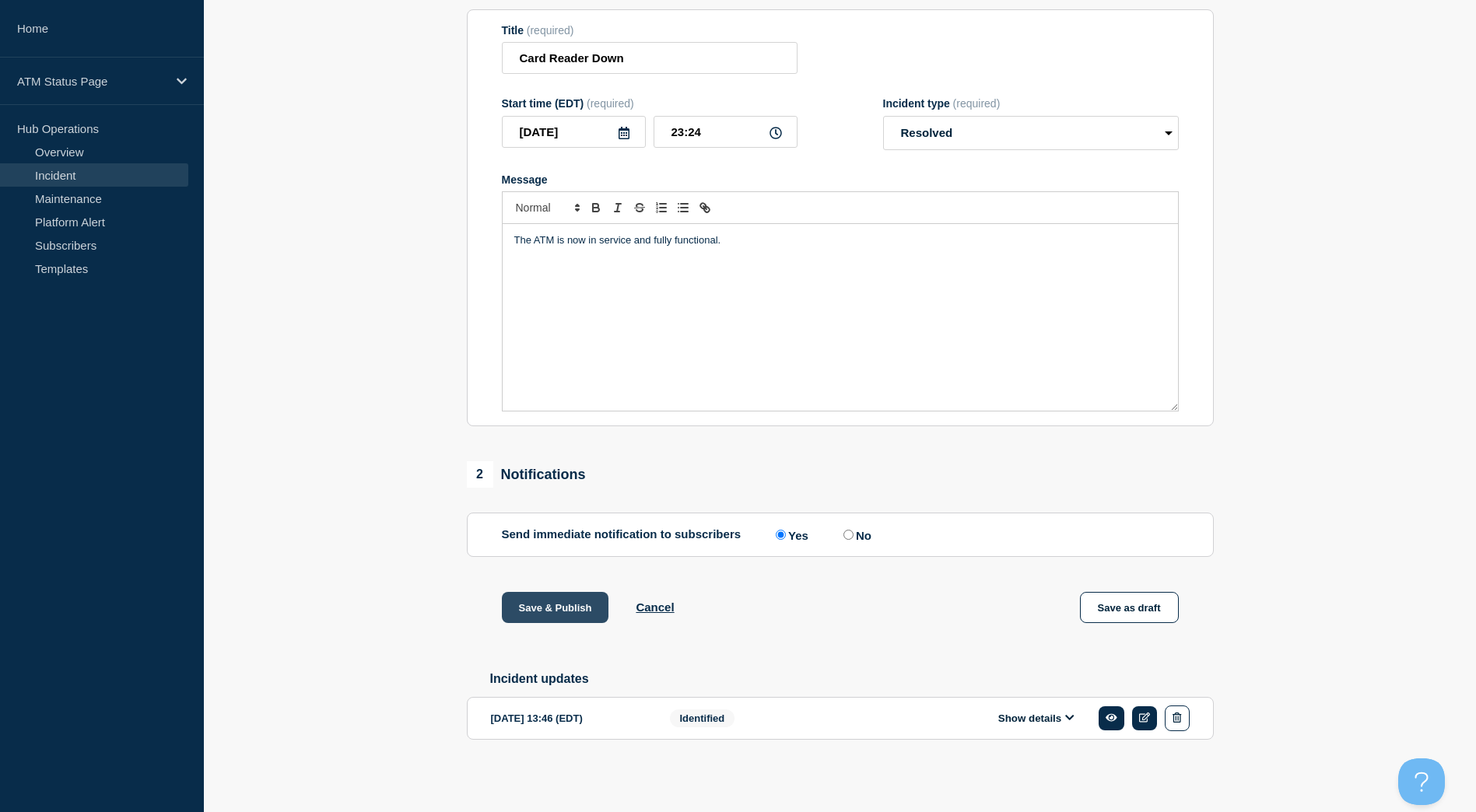
click at [572, 601] on button "Save & Publish" at bounding box center [556, 608] width 108 height 31
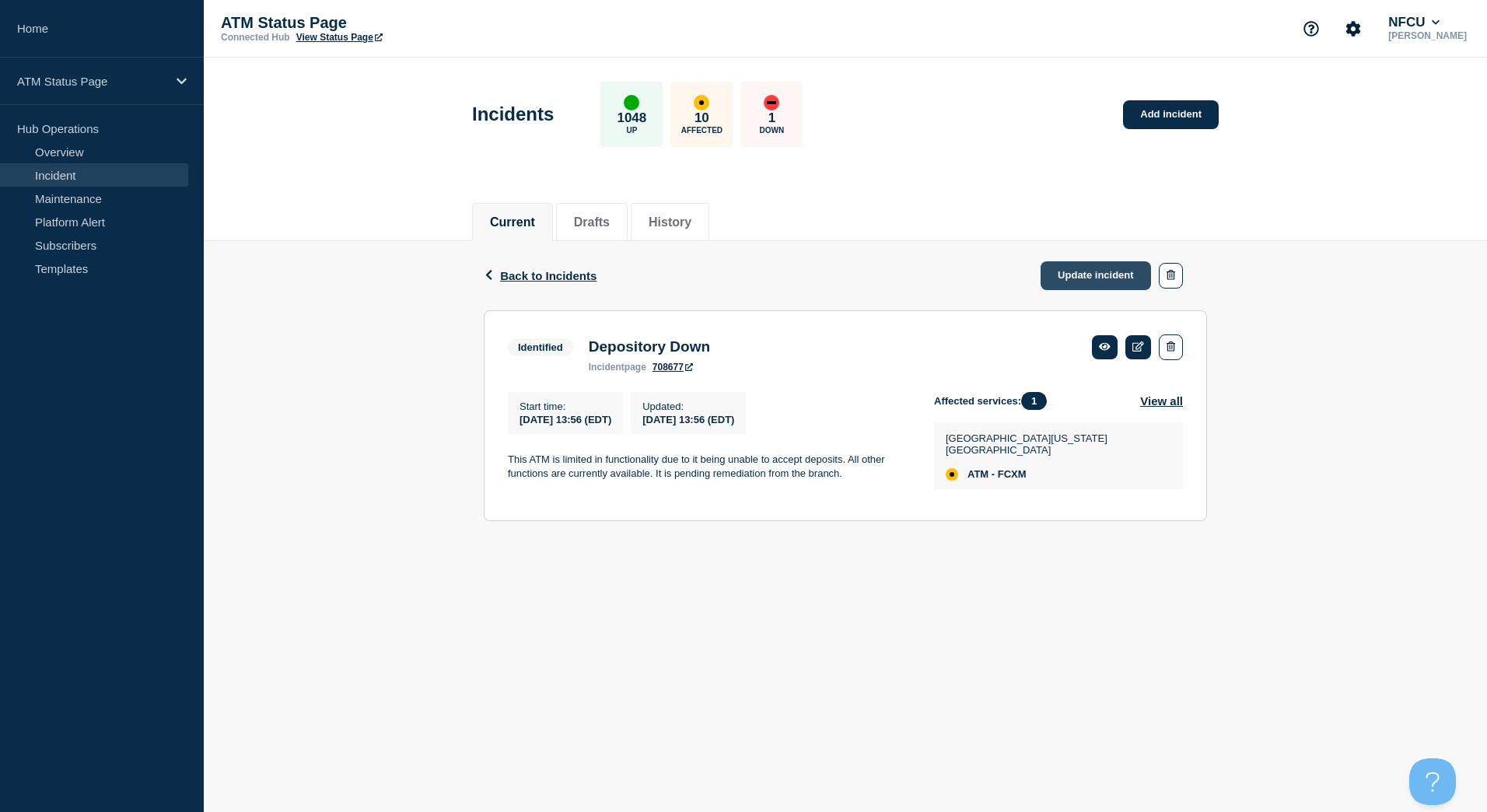
click at [1092, 268] on link "Update incident" at bounding box center [1095, 276] width 110 height 29
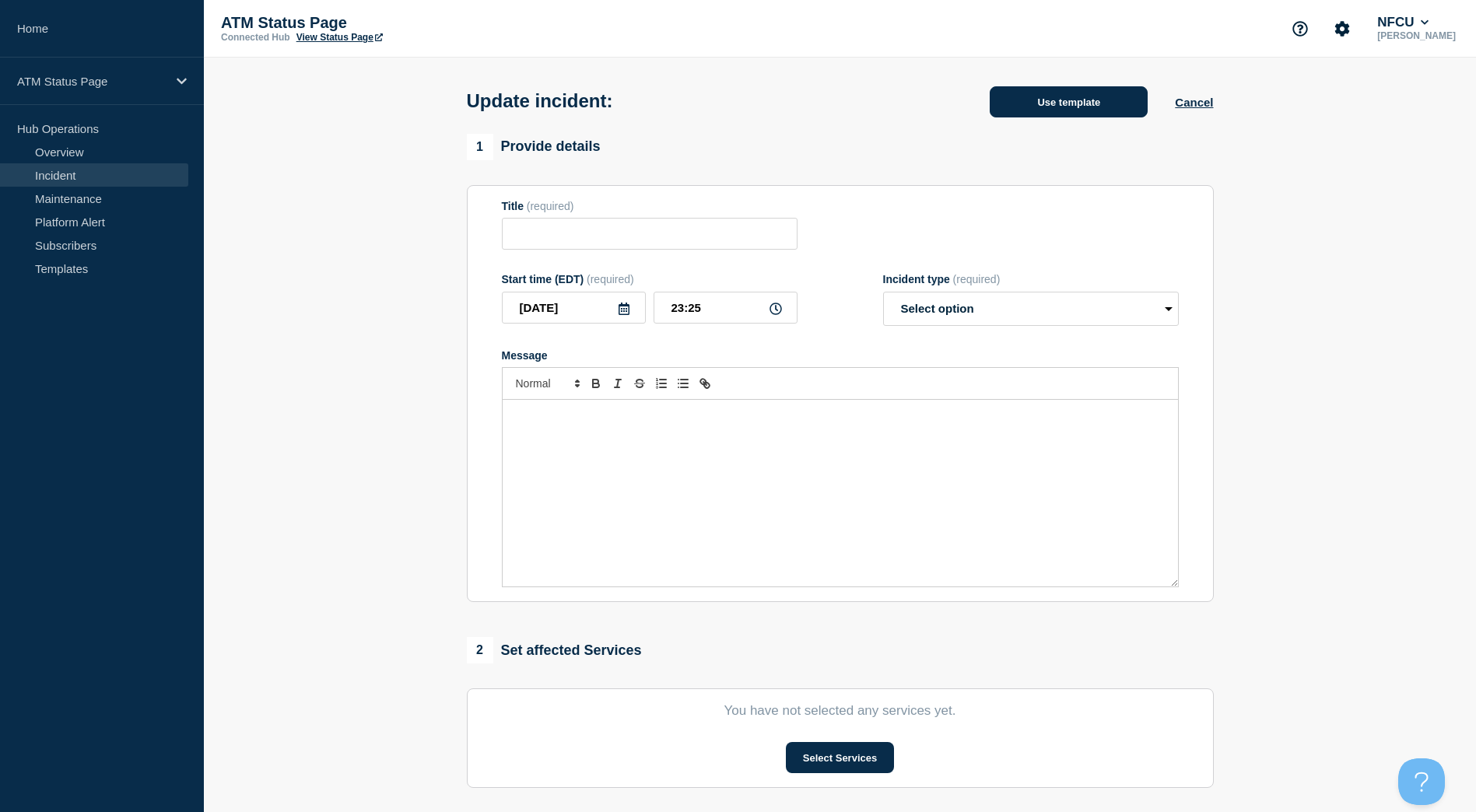
type input "Depository Down"
click at [1018, 106] on button "Use template" at bounding box center [1068, 102] width 158 height 31
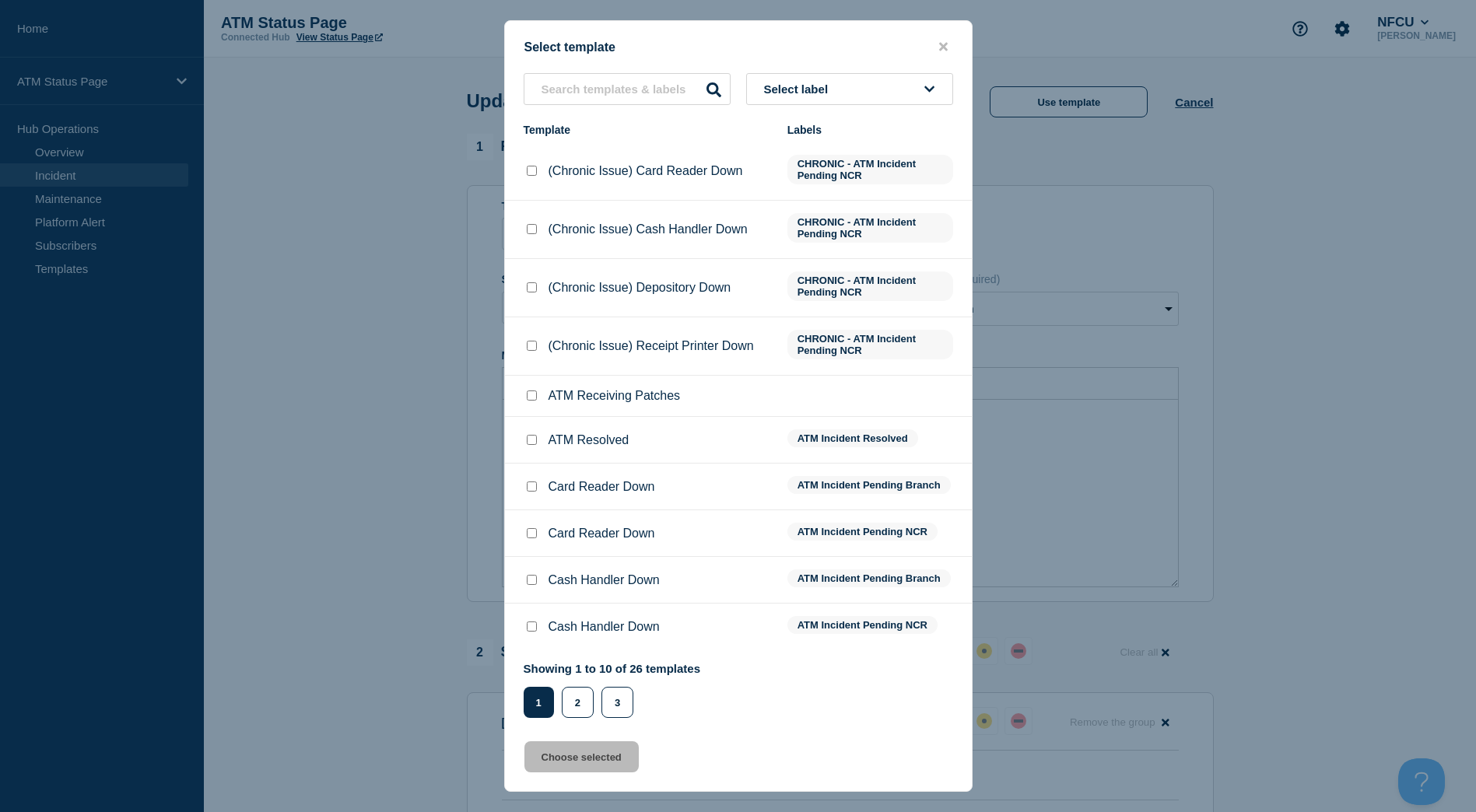
click at [908, 97] on button "Select label" at bounding box center [849, 88] width 207 height 32
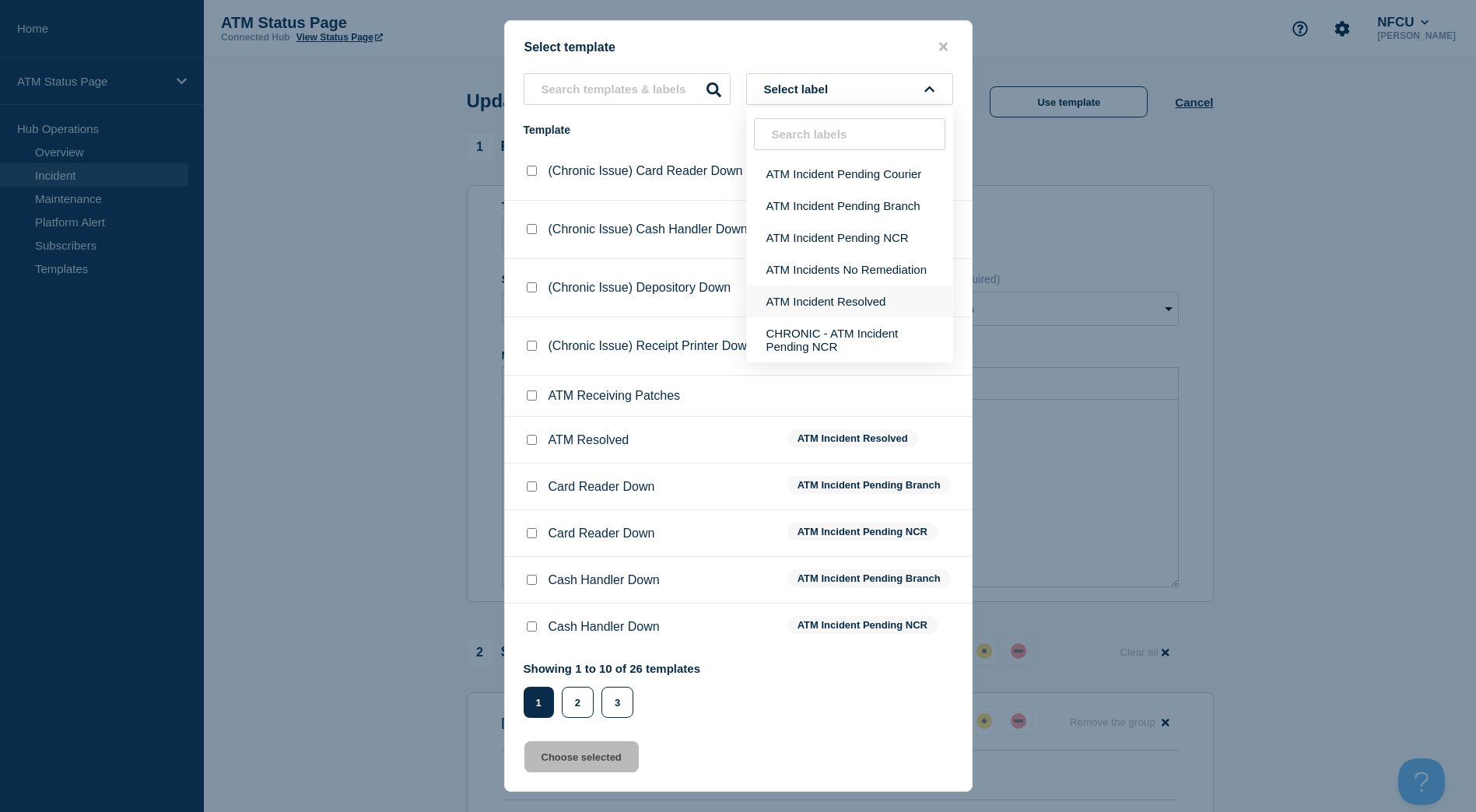
click at [885, 286] on button "ATM Incident Resolved" at bounding box center [849, 301] width 207 height 32
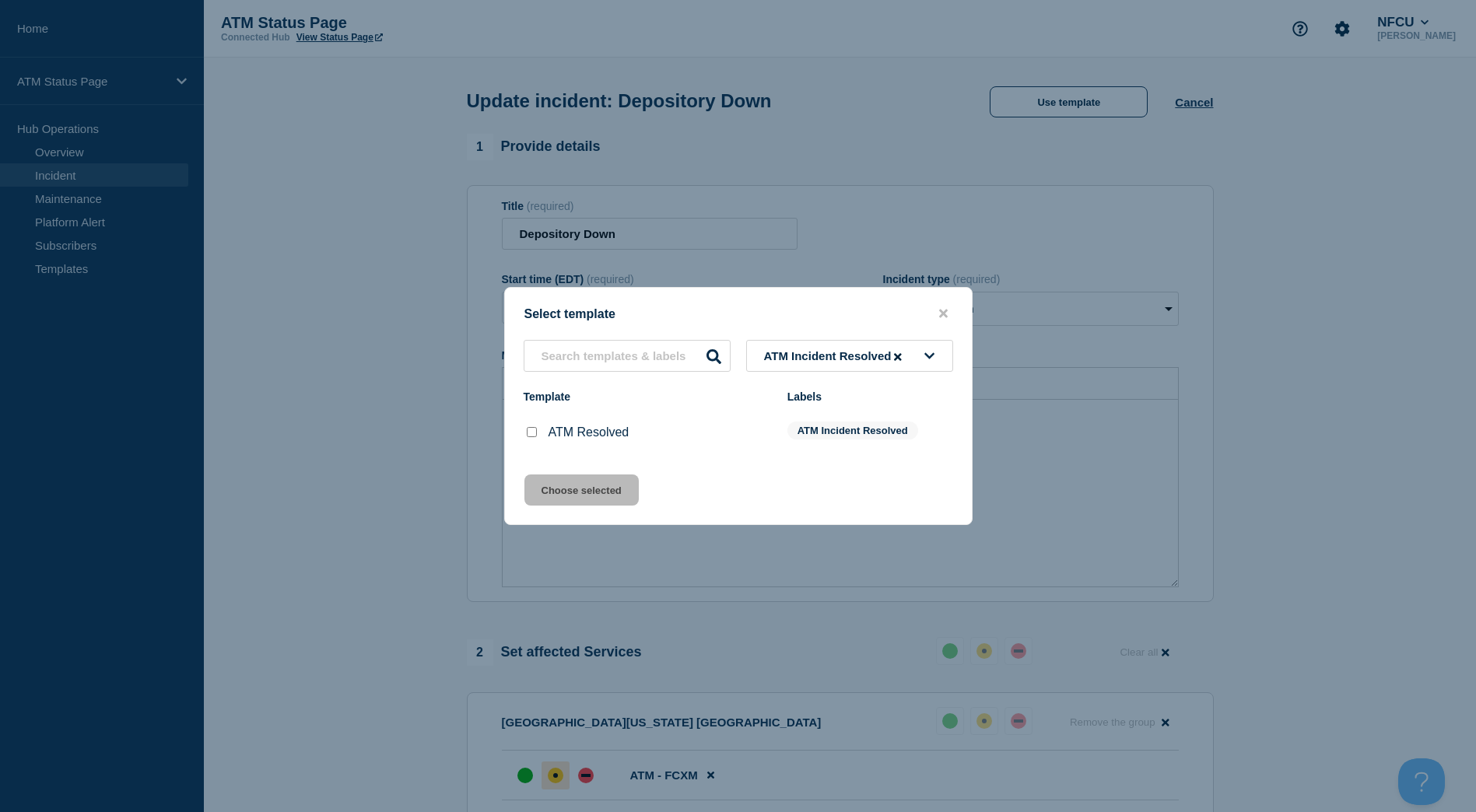
click at [533, 430] on input "ATM Resolved checkbox" at bounding box center [531, 432] width 10 height 10
checkbox input "true"
click at [550, 473] on div "Select template ATM Incident Resolved Template Labels ATM Resolved ATM Incident…" at bounding box center [738, 405] width 468 height 238
click at [557, 485] on button "Choose selected" at bounding box center [581, 490] width 114 height 31
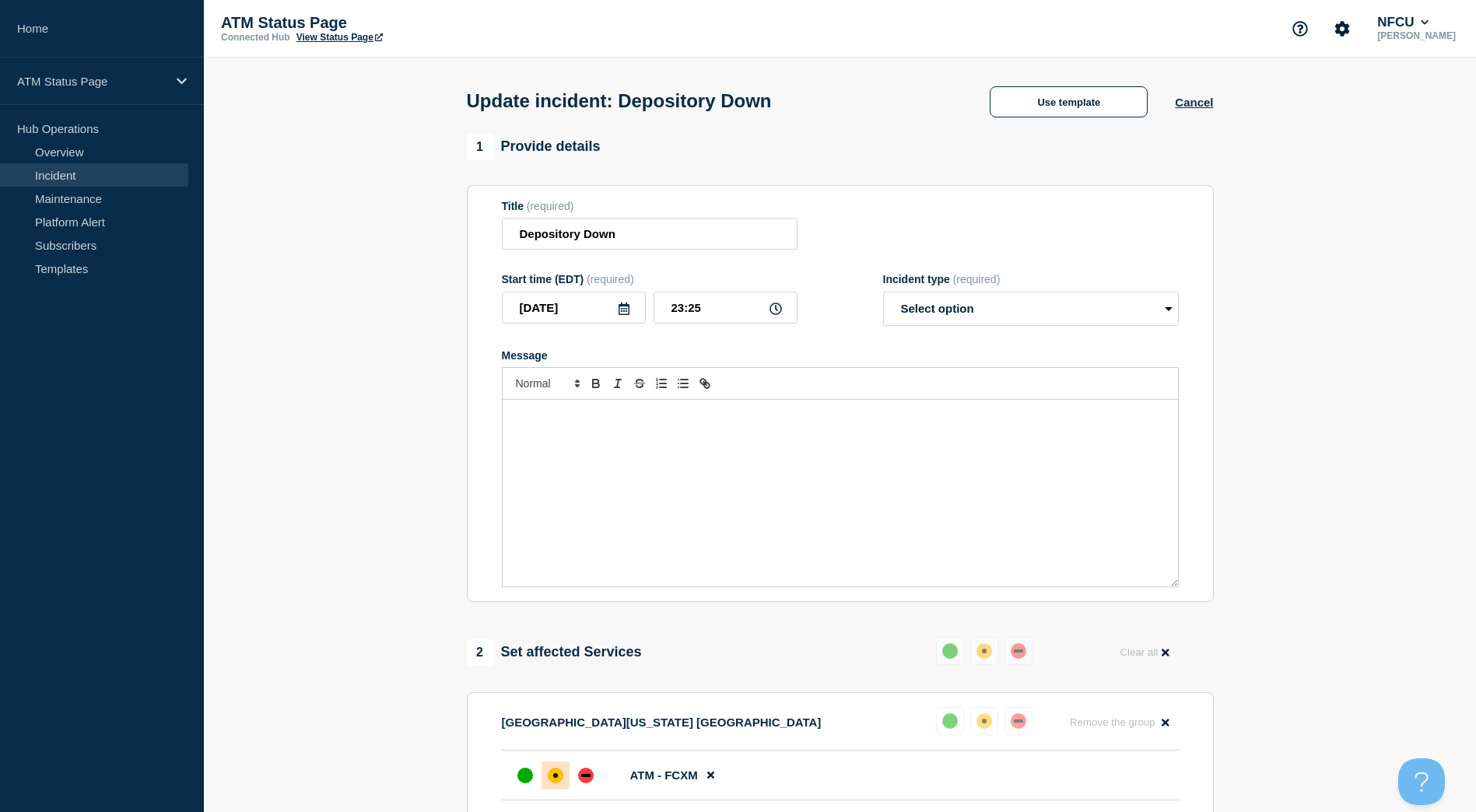
select select "resolved"
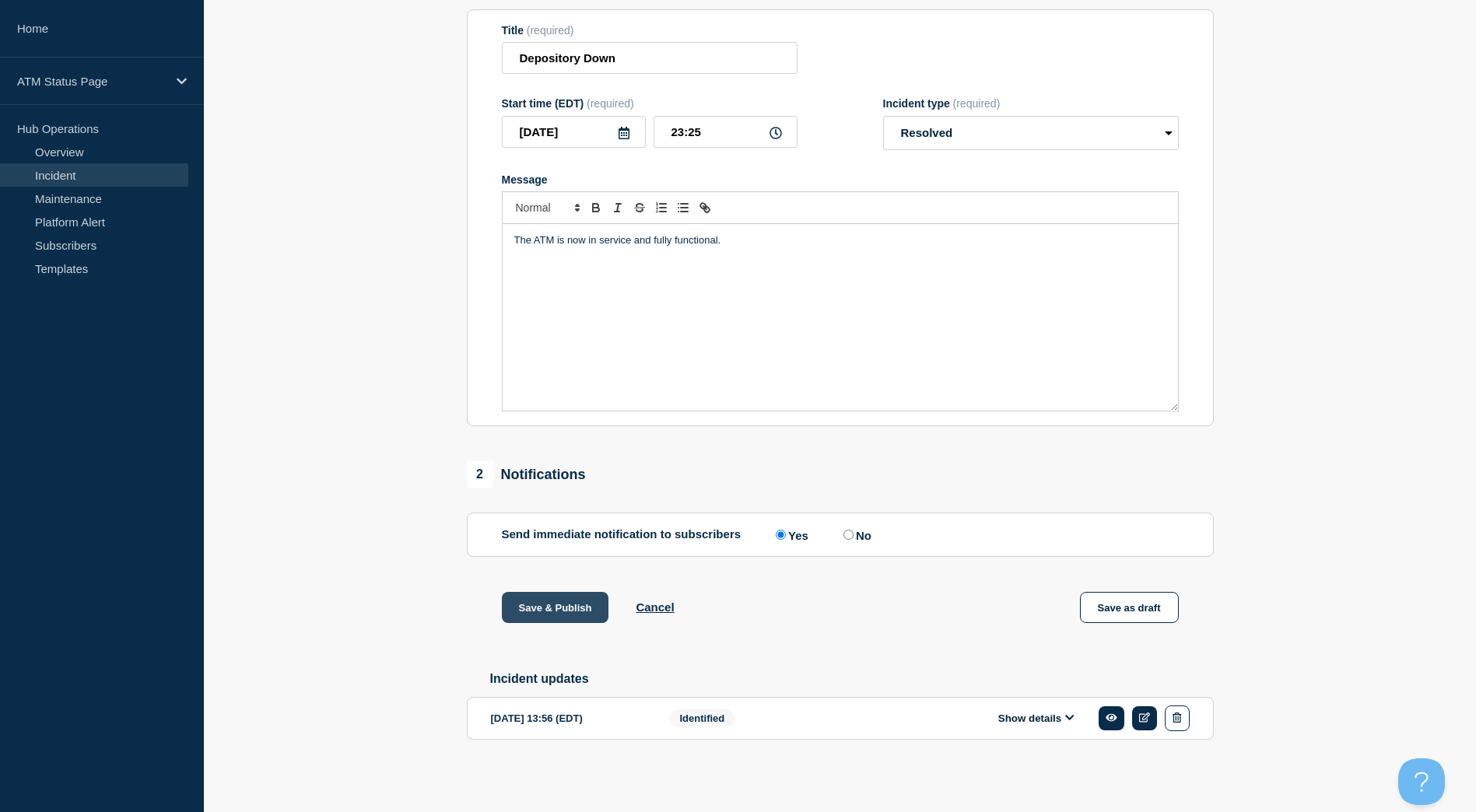
click at [560, 612] on button "Save & Publish" at bounding box center [556, 608] width 108 height 31
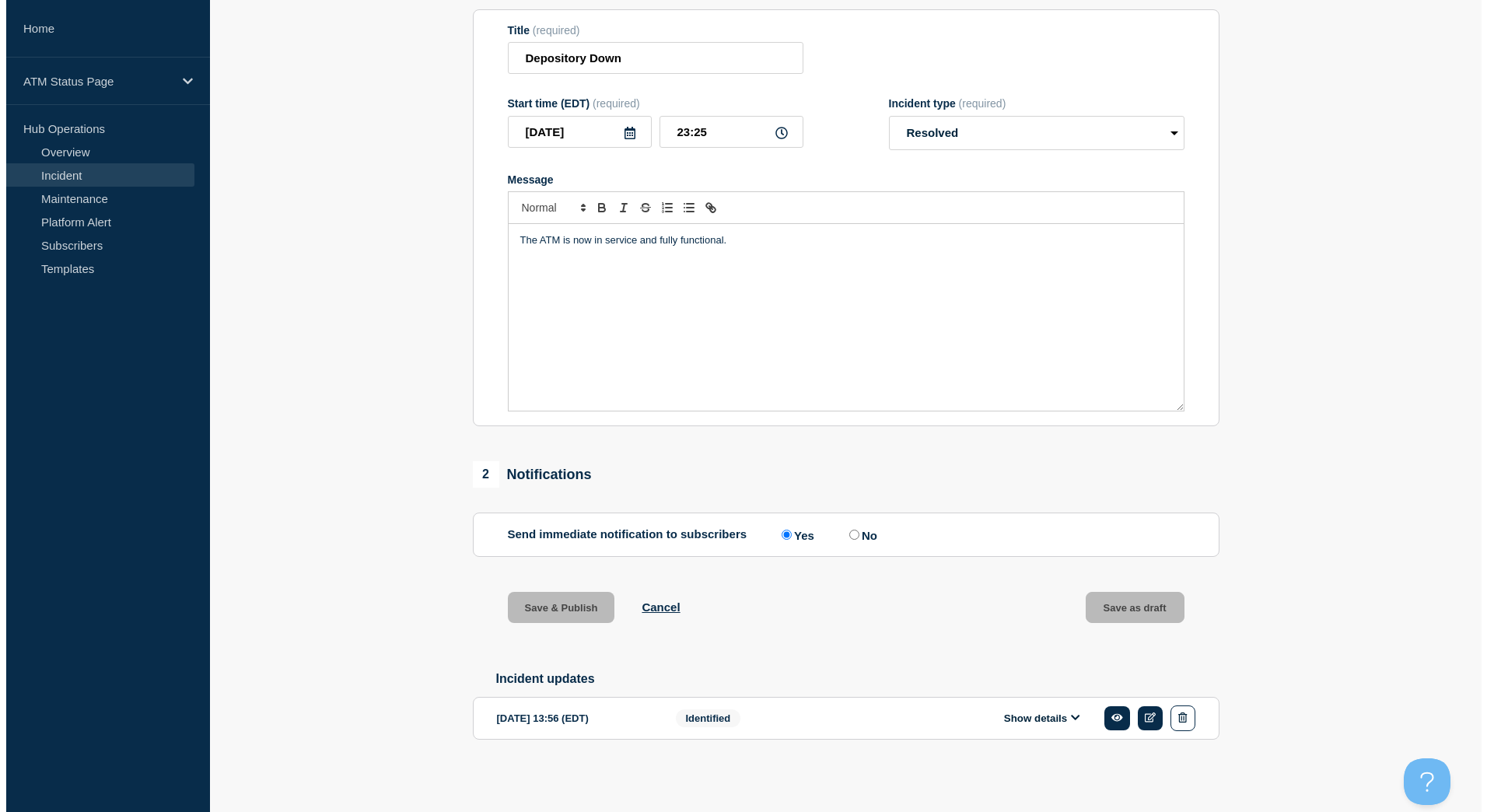
scroll to position [0, 0]
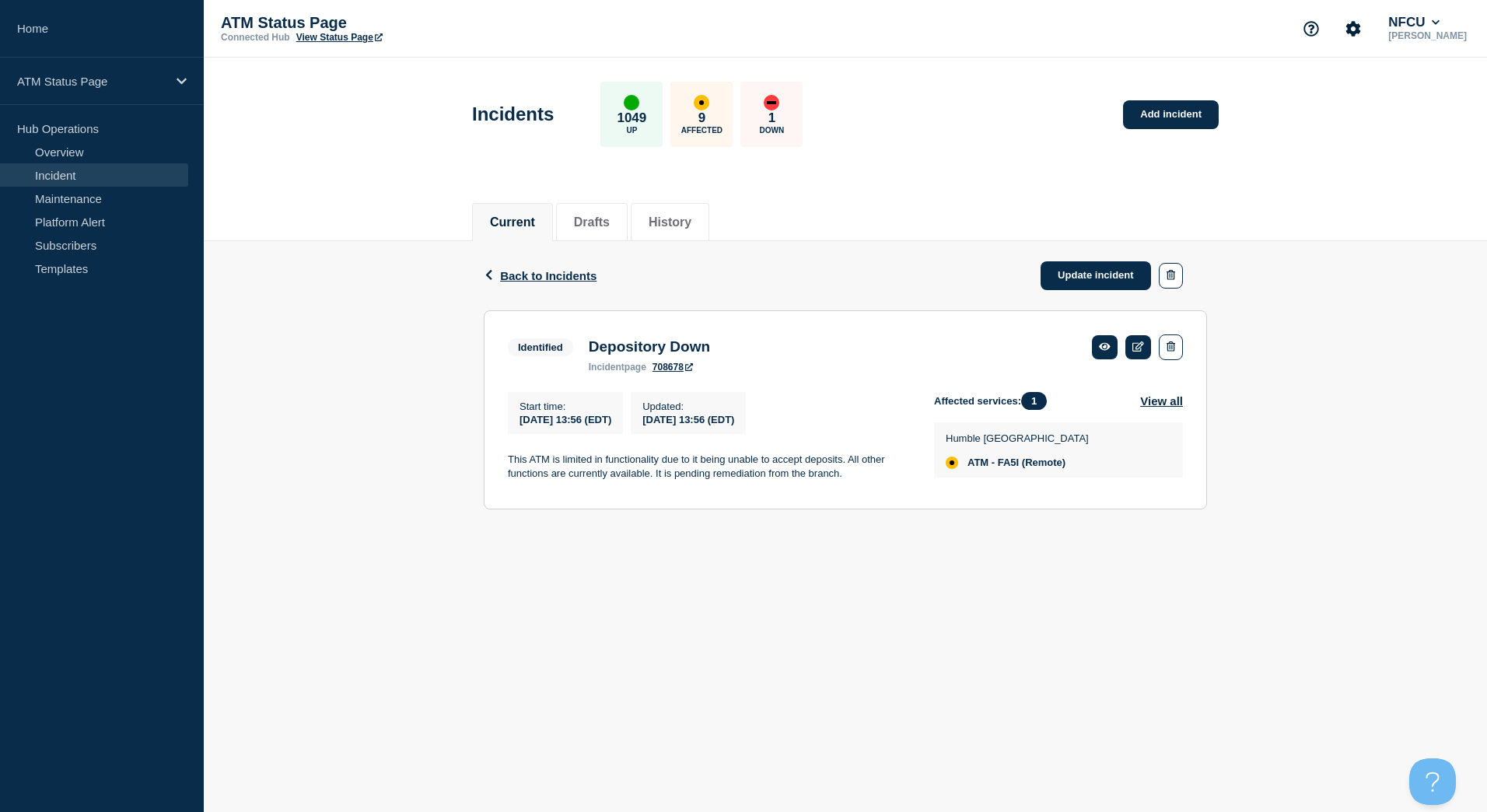
click at [1009, 463] on span "ATM - FA5I (Remote)" at bounding box center [1016, 463] width 98 height 13
copy span "FA5I"
click at [1075, 278] on link "Update incident" at bounding box center [1095, 276] width 110 height 29
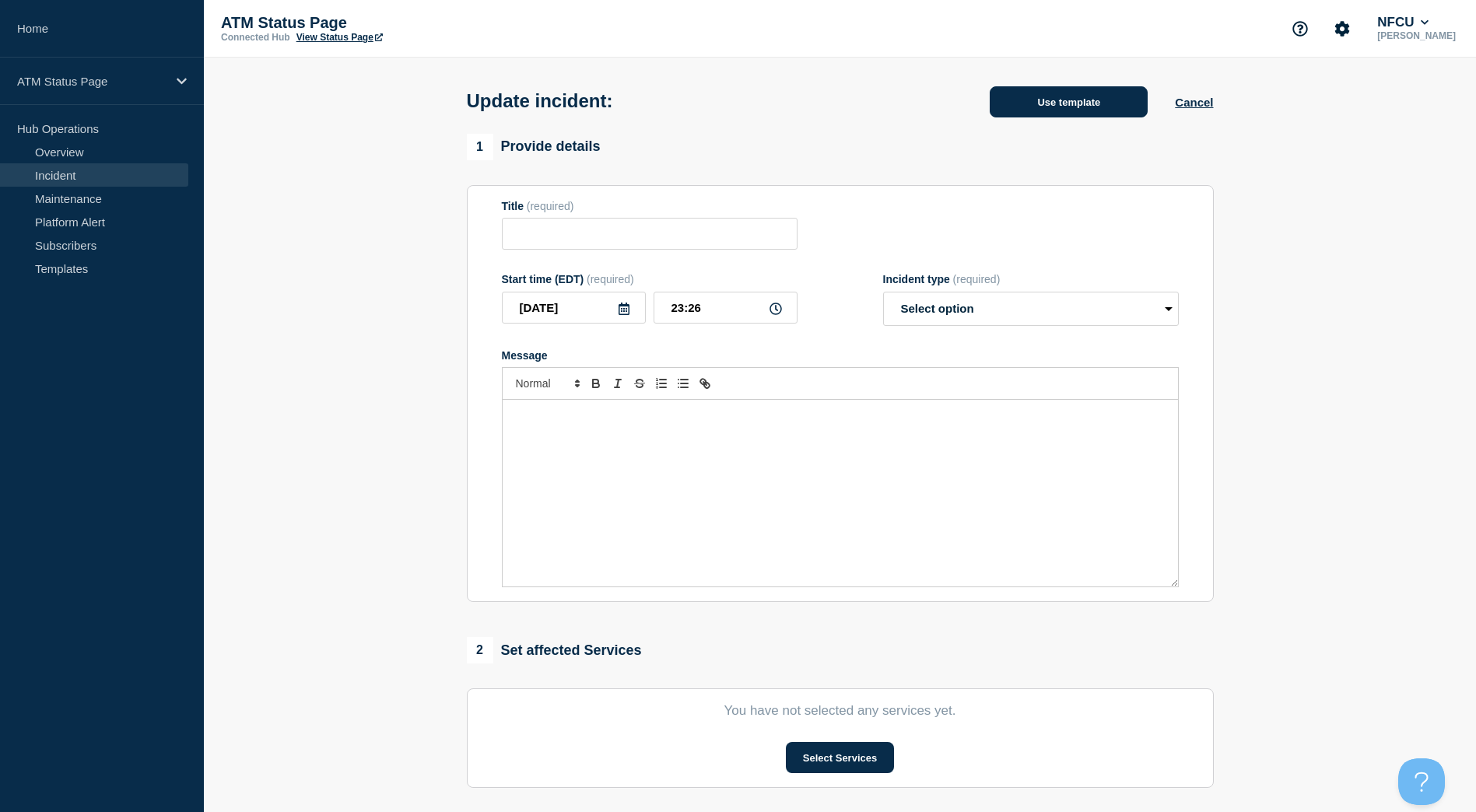
type input "Depository Down"
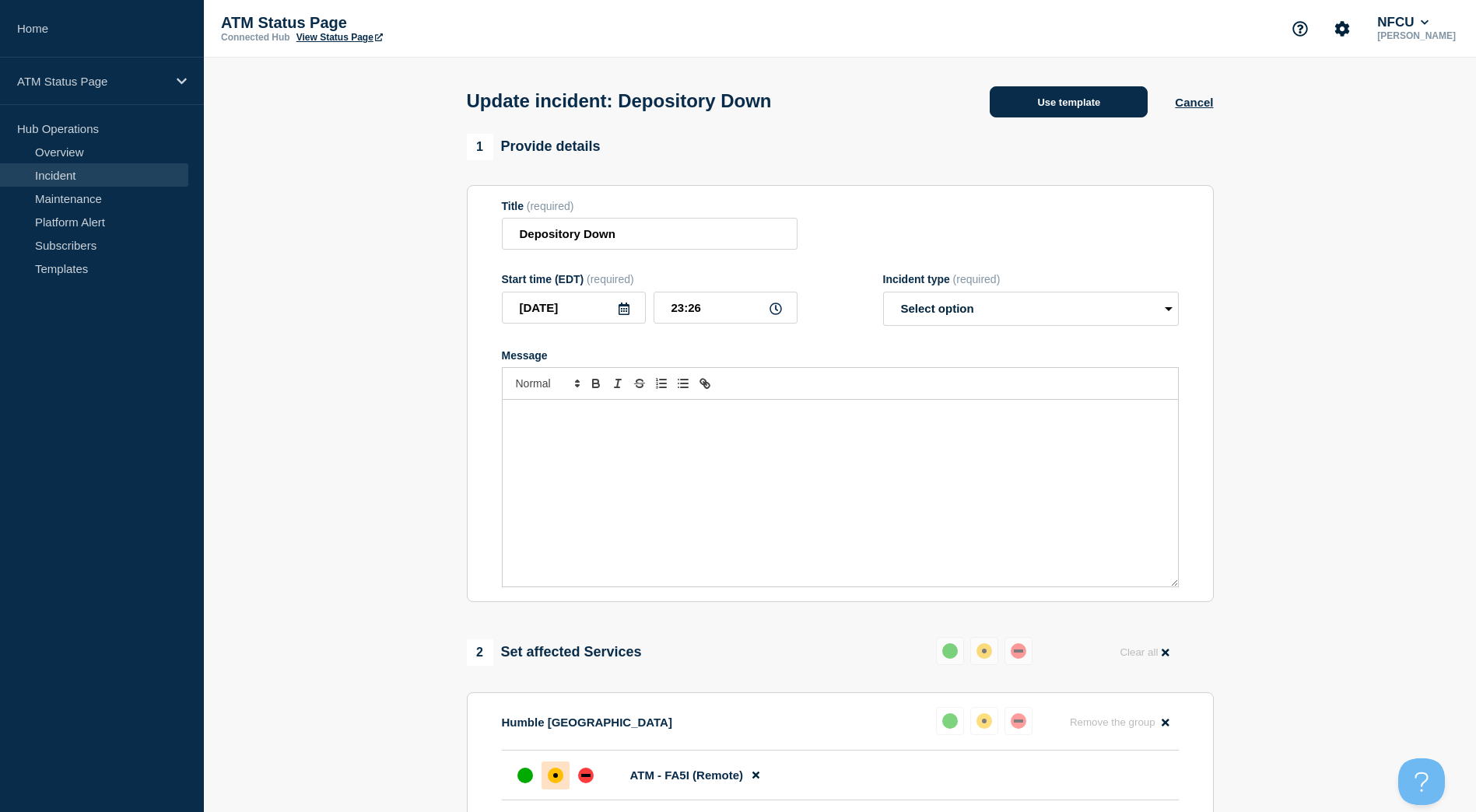
click at [1050, 98] on button "Use template" at bounding box center [1068, 102] width 158 height 31
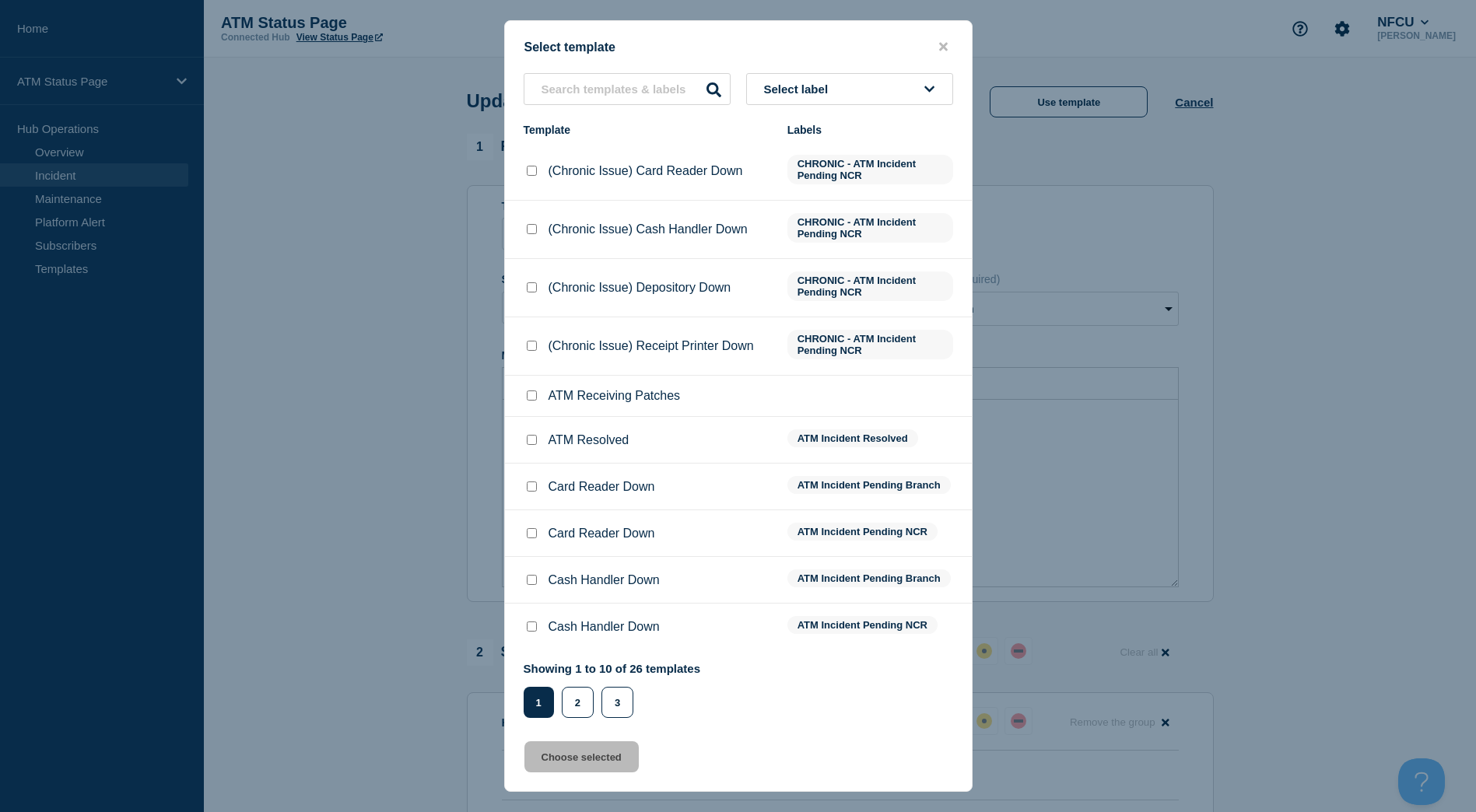
click at [855, 81] on button "Select label" at bounding box center [849, 88] width 207 height 32
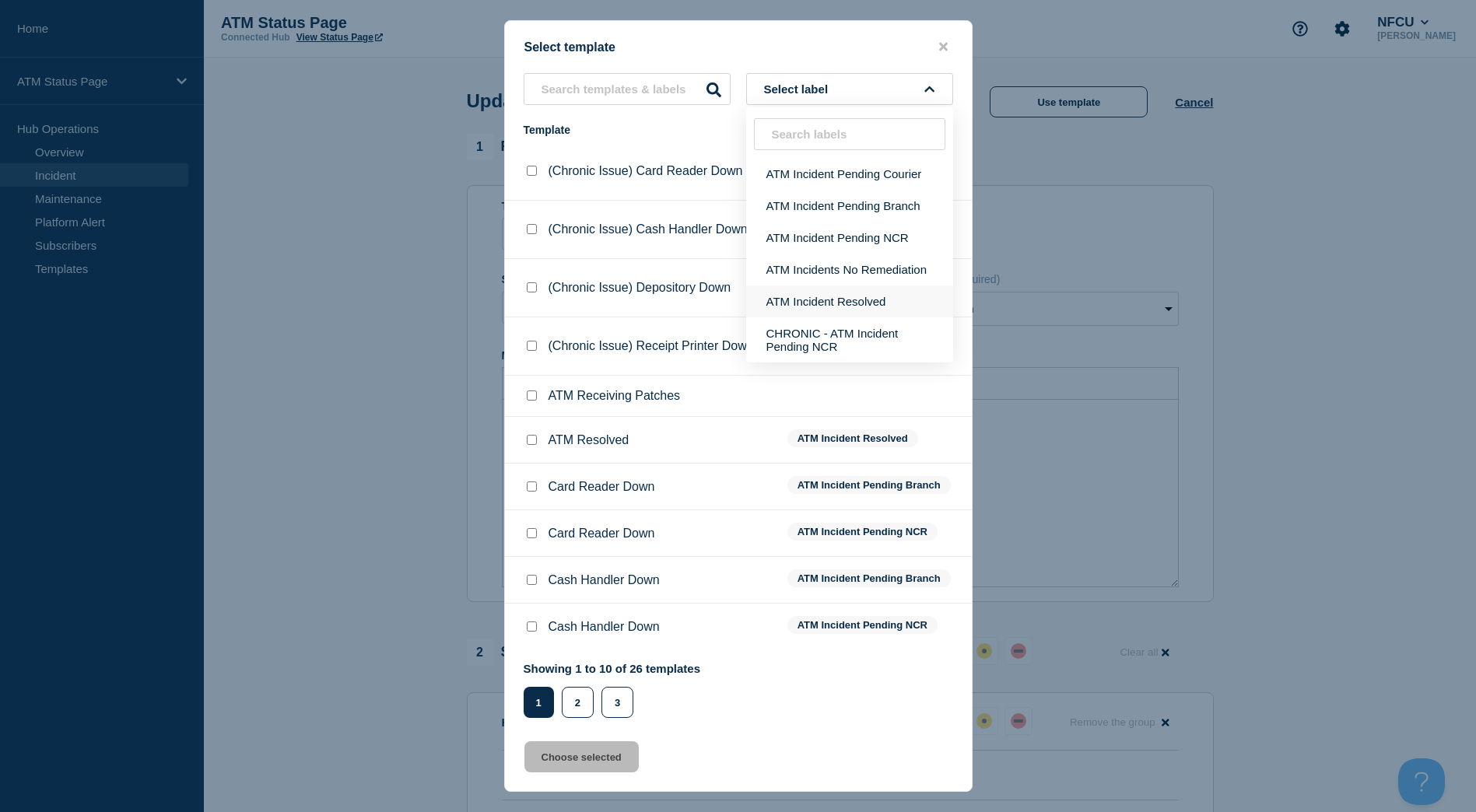
click at [810, 301] on button "ATM Incident Resolved" at bounding box center [849, 301] width 207 height 32
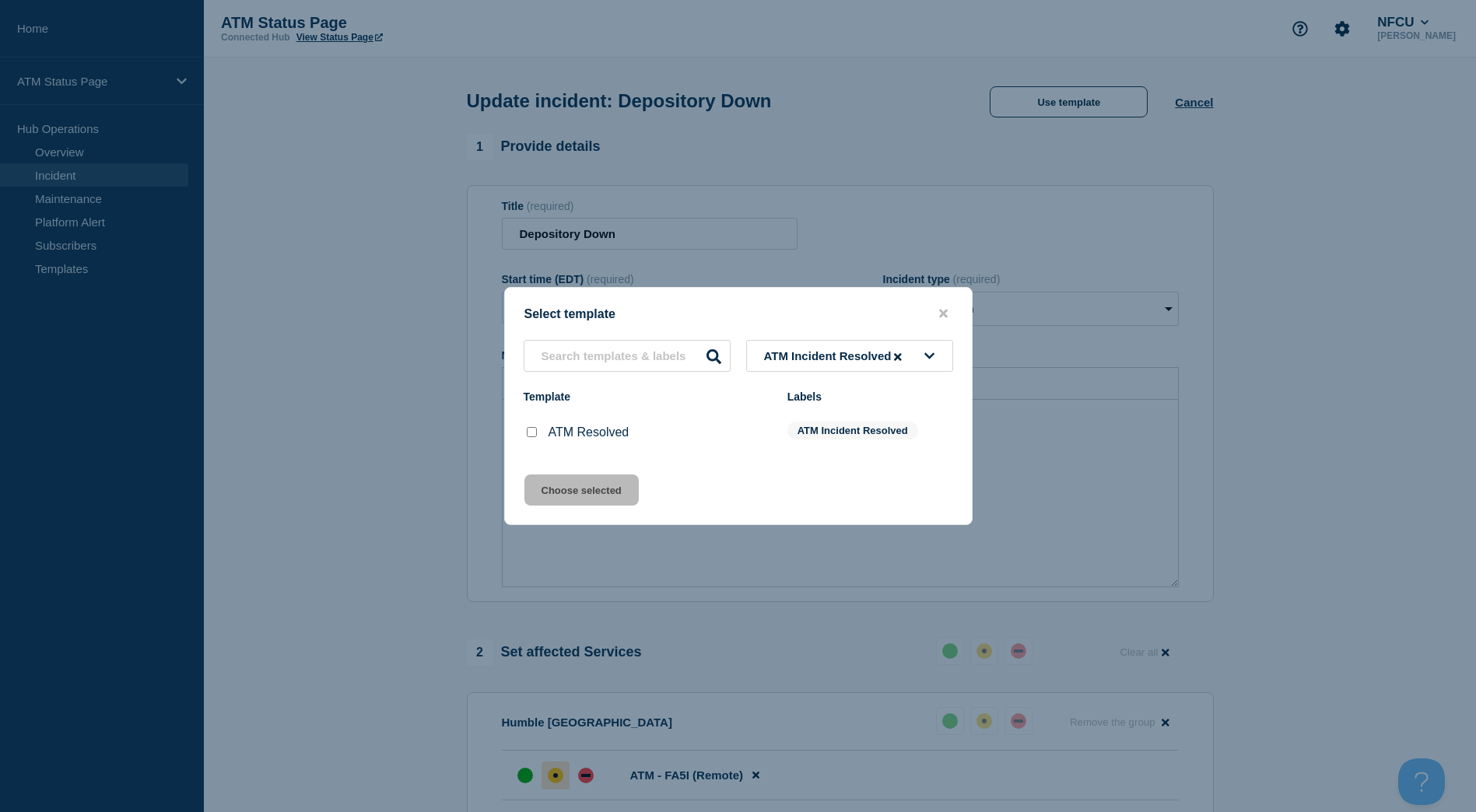
click at [527, 439] on div at bounding box center [531, 432] width 16 height 16
click at [534, 432] on input "ATM Resolved checkbox" at bounding box center [531, 432] width 10 height 10
checkbox input "true"
click at [555, 491] on button "Choose selected" at bounding box center [581, 490] width 114 height 31
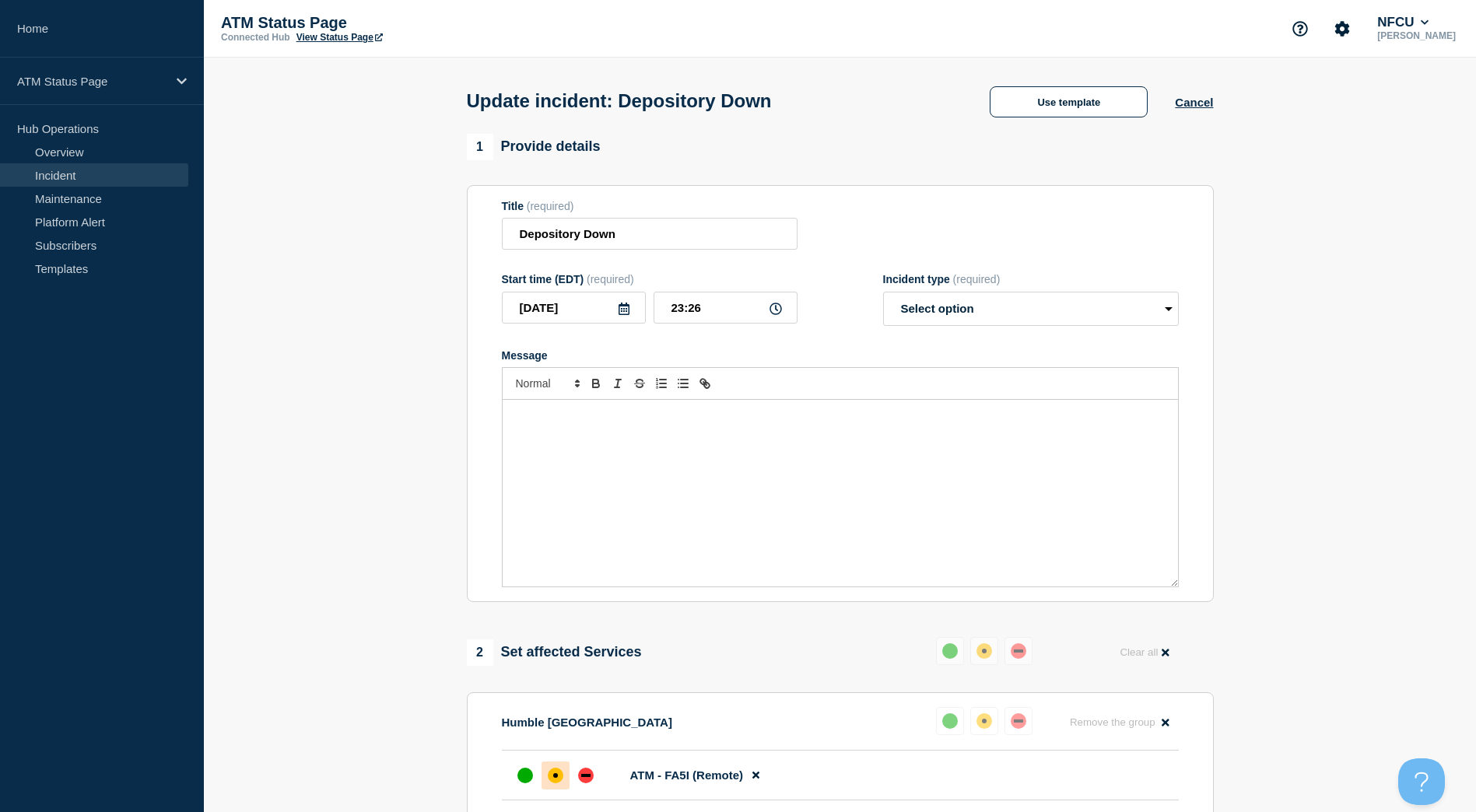
select select "resolved"
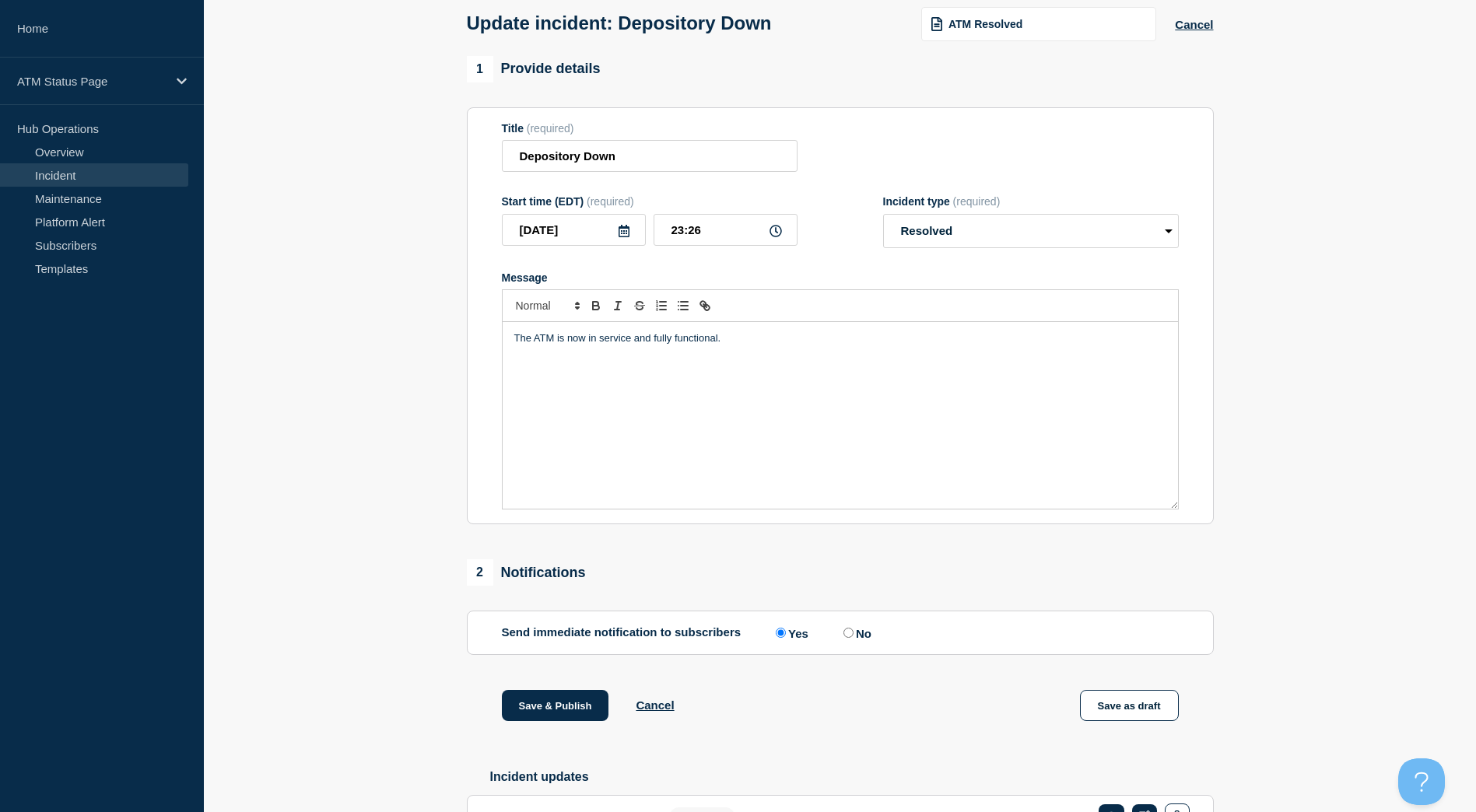
scroll to position [183, 0]
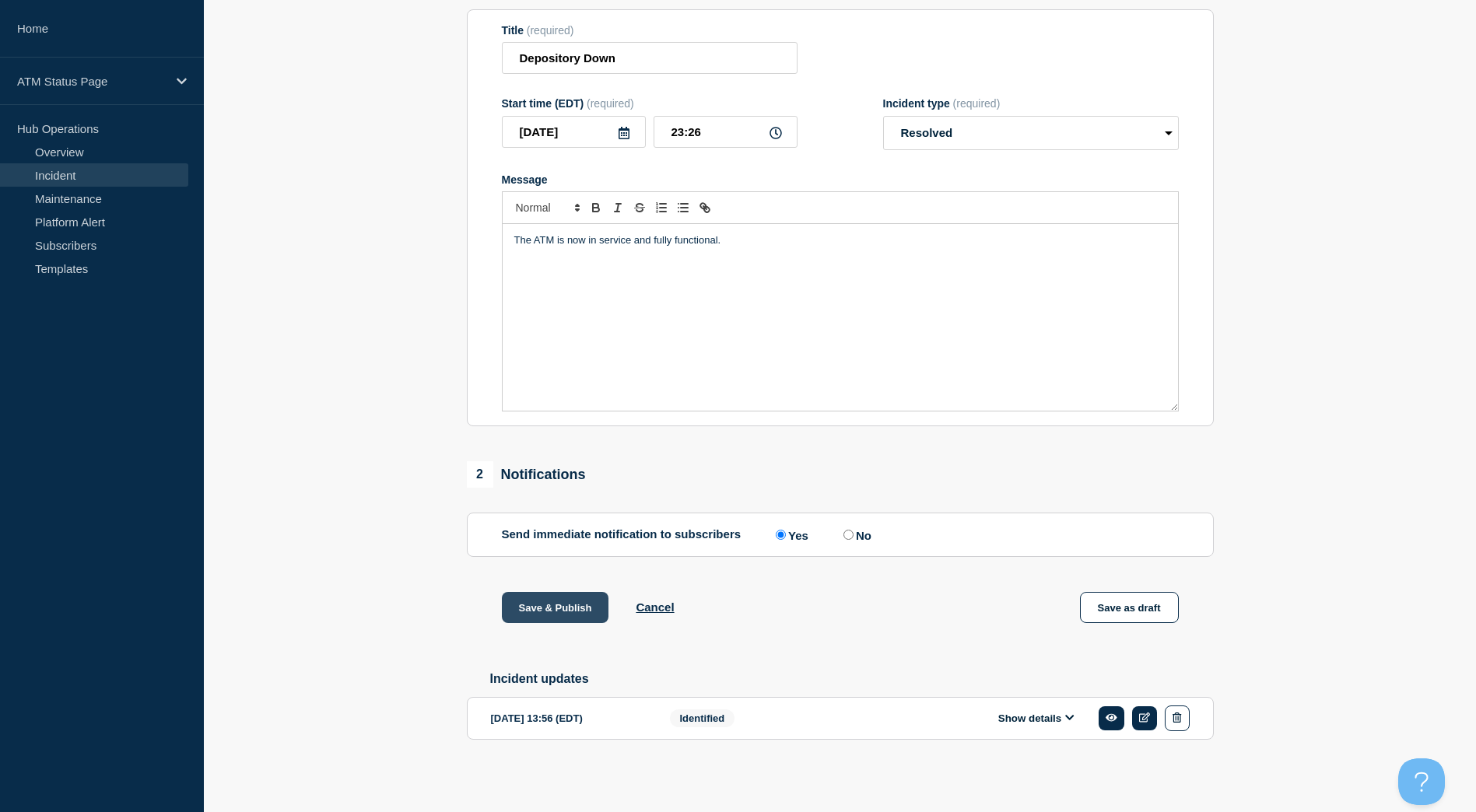
click at [554, 603] on button "Save & Publish" at bounding box center [556, 608] width 108 height 31
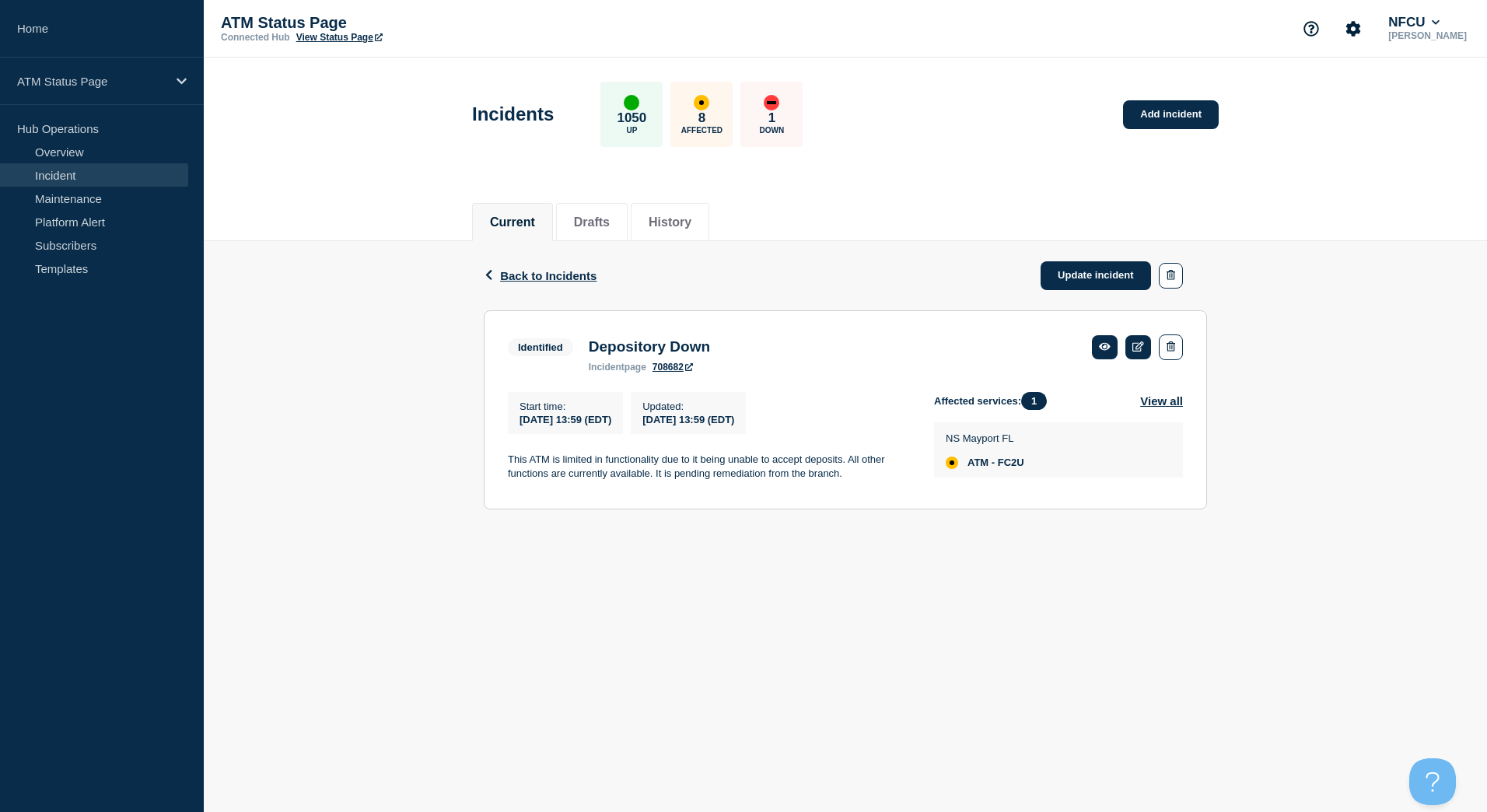
drag, startPoint x: 1093, startPoint y: 275, endPoint x: 1090, endPoint y: 239, distance: 36.1
click at [1093, 275] on link "Update incident" at bounding box center [1095, 276] width 110 height 29
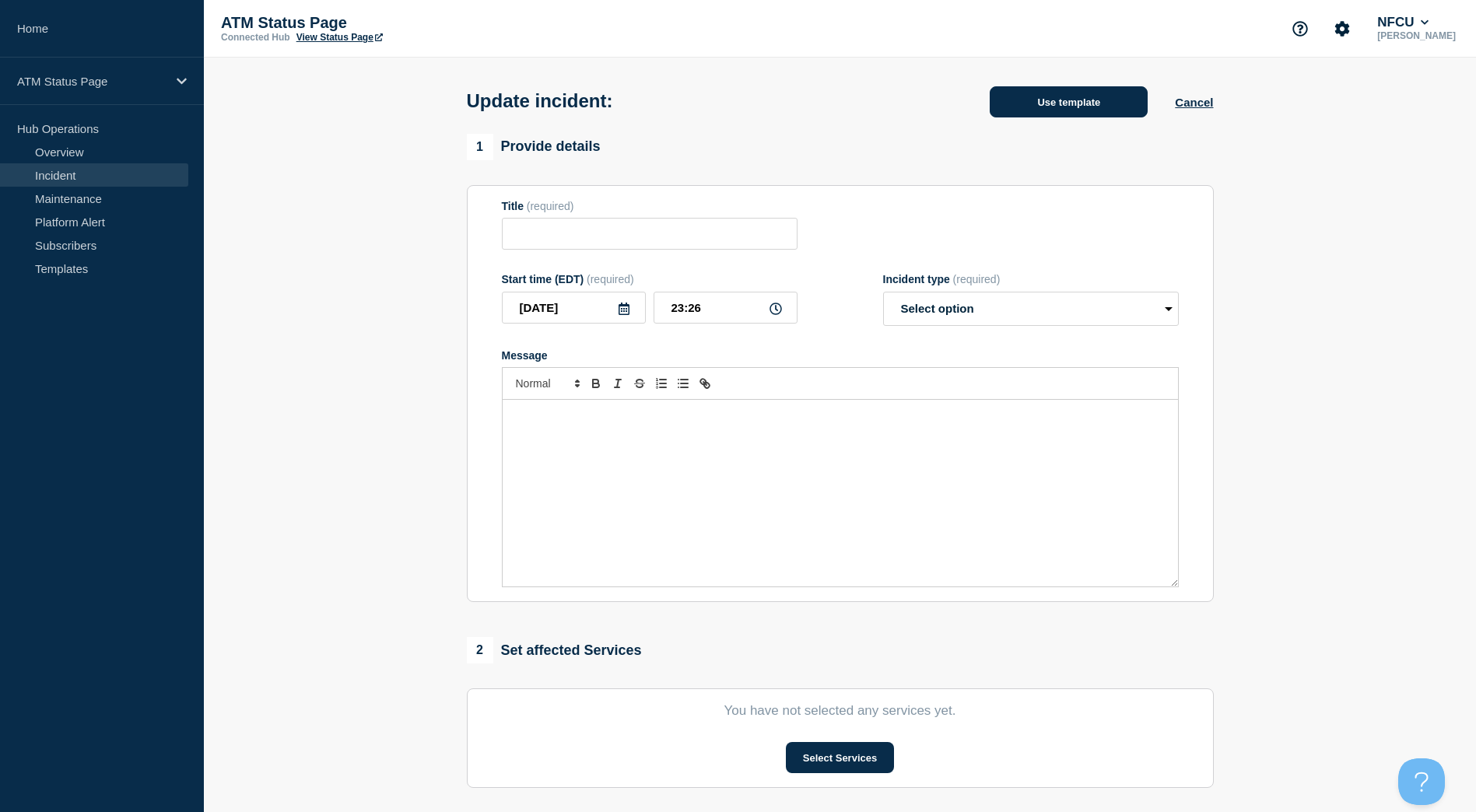
type input "Depository Down"
click at [1087, 107] on button "Use template" at bounding box center [1068, 102] width 158 height 31
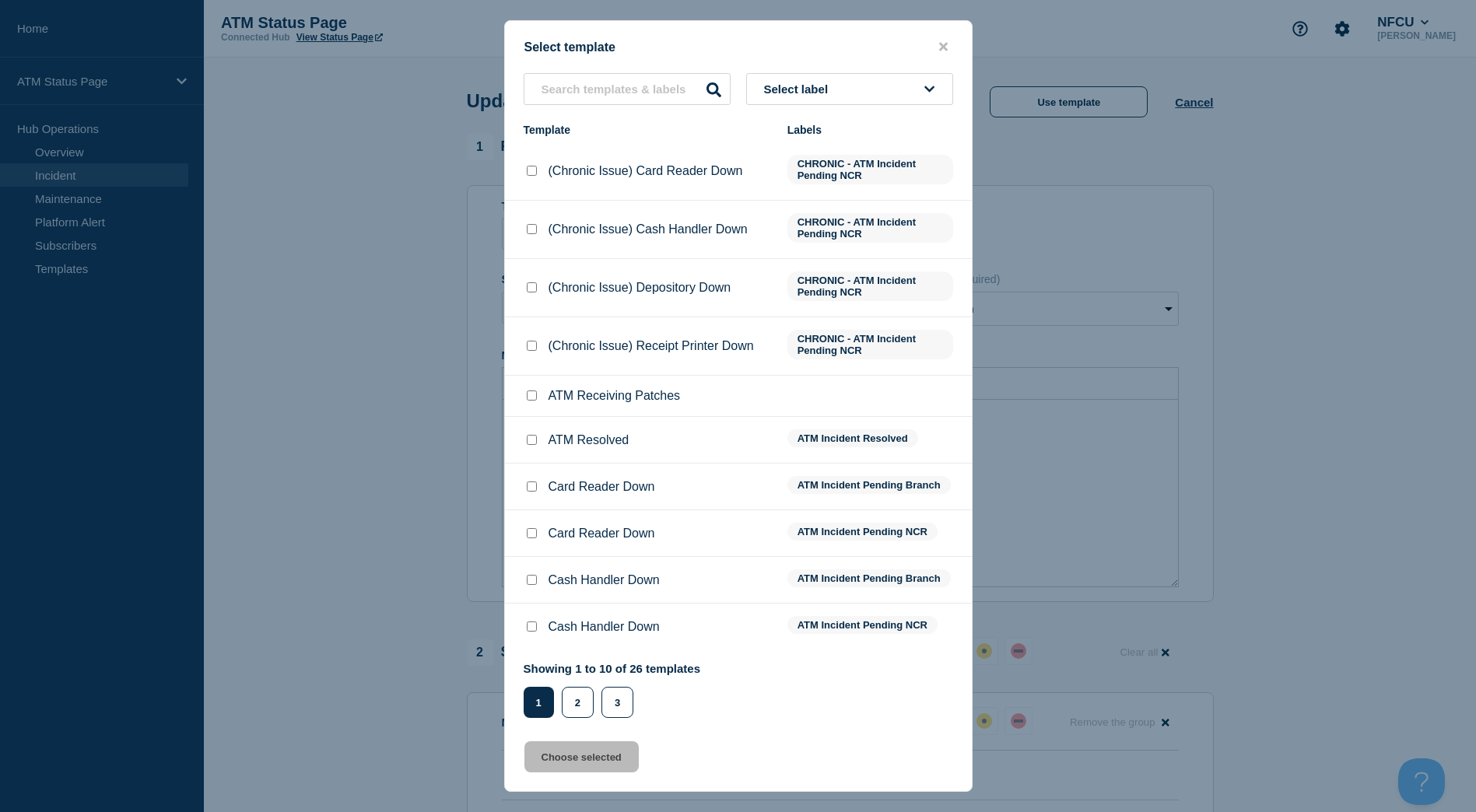
click at [893, 90] on button "Select label" at bounding box center [849, 88] width 207 height 32
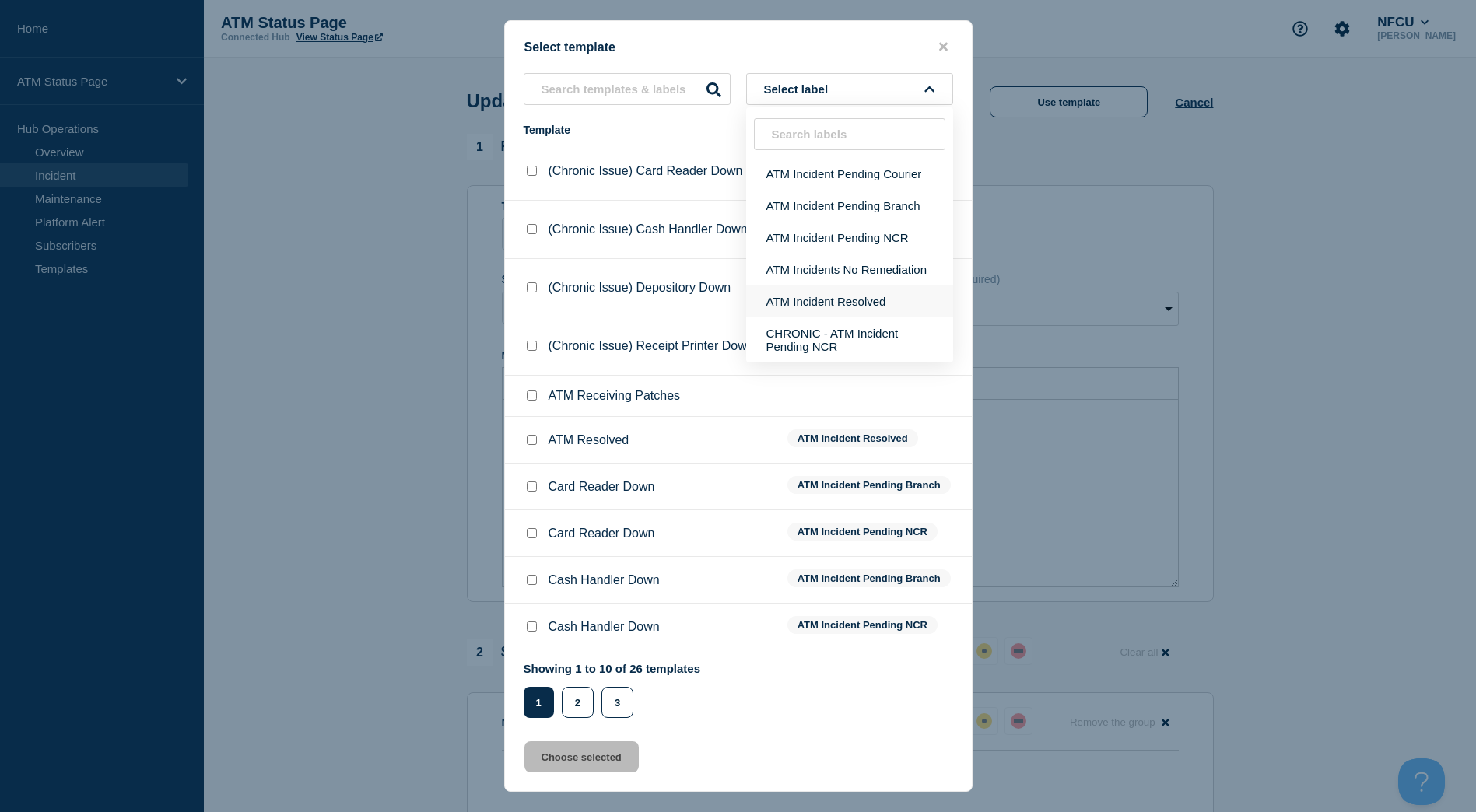
click at [869, 304] on button "ATM Incident Resolved" at bounding box center [849, 301] width 207 height 32
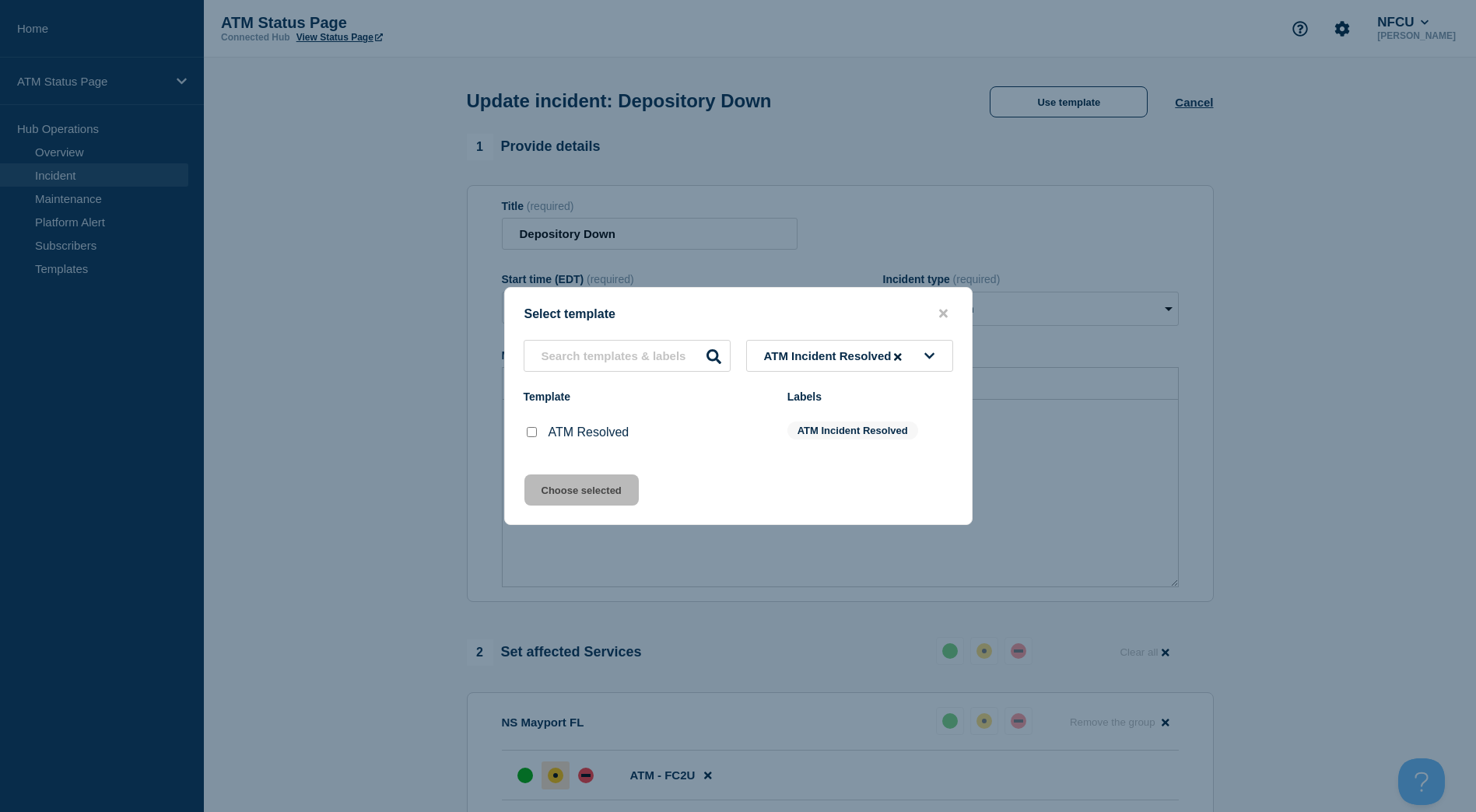
click at [533, 437] on input "ATM Resolved checkbox" at bounding box center [531, 432] width 10 height 10
checkbox input "true"
click at [562, 481] on button "Choose selected" at bounding box center [581, 490] width 114 height 31
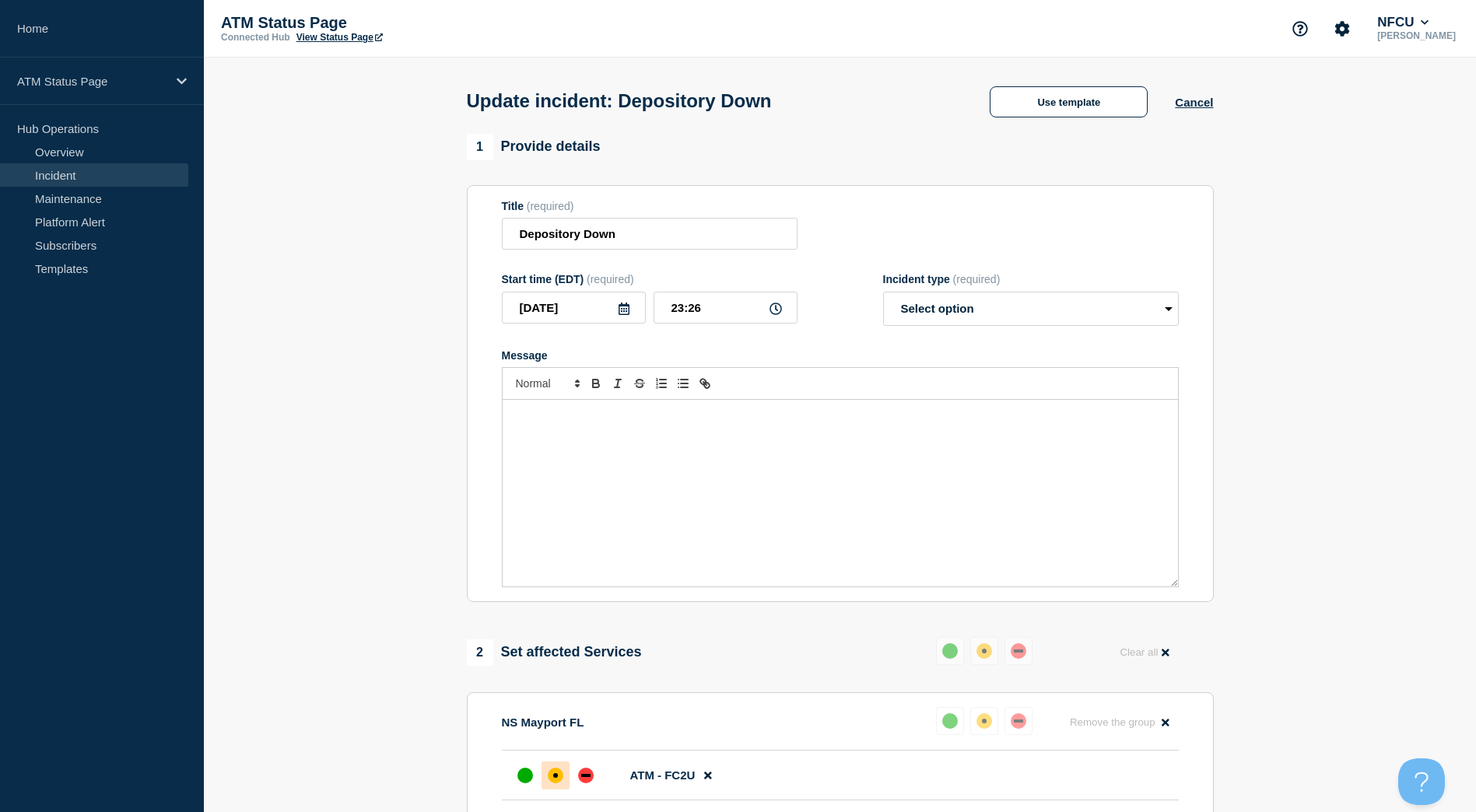
select select "resolved"
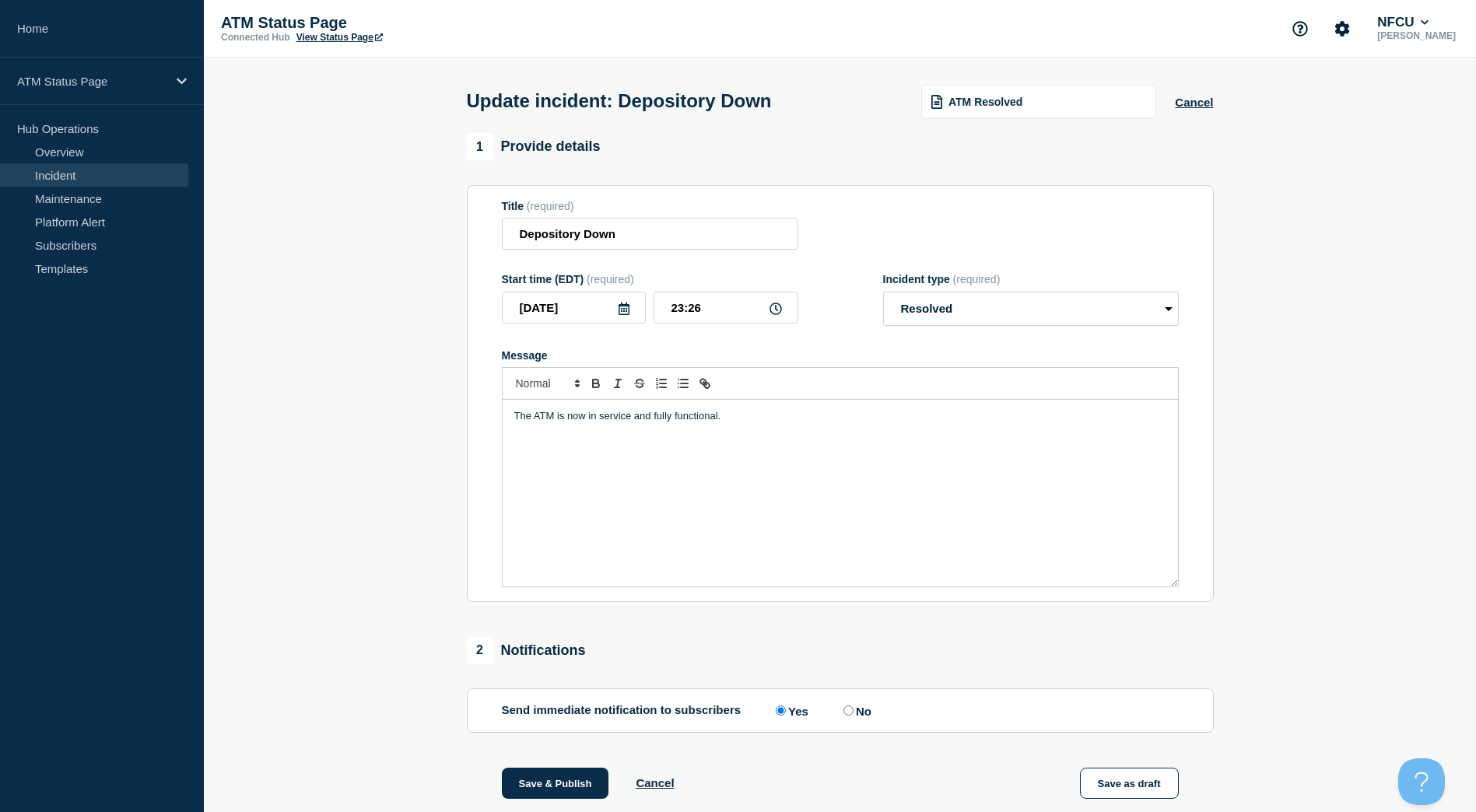
scroll to position [183, 0]
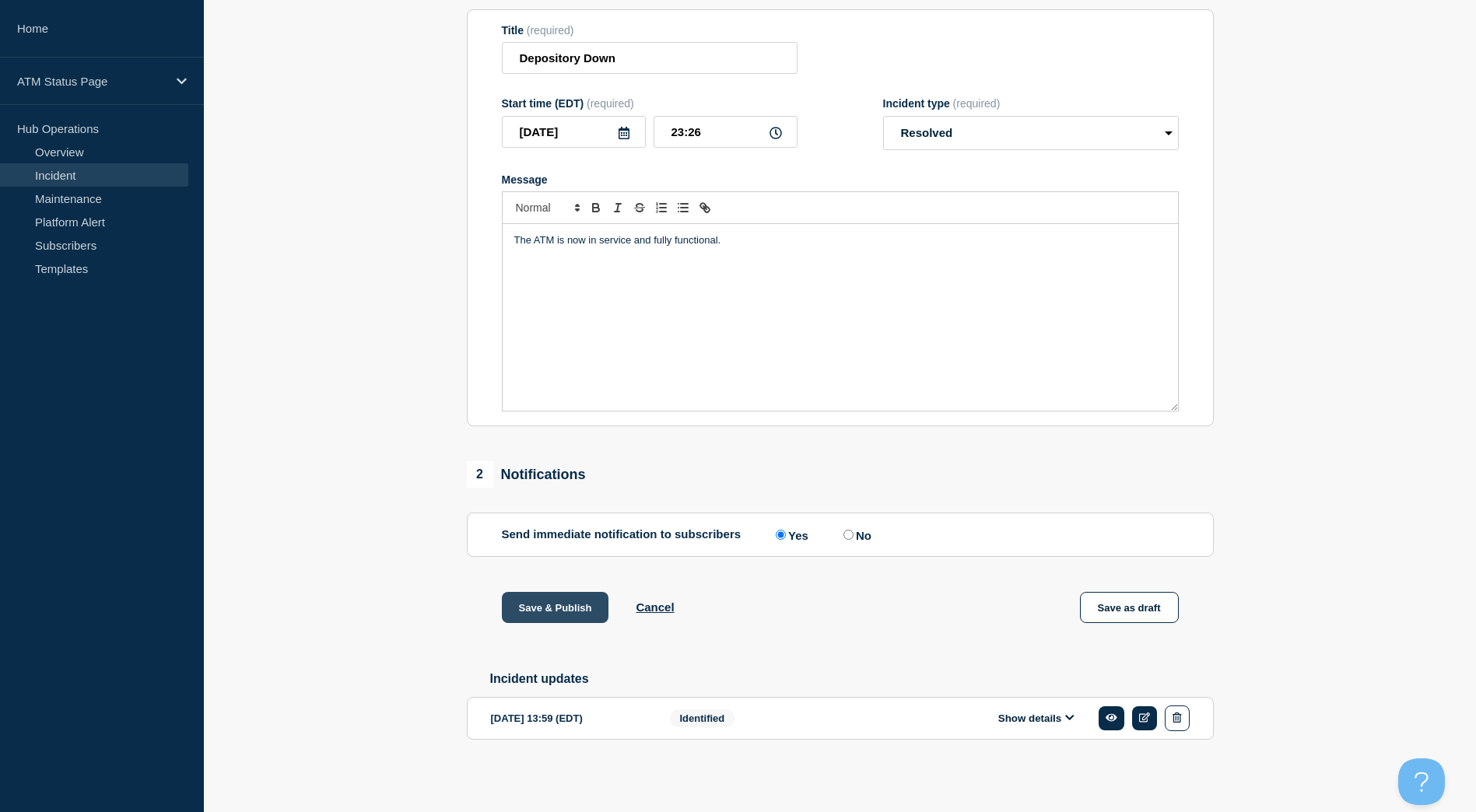
click at [572, 598] on button "Save & Publish" at bounding box center [556, 608] width 108 height 31
